Goal: Task Accomplishment & Management: Complete application form

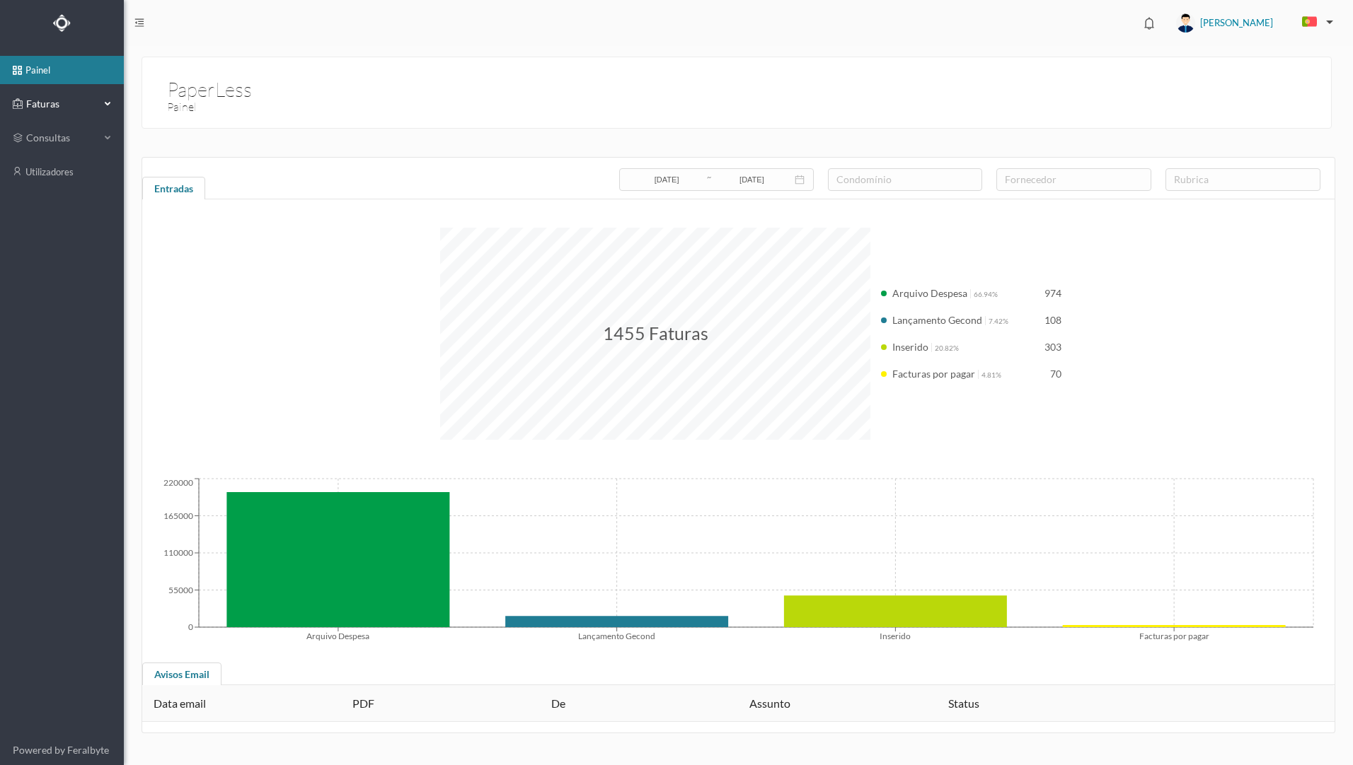
click at [69, 103] on span "Faturas" at bounding box center [62, 104] width 78 height 14
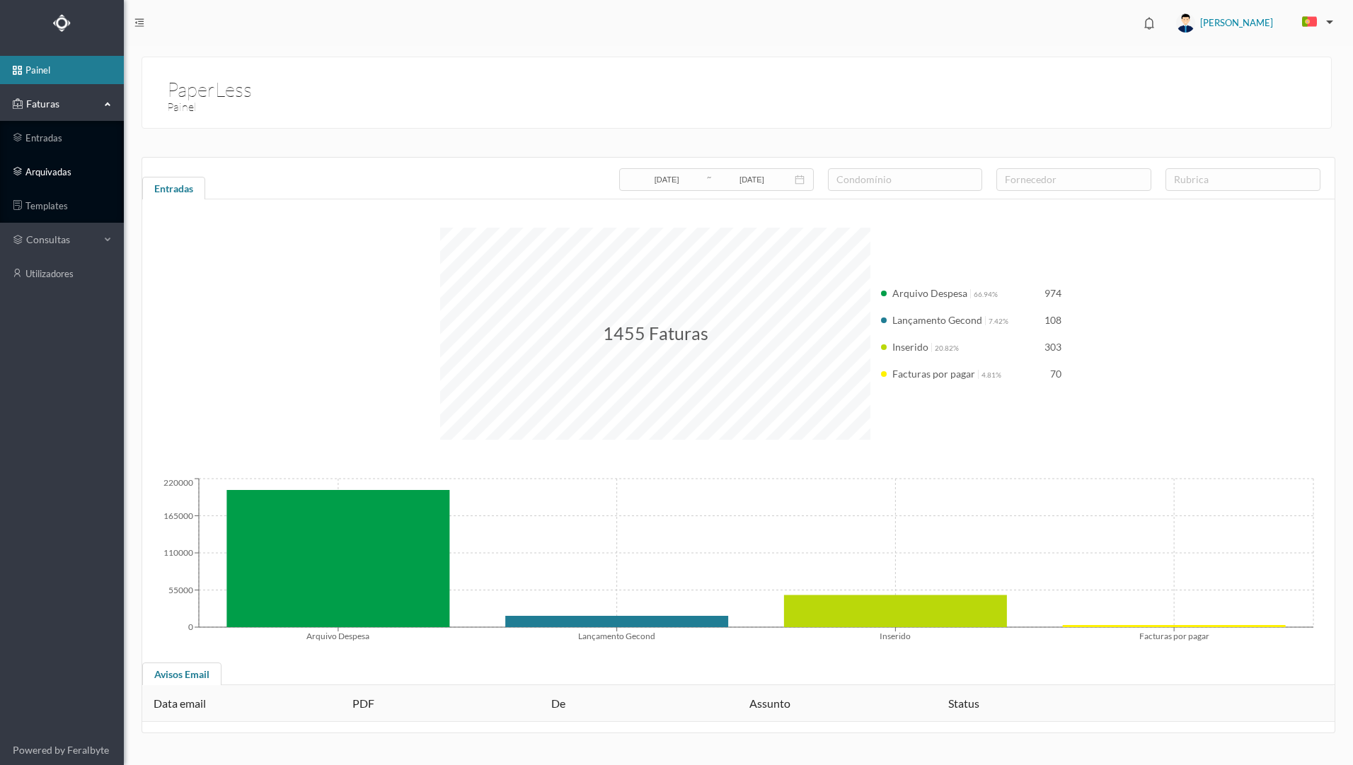
click at [65, 174] on link "arquivadas" at bounding box center [62, 172] width 124 height 28
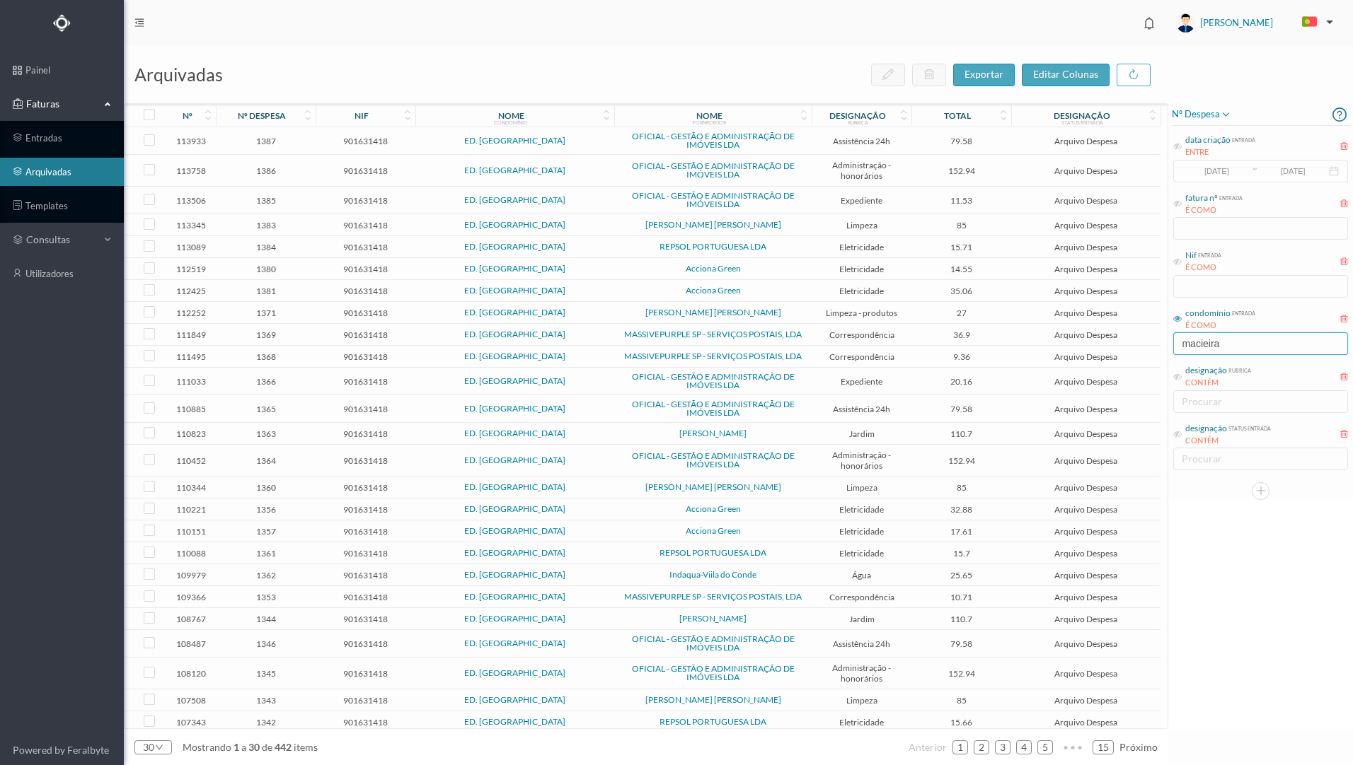
drag, startPoint x: 1233, startPoint y: 347, endPoint x: 1152, endPoint y: 342, distance: 81.5
click at [1152, 342] on div "arquivadas exportar editar colunas nº nº despesa nif nome condomínio nome forne…" at bounding box center [738, 406] width 1229 height 720
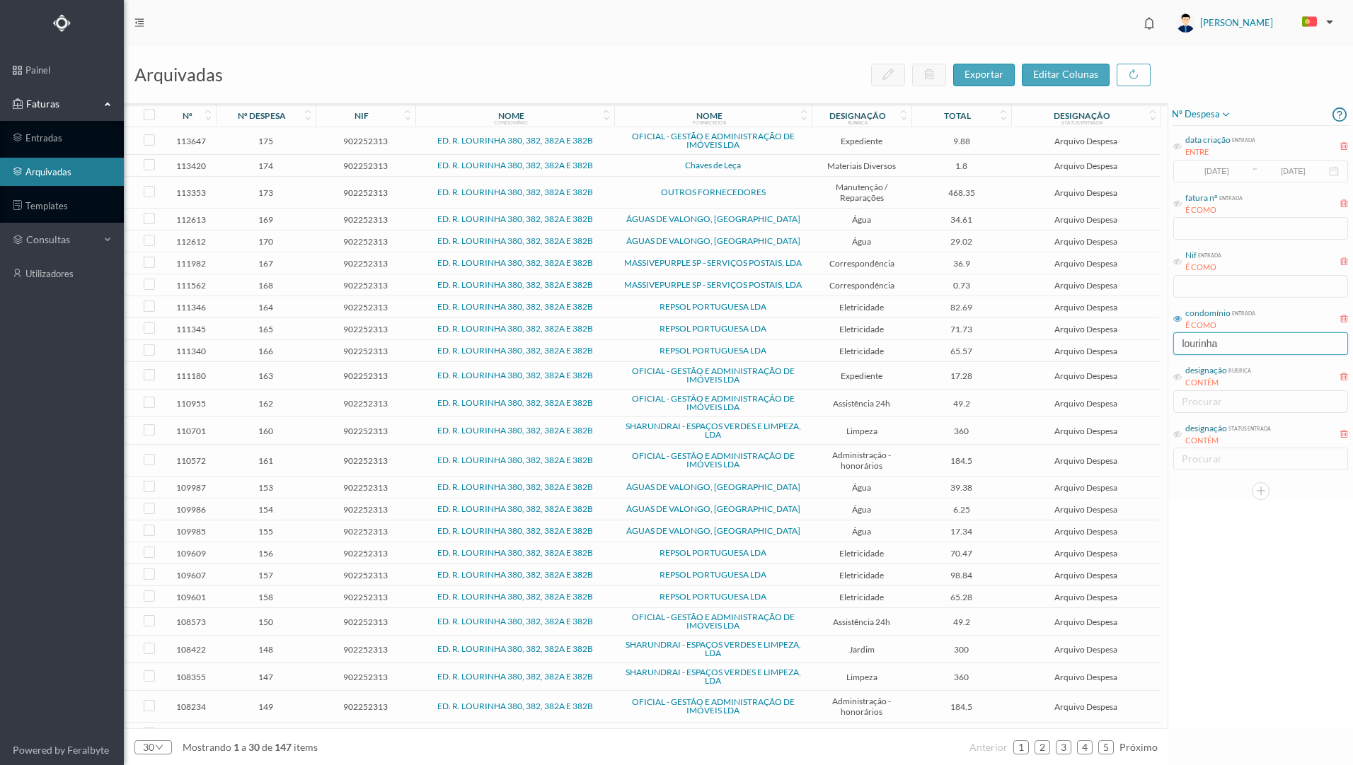
type input "lourinha"
click at [903, 120] on icon at bounding box center [903, 119] width 8 height 10
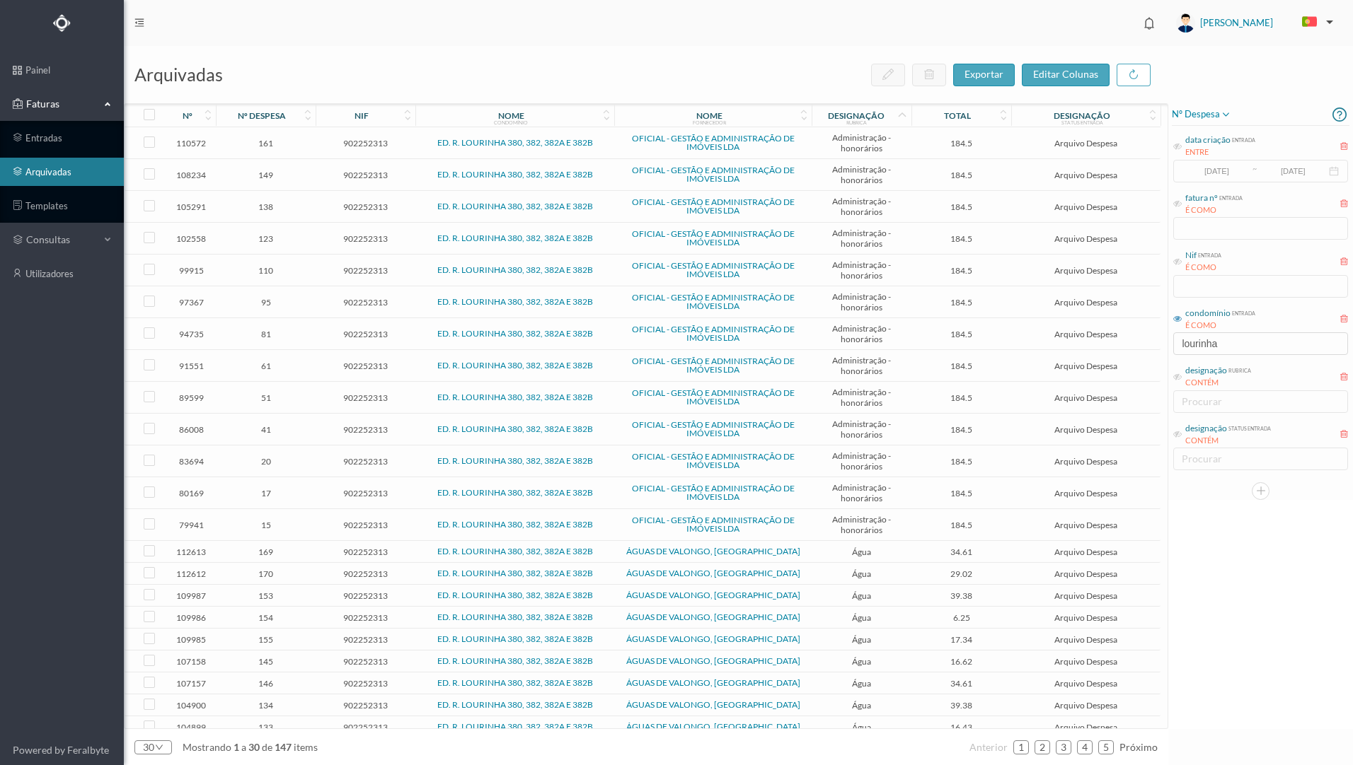
scroll to position [185, 0]
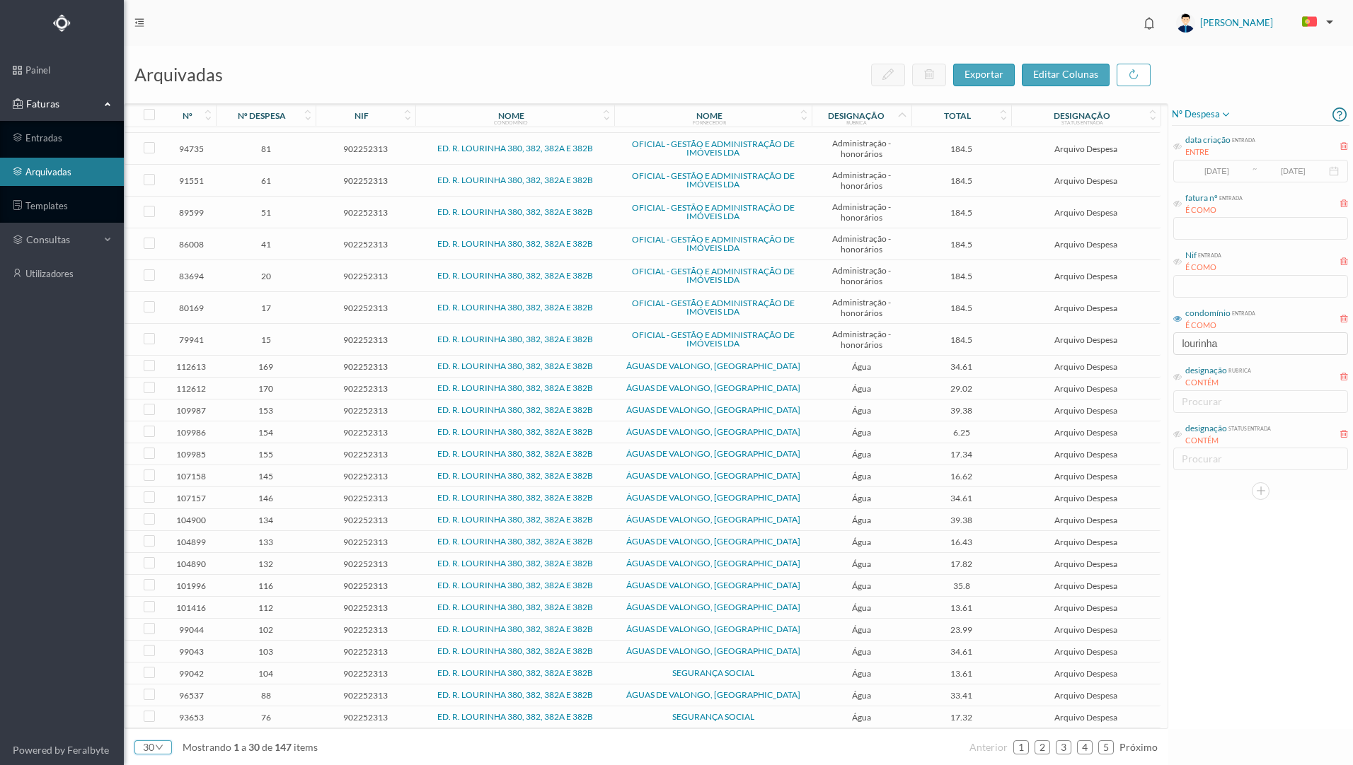
click at [156, 751] on icon "icon: down" at bounding box center [159, 748] width 8 height 8
click at [155, 731] on li "50" at bounding box center [152, 723] width 37 height 23
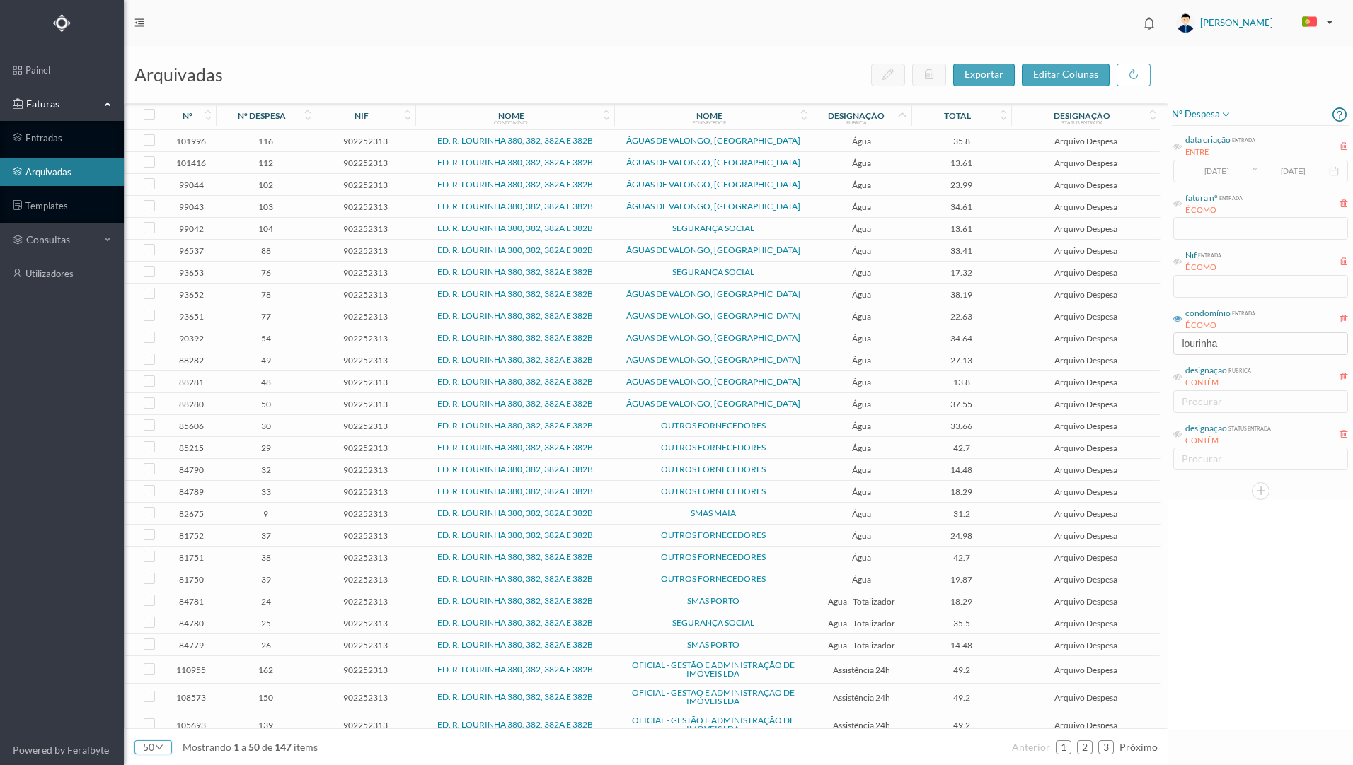
scroll to position [641, 0]
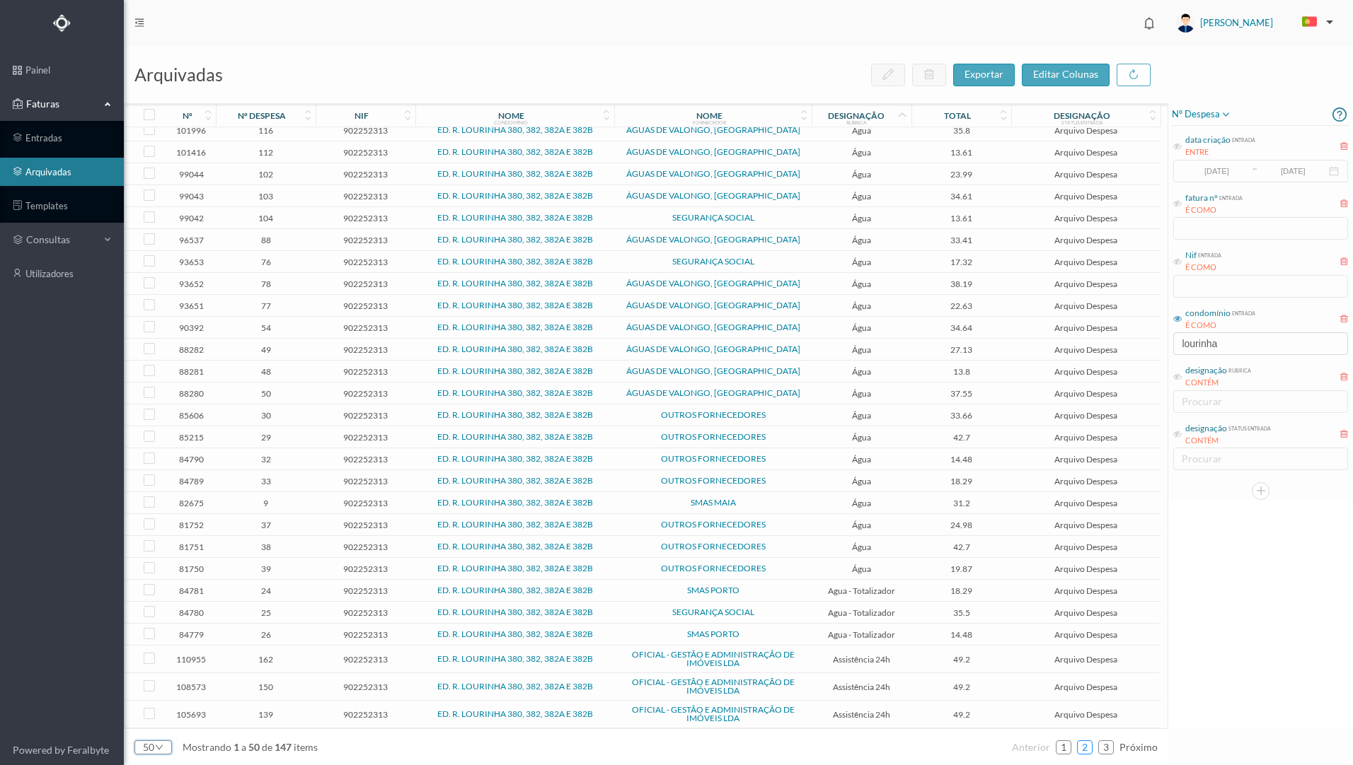
click at [1084, 749] on link "2" at bounding box center [1084, 747] width 14 height 21
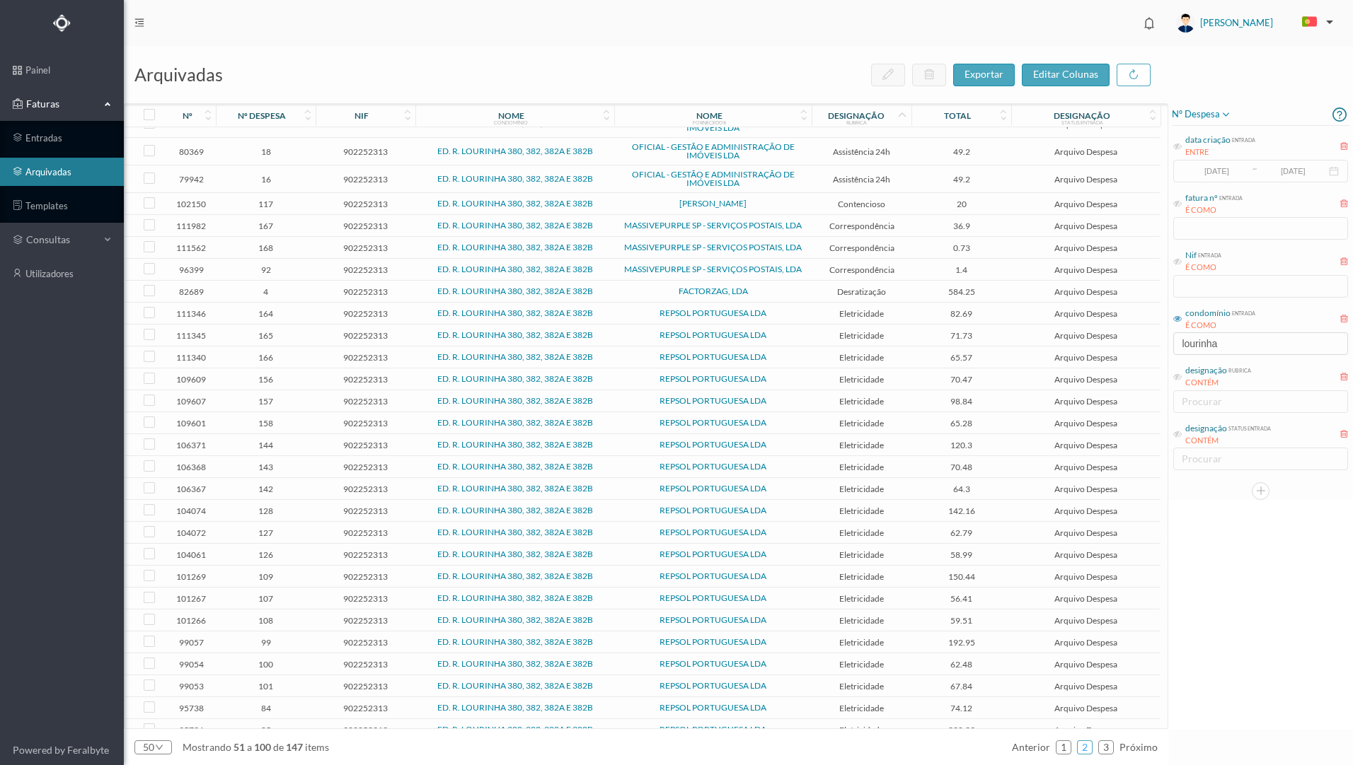
scroll to position [198, 0]
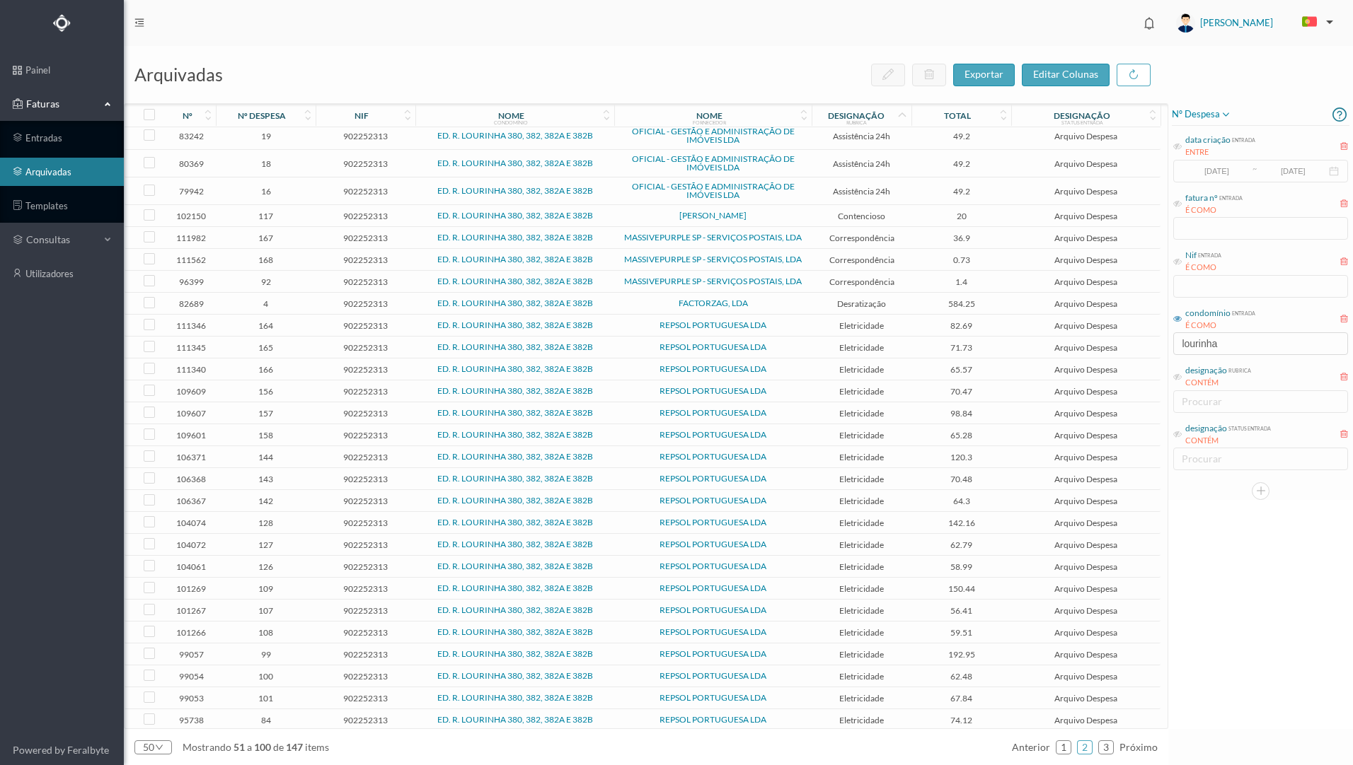
click at [816, 328] on span "Eletricidade" at bounding box center [861, 325] width 93 height 11
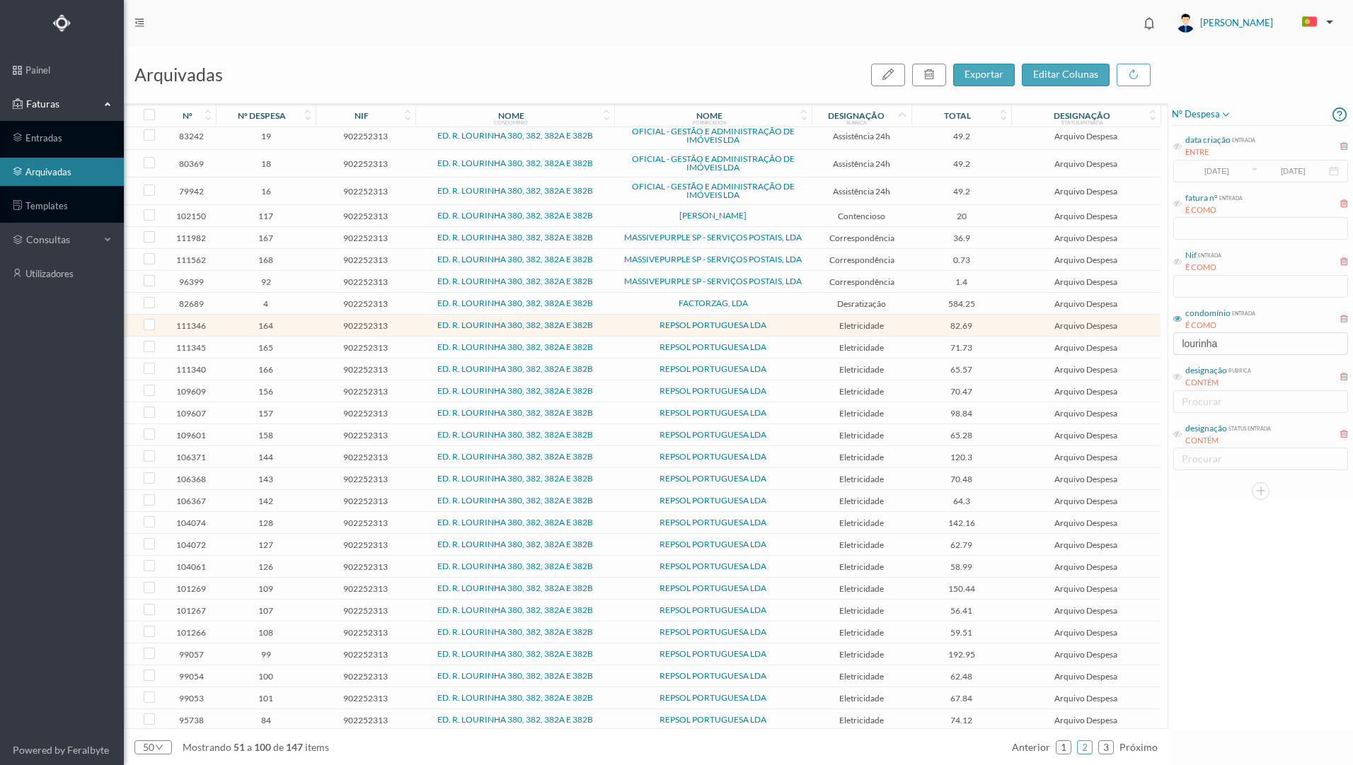
click at [790, 328] on span "REPSOL PORTUGUESA LDA" at bounding box center [713, 325] width 190 height 8
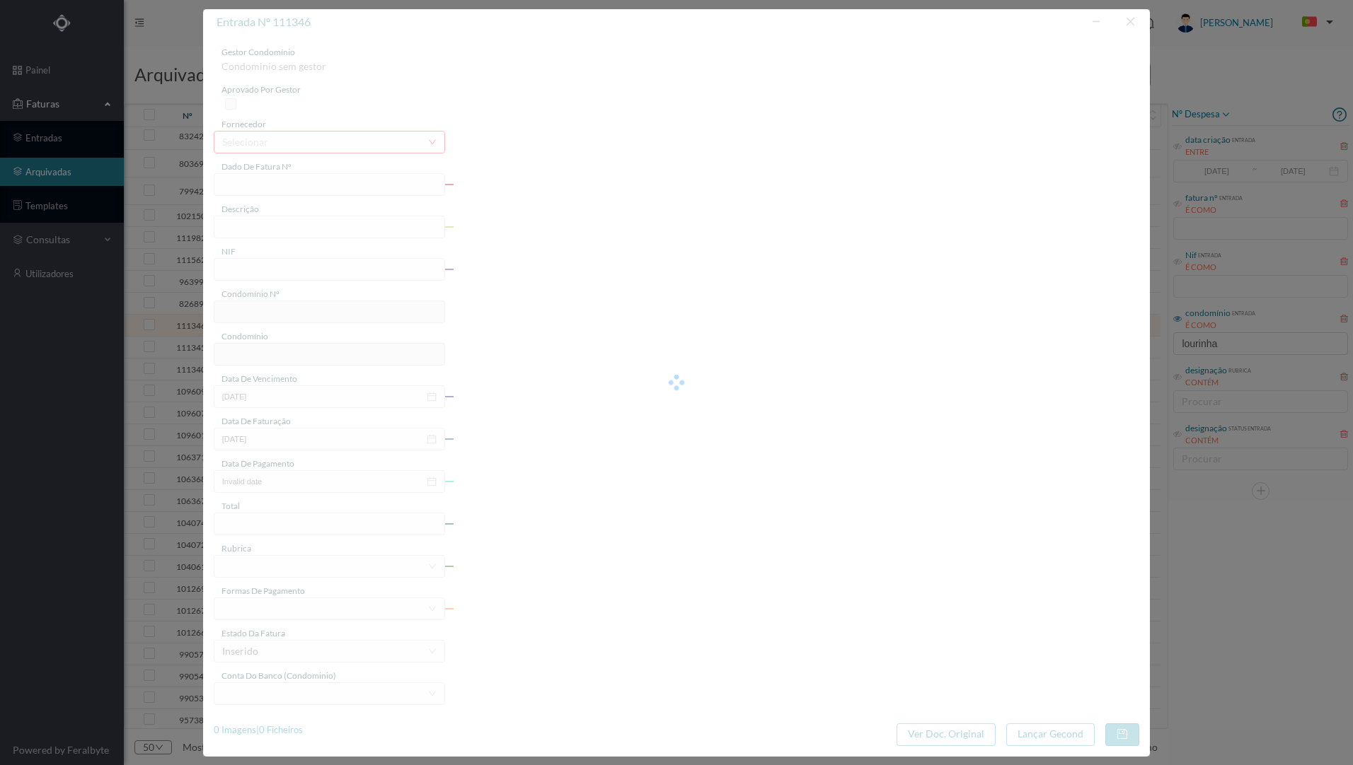
type input "FAC 0220762025/0053373227"
type input "[STREET_ADDRESS]"
type input "902252313"
type input "[DATE]"
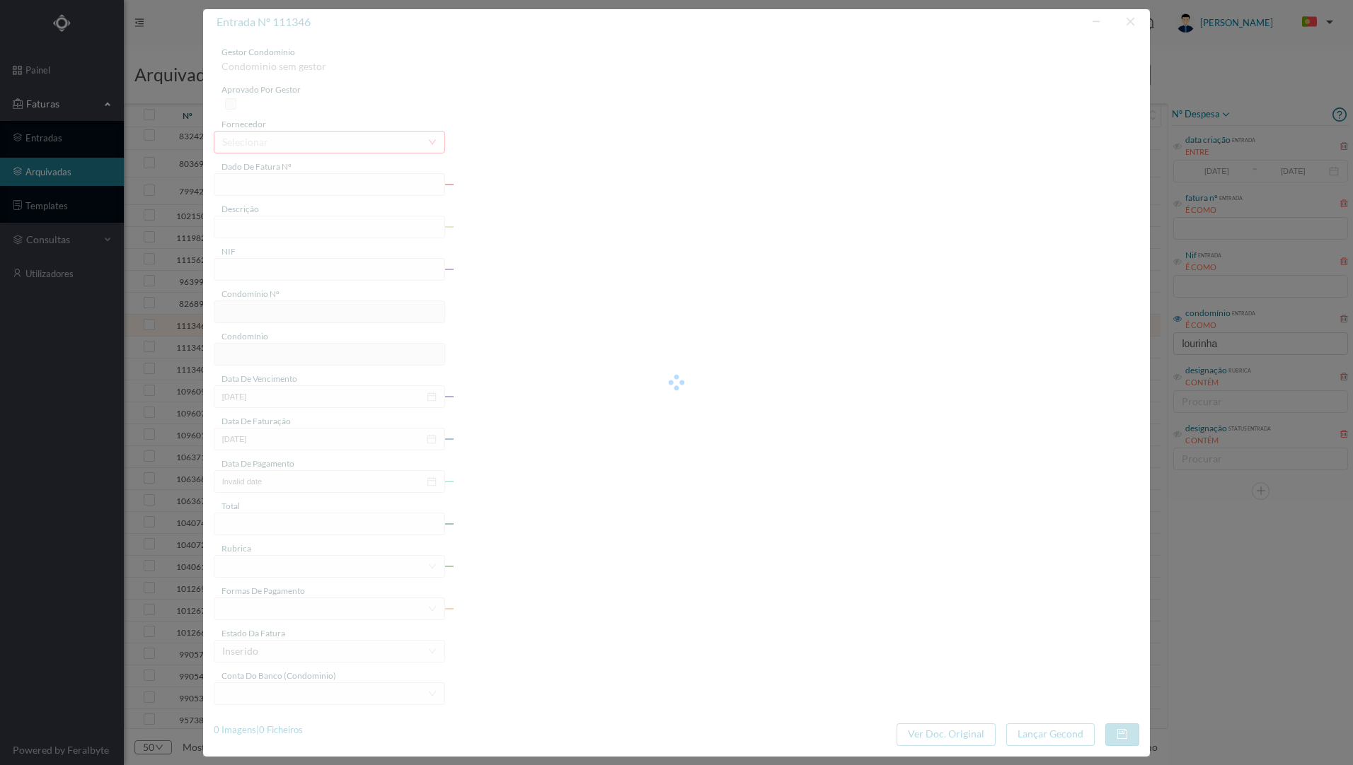
type input "[DATE]"
type input "82.69"
type input "761"
type input "ED. R. LOURINHA 380, 382, 382A E 382B"
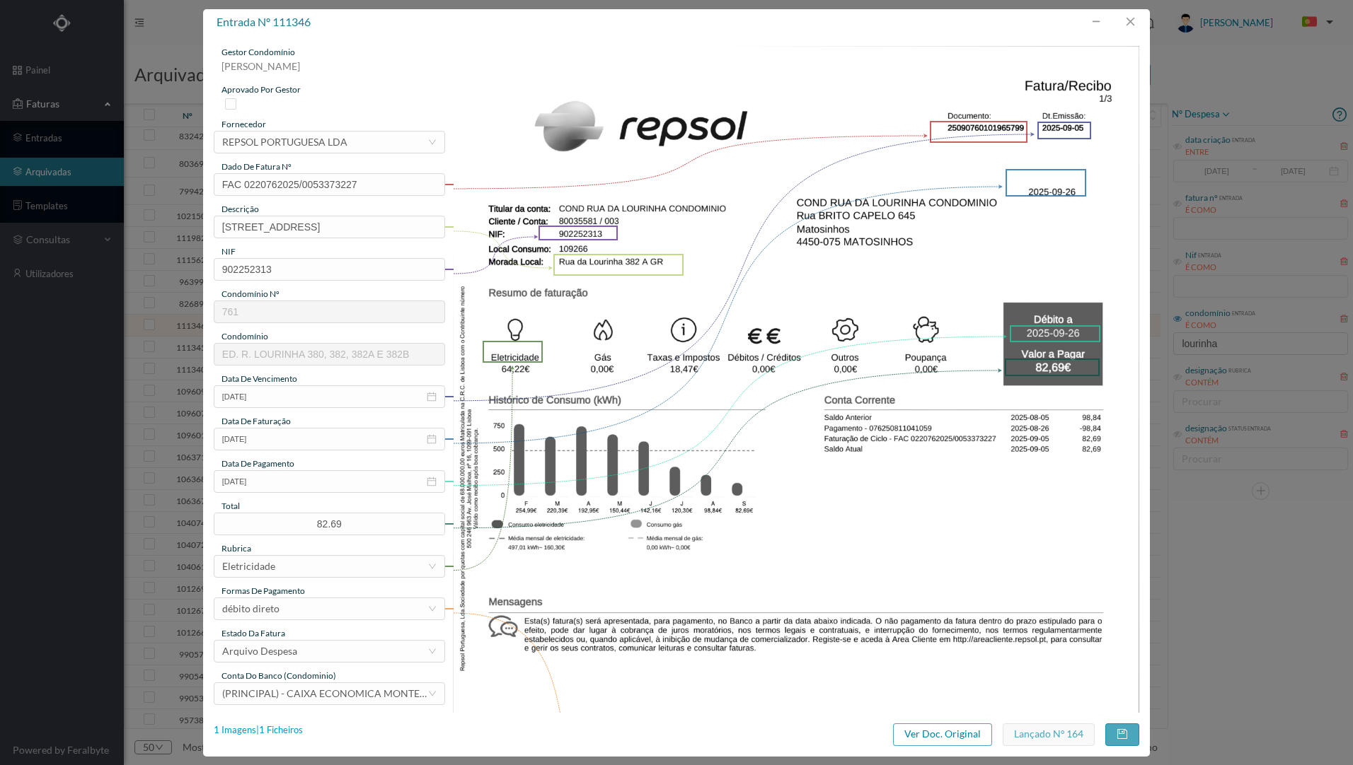
click at [278, 730] on div "1 Imagens | 1 Ficheiros" at bounding box center [258, 731] width 89 height 14
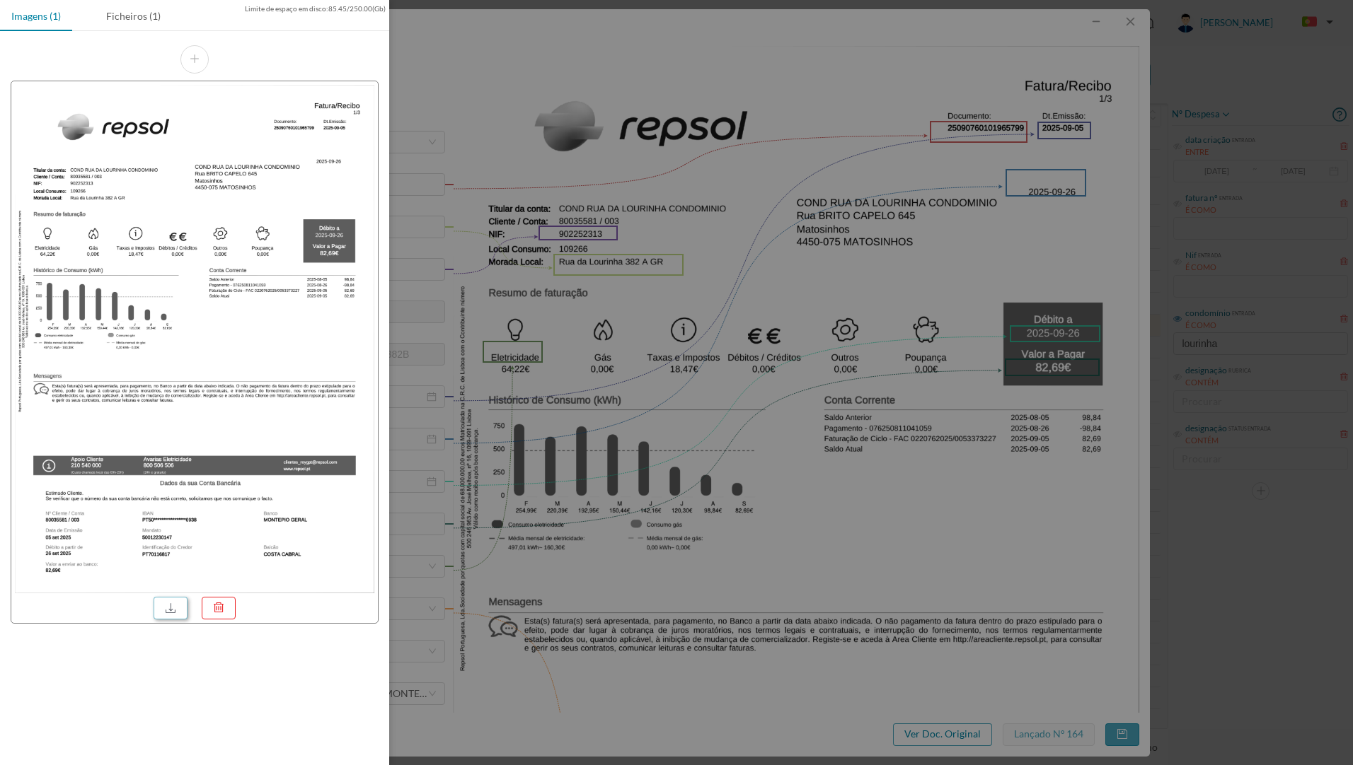
click at [175, 601] on link at bounding box center [171, 608] width 34 height 23
click at [118, 13] on div "Ficheiros (1)" at bounding box center [133, 16] width 77 height 32
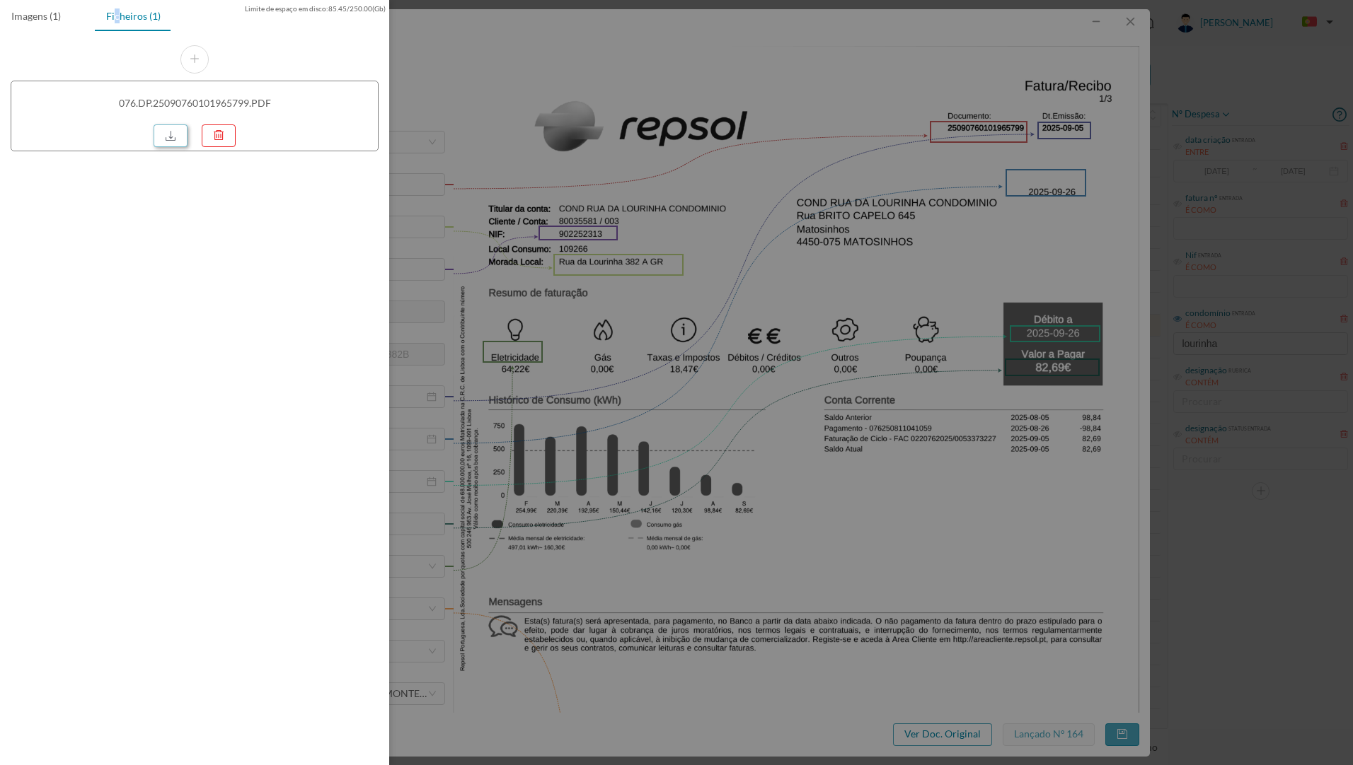
click at [166, 137] on link at bounding box center [171, 136] width 34 height 23
click at [1088, 38] on div at bounding box center [676, 382] width 1353 height 765
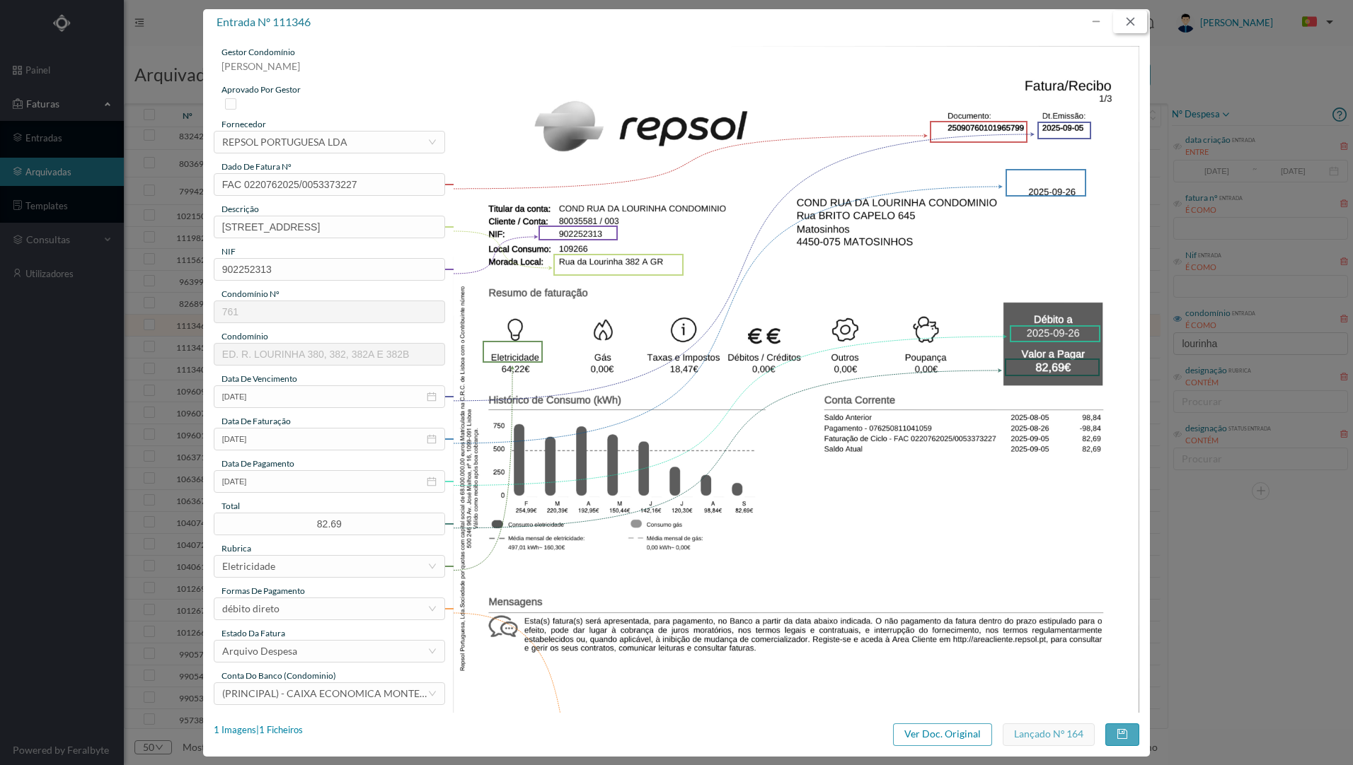
click at [1129, 21] on button "button" at bounding box center [1130, 22] width 34 height 23
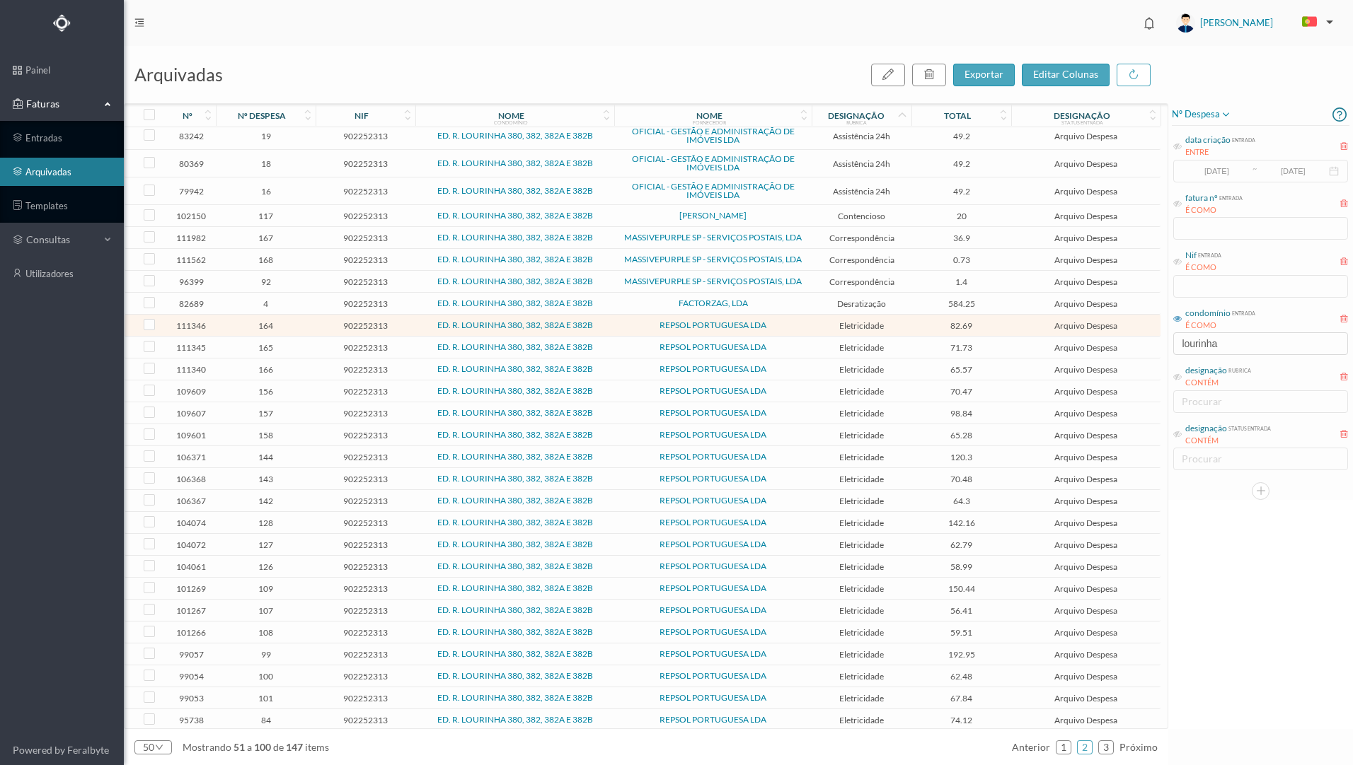
click at [637, 346] on span "REPSOL PORTUGUESA LDA" at bounding box center [713, 347] width 190 height 8
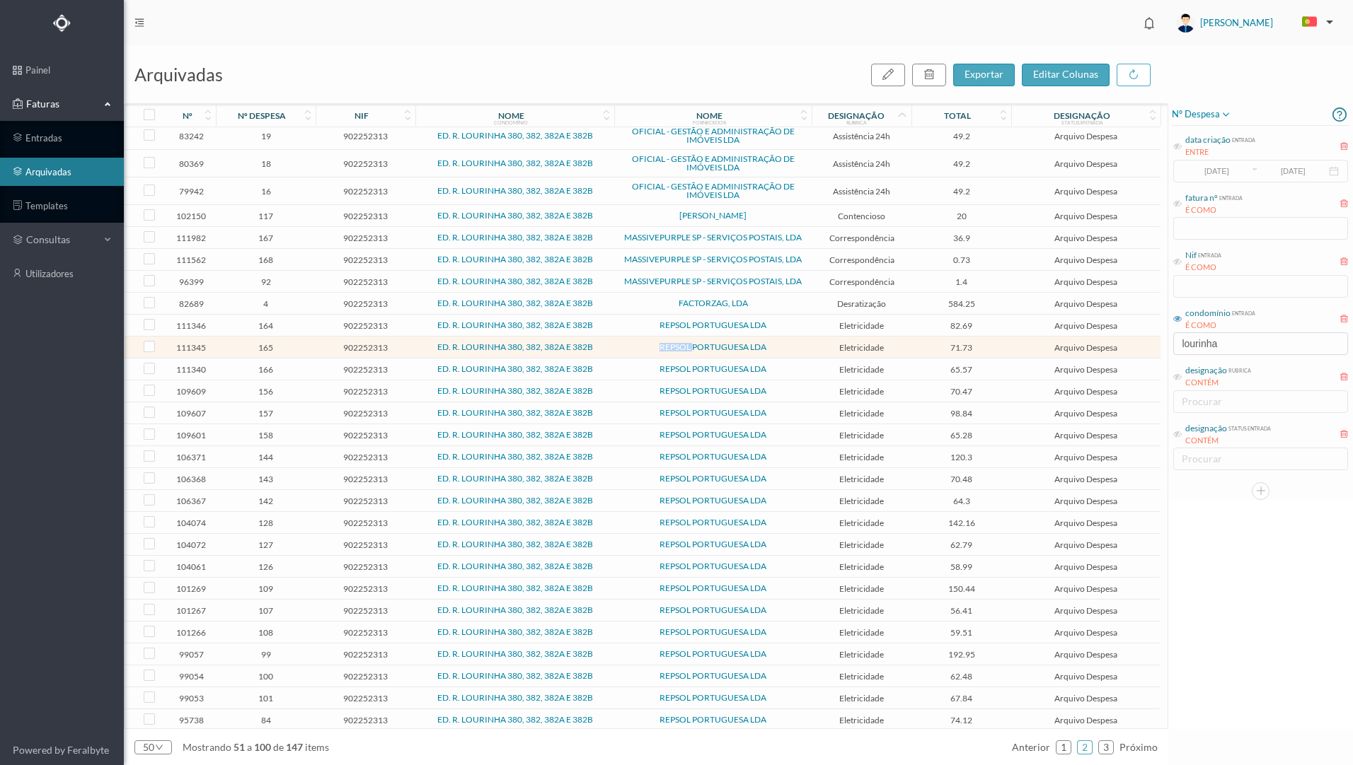
click at [637, 346] on span "REPSOL PORTUGUESA LDA" at bounding box center [713, 347] width 190 height 8
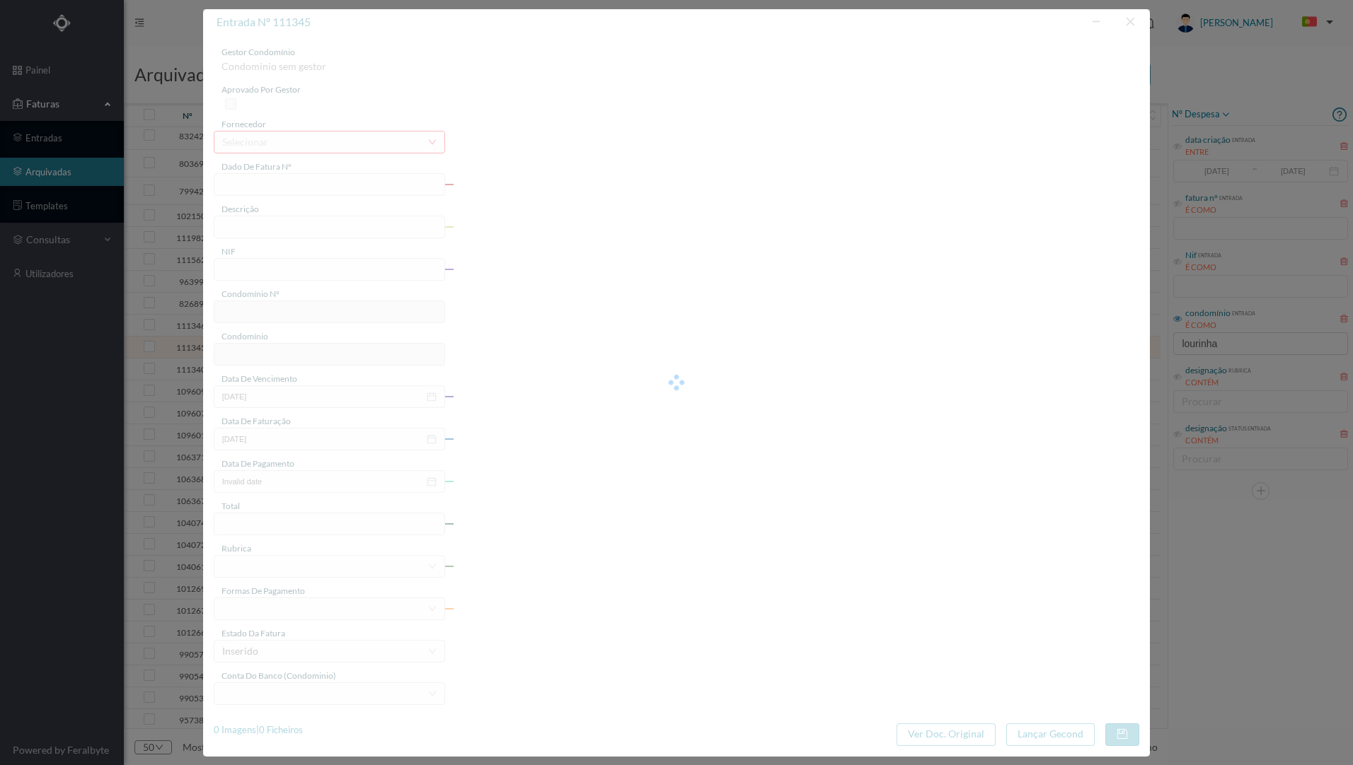
type input "FAC 0220762025/0053373226"
type input "[STREET_ADDRESS]"
type input "902252313"
type input "[DATE]"
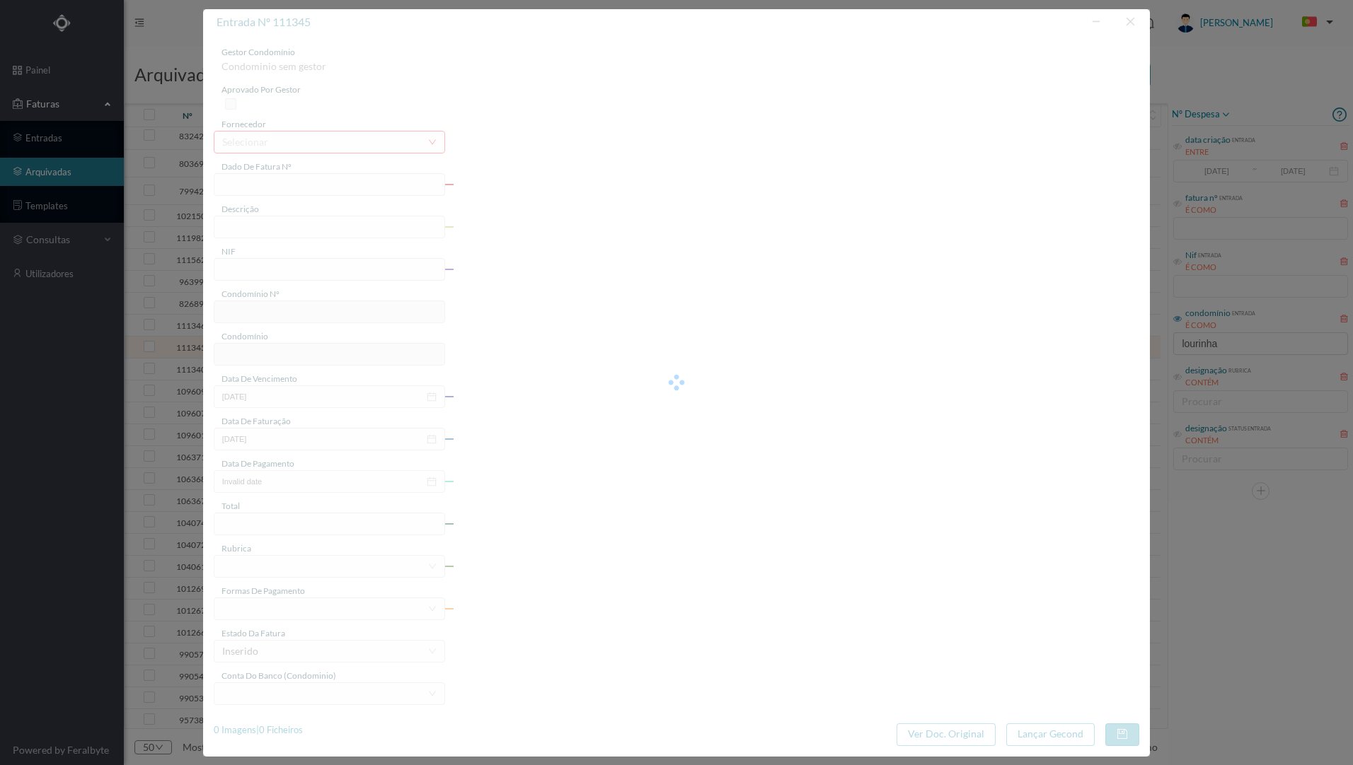
type input "[DATE]"
type input "71.73"
type input "761"
type input "ED. R. LOURINHA 380, 382, 382A E 382B"
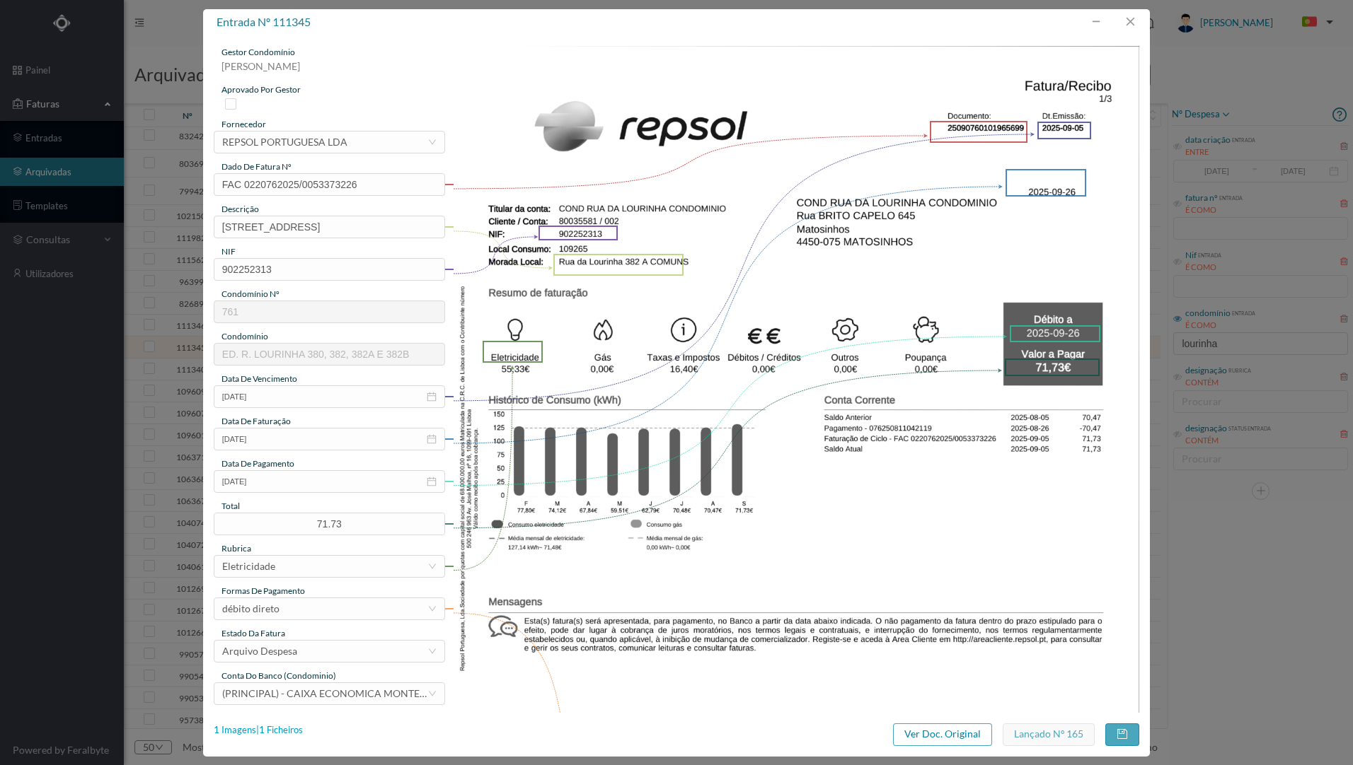
click at [277, 735] on div "1 Imagens | 1 Ficheiros" at bounding box center [258, 731] width 89 height 14
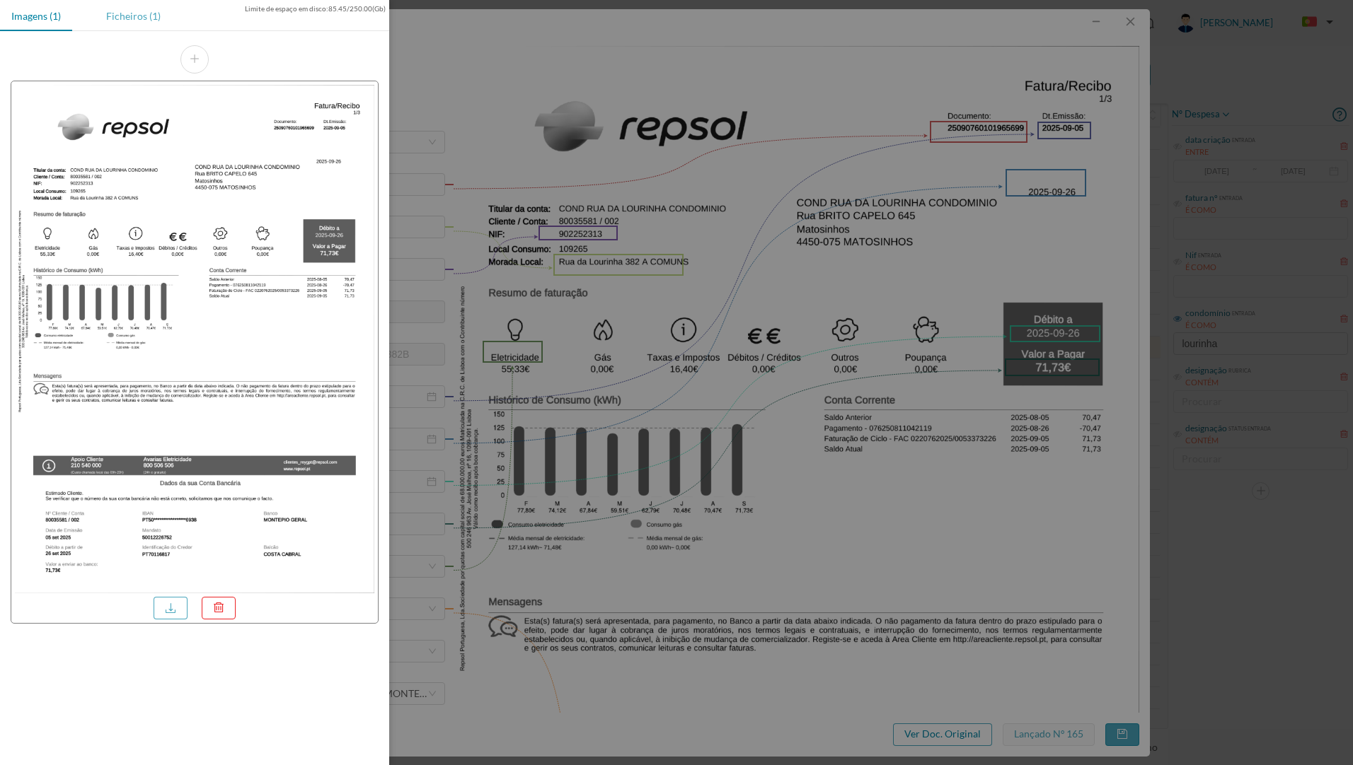
click at [125, 12] on div "Ficheiros (1)" at bounding box center [133, 16] width 77 height 32
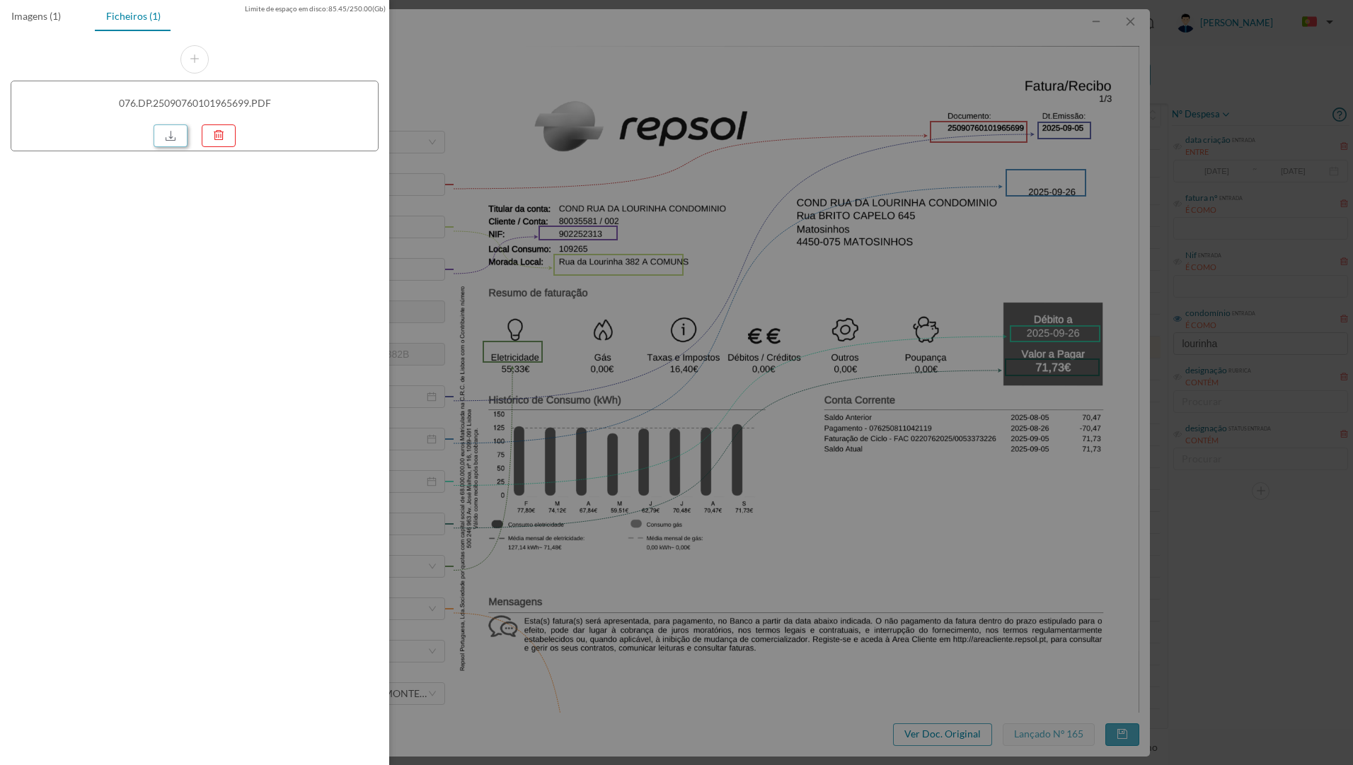
click at [171, 132] on link at bounding box center [171, 136] width 34 height 23
click at [613, 95] on div at bounding box center [676, 382] width 1353 height 765
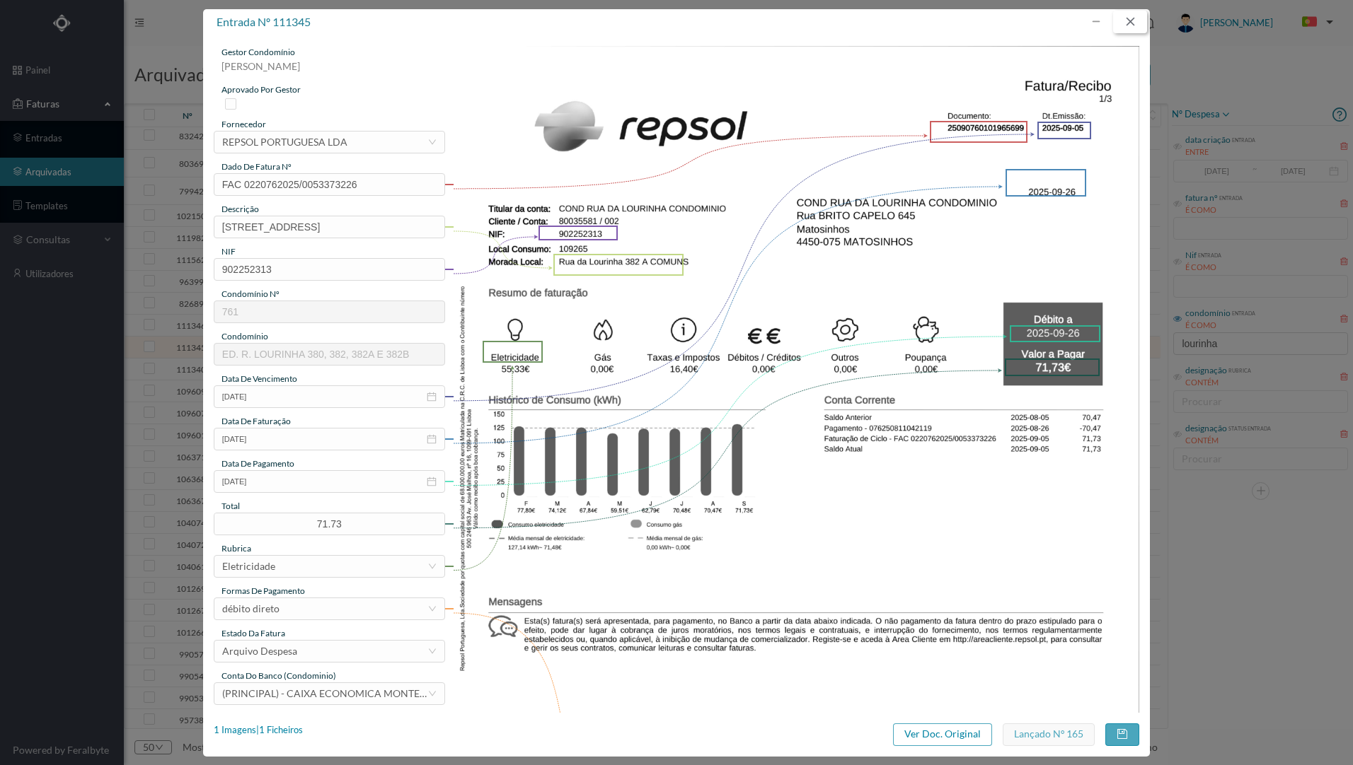
click at [1125, 21] on button "button" at bounding box center [1130, 22] width 34 height 23
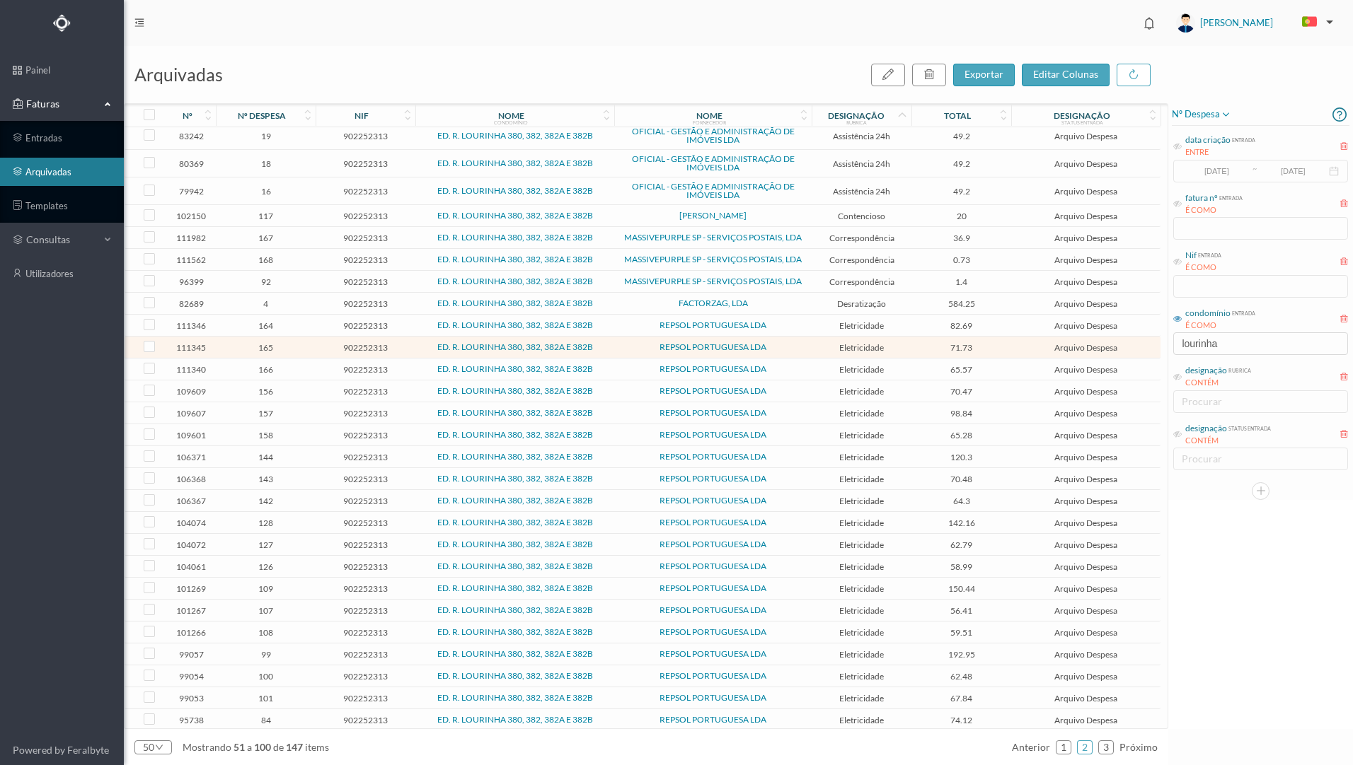
click at [619, 366] on span "REPSOL PORTUGUESA LDA" at bounding box center [713, 369] width 190 height 8
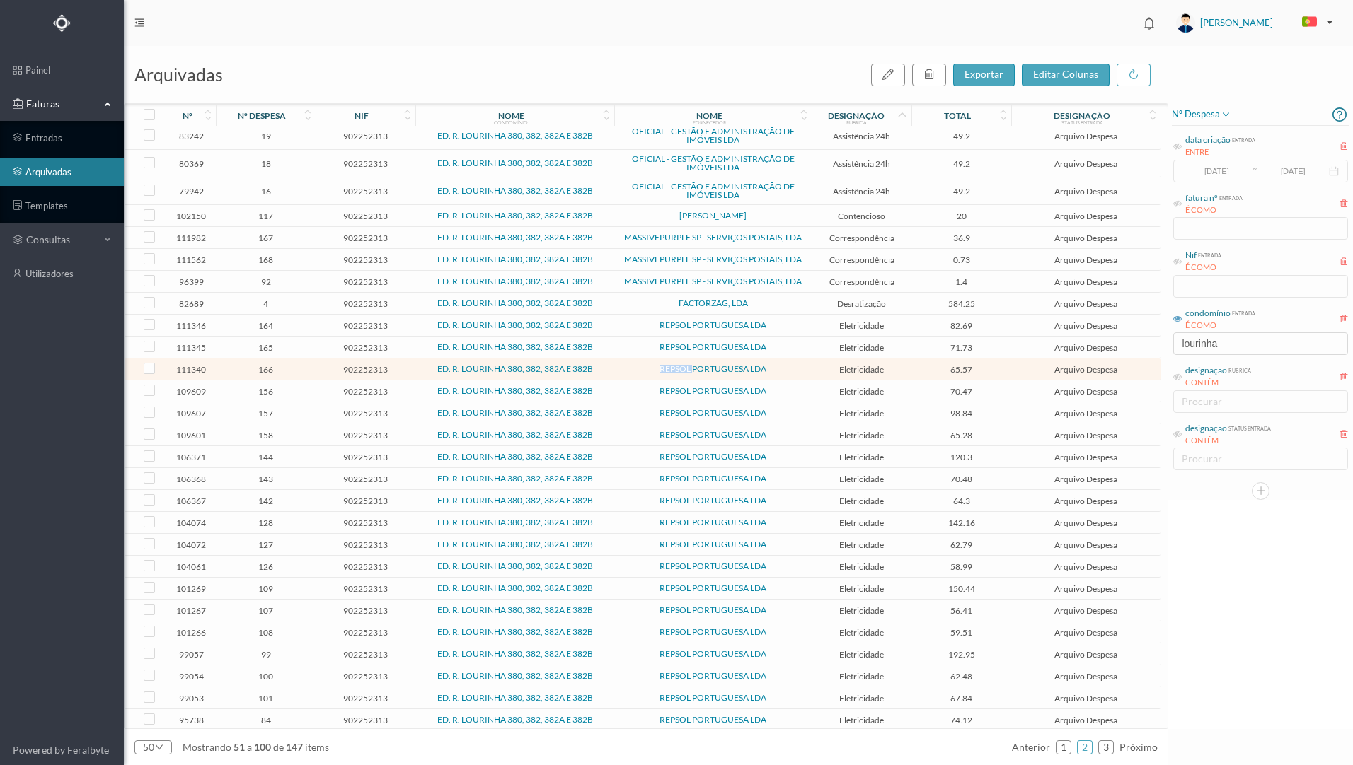
click at [619, 366] on span "REPSOL PORTUGUESA LDA" at bounding box center [713, 369] width 190 height 8
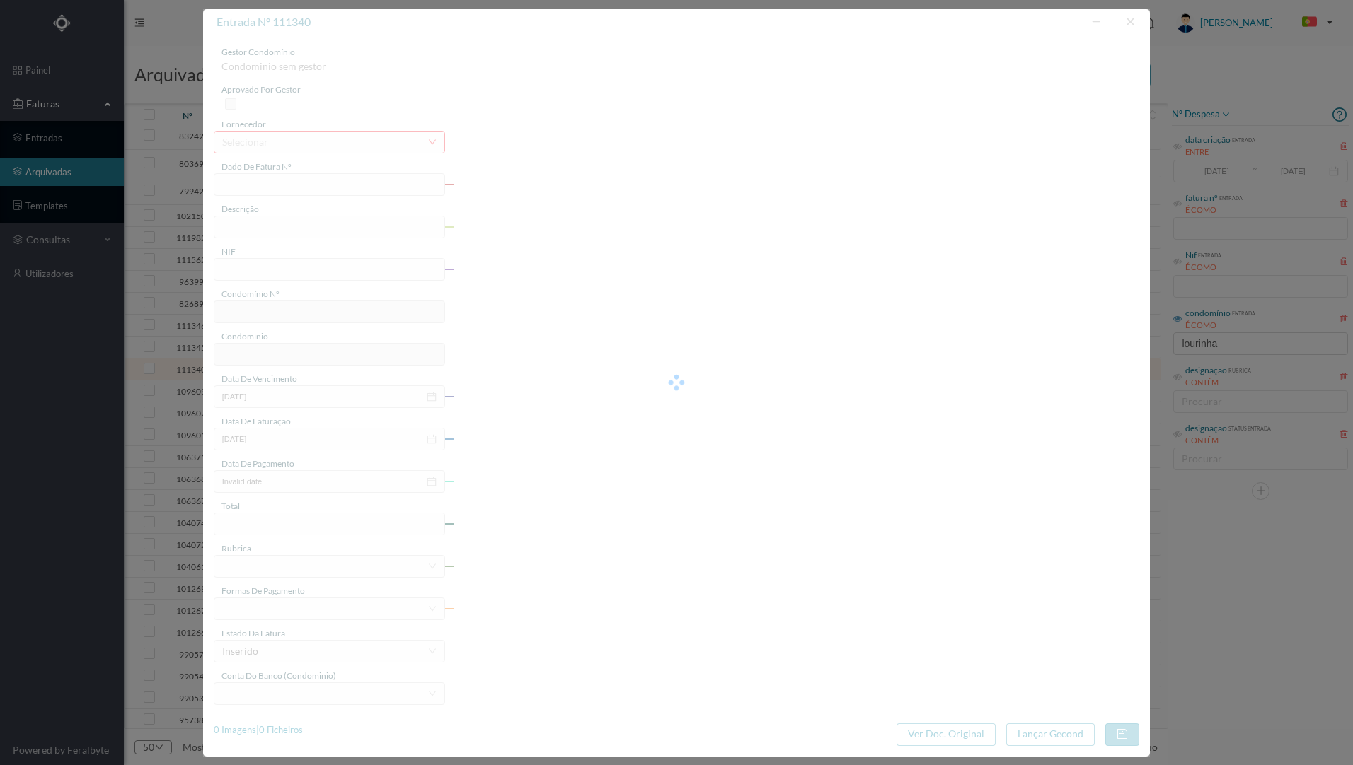
type input "FAC 0220762025/0053373225"
type input "[STREET_ADDRESS]"
type input "902252313"
type input "[DATE]"
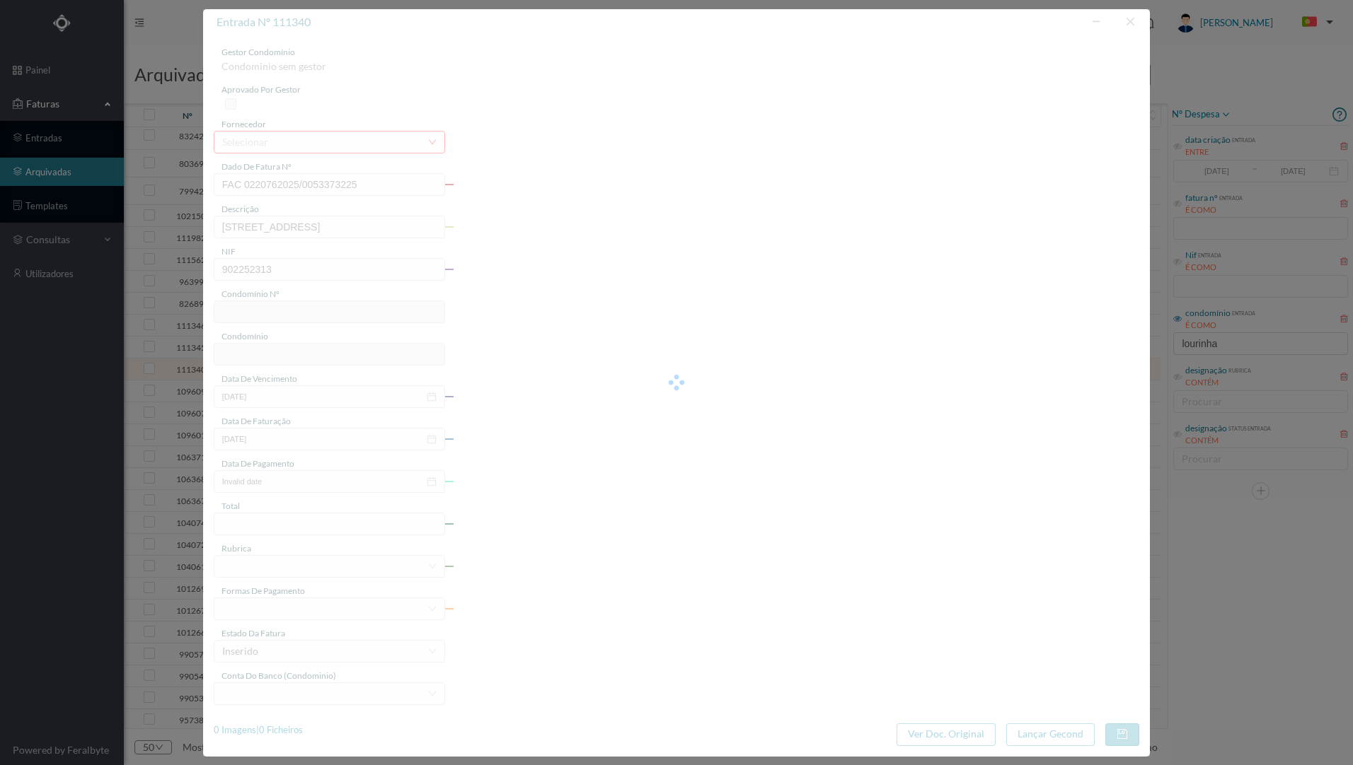
type input "[DATE]"
type input "65.57"
type input "761"
type input "ED. R. LOURINHA 380, 382, 382A E 382B"
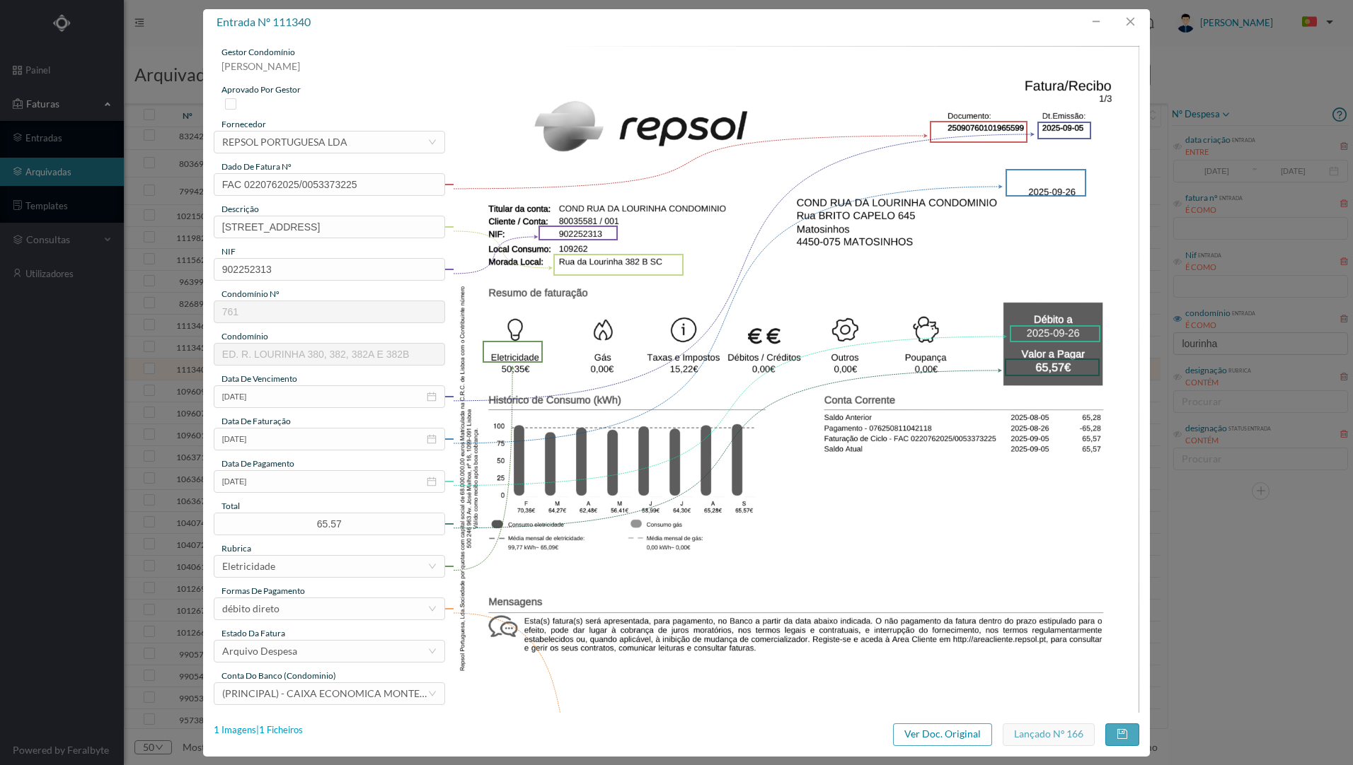
click at [277, 732] on div "1 Imagens | 1 Ficheiros" at bounding box center [258, 731] width 89 height 14
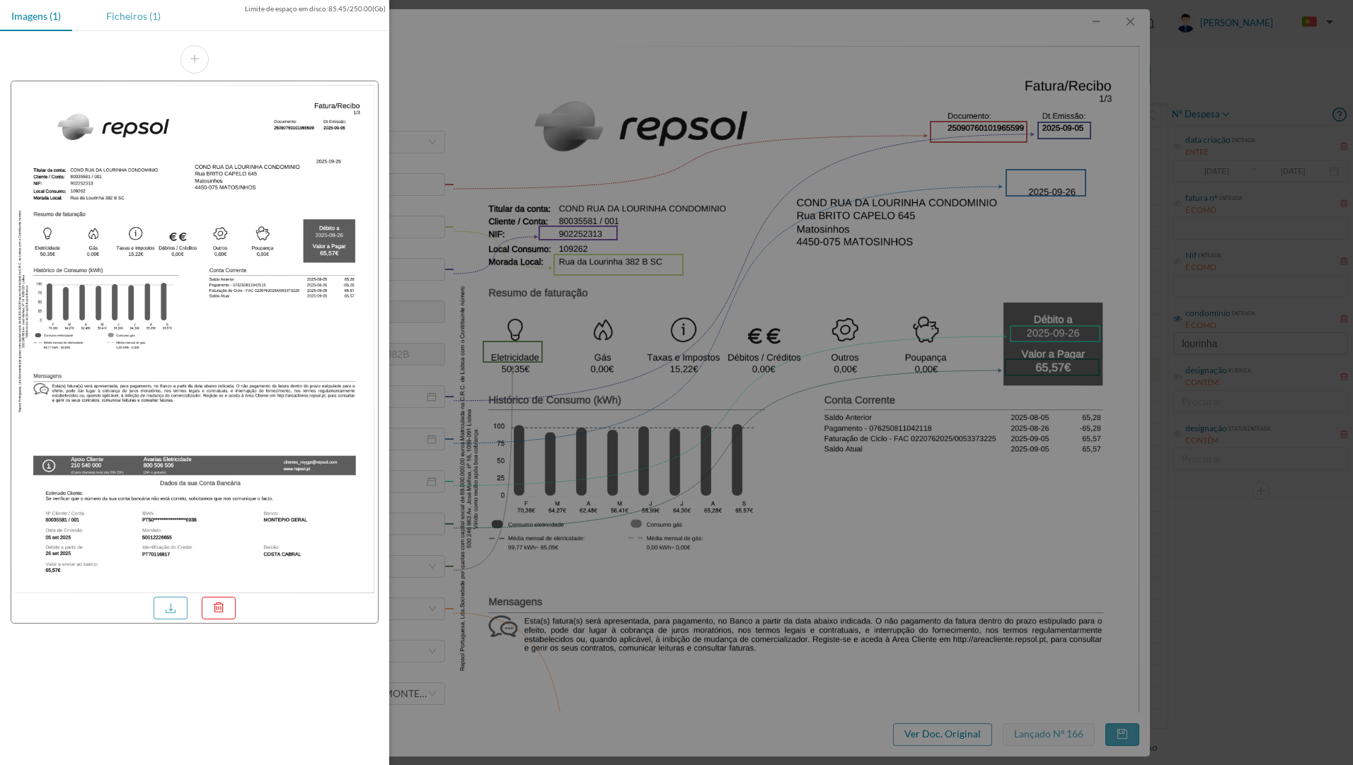
click at [126, 14] on div "Ficheiros (1)" at bounding box center [133, 16] width 77 height 32
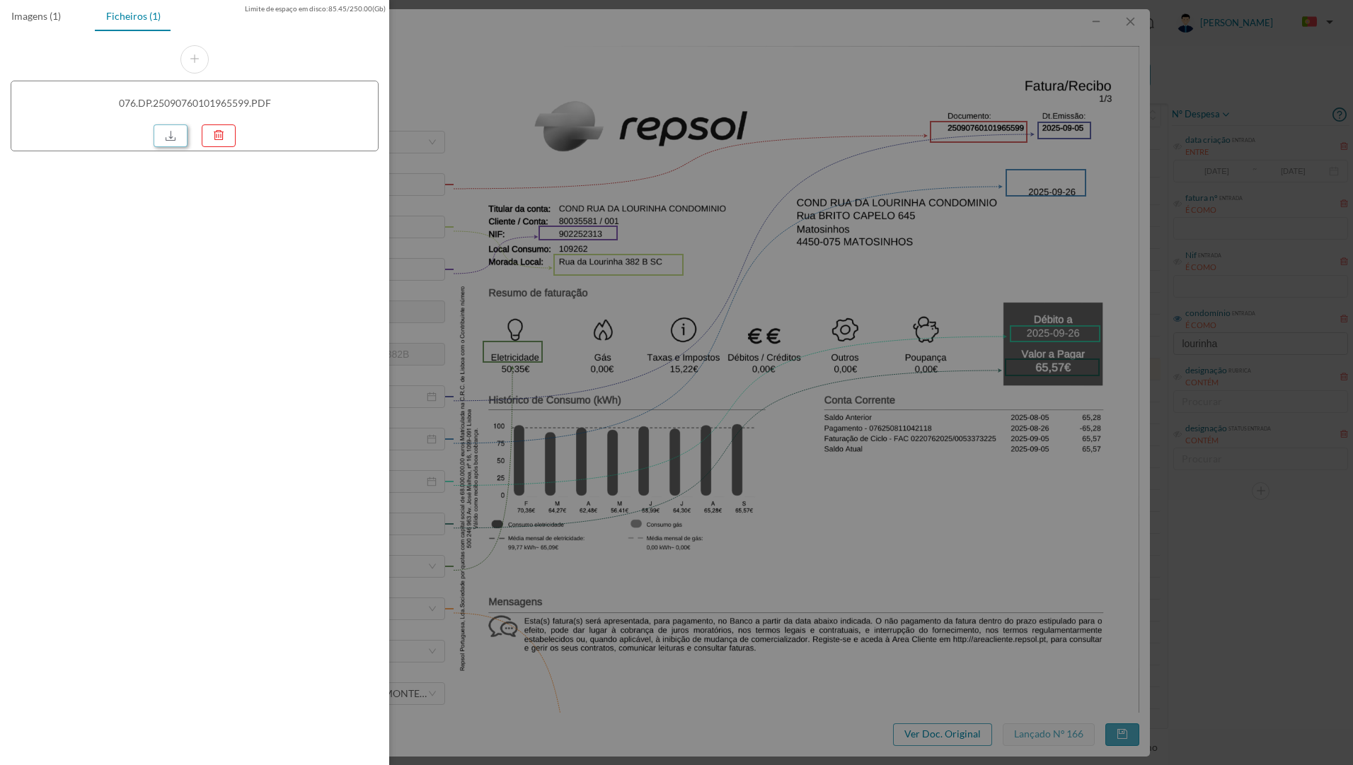
click at [174, 141] on link at bounding box center [171, 136] width 34 height 23
click at [982, 91] on div at bounding box center [676, 382] width 1353 height 765
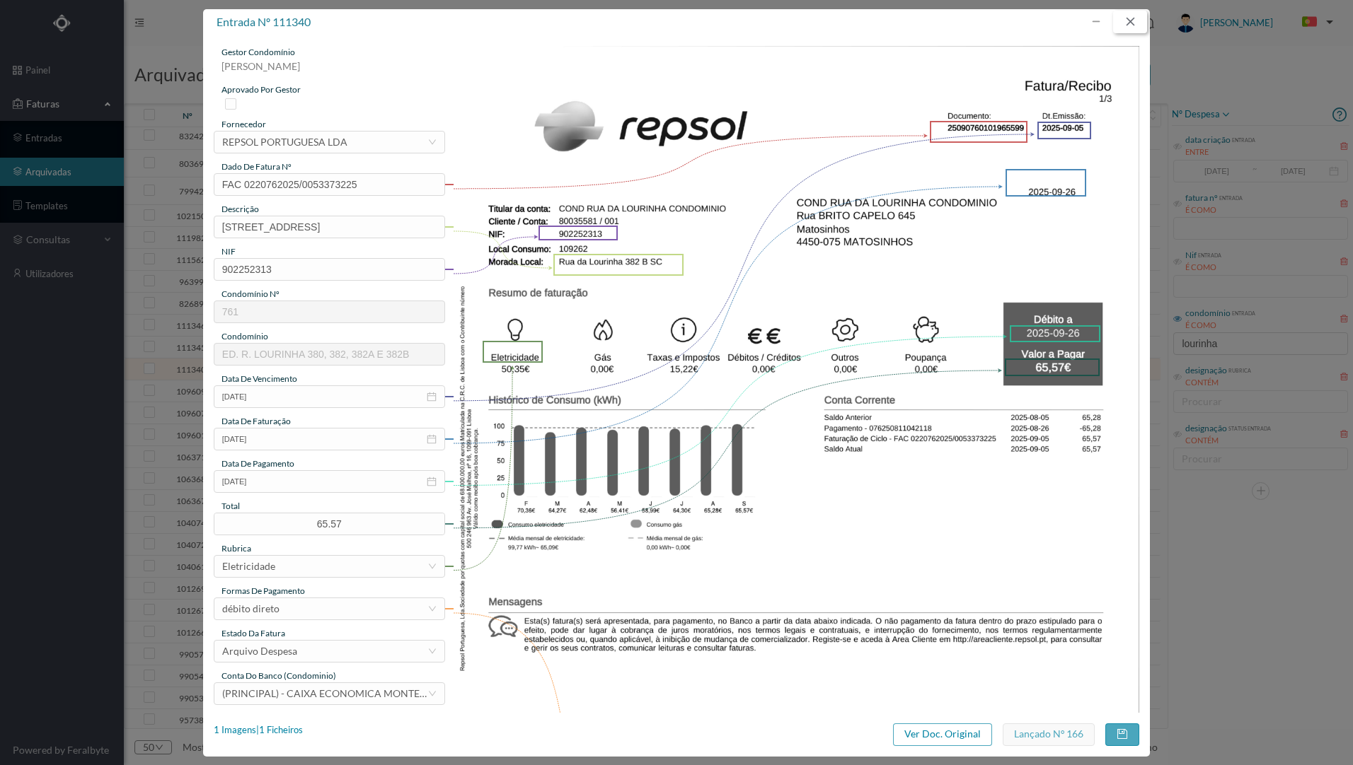
click at [1138, 24] on button "button" at bounding box center [1130, 22] width 34 height 23
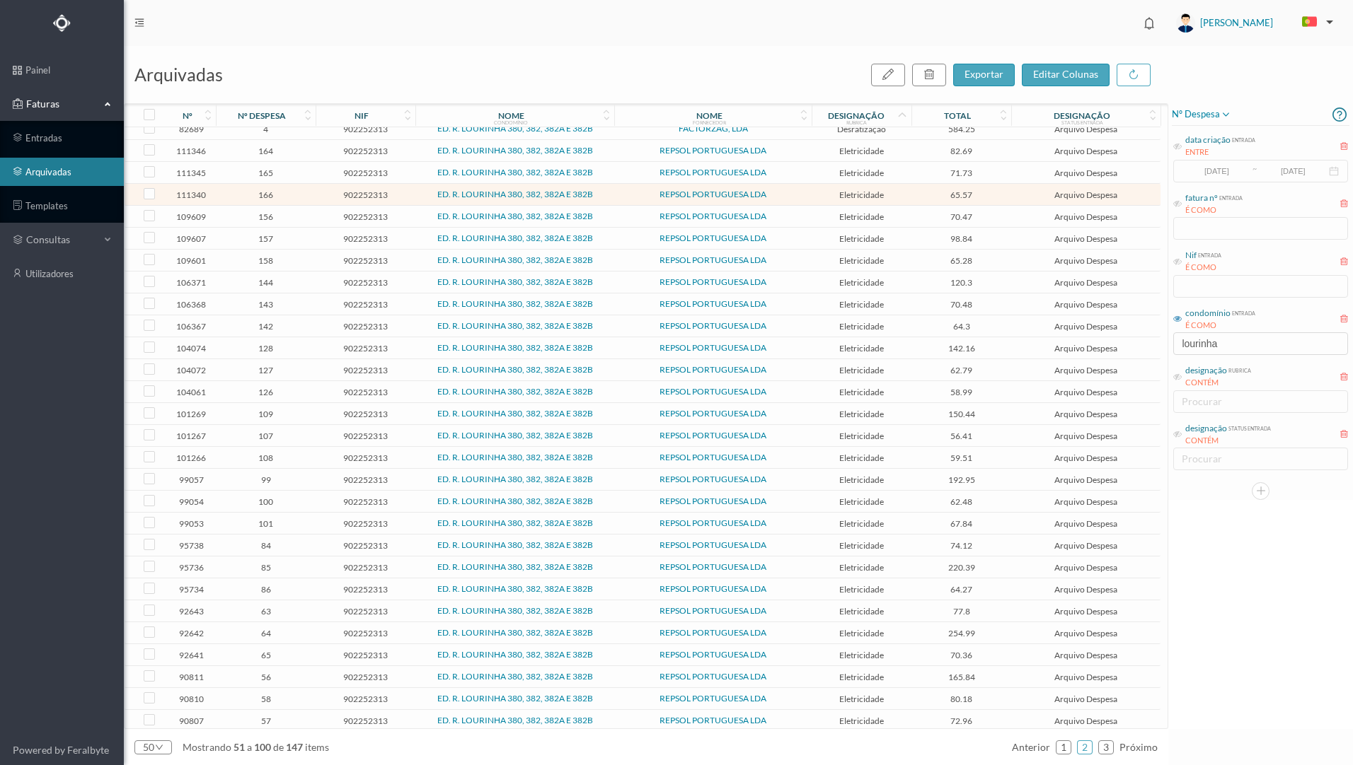
scroll to position [340, 0]
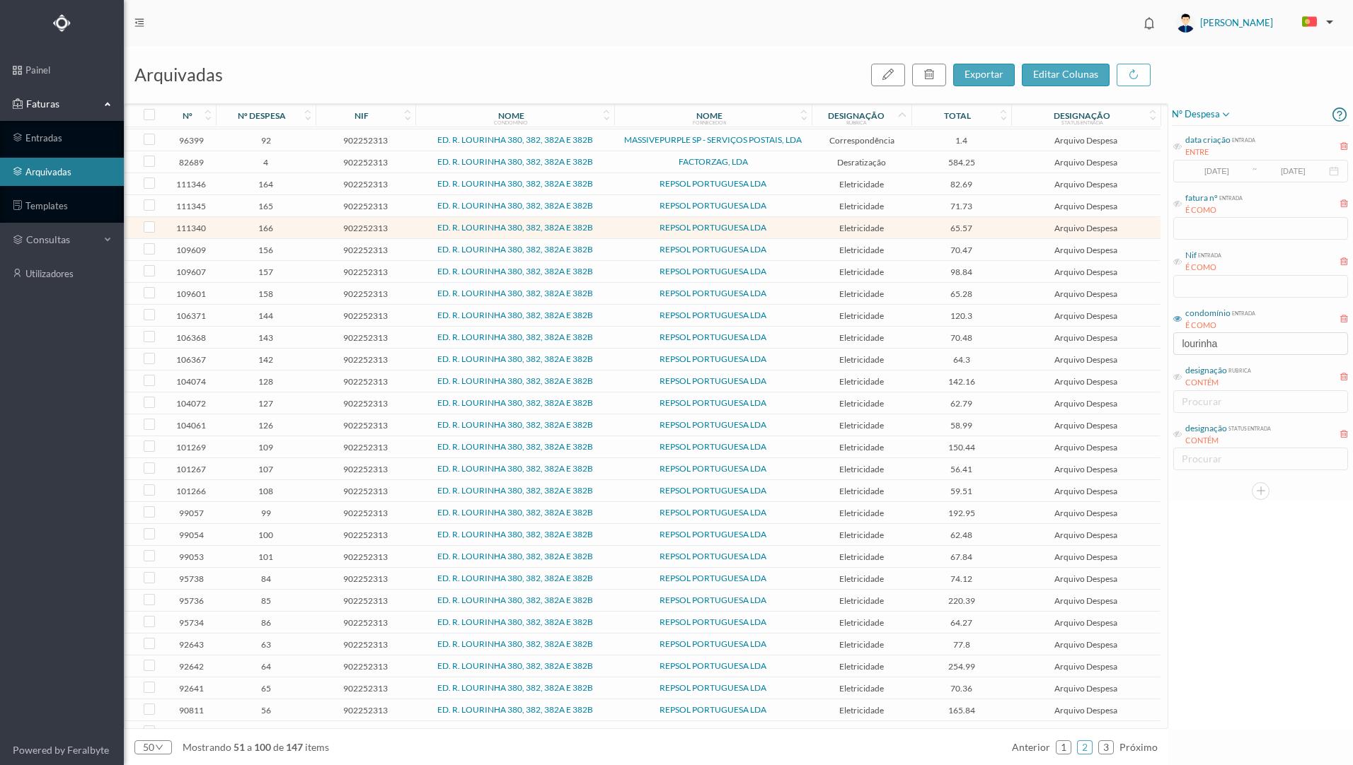
click at [823, 185] on span "Eletricidade" at bounding box center [861, 184] width 93 height 11
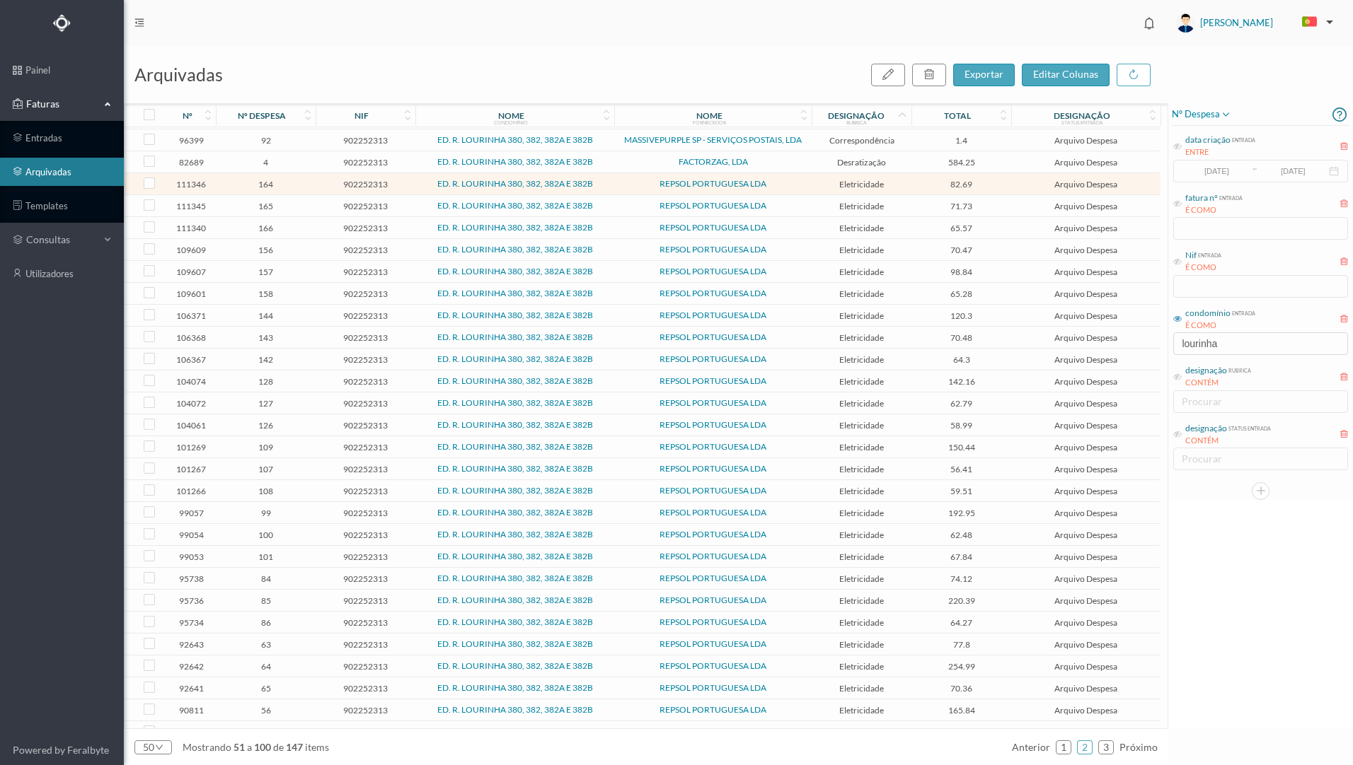
click at [804, 185] on span "REPSOL PORTUGUESA LDA" at bounding box center [713, 184] width 190 height 8
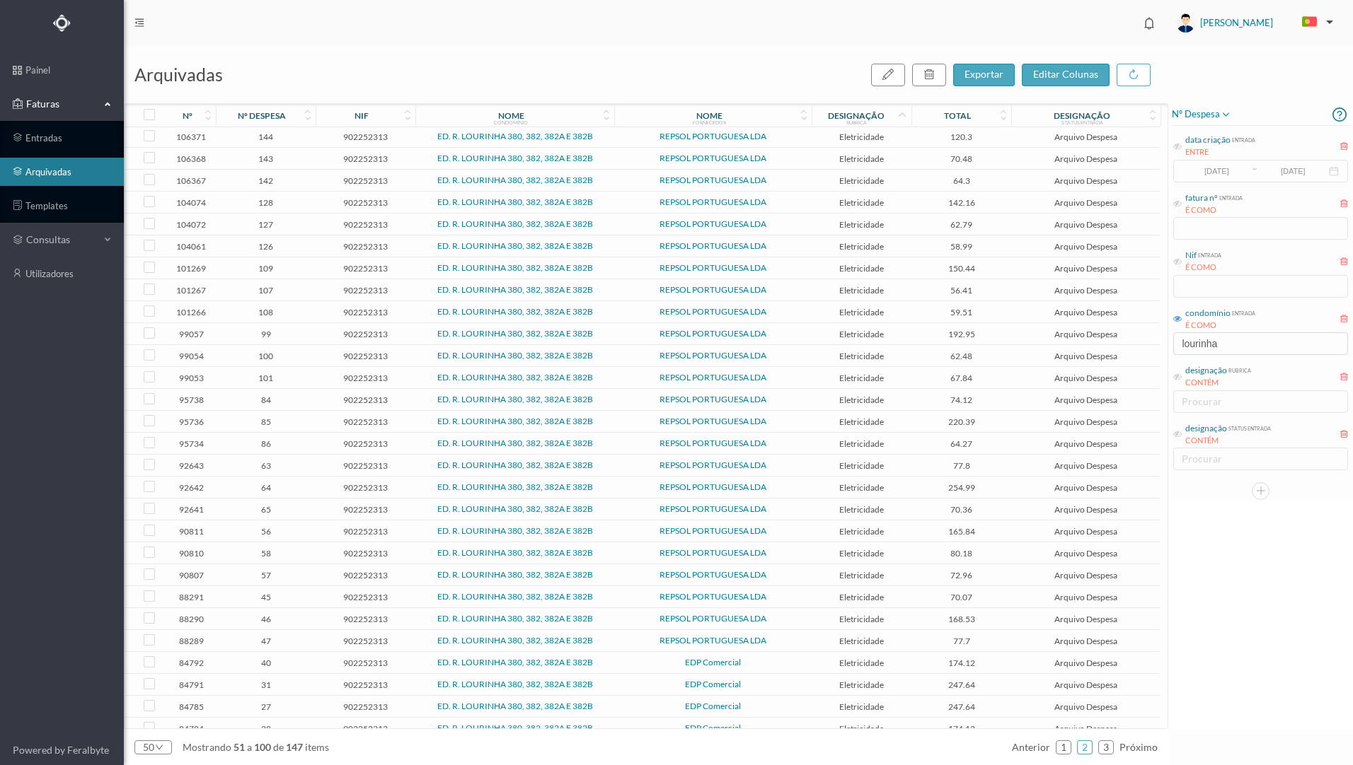
scroll to position [552, 0]
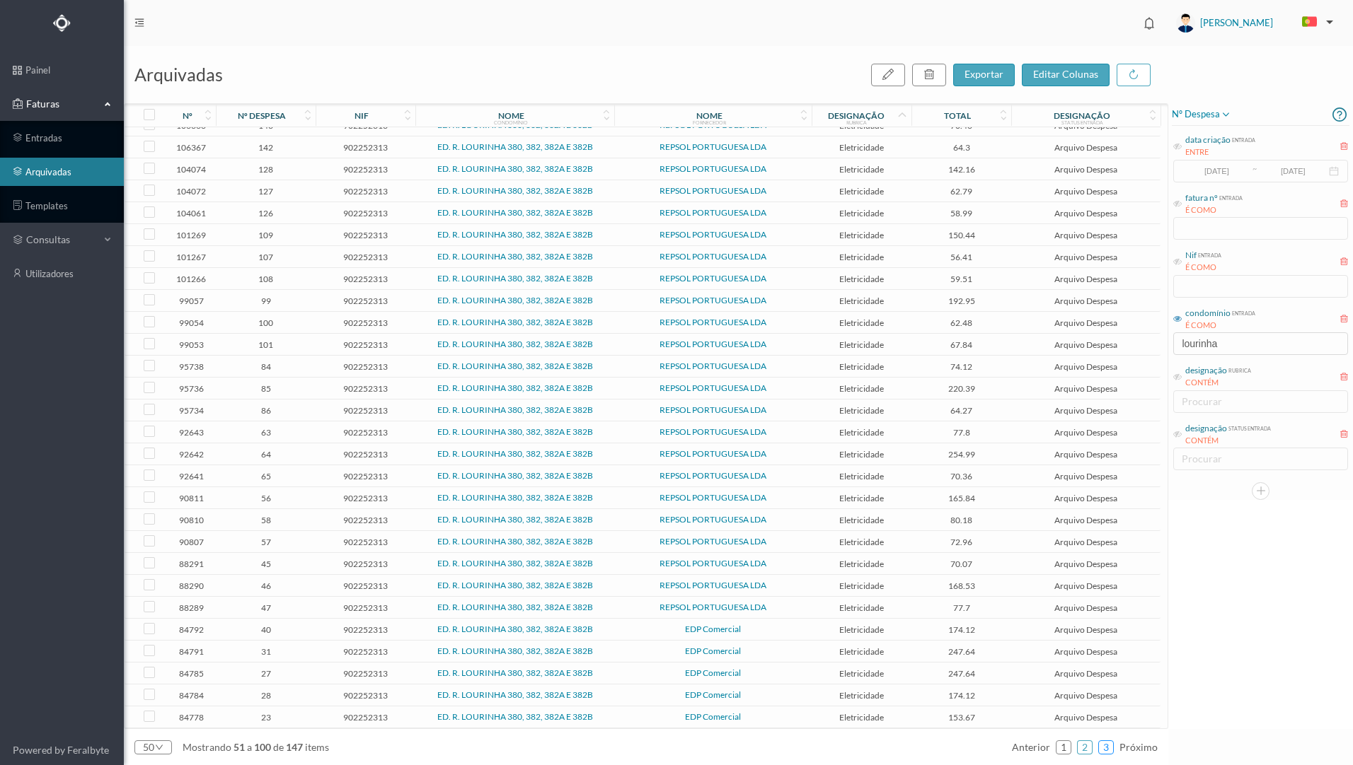
click at [1110, 747] on link "3" at bounding box center [1106, 747] width 14 height 21
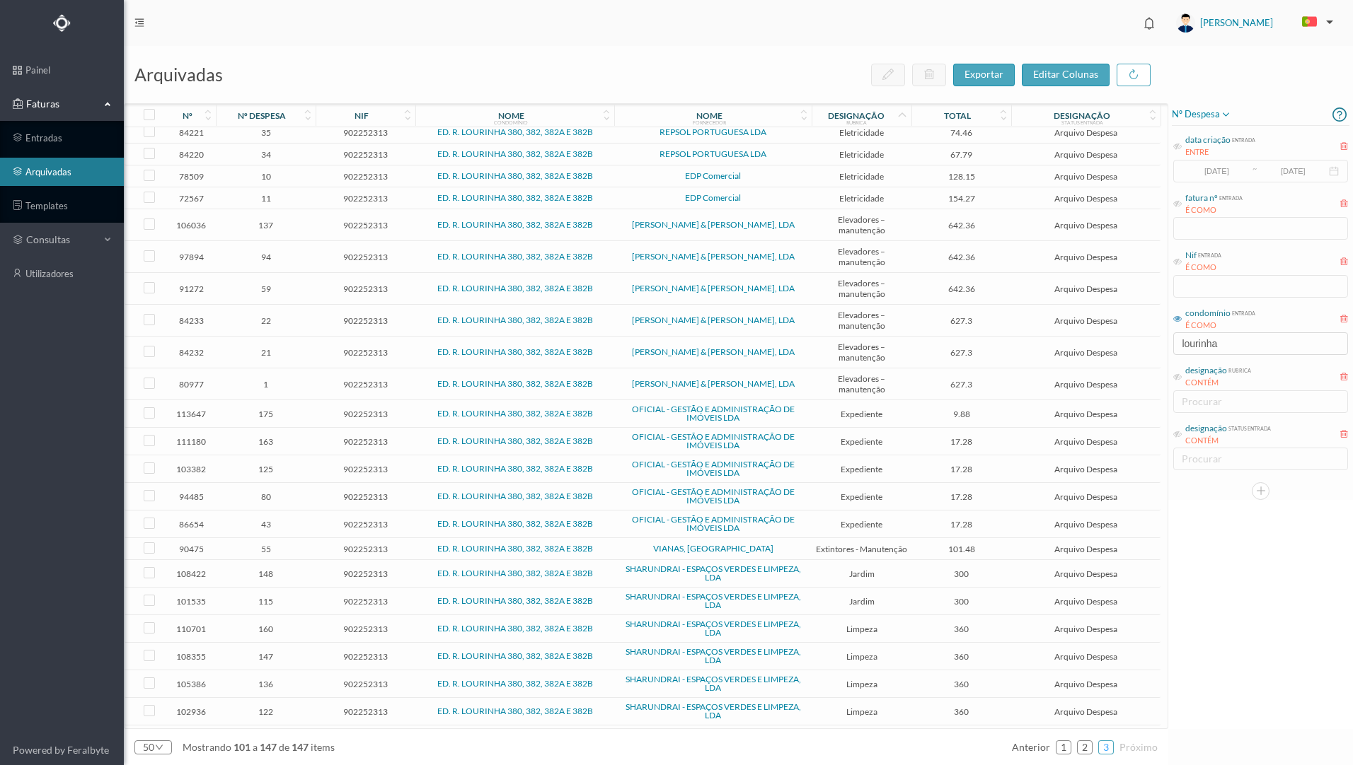
scroll to position [0, 0]
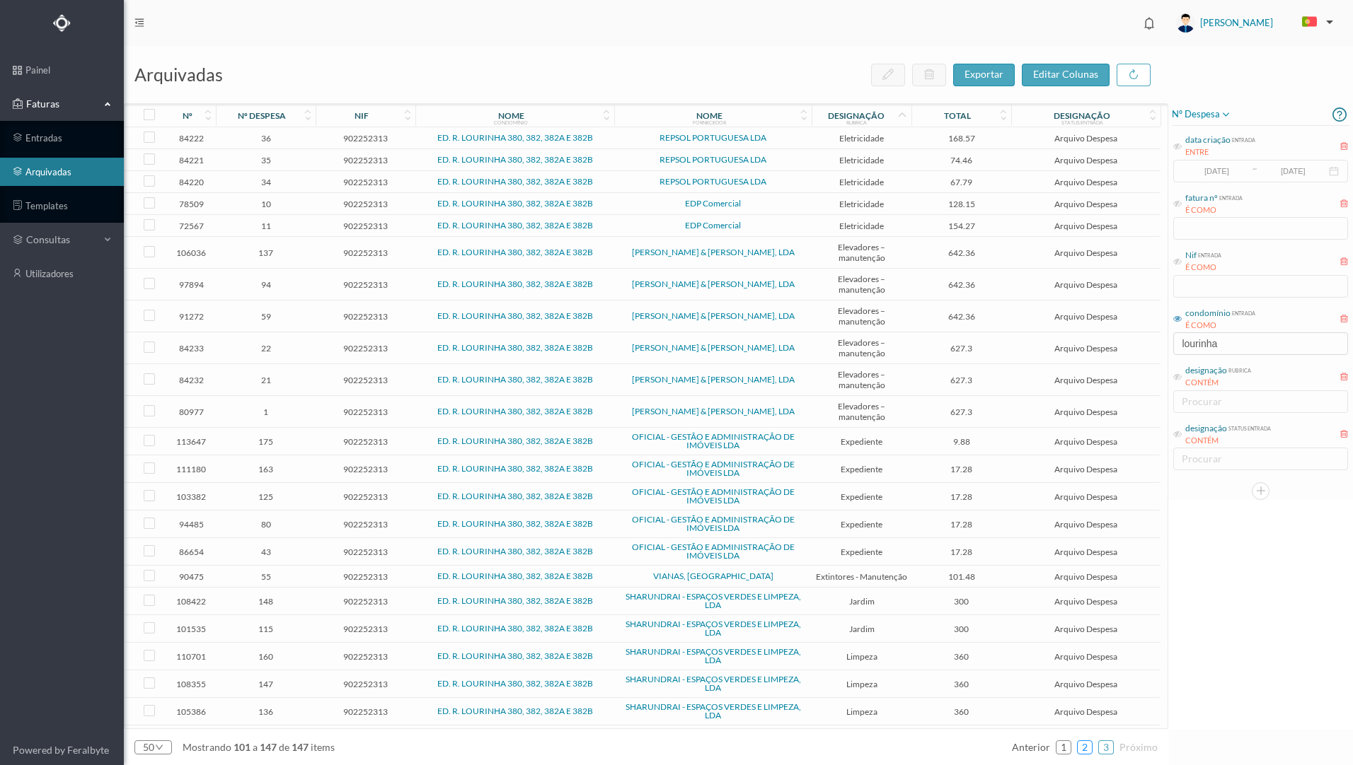
click at [1082, 749] on link "2" at bounding box center [1084, 747] width 14 height 21
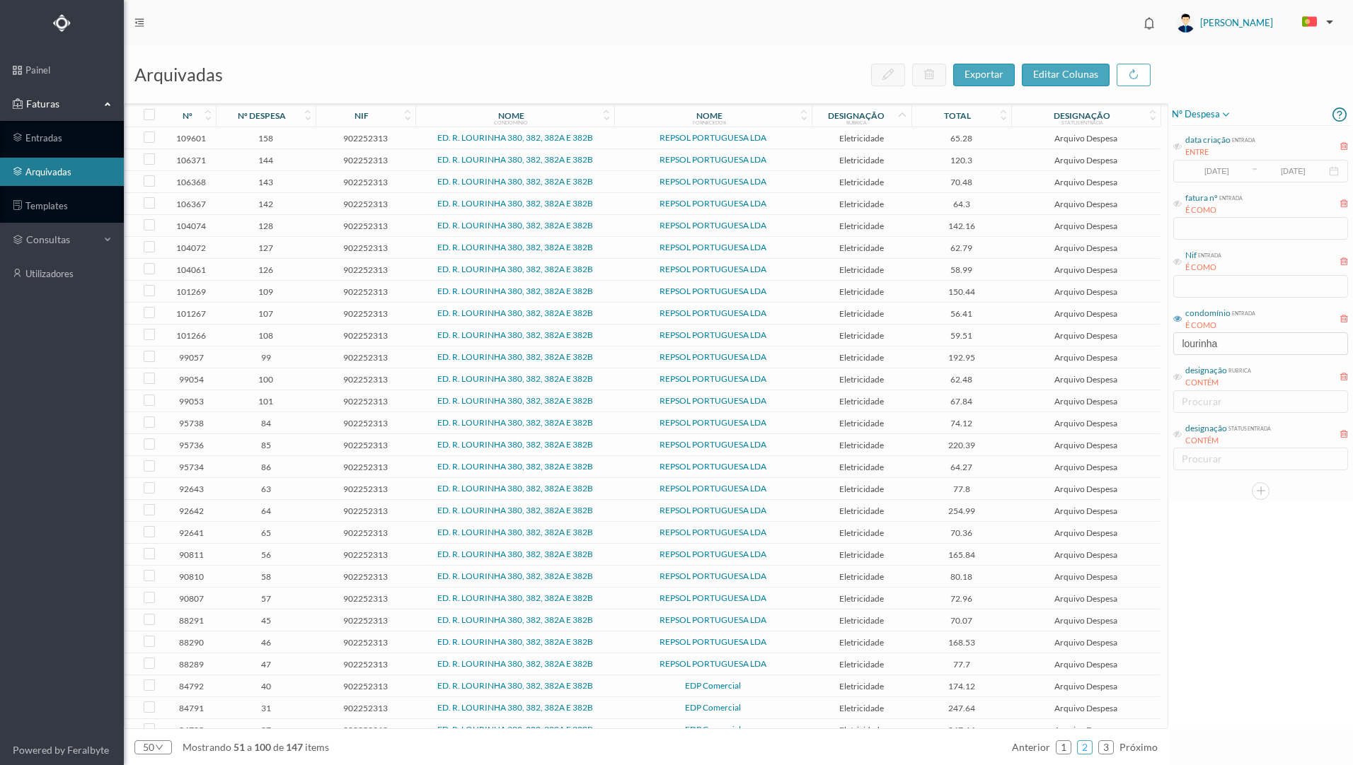
scroll to position [552, 0]
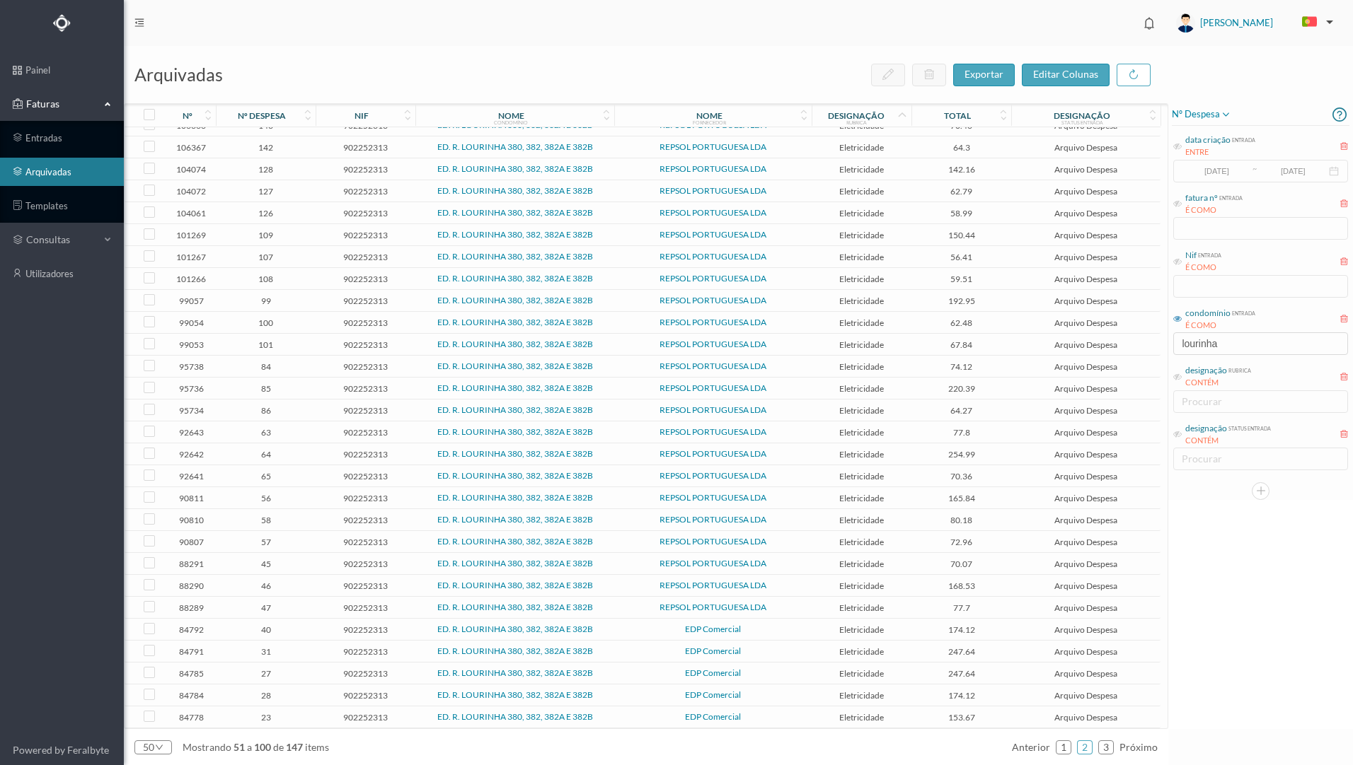
click at [293, 523] on span "58" at bounding box center [265, 520] width 93 height 11
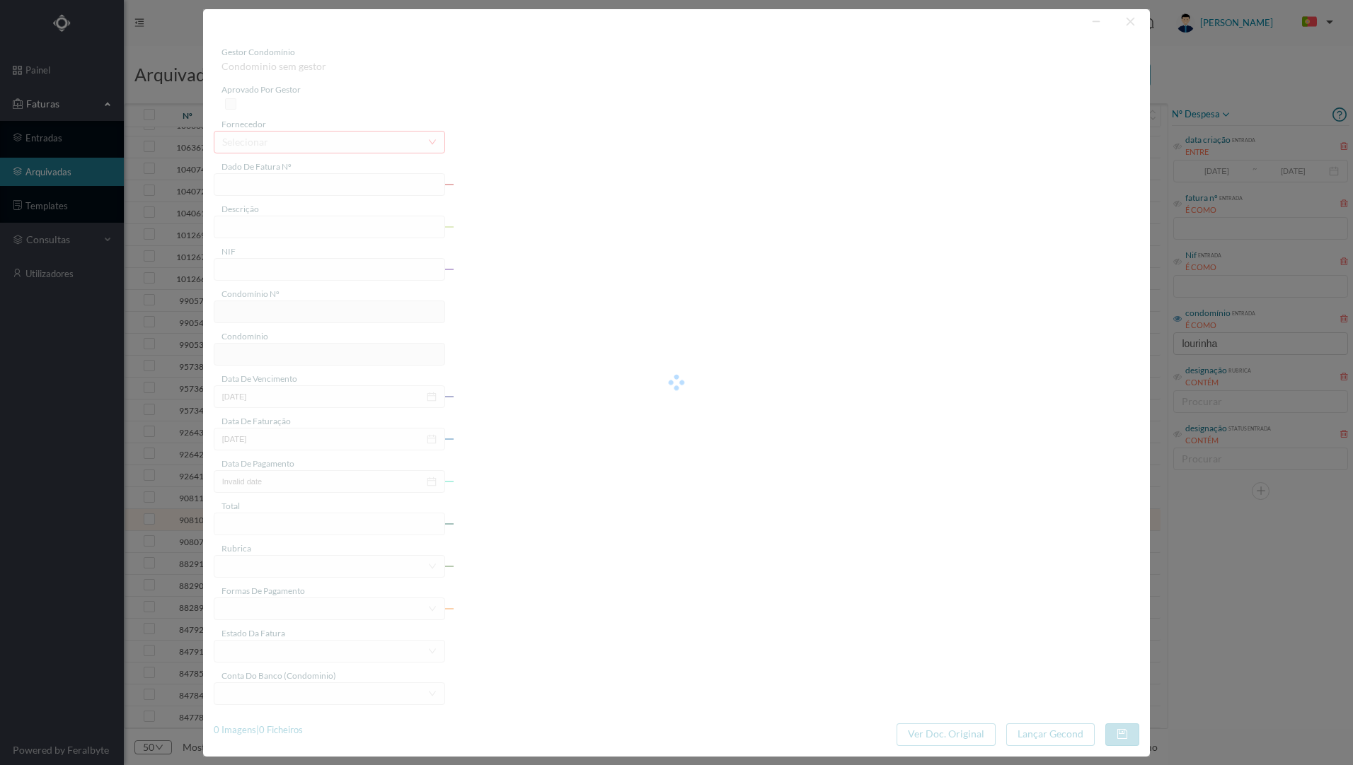
type input "FAC 0220762025/0053020678"
type input "382 A COMUNS ([DATE] a [DATE])"
type input "902252313"
type input "[DATE]"
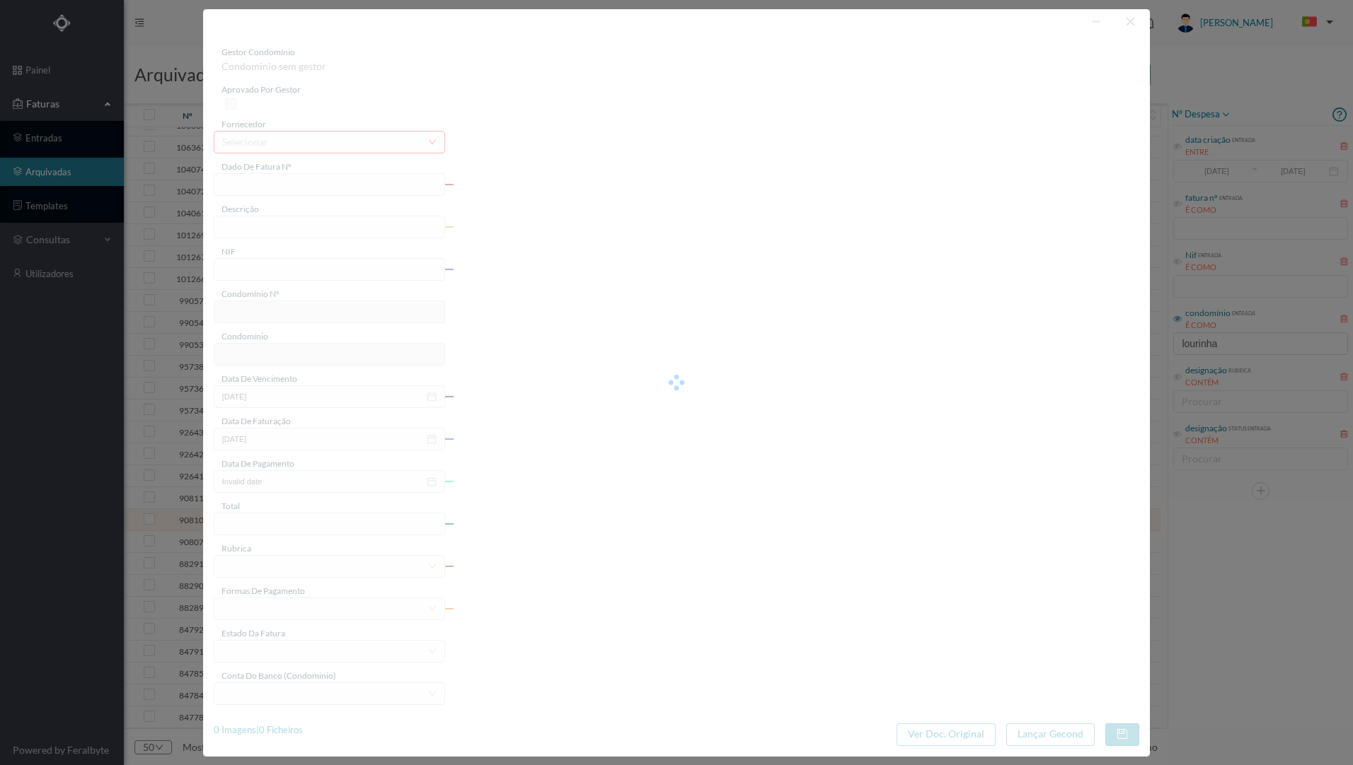
type input "[DATE]"
type input "80.18"
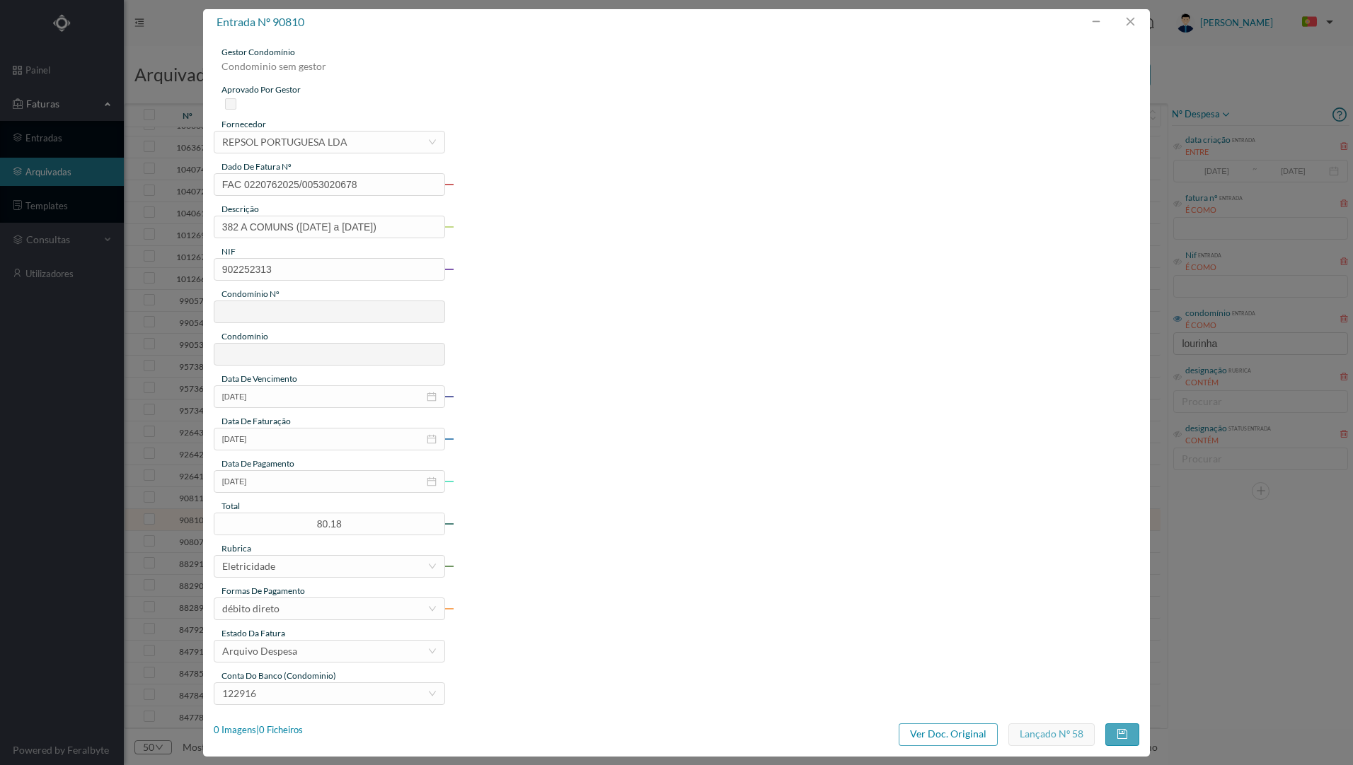
type input "761"
type input "ED. R. LOURINHA 380, 382, 382A E 382B"
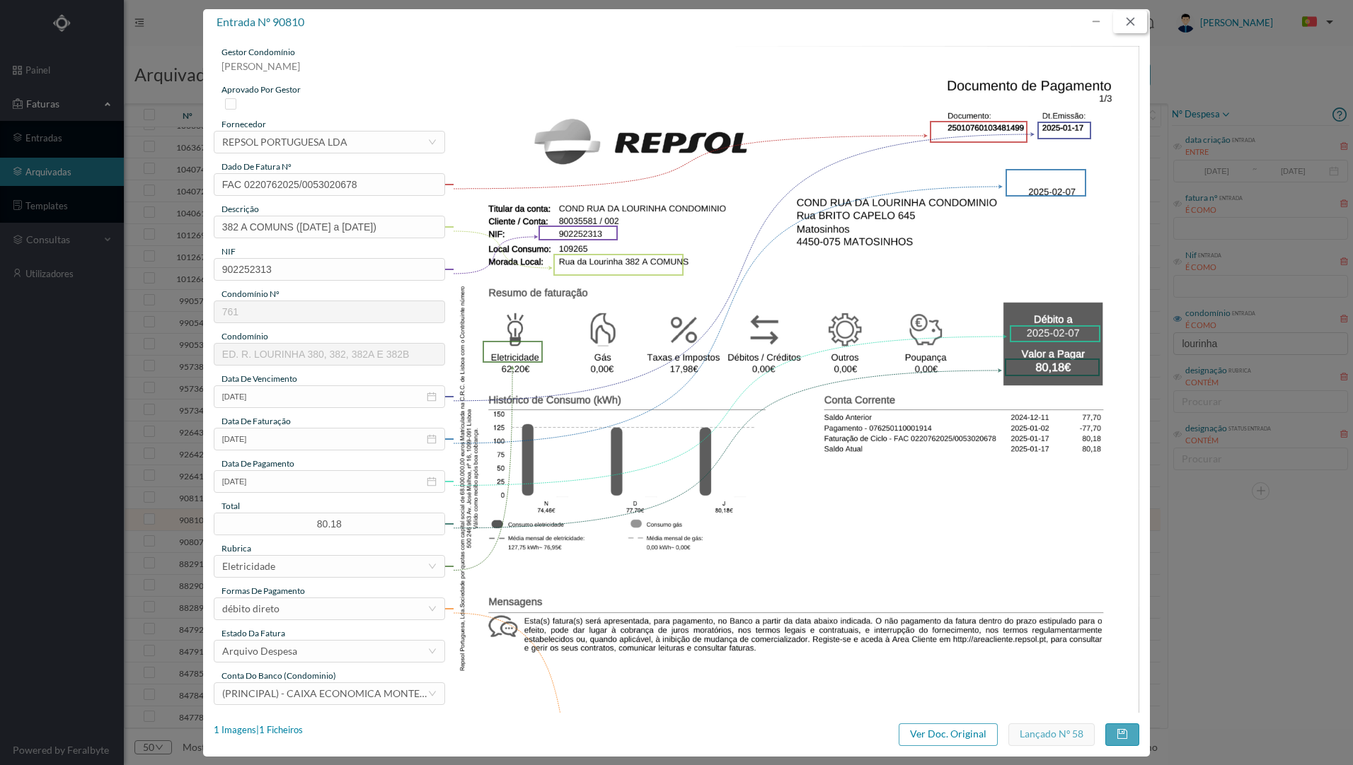
click at [1125, 18] on button "button" at bounding box center [1130, 22] width 34 height 23
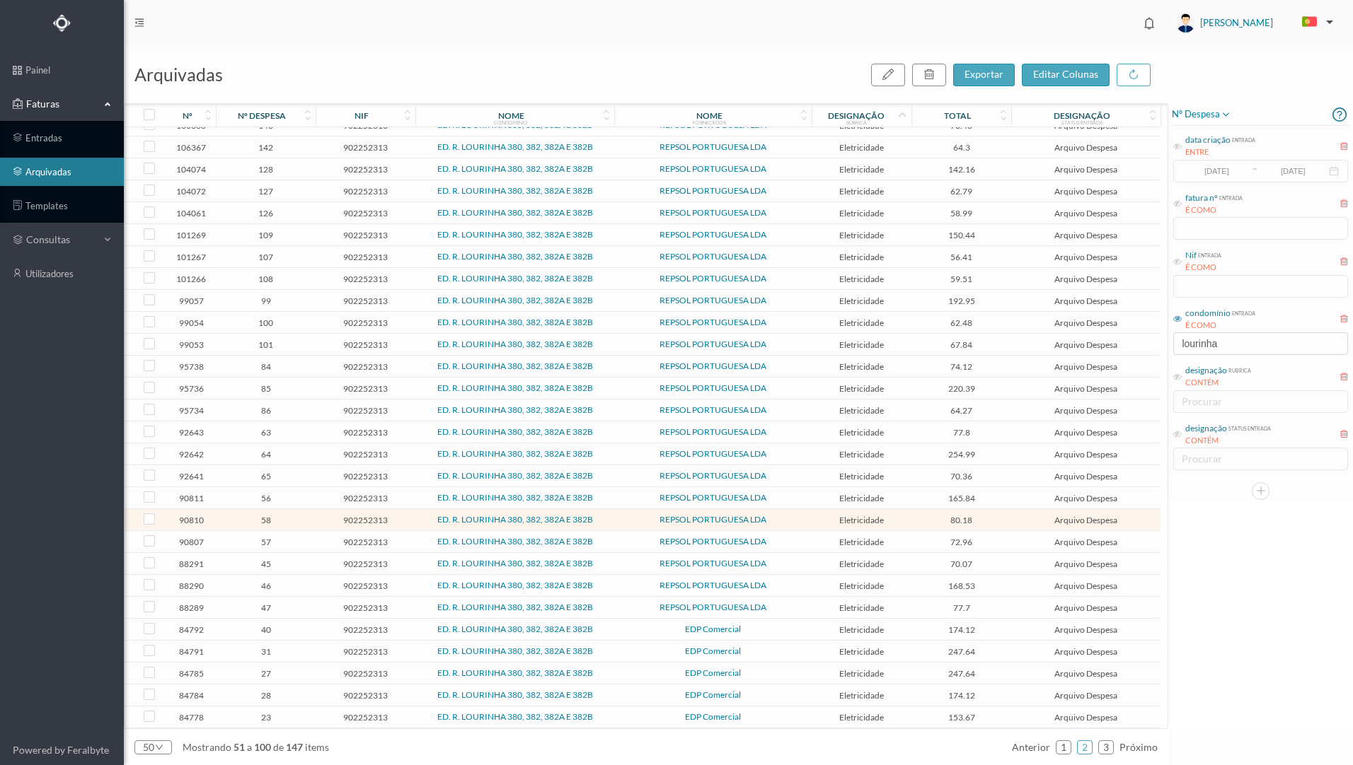
click at [313, 500] on td "56" at bounding box center [266, 498] width 100 height 22
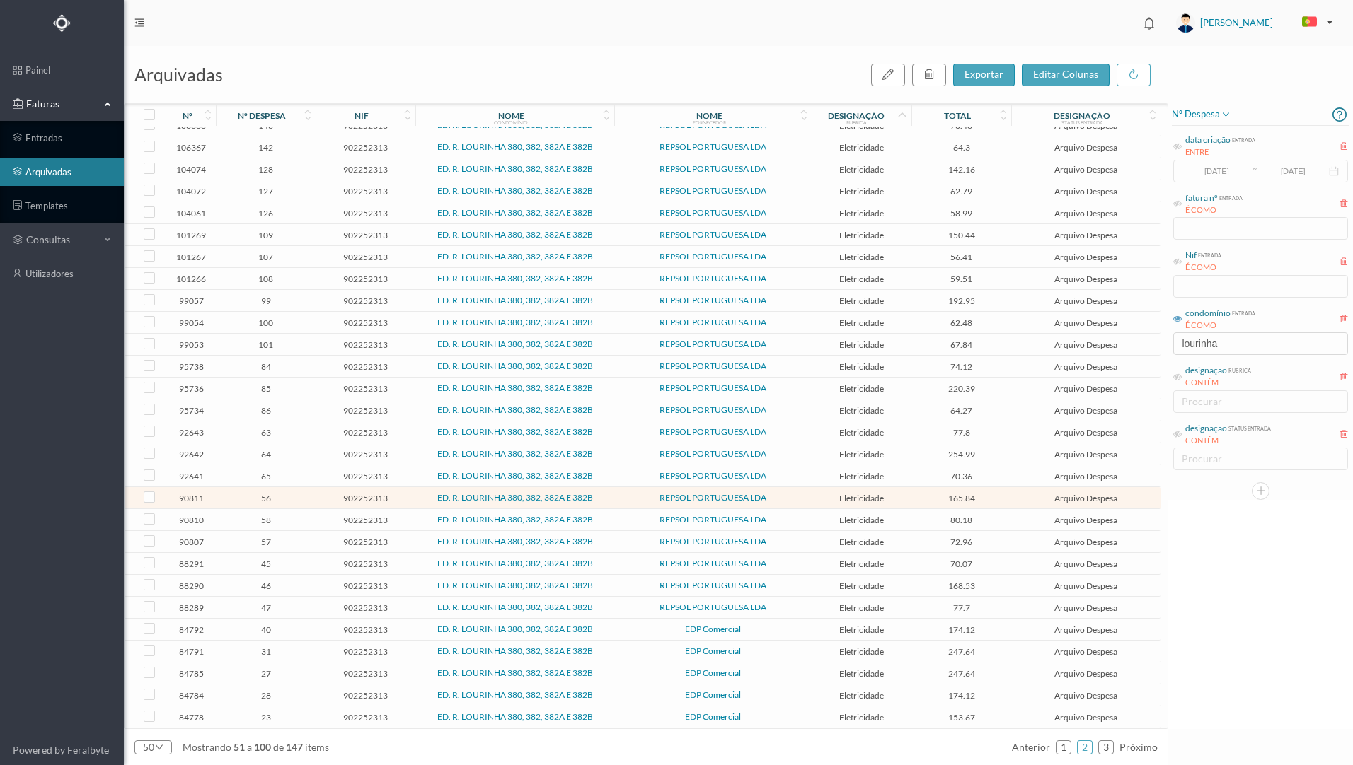
click at [313, 500] on td "56" at bounding box center [266, 498] width 100 height 22
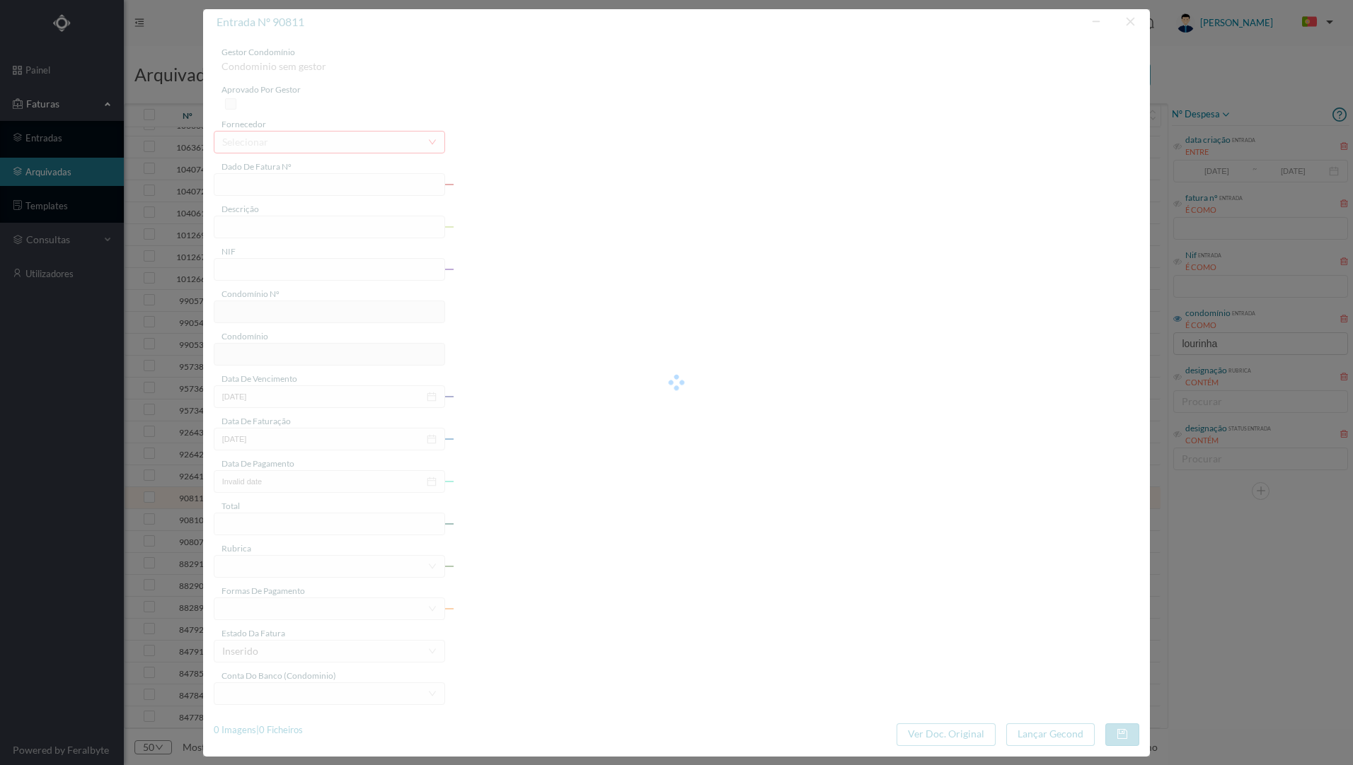
type input "FAC 0220762025/0053020679"
type input "nr 382 A GR ([DATE] a [DATE])"
type input "902252313"
type input "[DATE]"
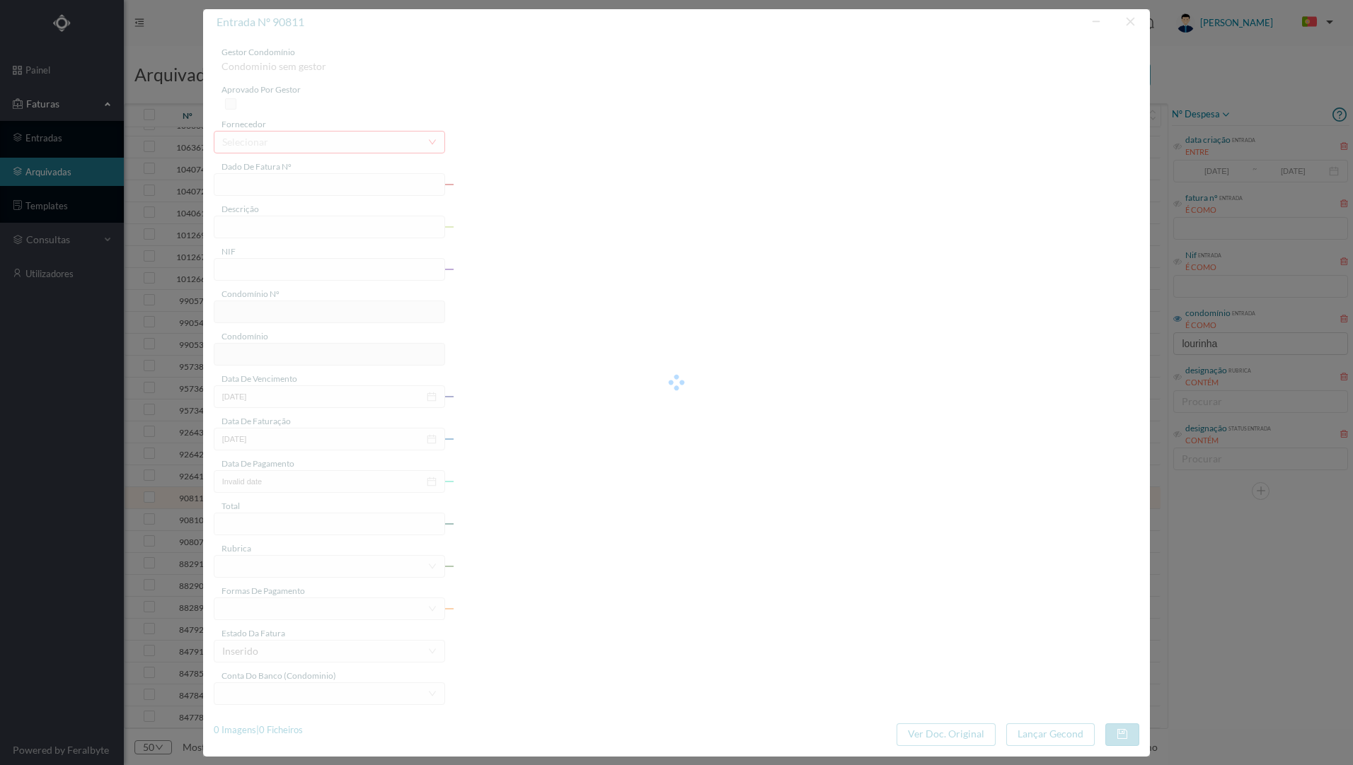
type input "[DATE]"
type input "165.84"
type input "761"
type input "ED. R. LOURINHA 380, 382, 382A E 382B"
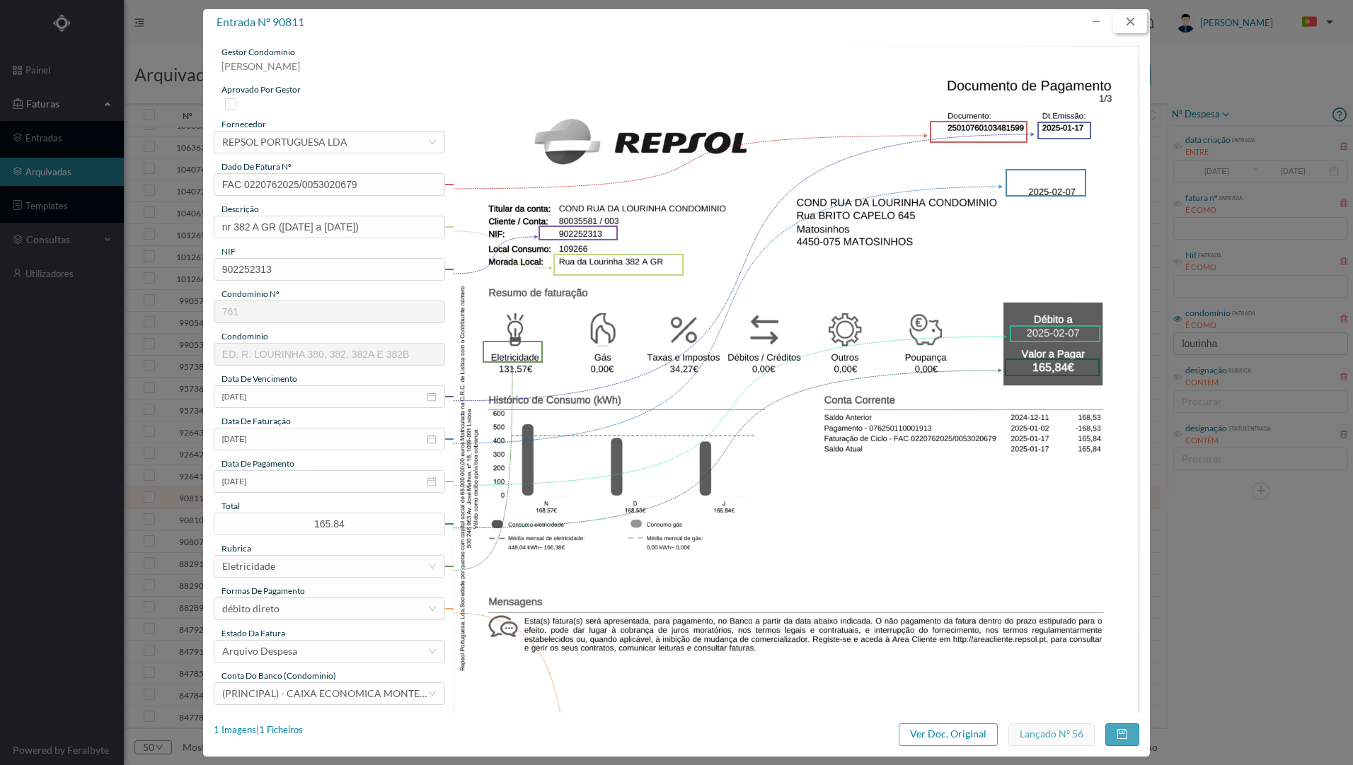
click at [1131, 28] on button "button" at bounding box center [1130, 22] width 34 height 23
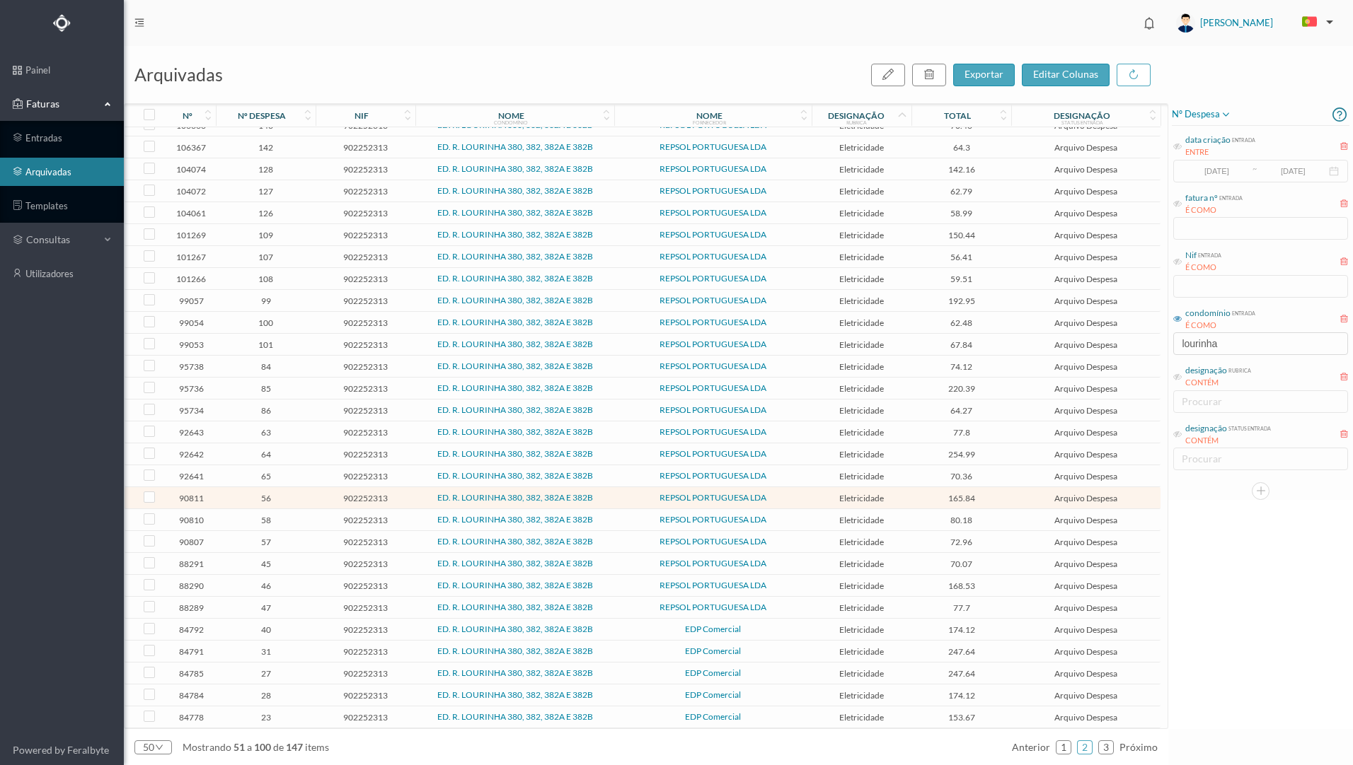
click at [621, 518] on span "REPSOL PORTUGUESA LDA" at bounding box center [713, 520] width 190 height 8
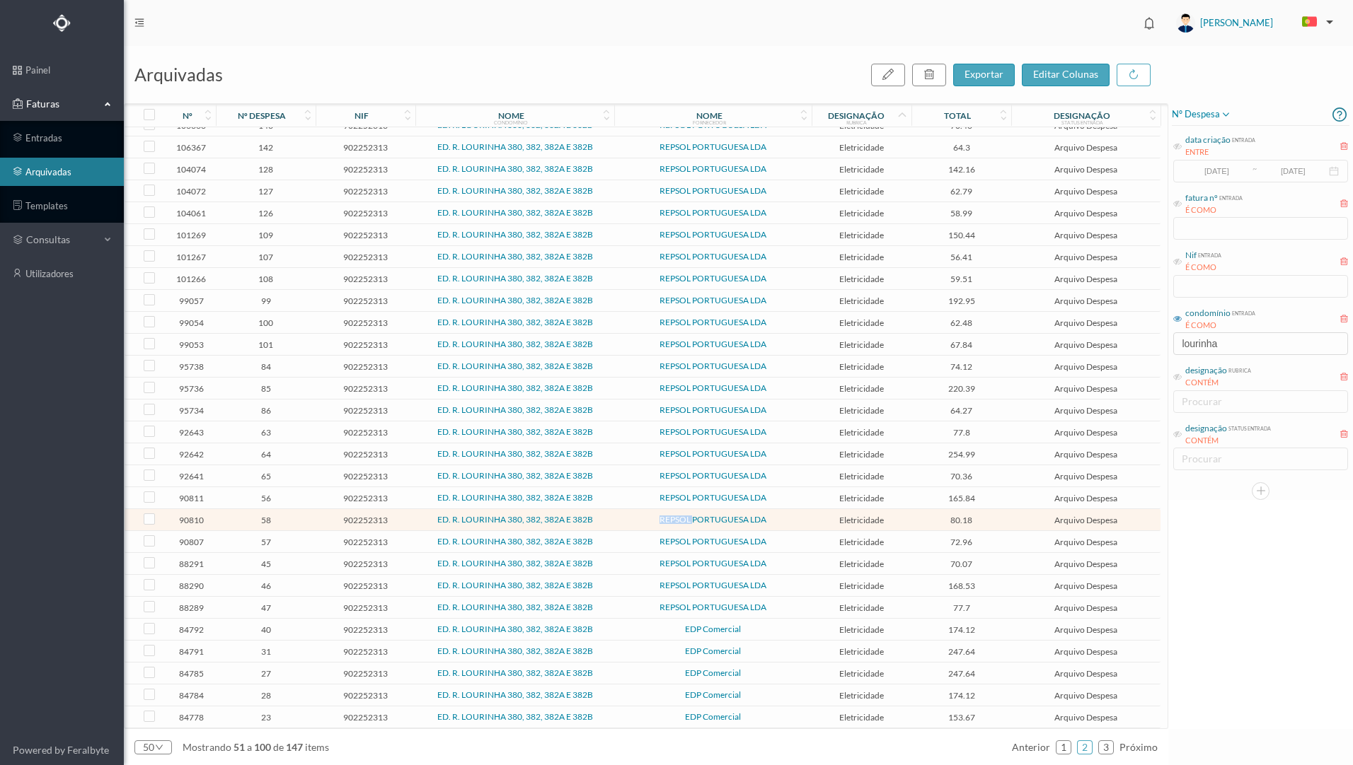
click at [621, 518] on span "REPSOL PORTUGUESA LDA" at bounding box center [713, 520] width 190 height 8
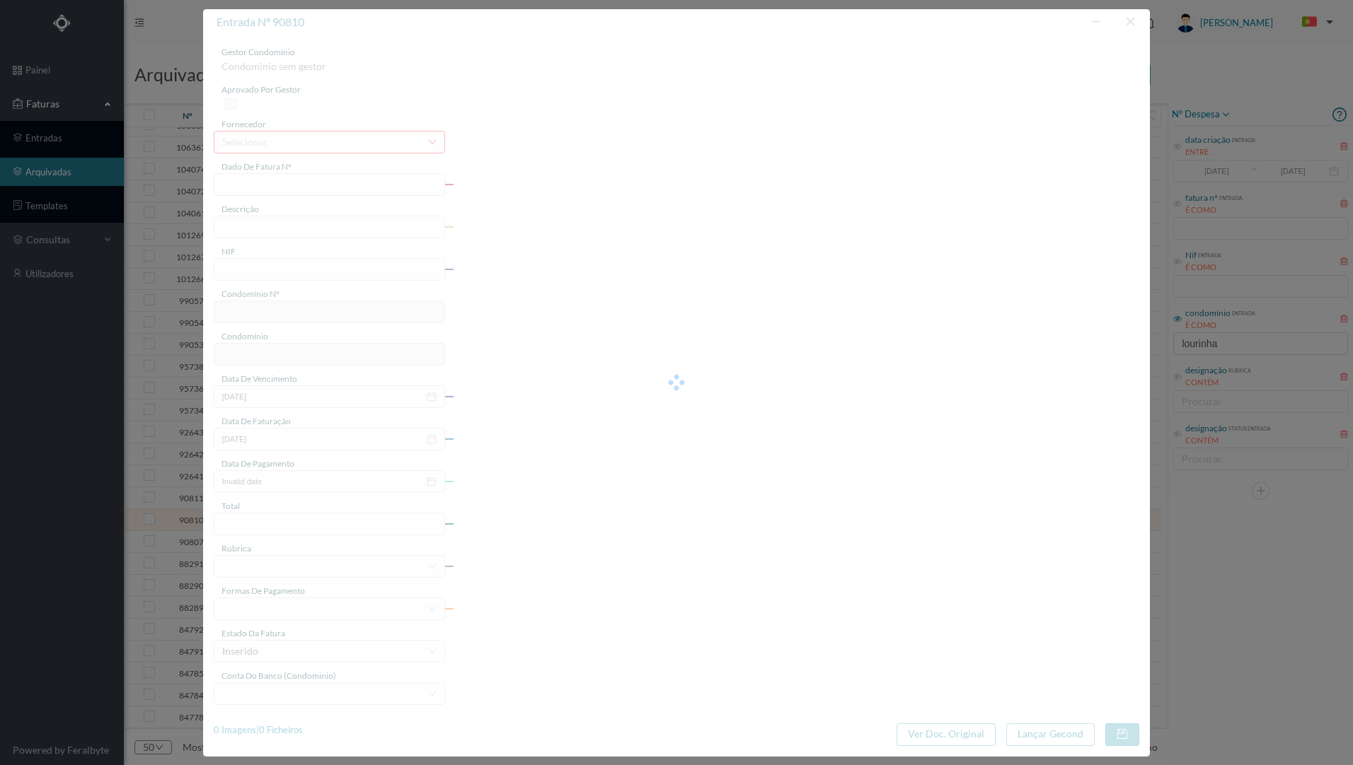
type input "FAC 0220762025/0053020678"
type input "382 A COMUNS ([DATE] a [DATE])"
type input "902252313"
type input "[DATE]"
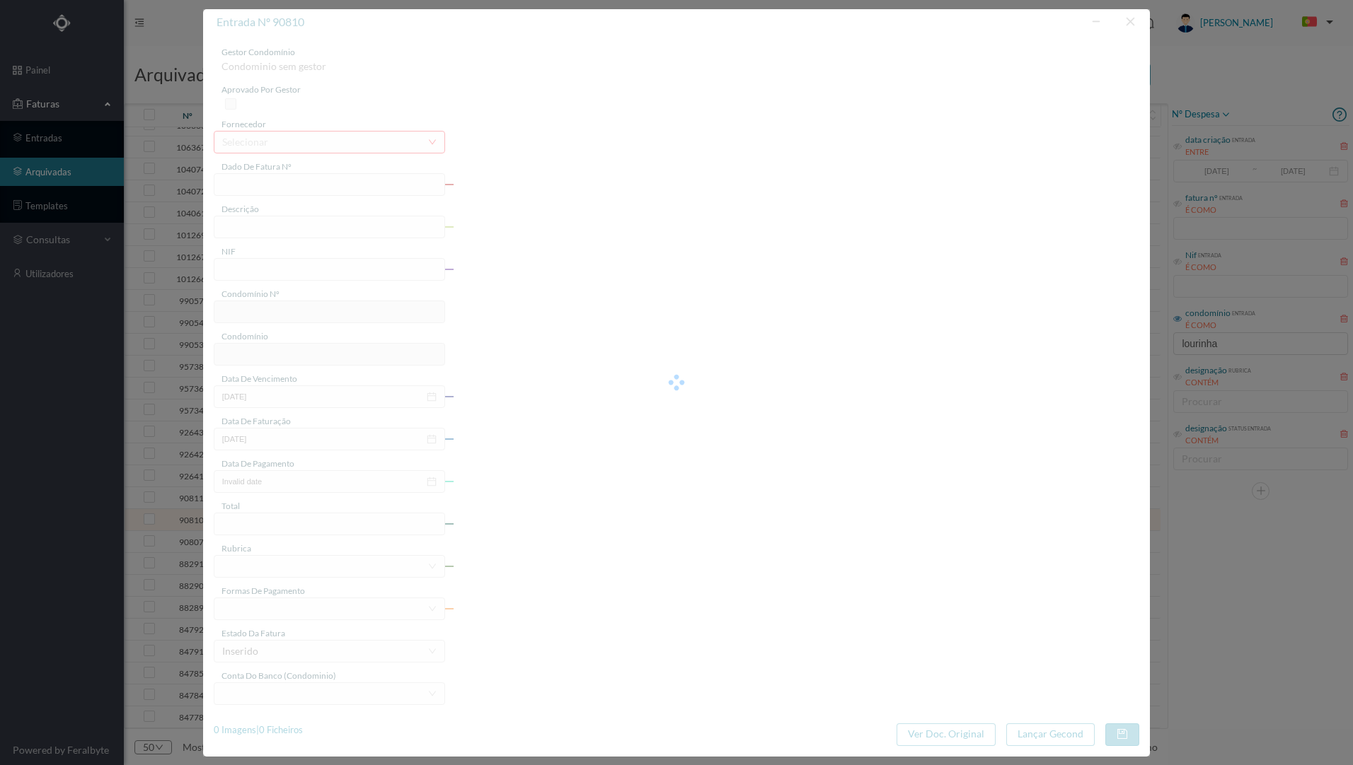
type input "[DATE]"
type input "80.18"
type input "761"
type input "ED. R. LOURINHA 380, 382, 382A E 382B"
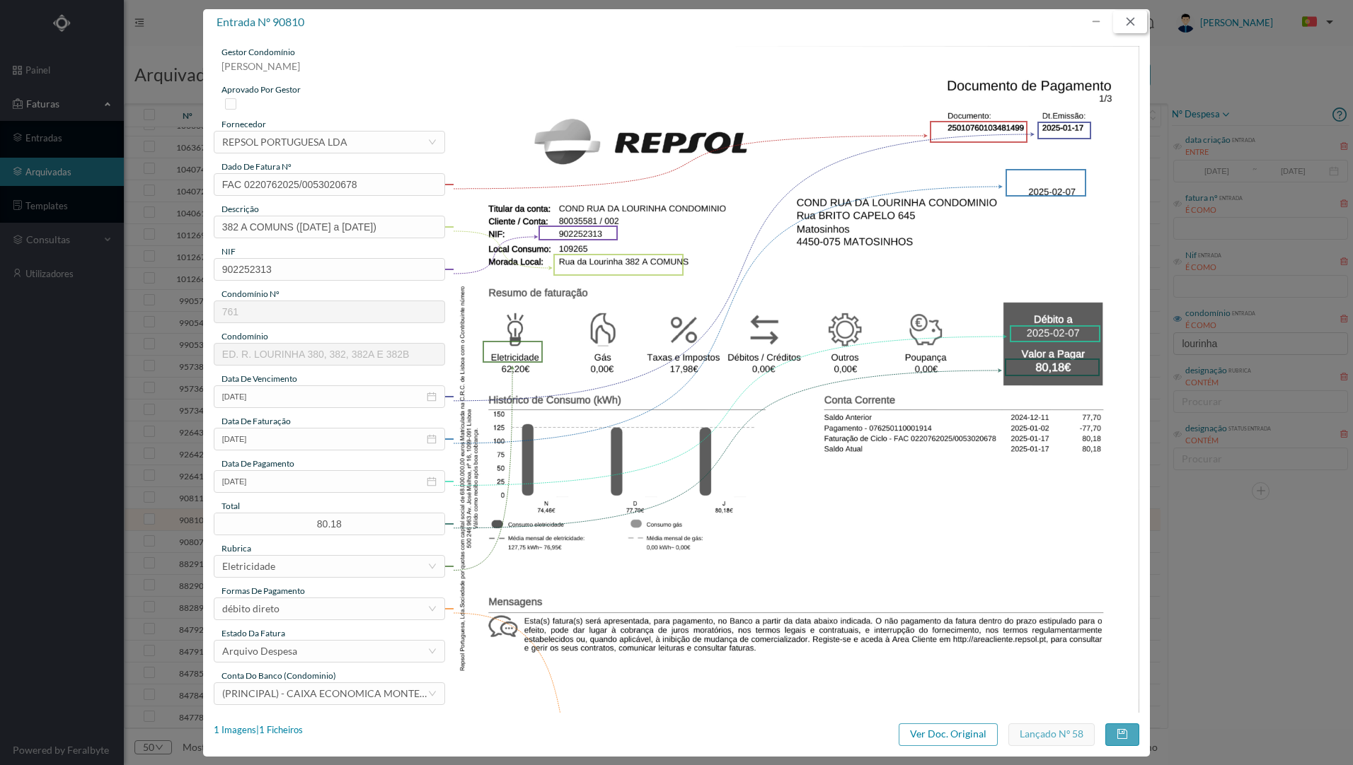
click at [1126, 23] on button "button" at bounding box center [1130, 22] width 34 height 23
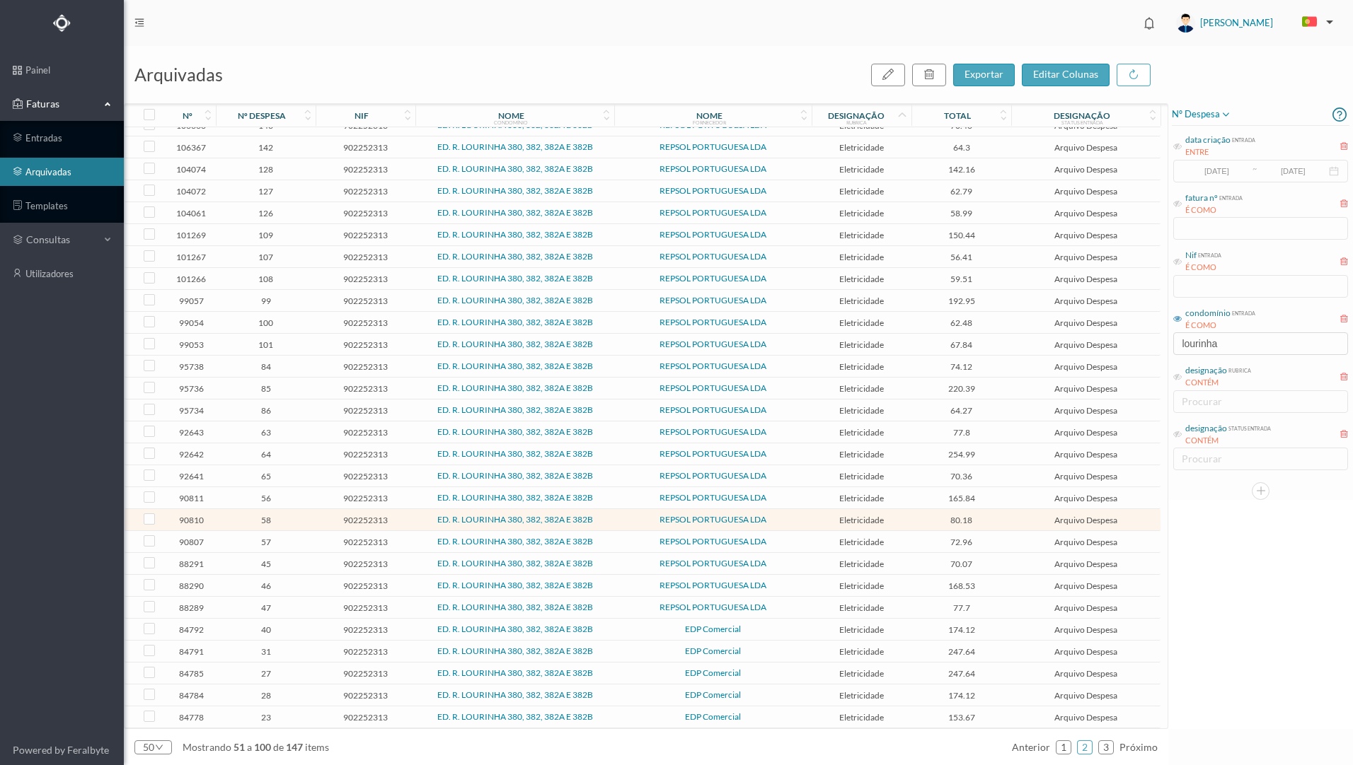
click at [312, 607] on span "47" at bounding box center [265, 608] width 93 height 11
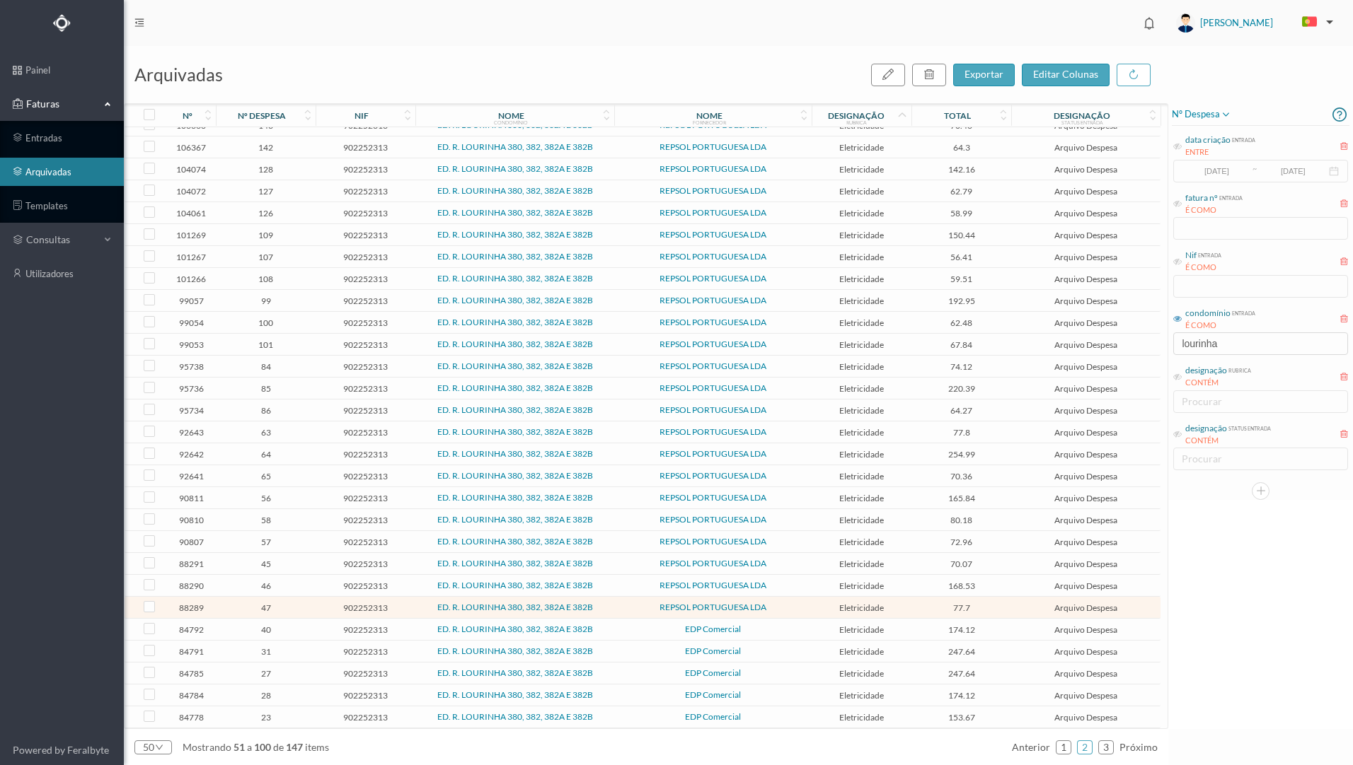
click at [312, 607] on span "47" at bounding box center [265, 608] width 93 height 11
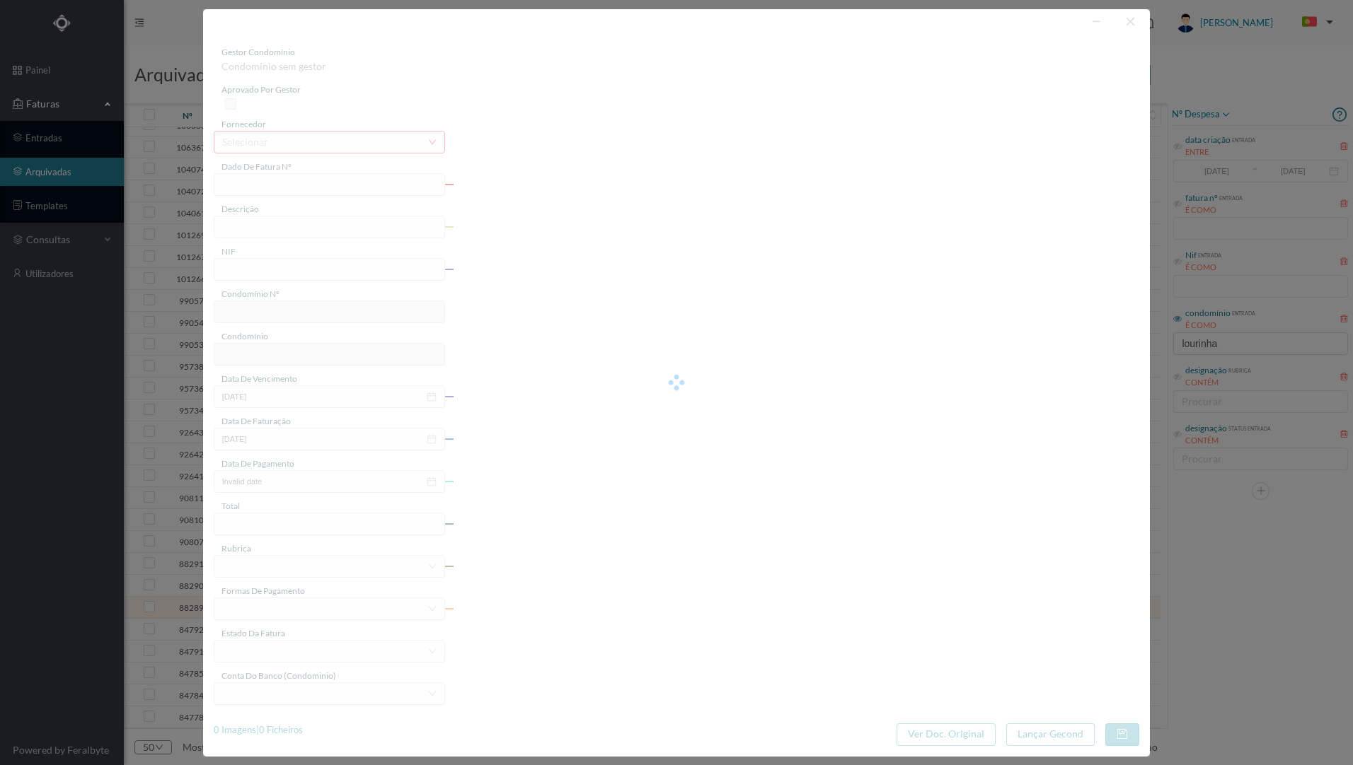
type input "FAC 0280762024/0077000954"
type input "eletricidade ([DATE] a [DATE])"
type input "902252313"
type input "[DATE]"
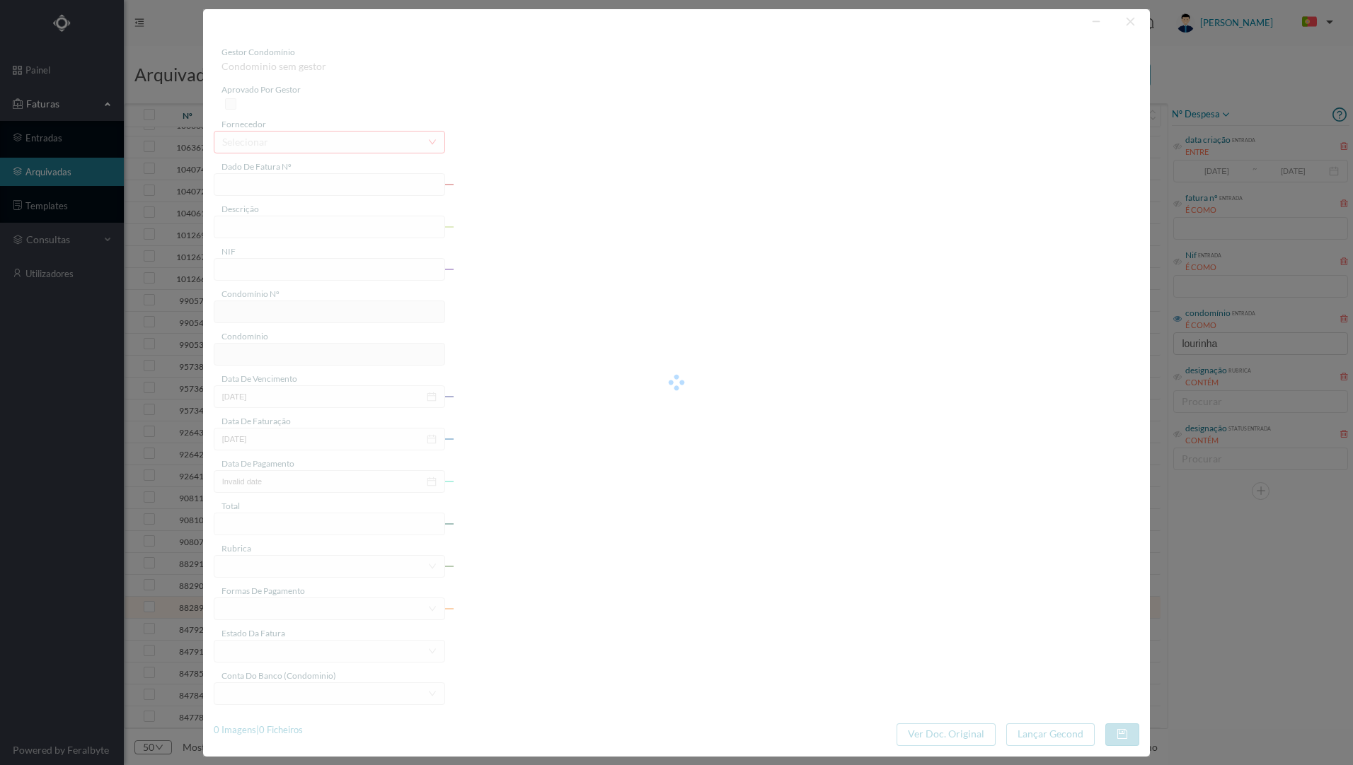
type input "[DATE]"
type input "77.70"
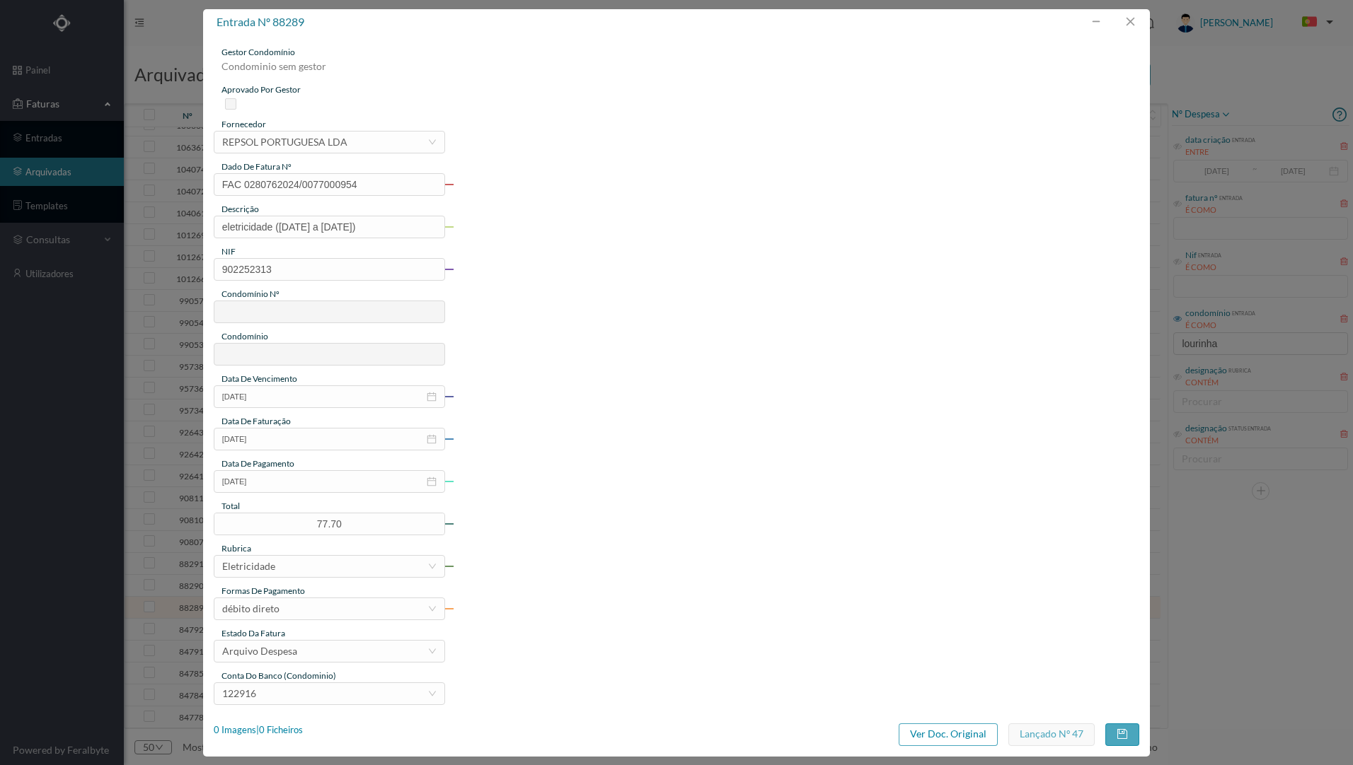
type input "761"
type input "ED. R. LOURINHA 380, 382, 382A E 382B"
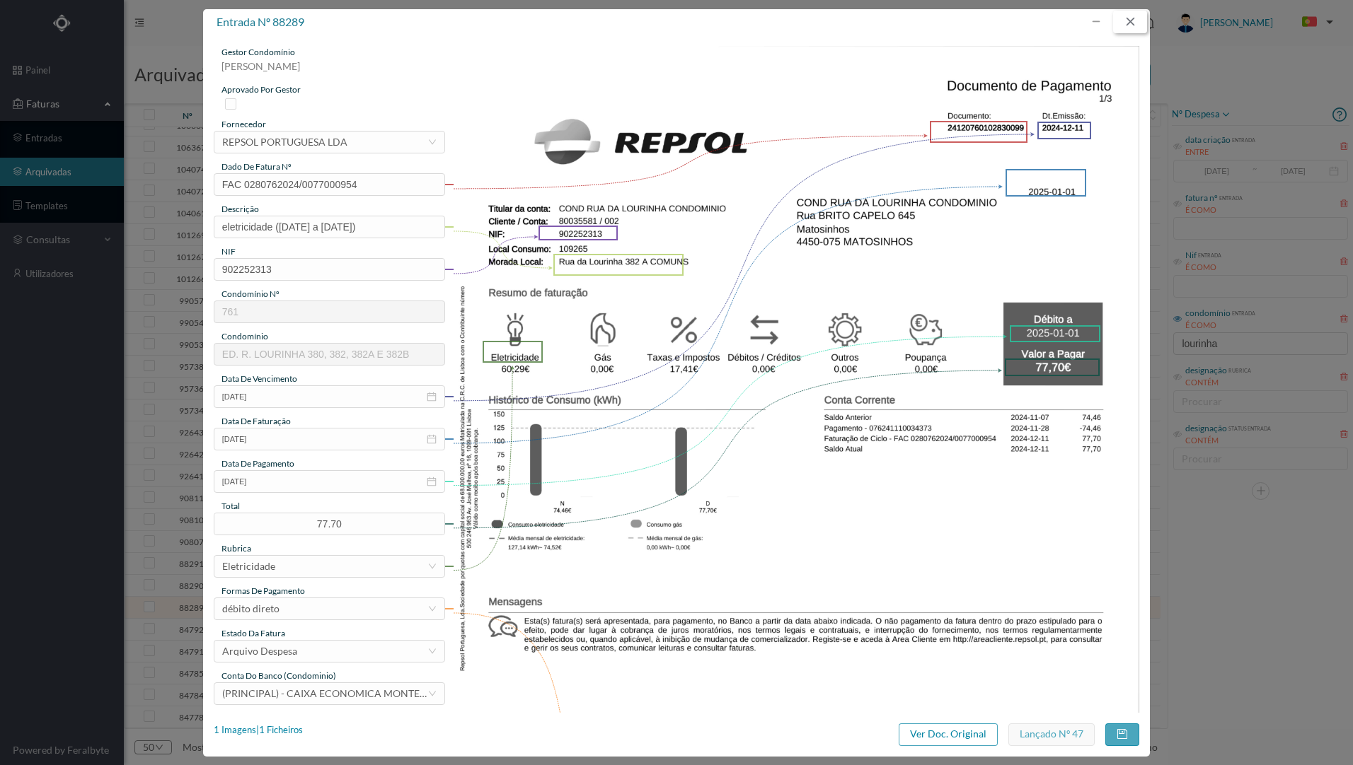
click at [1136, 21] on button "button" at bounding box center [1130, 22] width 34 height 23
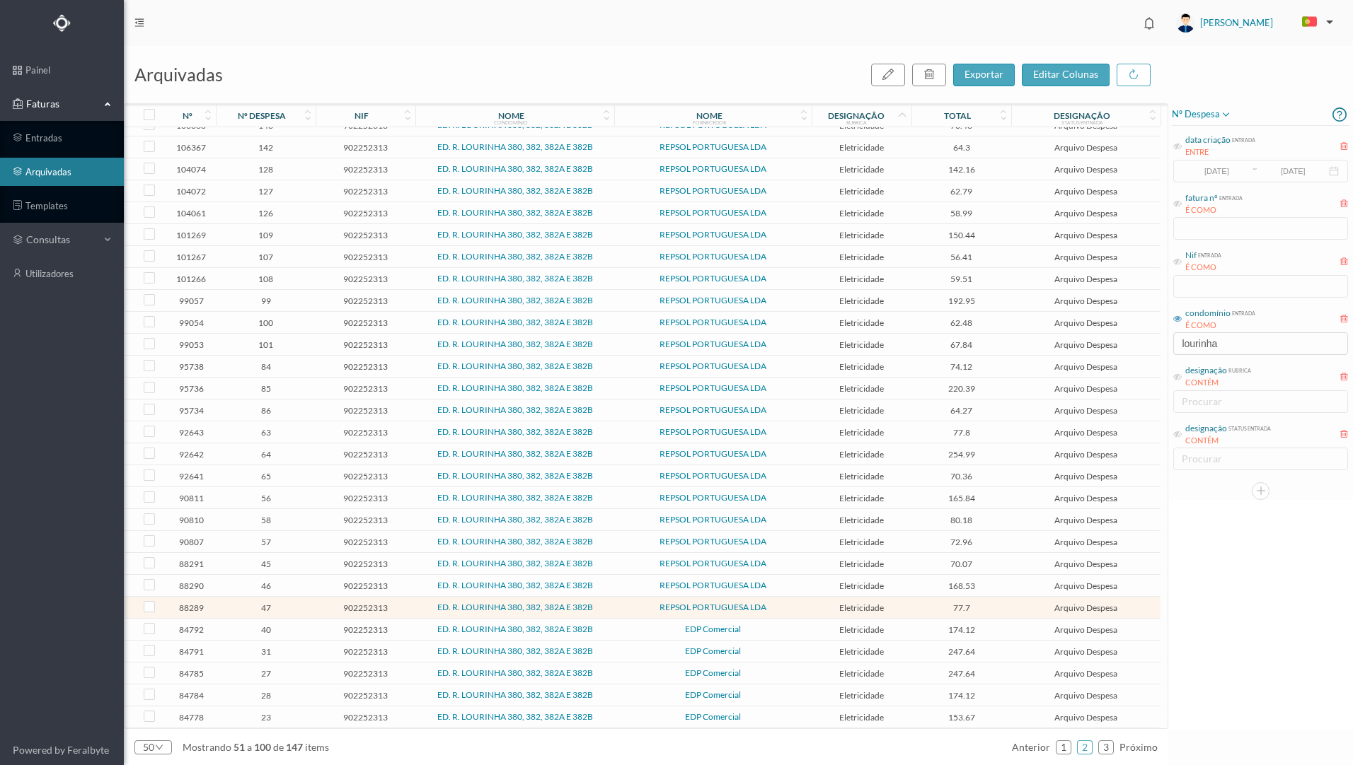
click at [410, 586] on span "902252313" at bounding box center [365, 586] width 93 height 11
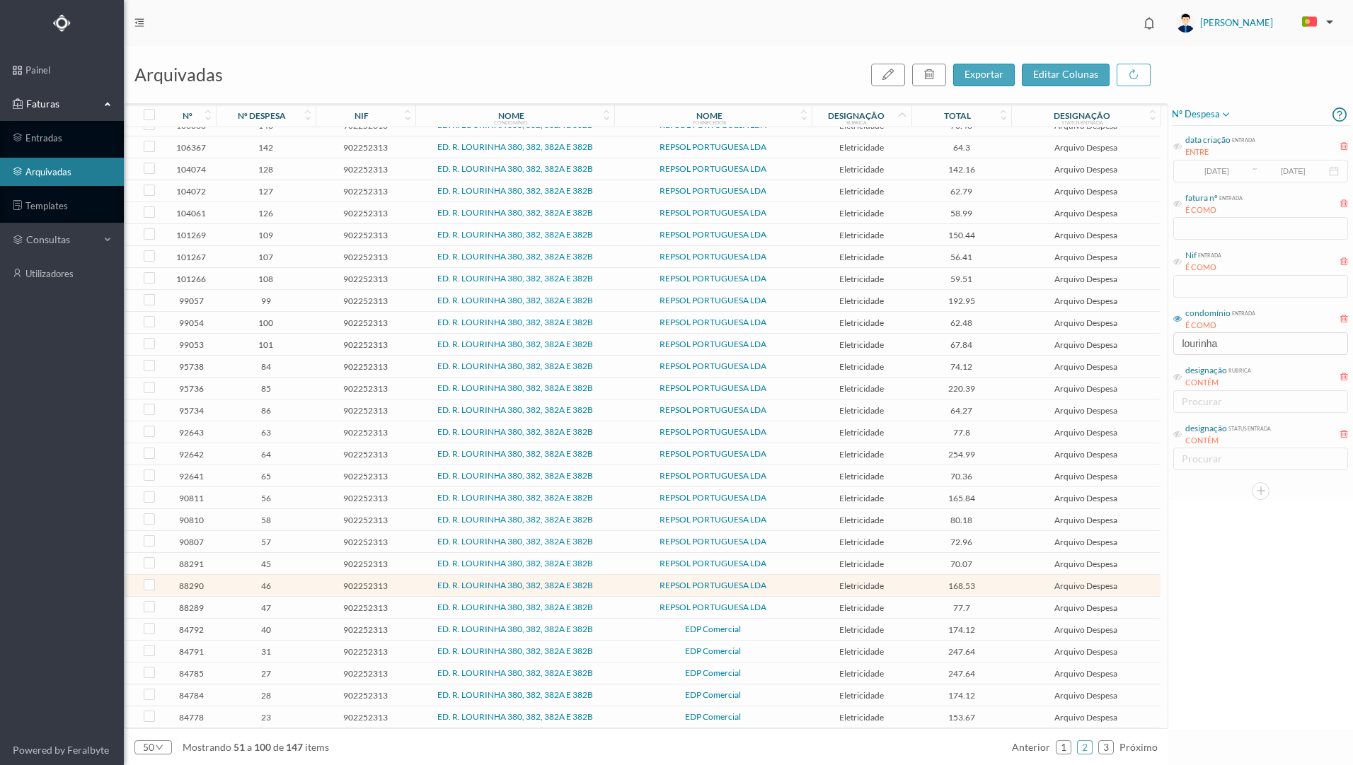
click at [410, 586] on span "902252313" at bounding box center [365, 586] width 93 height 11
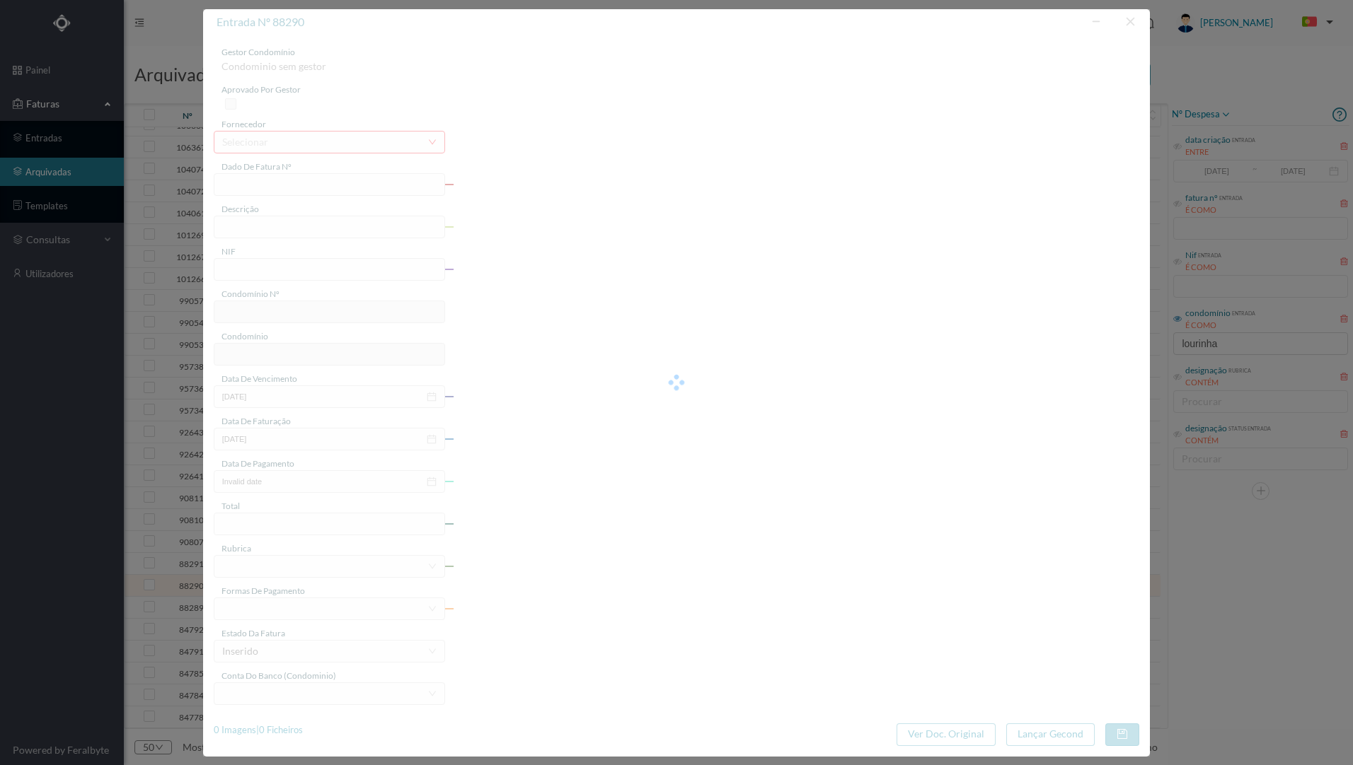
type input "FAC 0280762024/0077000955"
type input "eletricidade ([DATE] a [DATE])"
type input "902252313"
type input "[DATE]"
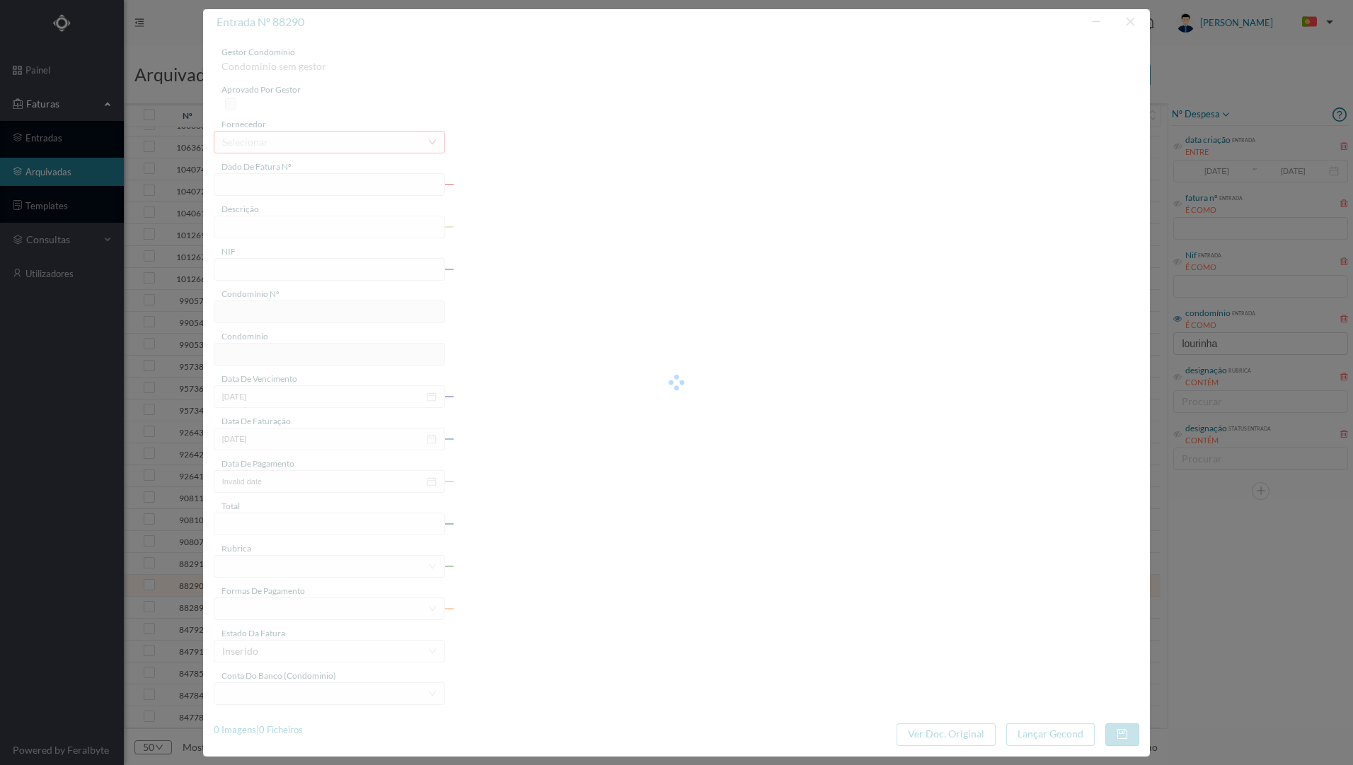
type input "[DATE]"
type input "168.53"
type input "761"
type input "ED. R. LOURINHA 380, 382, 382A E 382B"
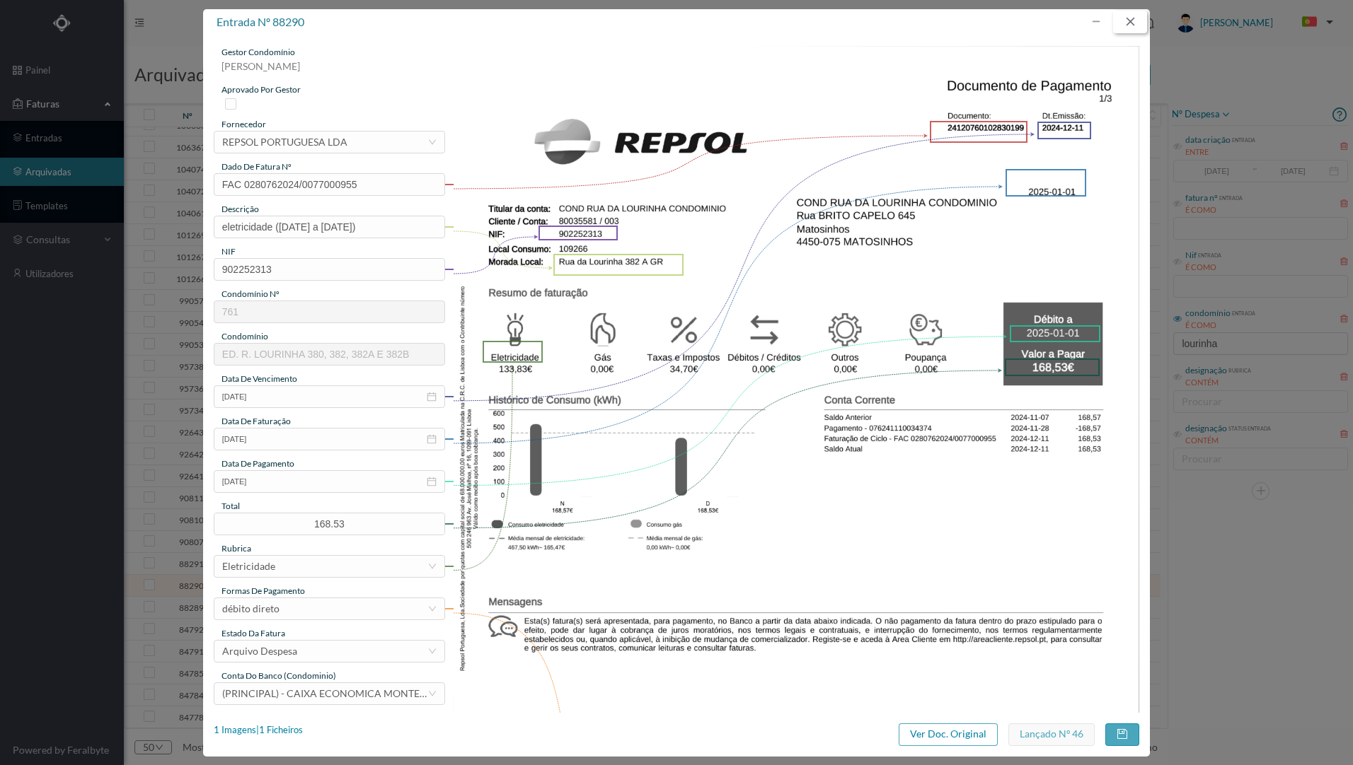
click at [1136, 26] on button "button" at bounding box center [1130, 22] width 34 height 23
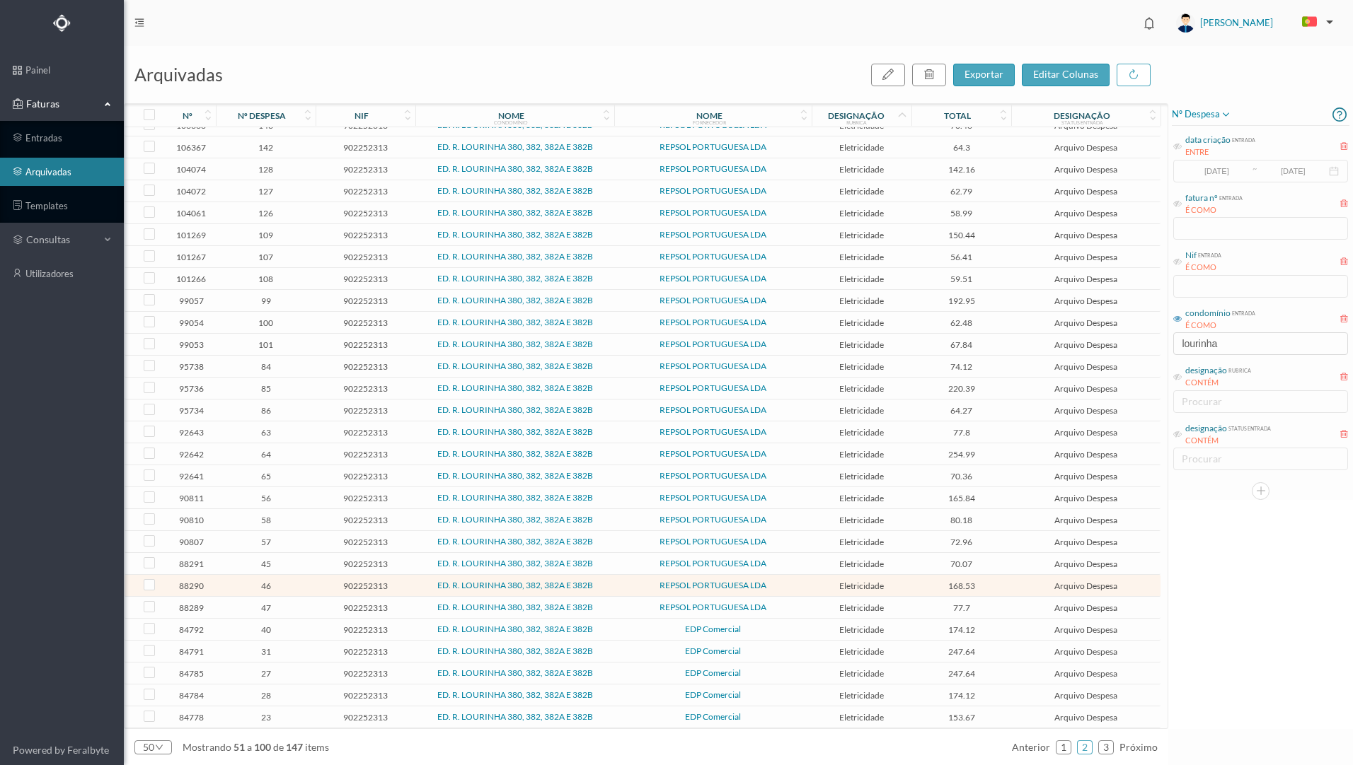
click at [410, 570] on td "902252313" at bounding box center [366, 564] width 100 height 22
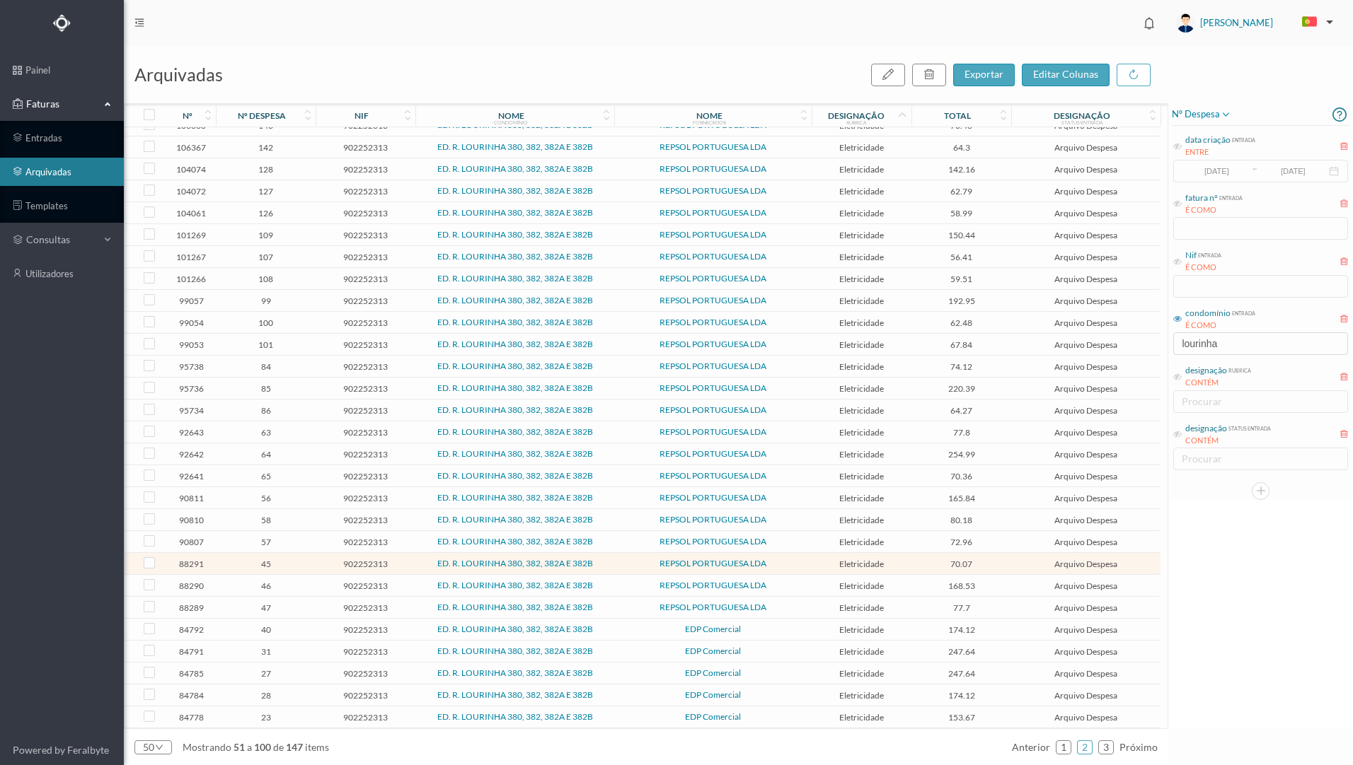
click at [410, 570] on td "902252313" at bounding box center [366, 564] width 100 height 22
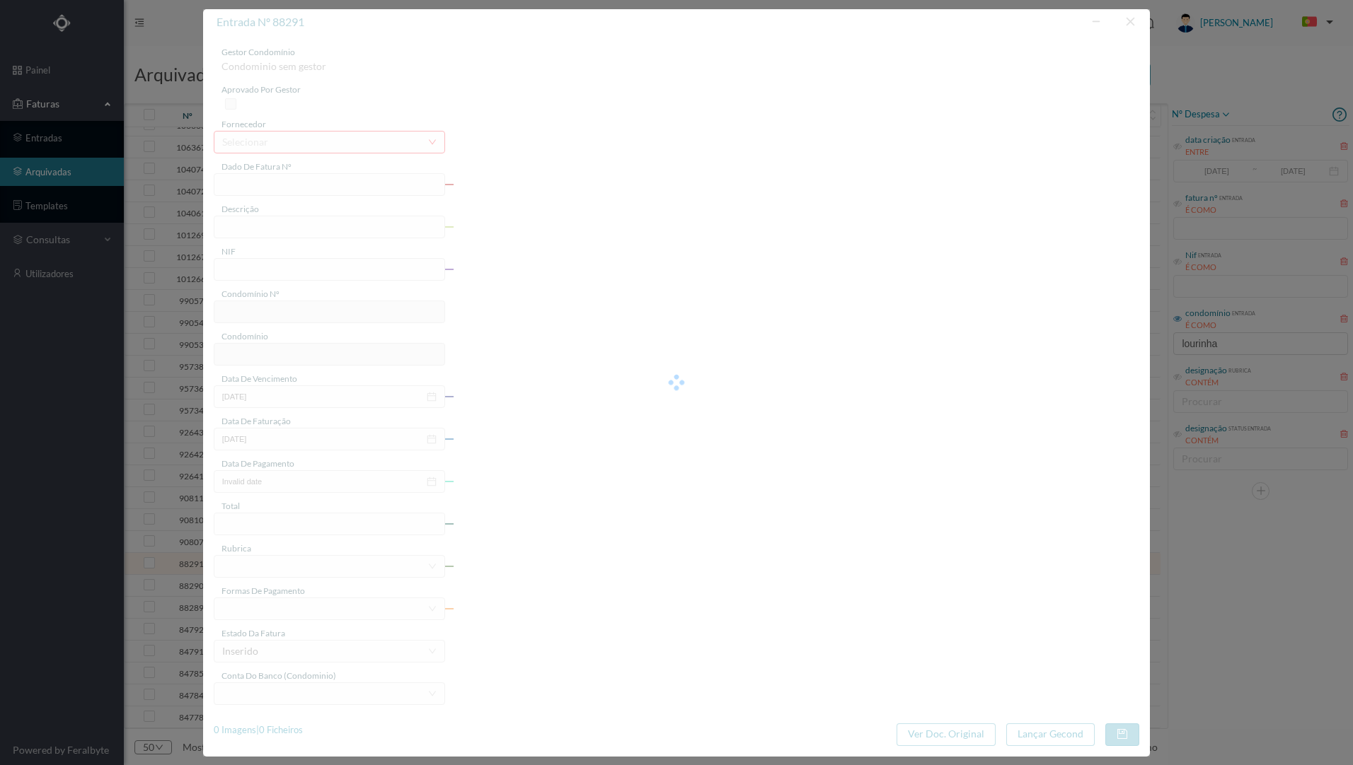
type input "FAC 0280762024/0077000953"
type input "eletricidade ([DATE] a [DATE])"
type input "902252313"
type input "[DATE]"
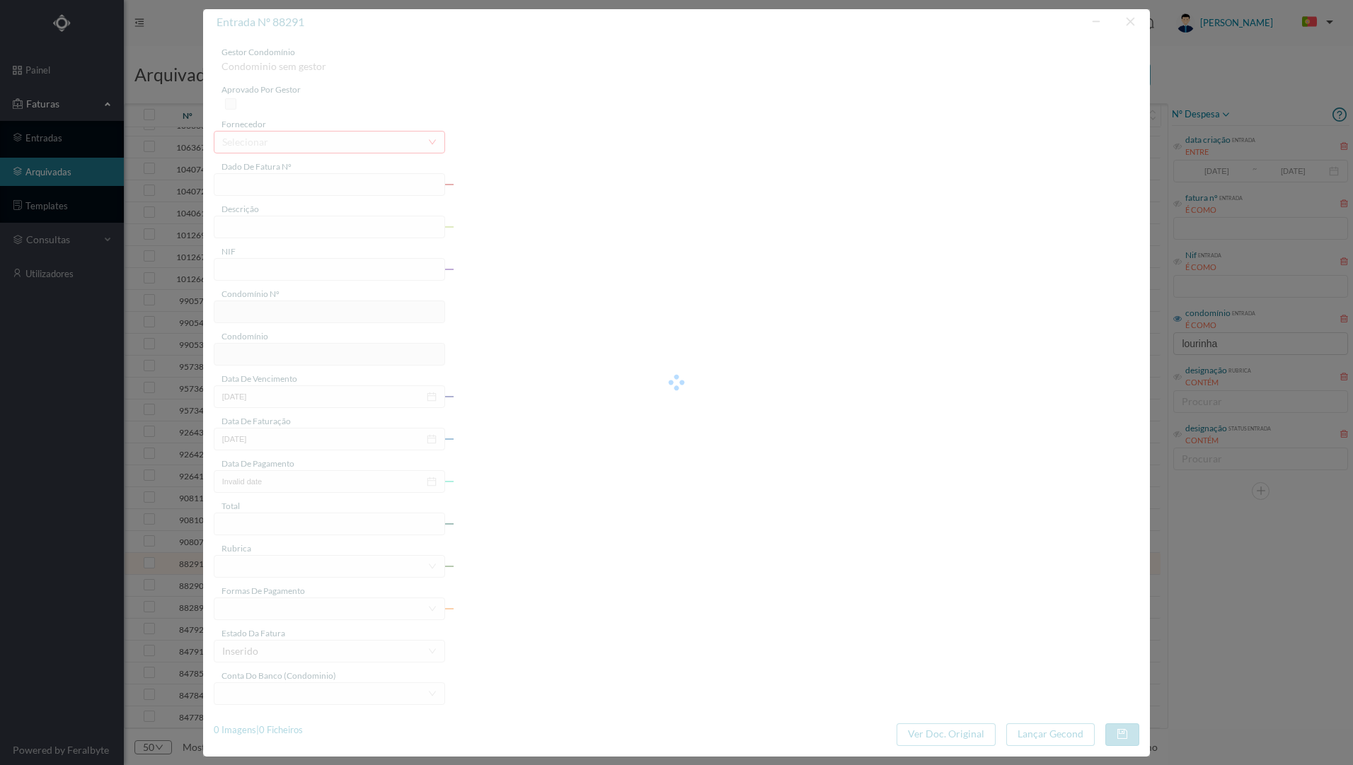
type input "[DATE]"
type input "70.07"
type input "761"
type input "ED. R. LOURINHA 380, 382, 382A E 382B"
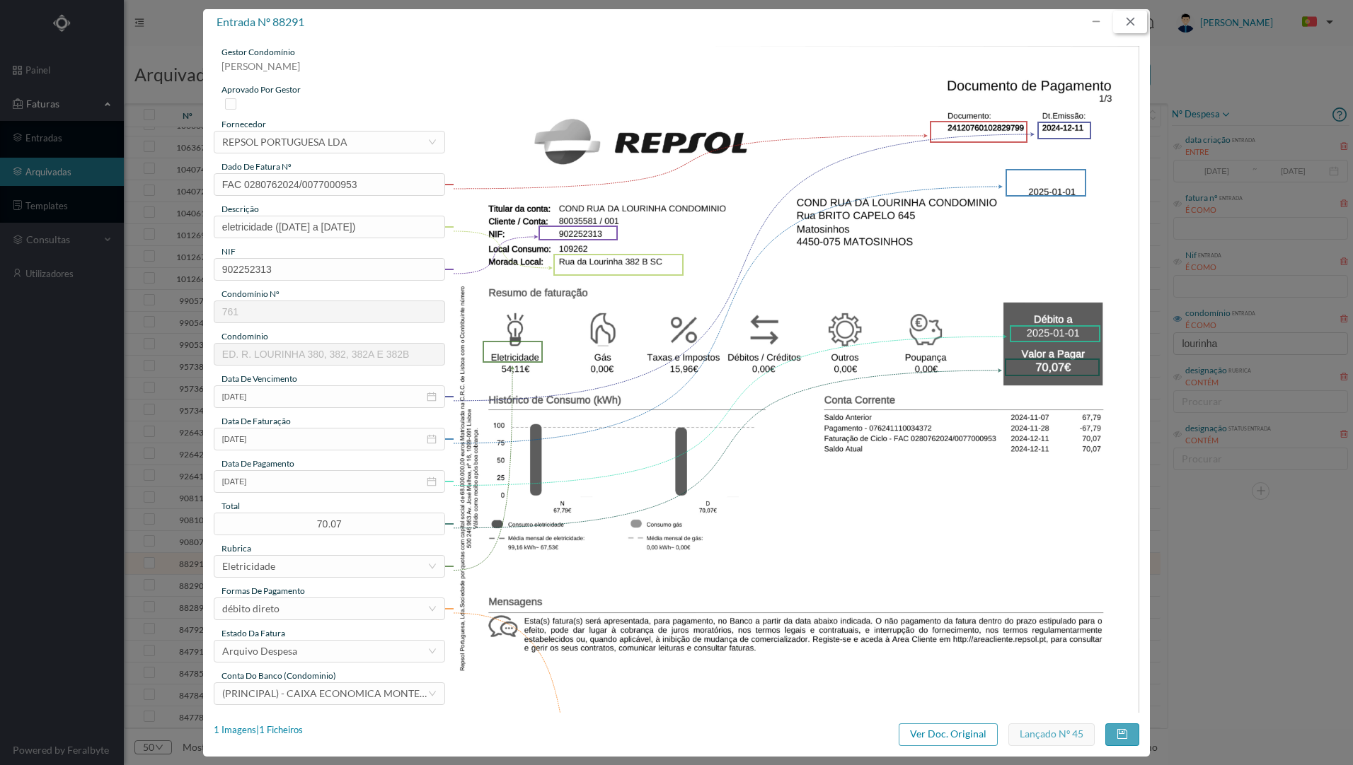
click at [1131, 27] on button "button" at bounding box center [1130, 22] width 34 height 23
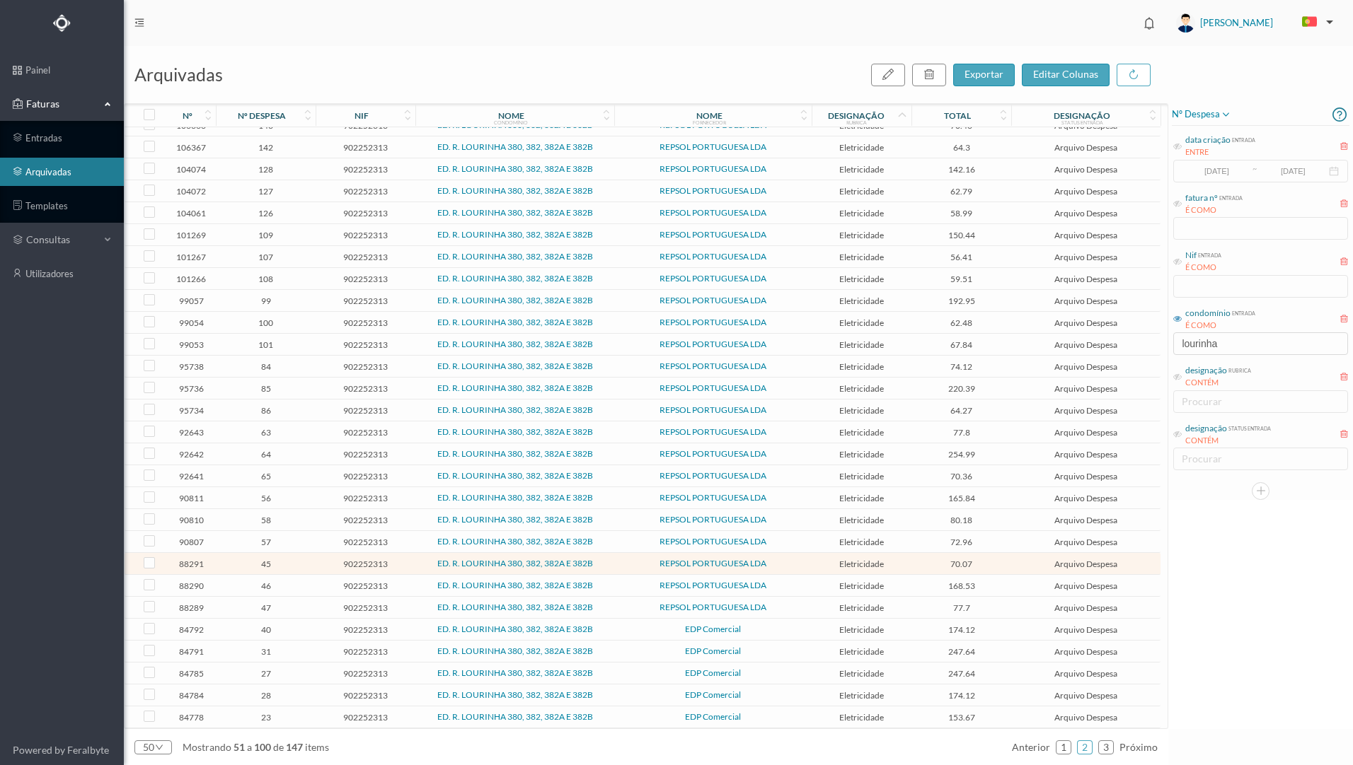
click at [279, 693] on span "28" at bounding box center [265, 696] width 93 height 11
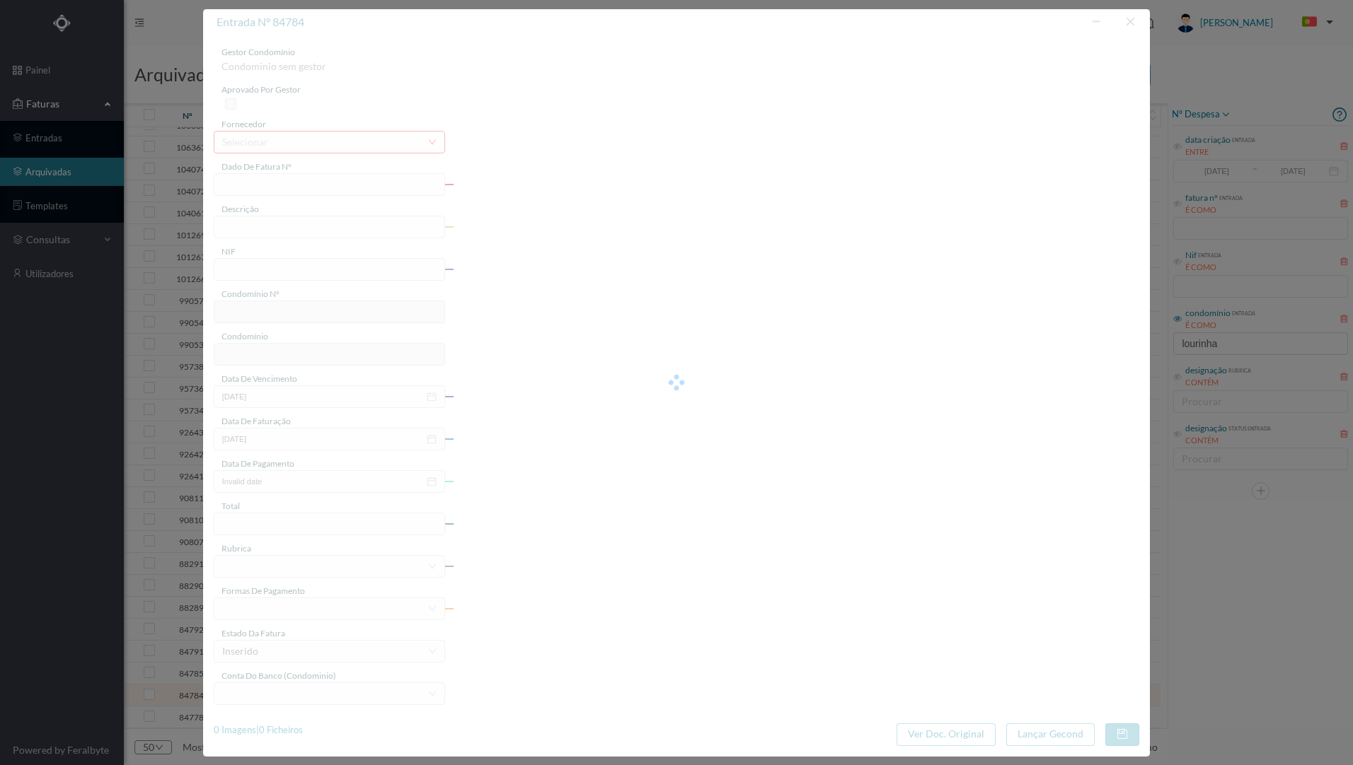
type input "340029867067"
type input "[DATE] A [DATE]"
type input "902252313"
type input "[DATE]"
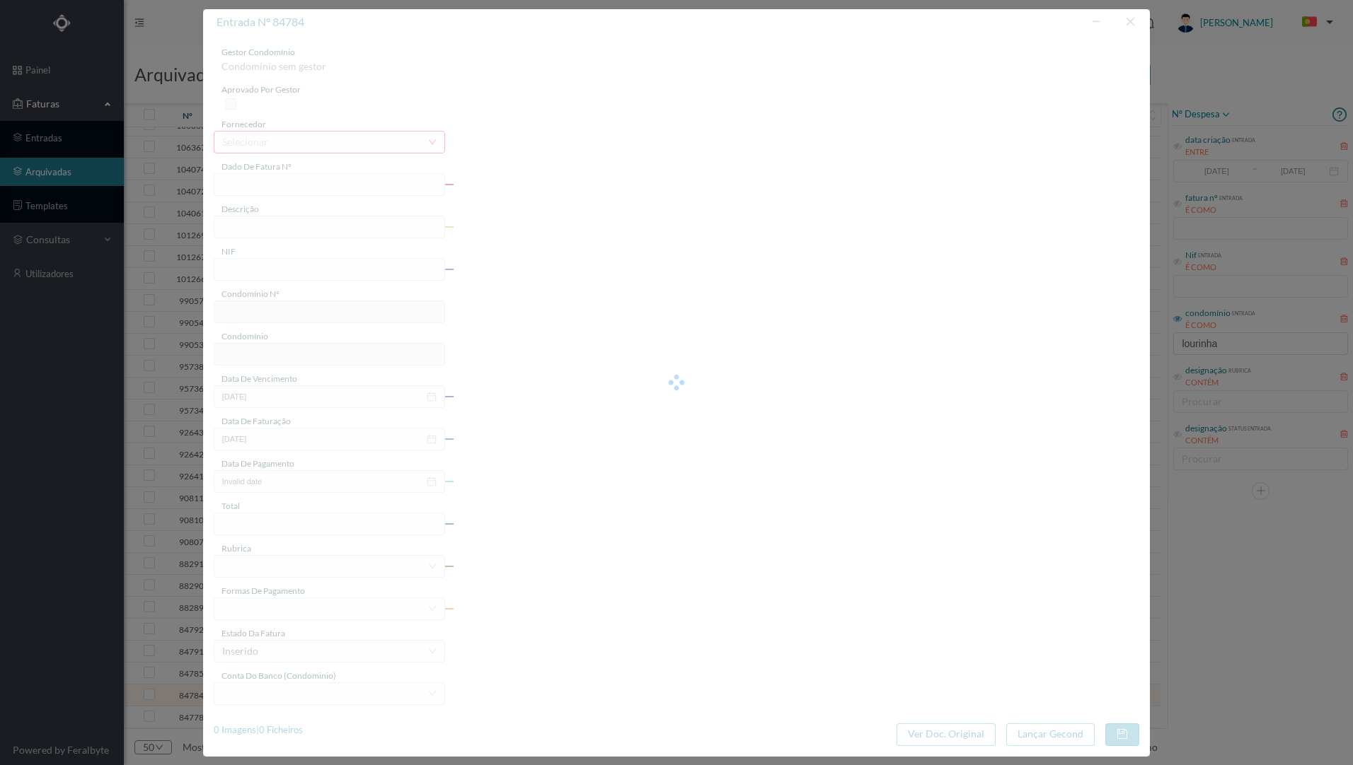
type input "[DATE]"
type input "174.12"
type input "761"
type input "ED. R. LOURINHA 380, 382, 382A E 382B"
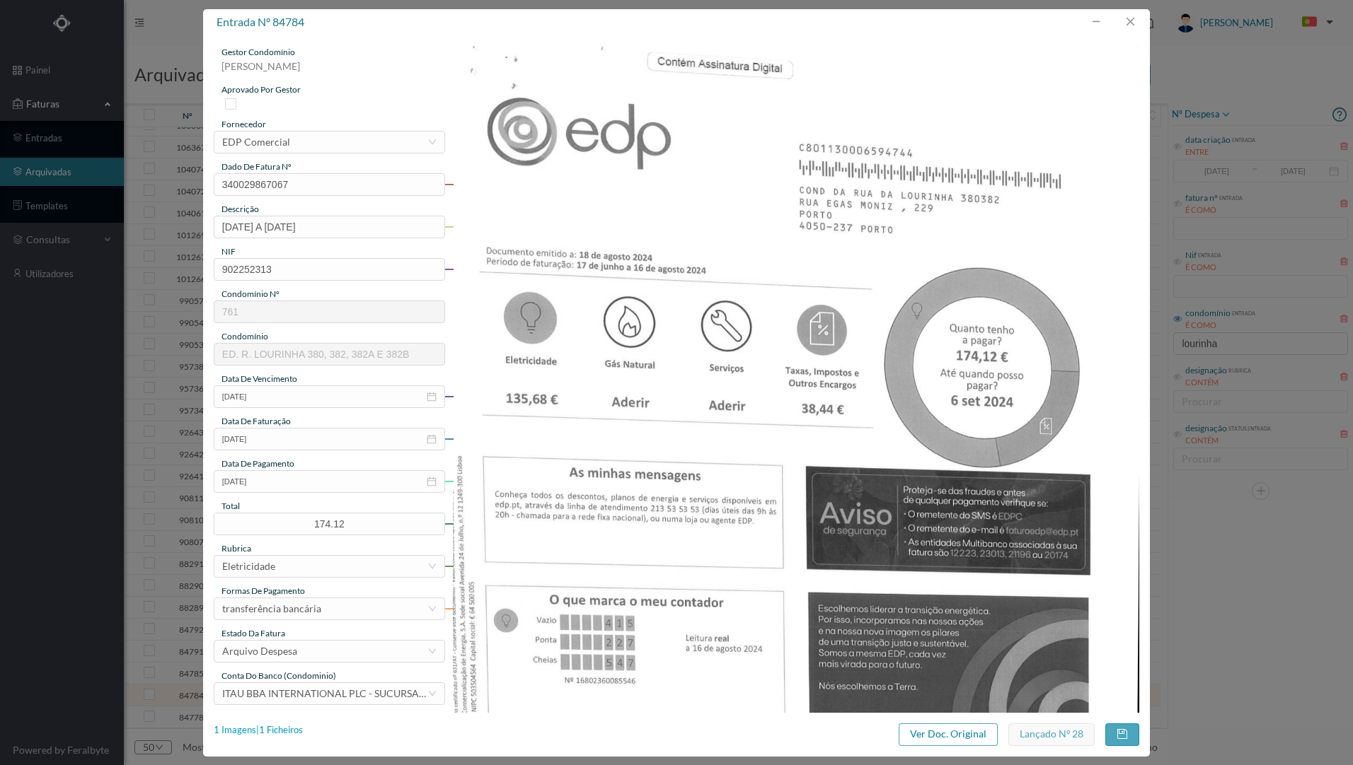
click at [286, 732] on div "1 Imagens | 1 Ficheiros" at bounding box center [258, 731] width 89 height 14
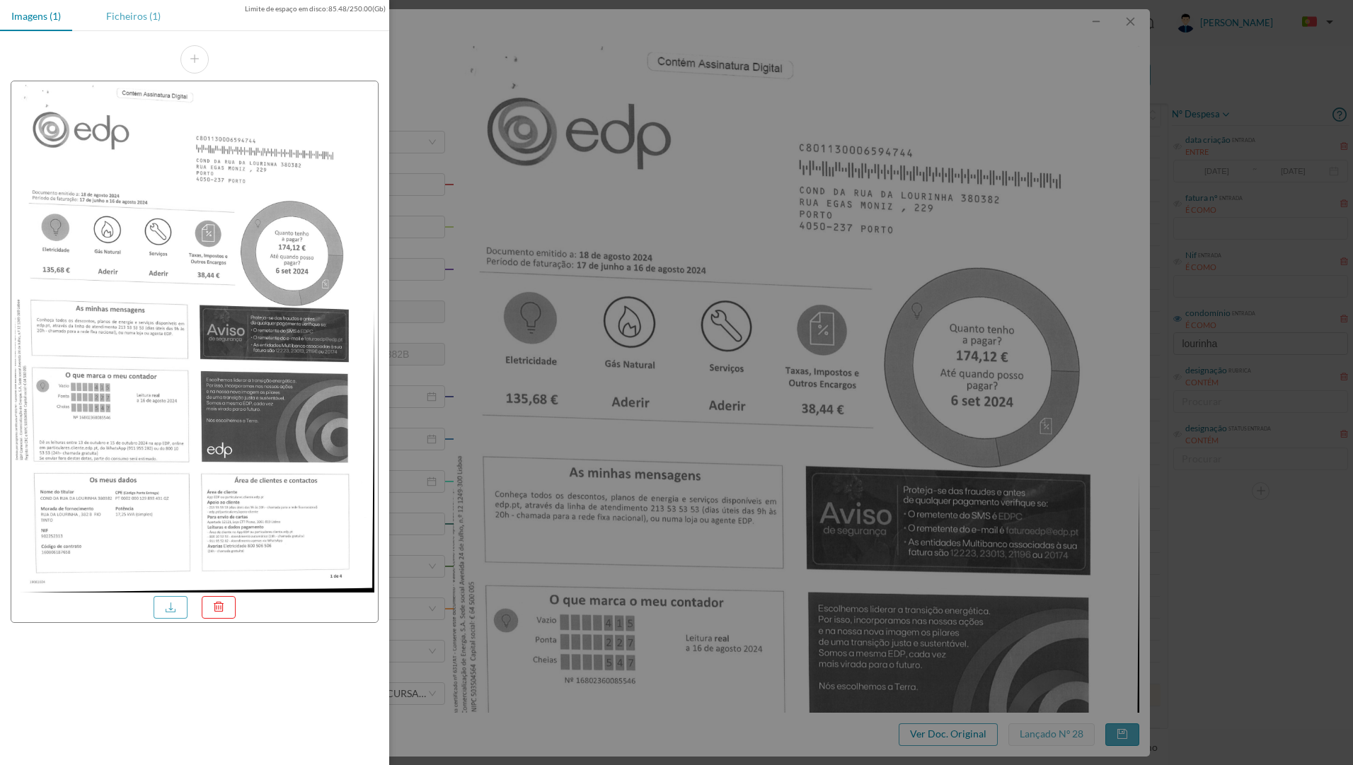
click at [139, 23] on div "Ficheiros (1)" at bounding box center [133, 16] width 77 height 32
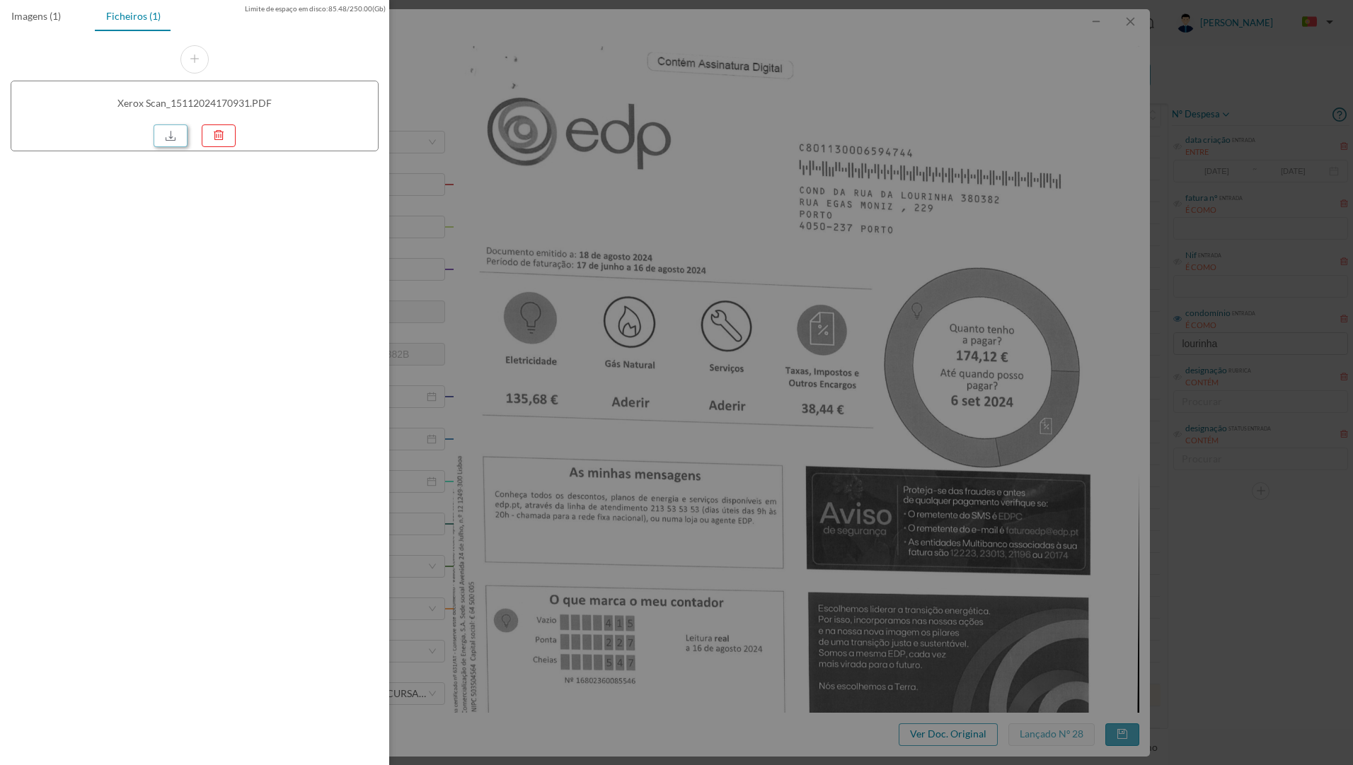
click at [178, 136] on link at bounding box center [171, 136] width 34 height 23
click at [899, 136] on div at bounding box center [676, 382] width 1353 height 765
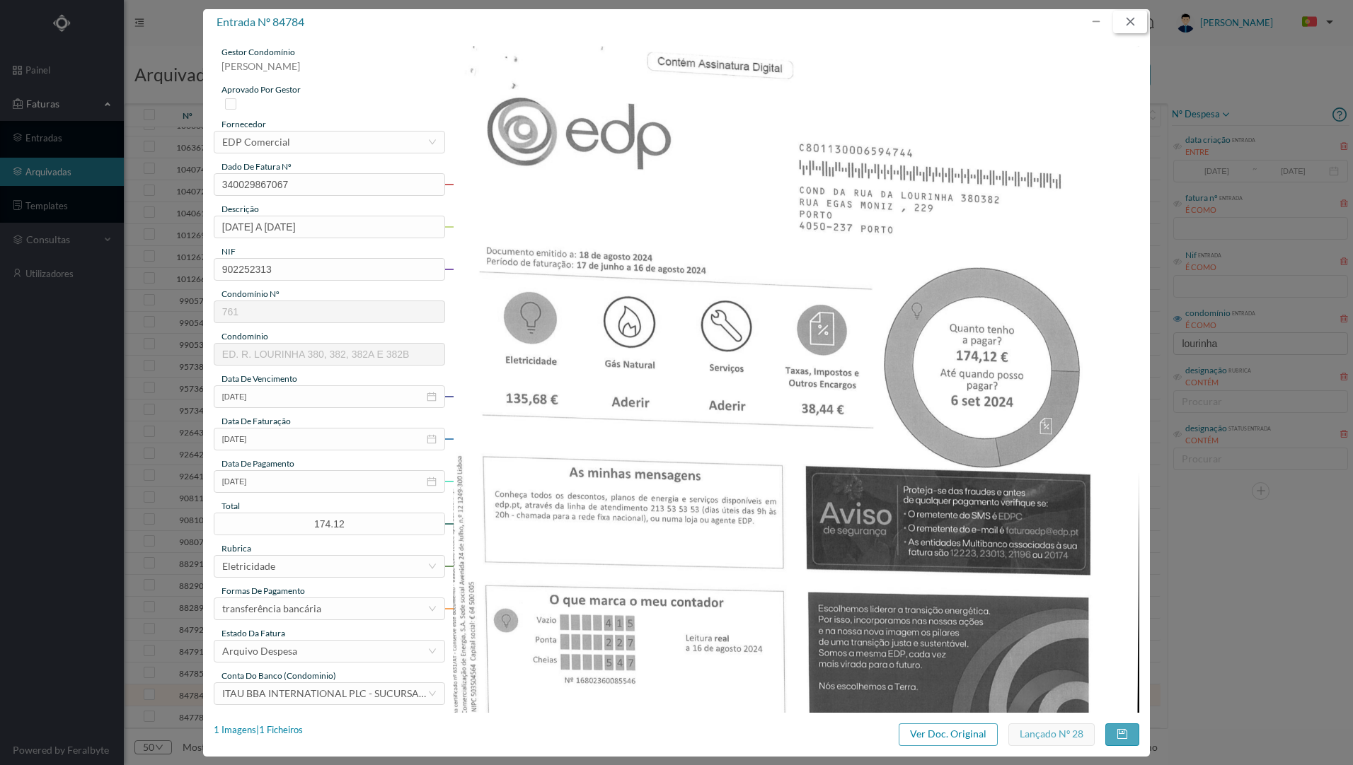
click at [1128, 23] on button "button" at bounding box center [1130, 22] width 34 height 23
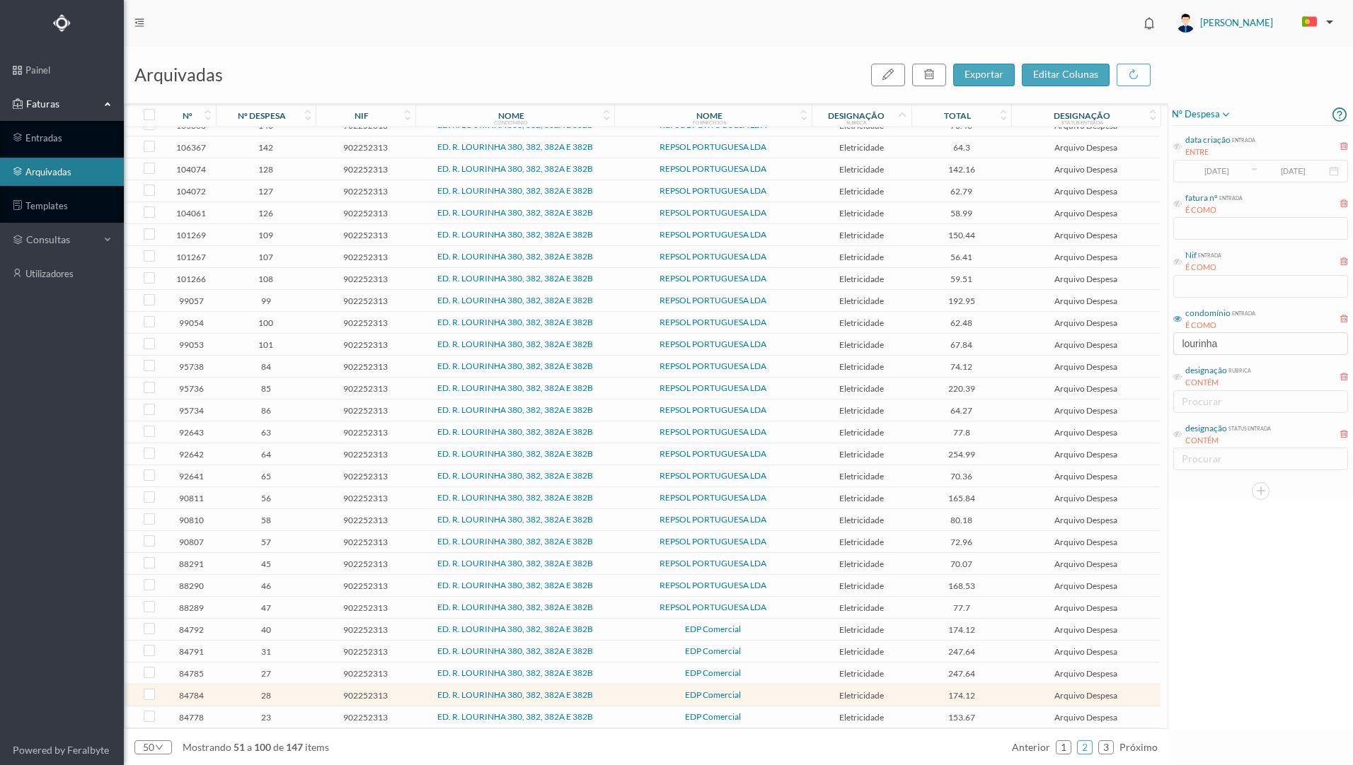
click at [308, 678] on span "27" at bounding box center [265, 674] width 93 height 11
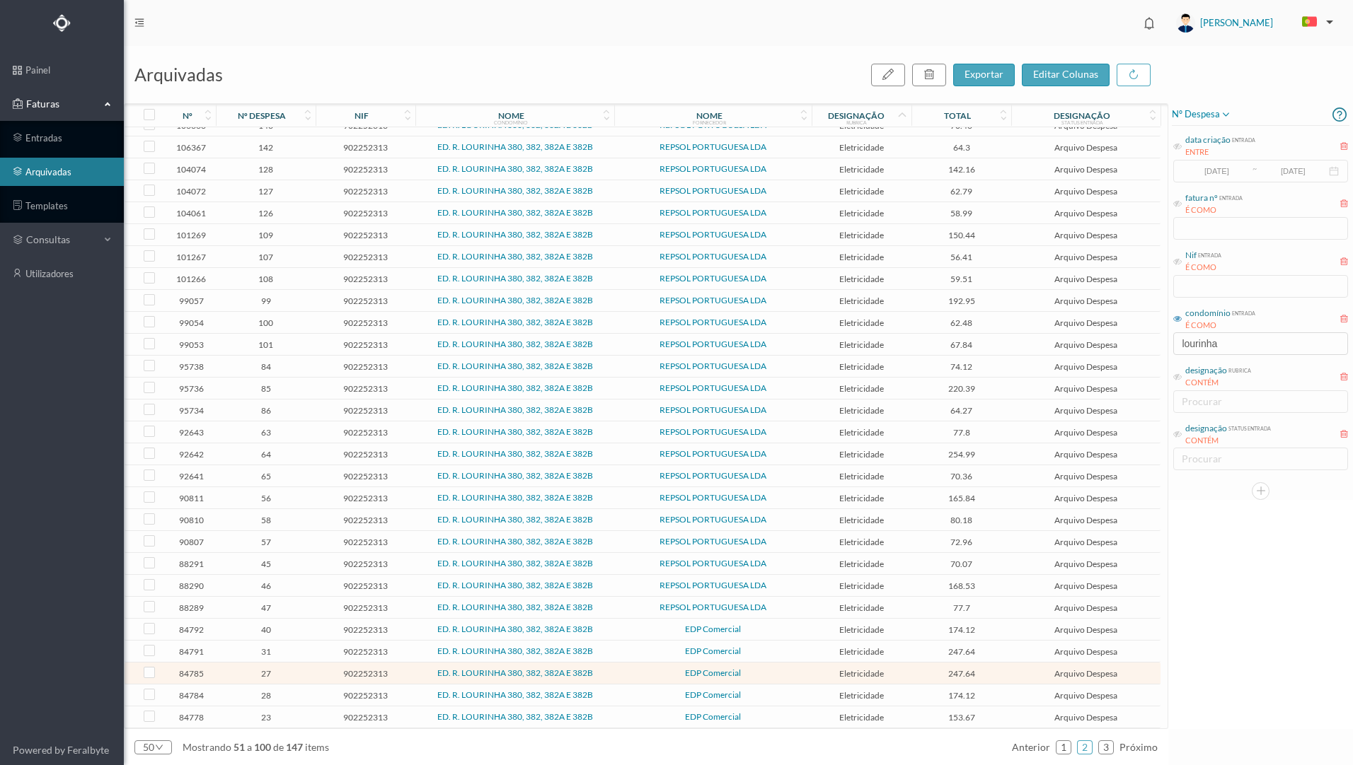
click at [308, 678] on span "27" at bounding box center [265, 674] width 93 height 11
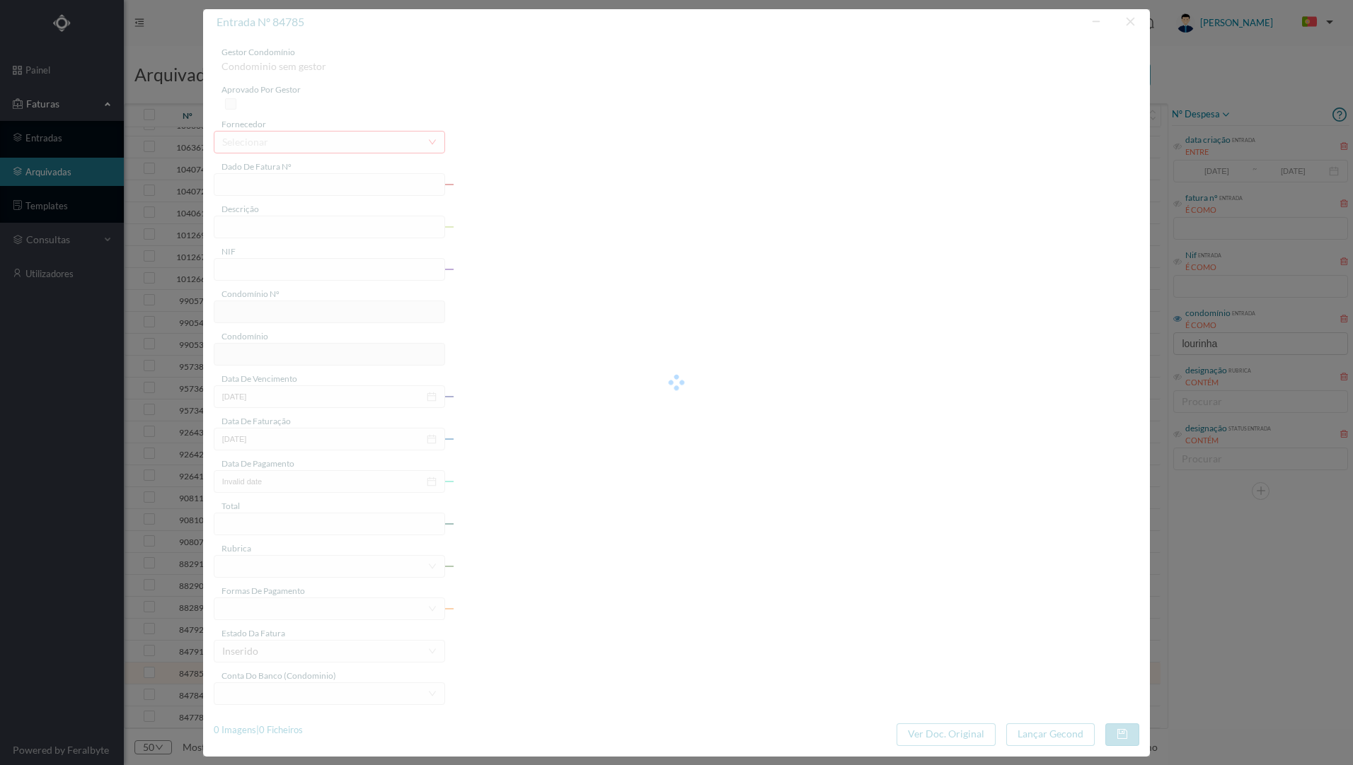
type input "FT2024 K1724/170017418591"
type input "NIF"
type input "902252313"
type input "[DATE]"
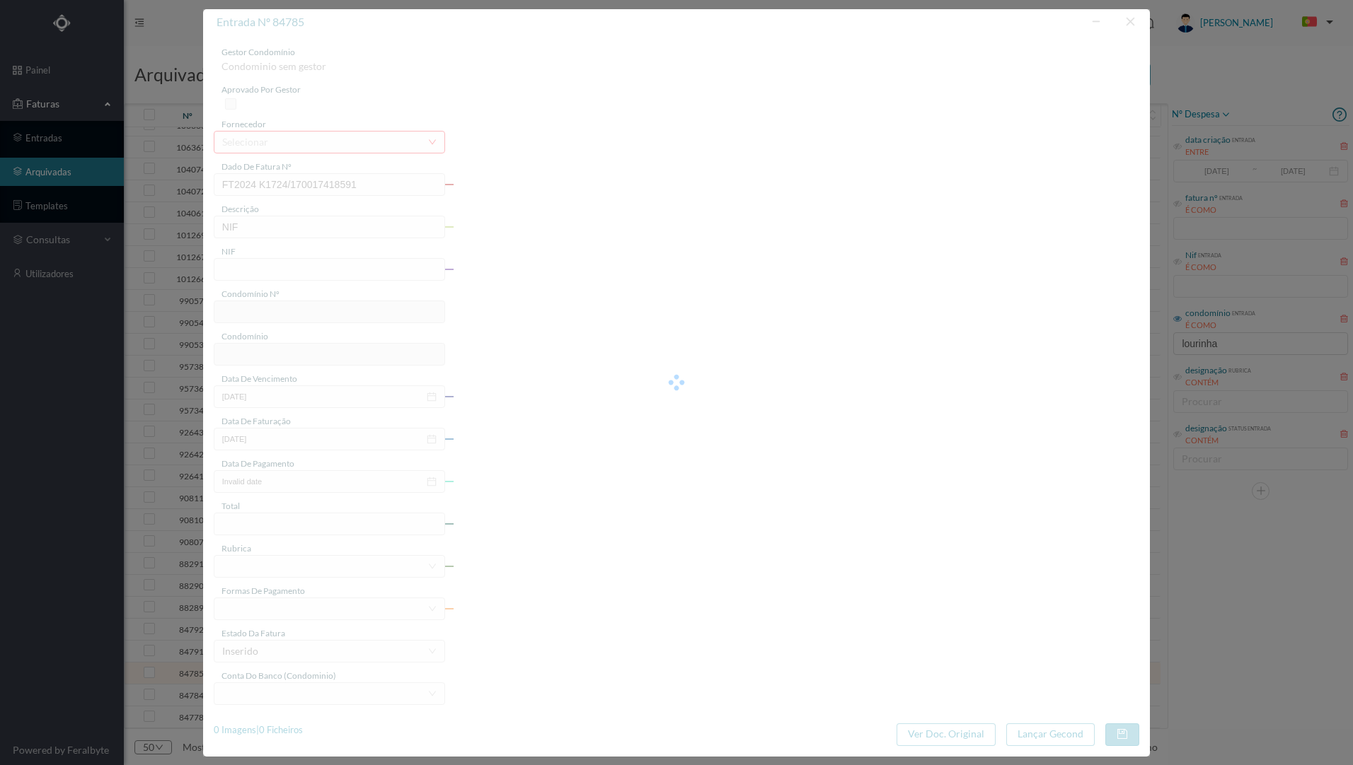
type input "[DATE]"
type input "247.64"
type input "761"
type input "ED. R. LOURINHA 380, 382, 382A E 382B"
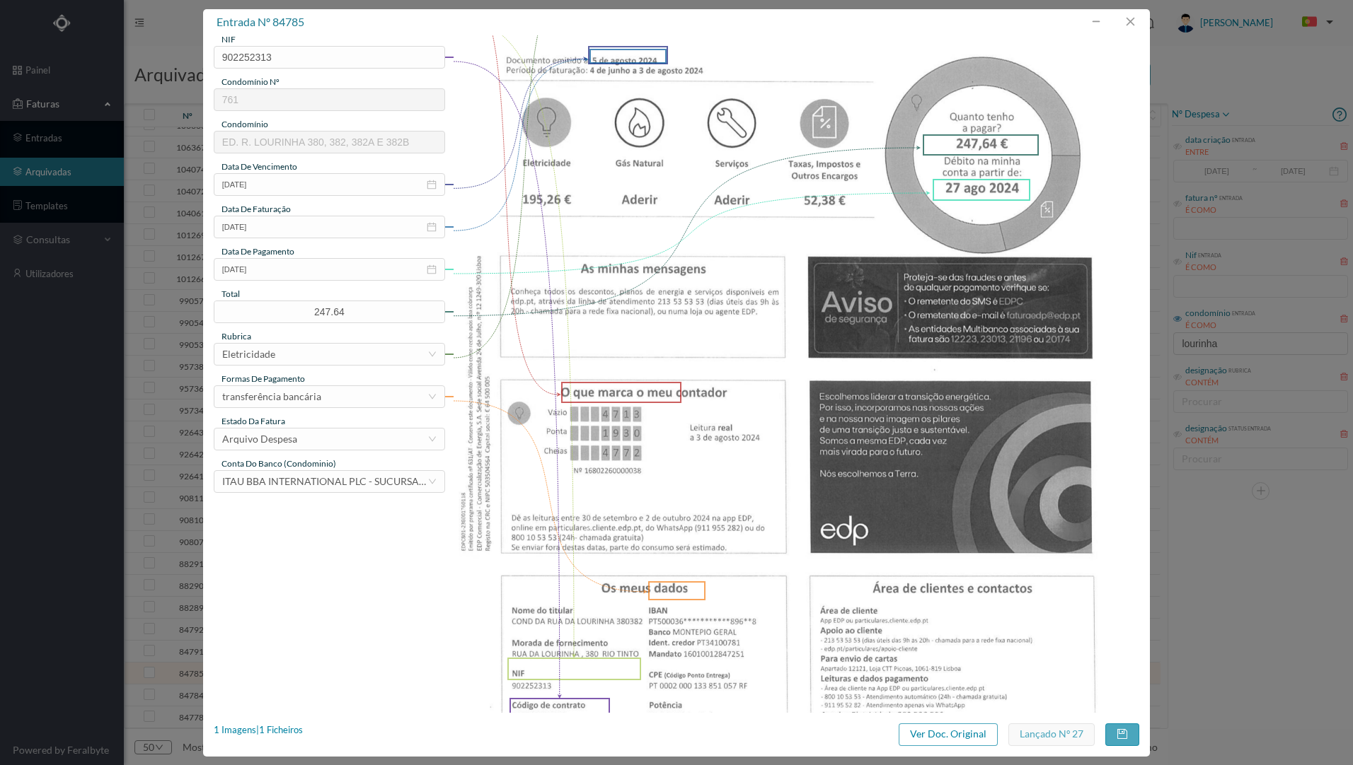
scroll to position [283, 0]
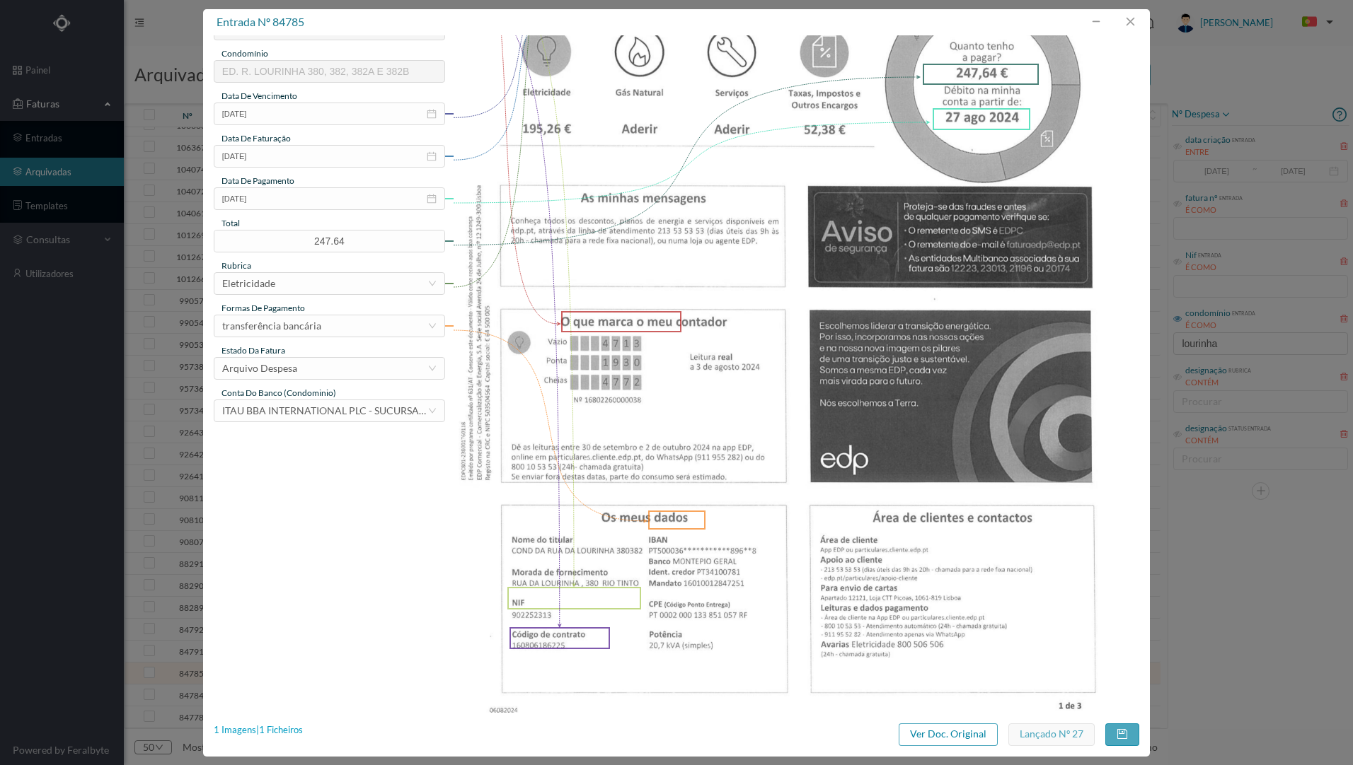
click at [296, 728] on div "1 Imagens | 1 Ficheiros" at bounding box center [258, 731] width 89 height 14
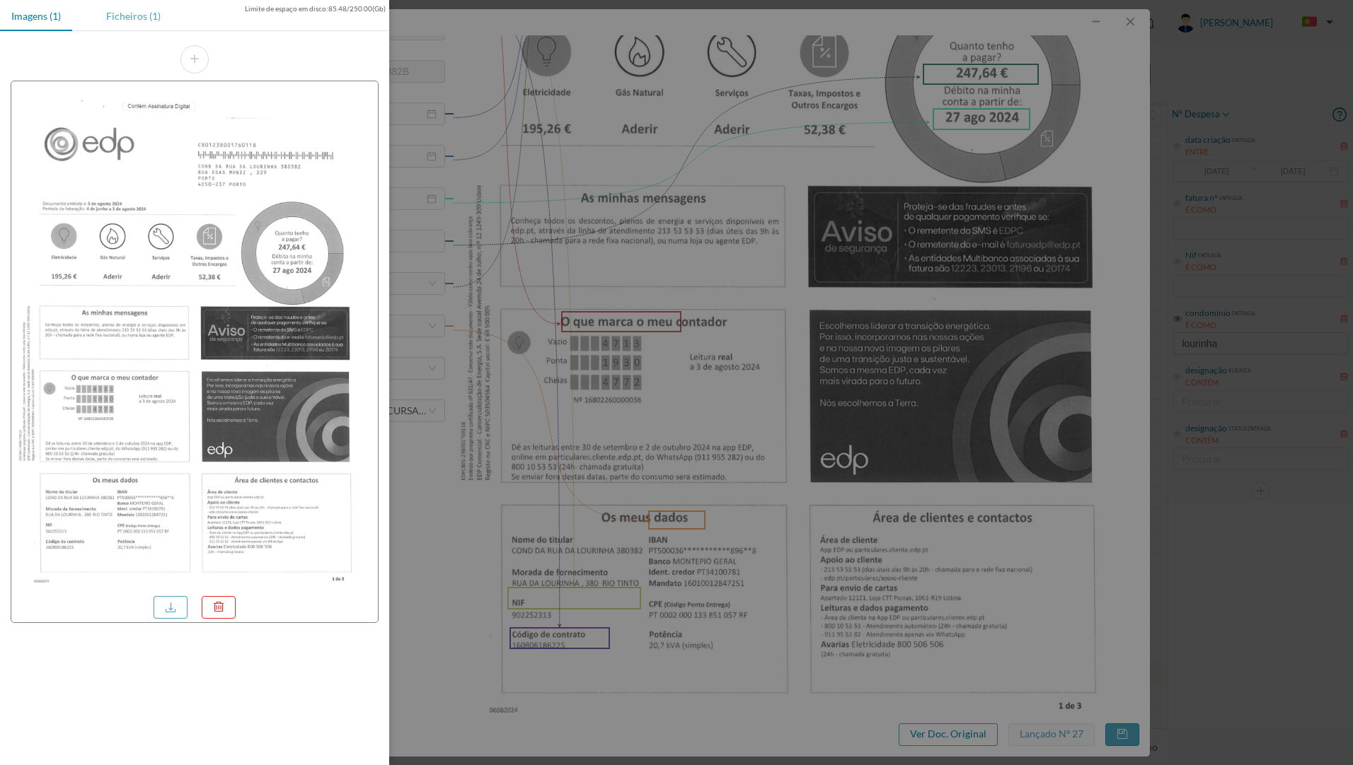
click at [140, 16] on div "Ficheiros (1)" at bounding box center [133, 16] width 77 height 32
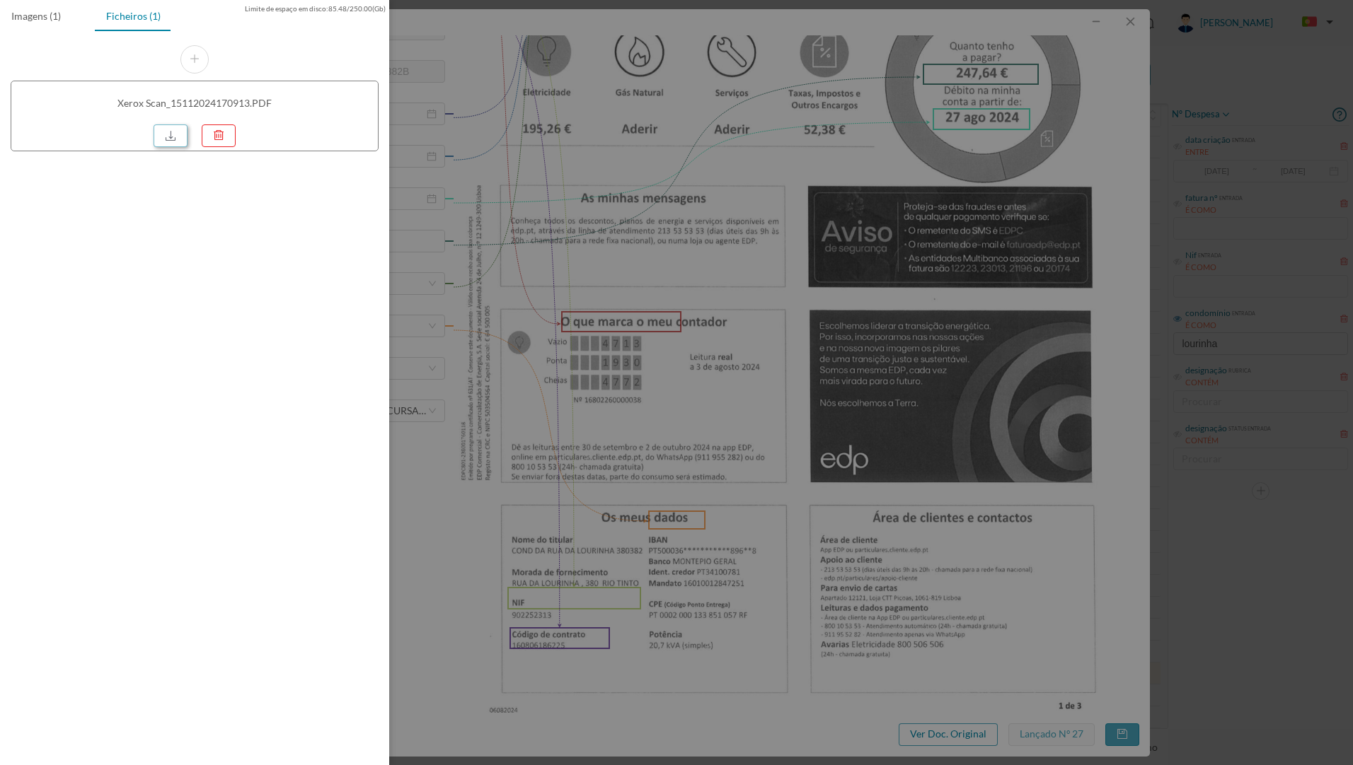
click at [163, 136] on link at bounding box center [171, 136] width 34 height 23
drag, startPoint x: 599, startPoint y: 44, endPoint x: 770, endPoint y: 34, distance: 172.2
click at [602, 42] on div at bounding box center [676, 382] width 1353 height 765
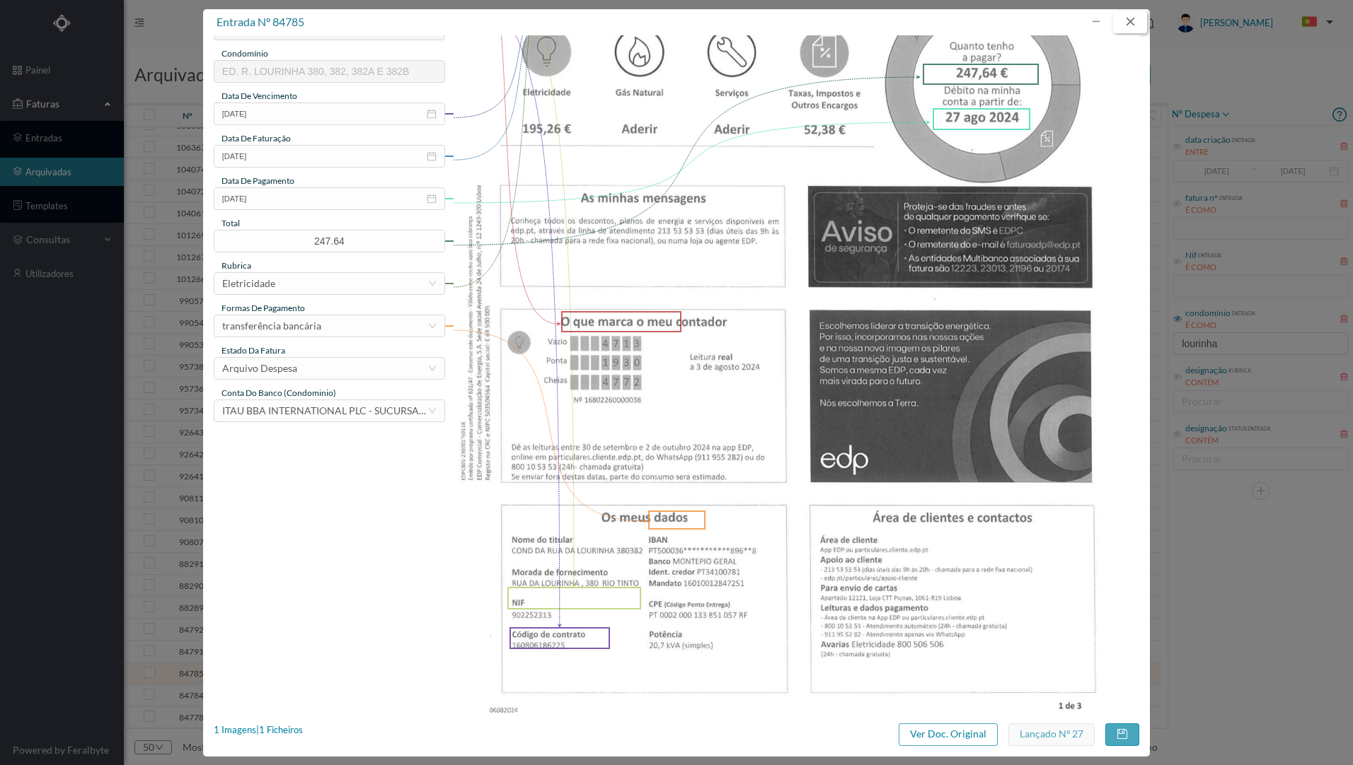
click at [1135, 16] on button "button" at bounding box center [1130, 22] width 34 height 23
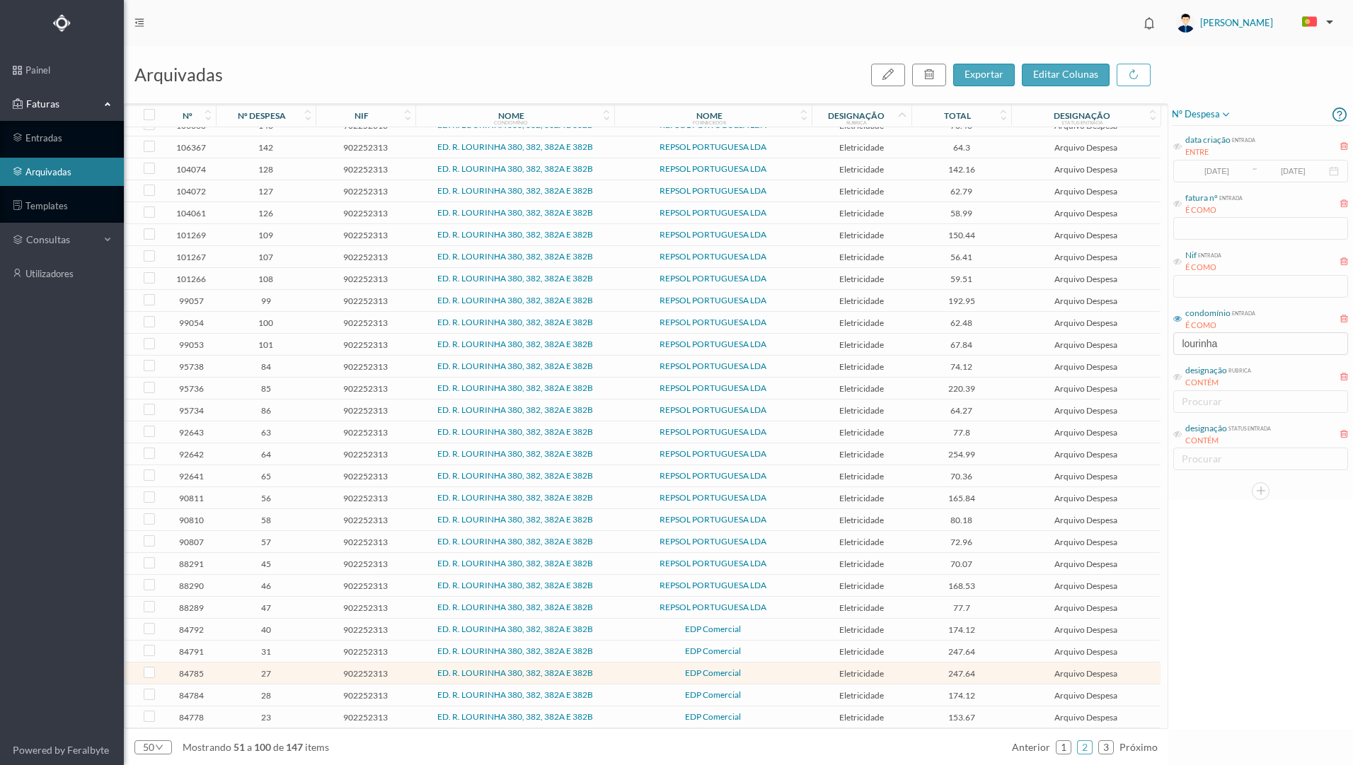
click at [625, 653] on span "EDP Comercial" at bounding box center [713, 651] width 190 height 8
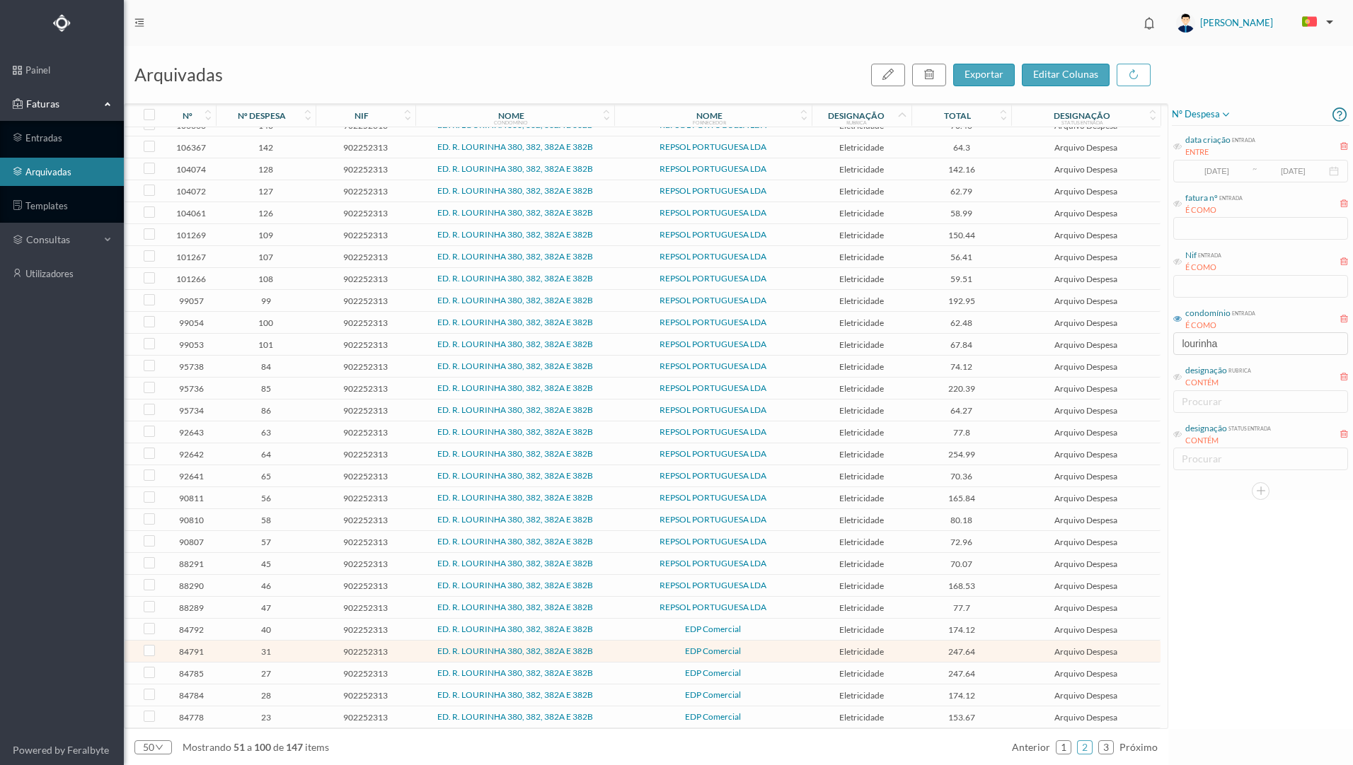
click at [624, 653] on span "EDP Comercial" at bounding box center [713, 651] width 190 height 8
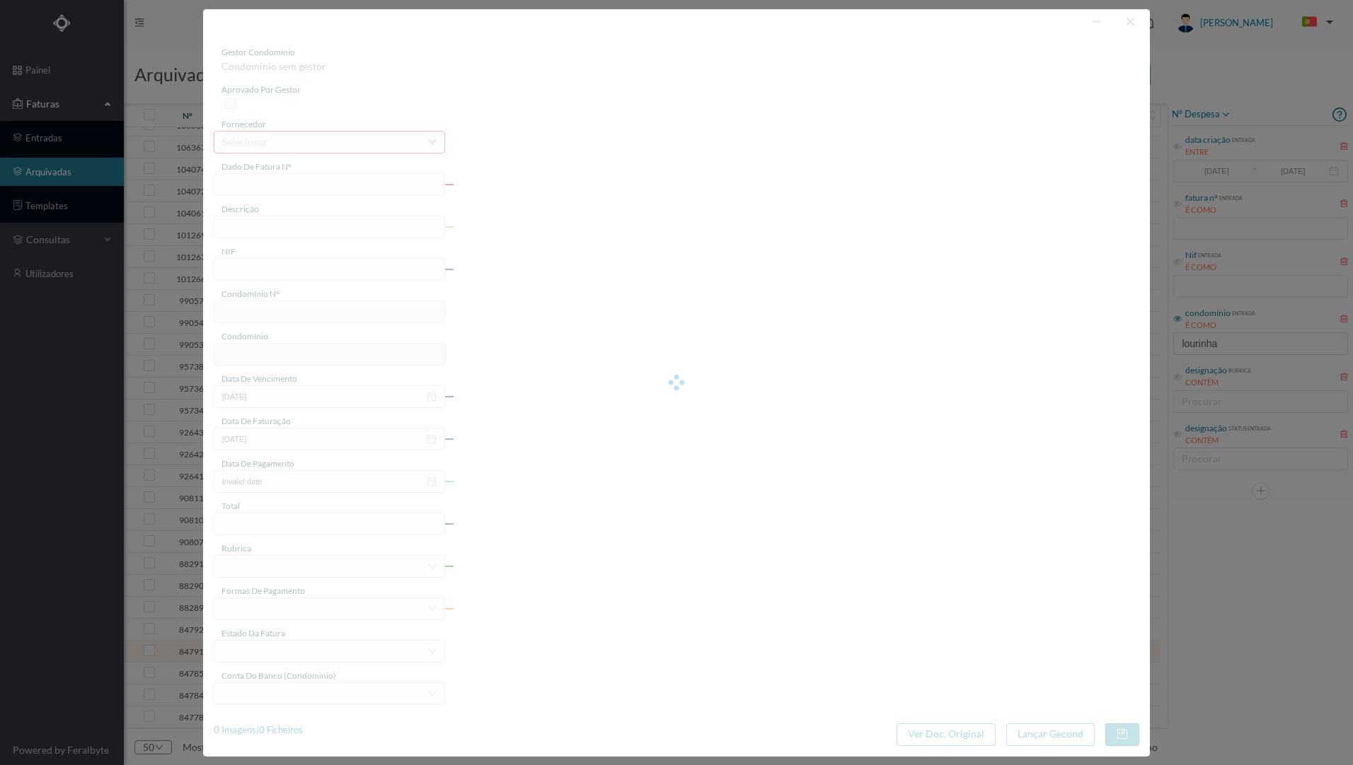
type input "FT2024 K1724/170017418591"
type input "eletricidade"
type input "902252313"
type input "[DATE]"
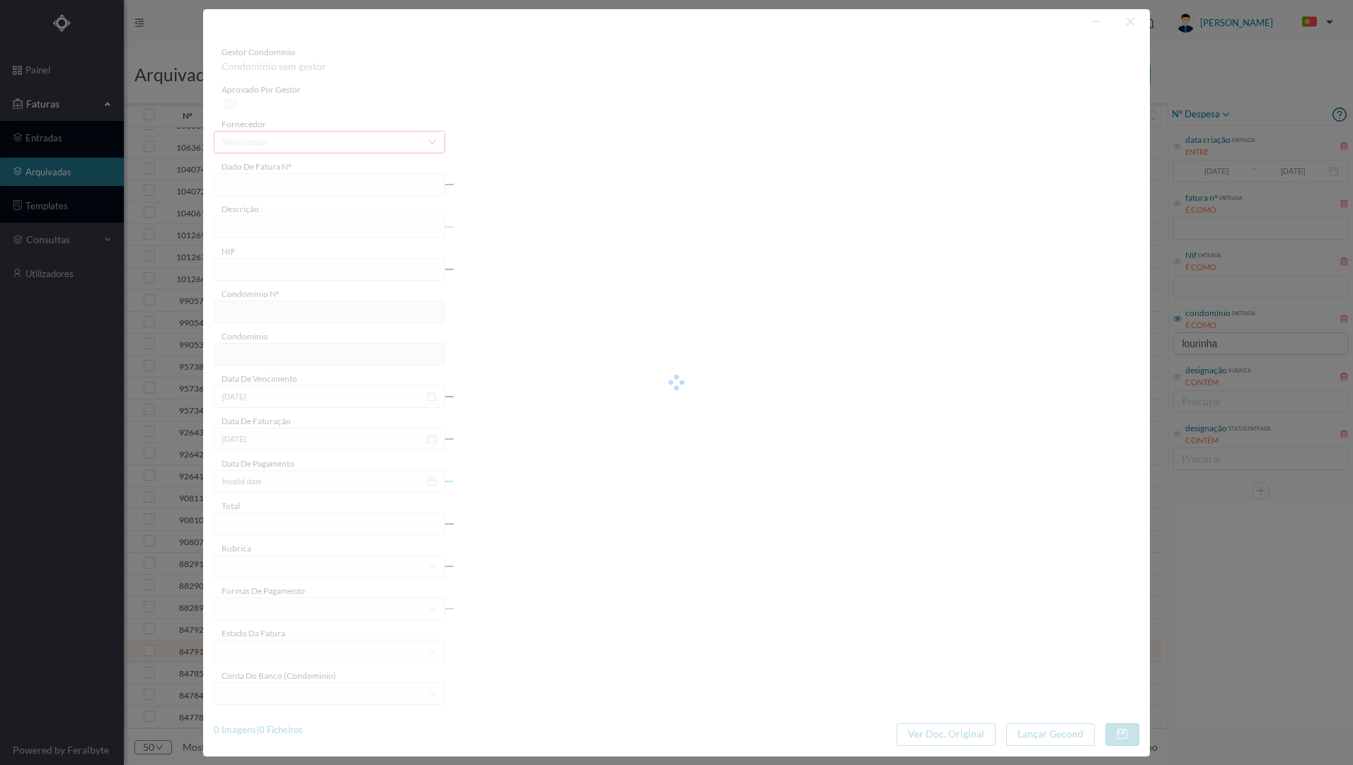
type input "[DATE]"
type input "247.64"
type input "761"
type input "ED. R. LOURINHA 380, 382, 382A E 382B"
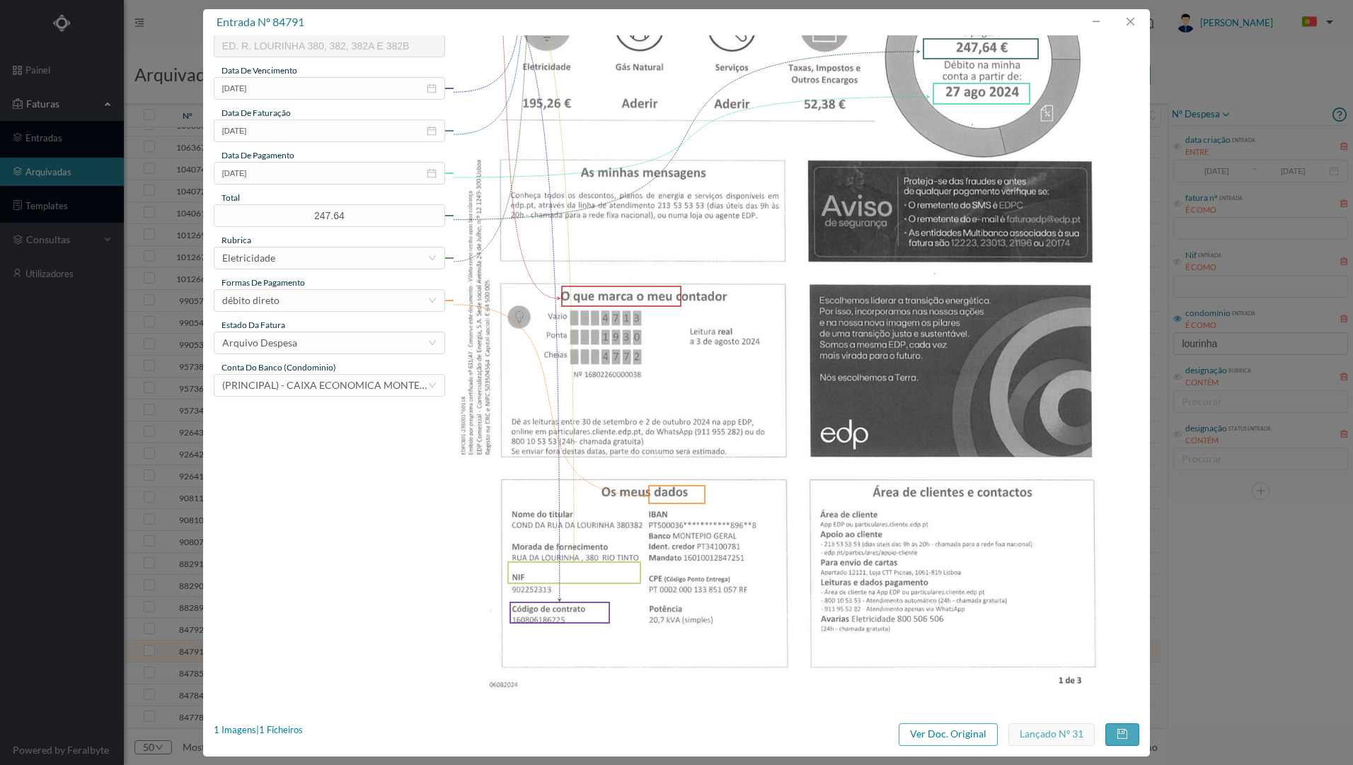
scroll to position [238, 0]
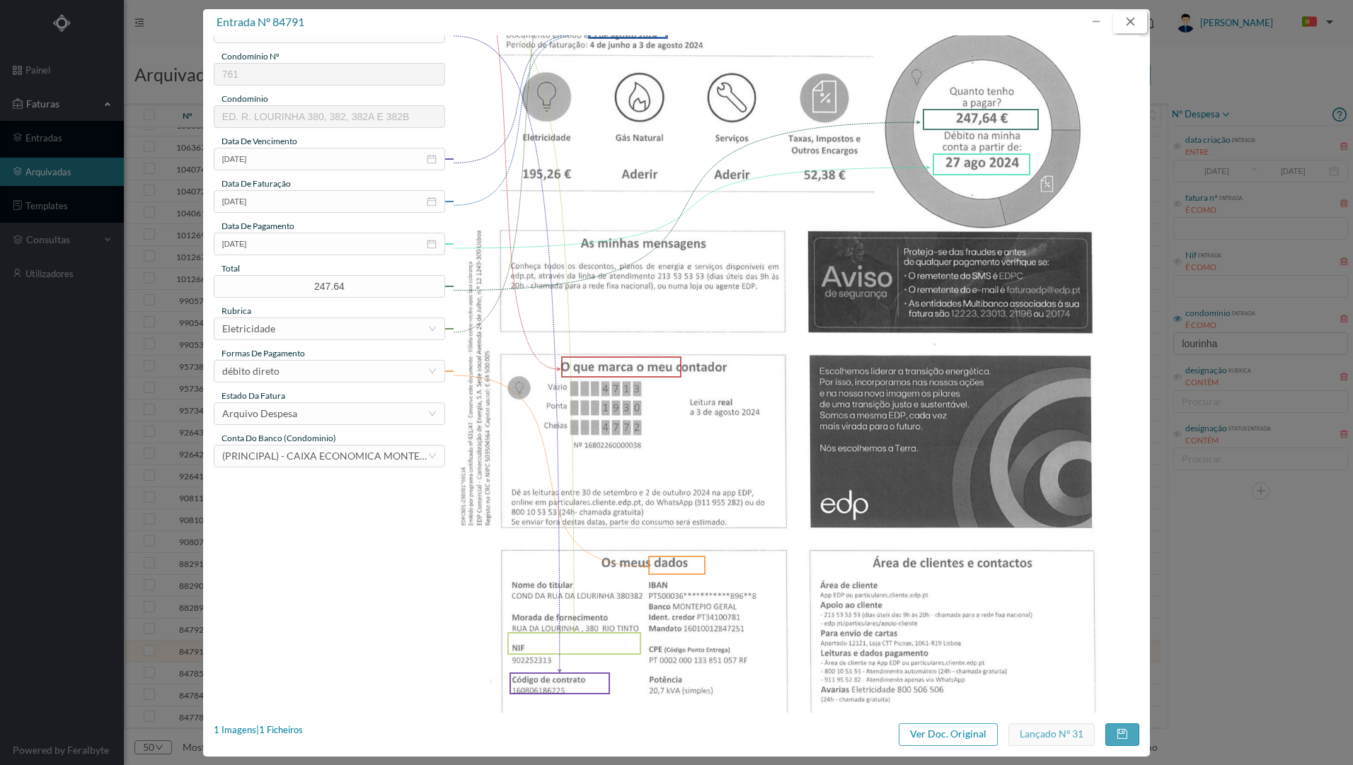
click at [1135, 23] on button "button" at bounding box center [1130, 22] width 34 height 23
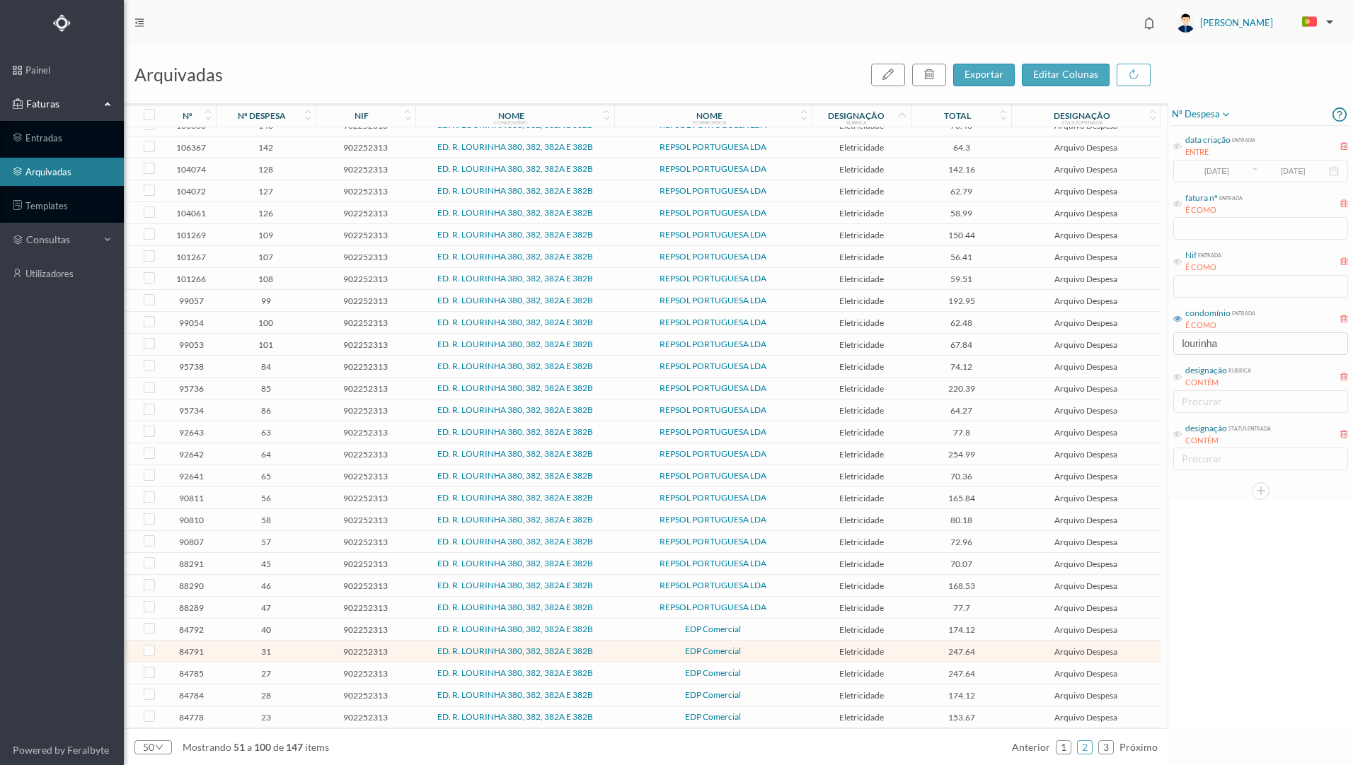
click at [625, 632] on span "EDP Comercial" at bounding box center [713, 629] width 190 height 8
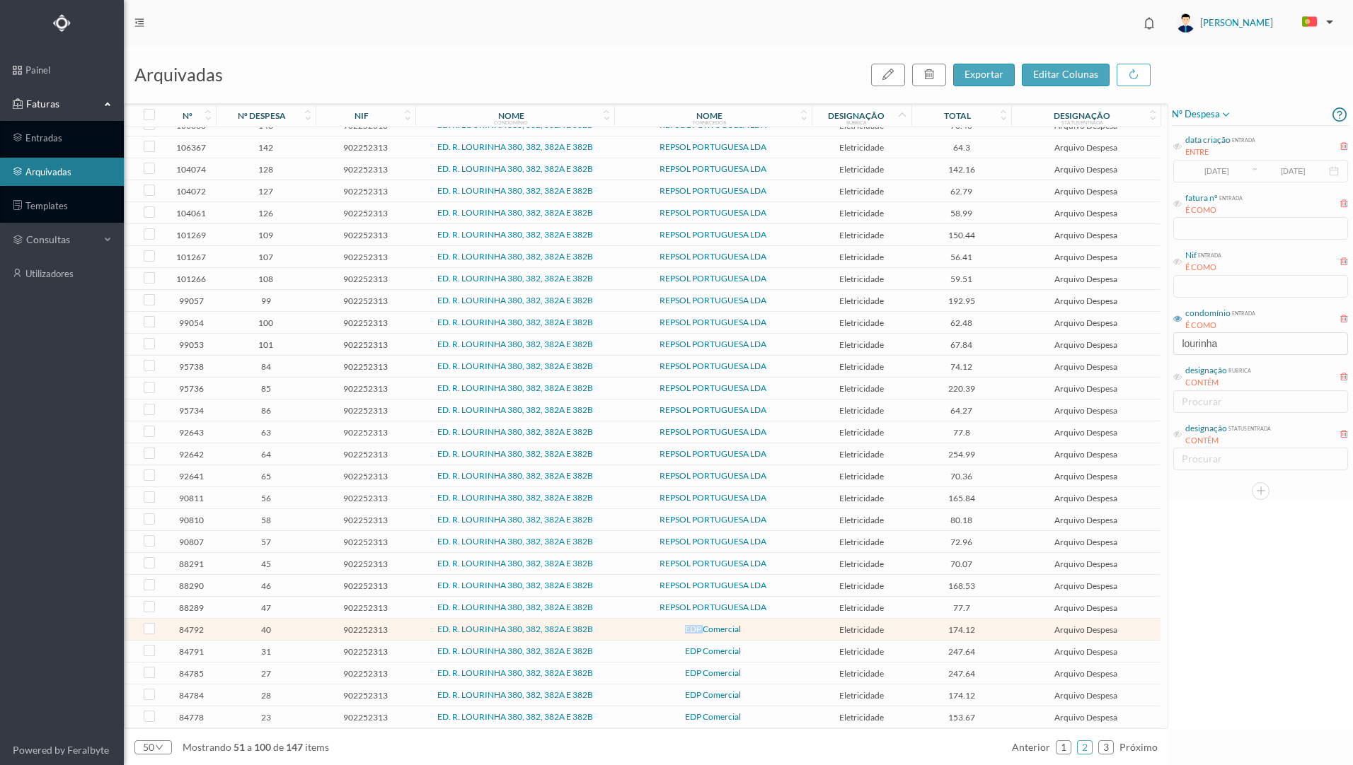
click at [625, 632] on span "EDP Comercial" at bounding box center [713, 629] width 190 height 8
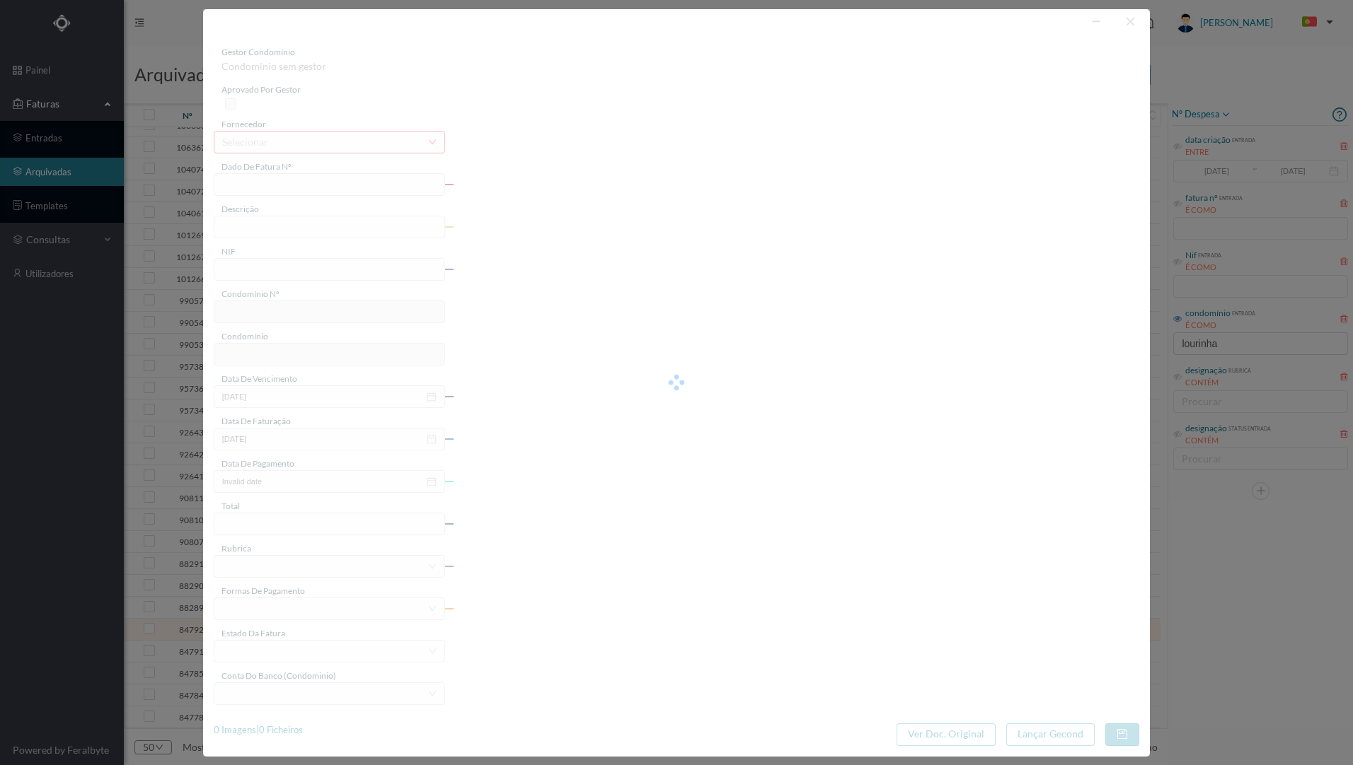
type input "Ff2024 K3424/340029867067"
type input "Eletricidade [DATE] a [DATE]"
type input "902252313"
type input "[DATE]"
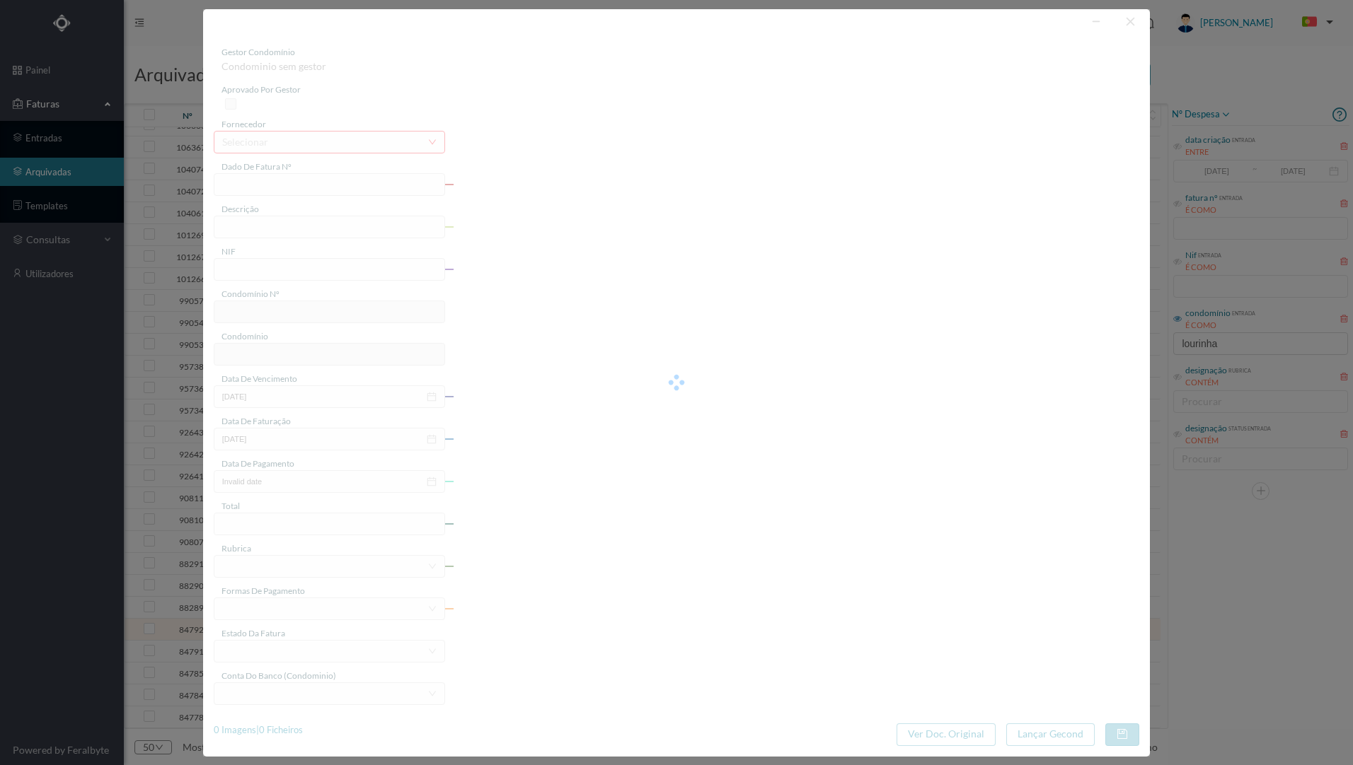
type input "[DATE]"
type input "174.12"
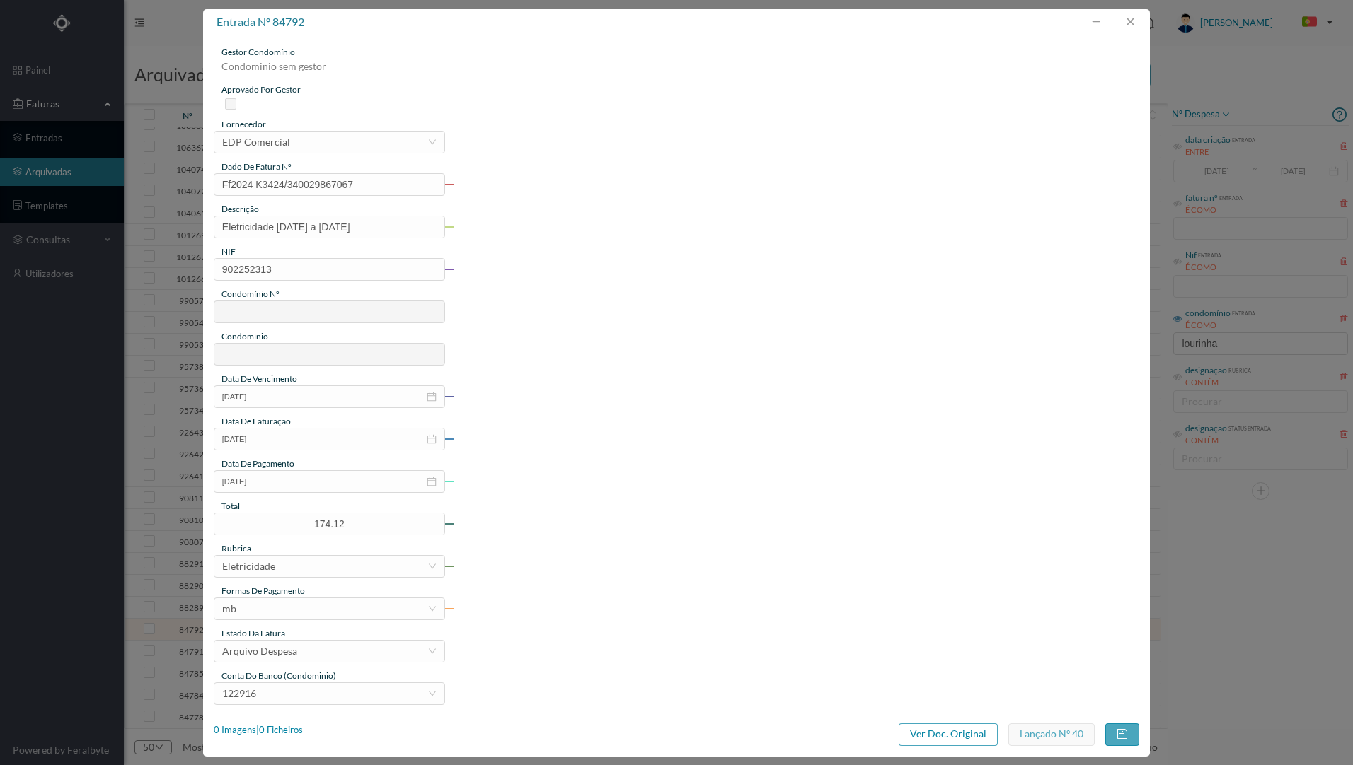
type input "761"
type input "ED. R. LOURINHA 380, 382, 382A E 382B"
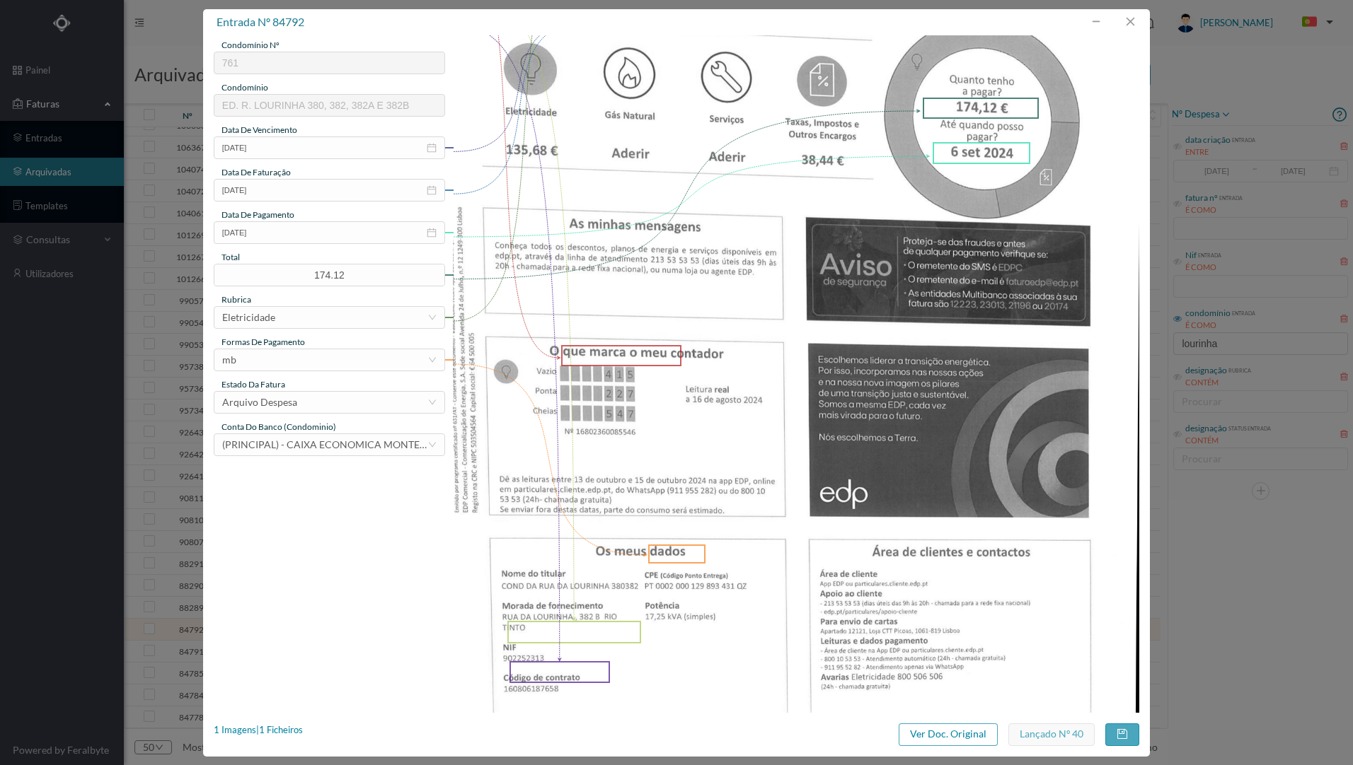
scroll to position [283, 0]
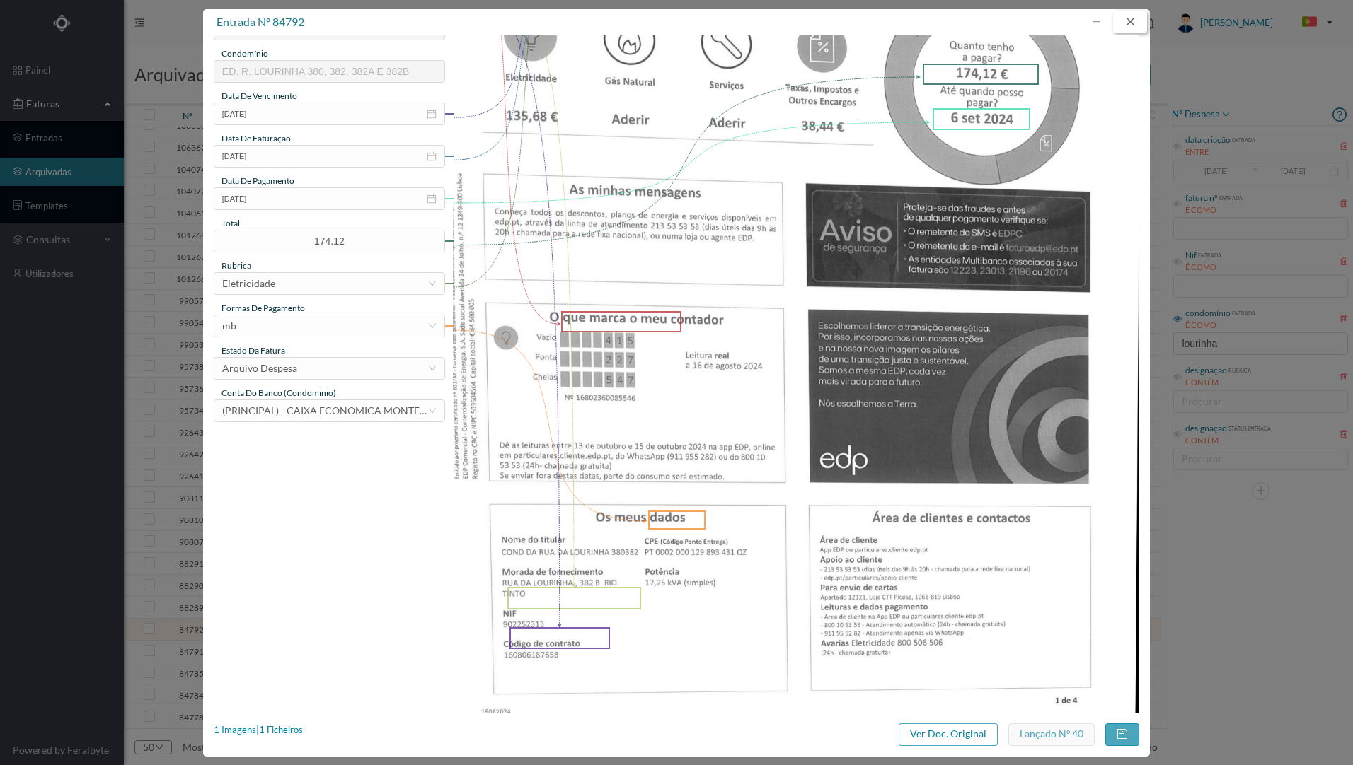
click at [1131, 24] on button "button" at bounding box center [1130, 22] width 34 height 23
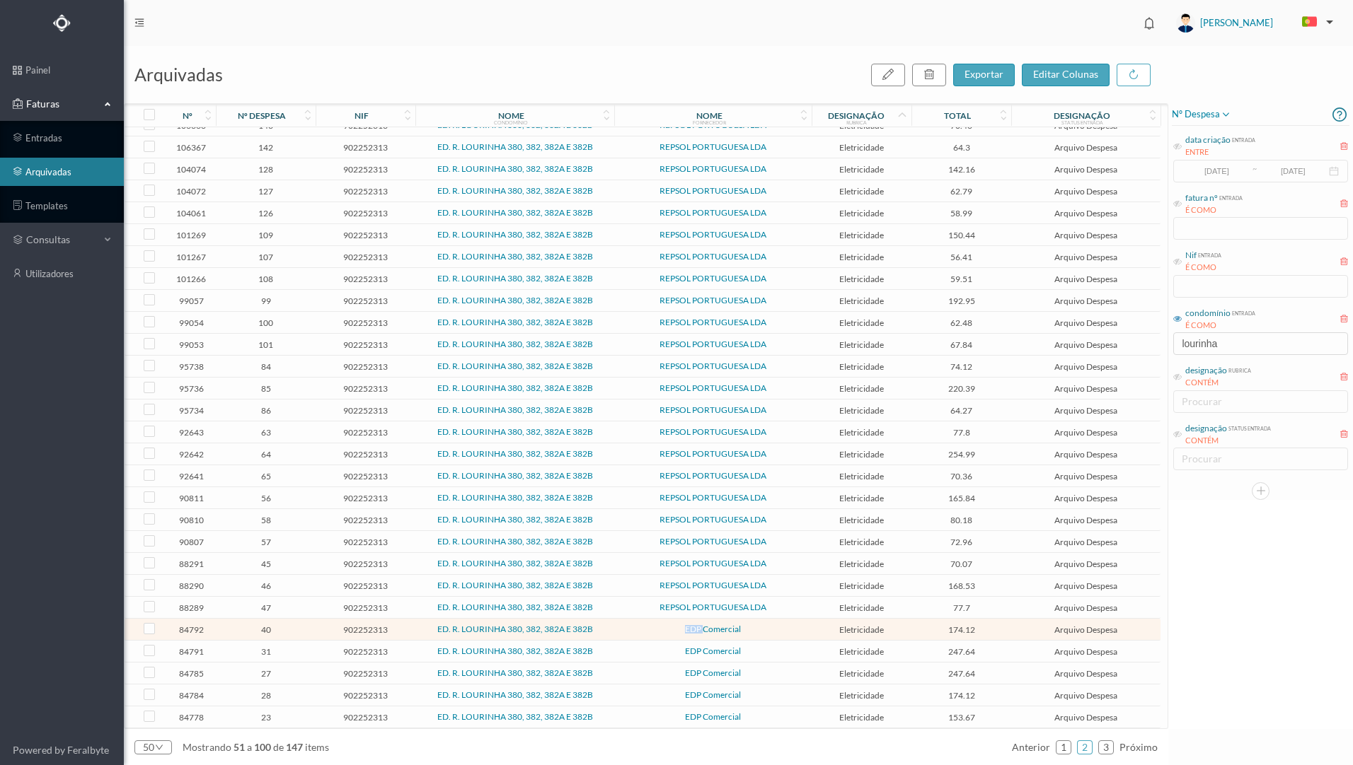
click at [733, 606] on link "REPSOL PORTUGUESA LDA" at bounding box center [712, 607] width 107 height 11
click at [733, 606] on div "arquivadas exportar editar colunas nº nº despesa nif nome condomínio nome forne…" at bounding box center [738, 406] width 1229 height 720
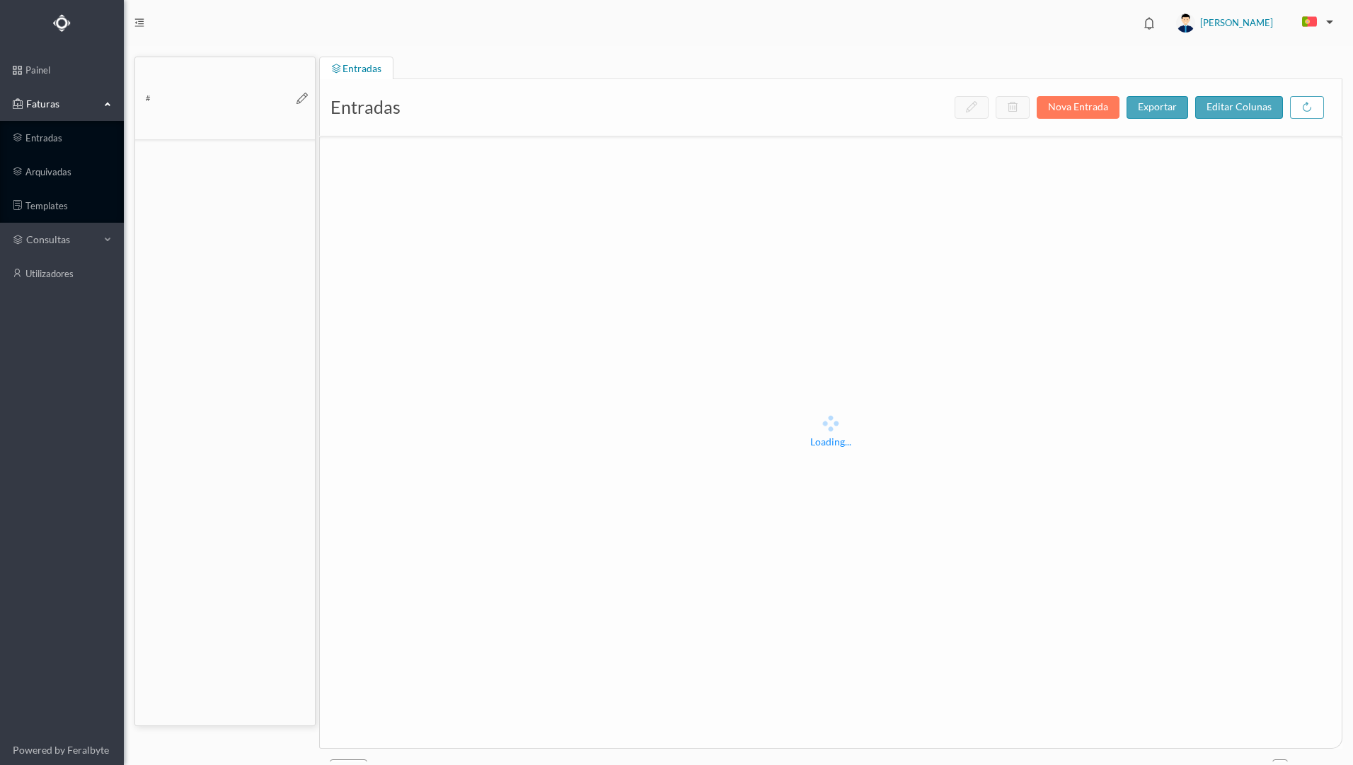
click at [807, 487] on div "Loading..." at bounding box center [831, 431] width 1022 height 589
click at [52, 168] on link "arquivadas" at bounding box center [62, 172] width 124 height 28
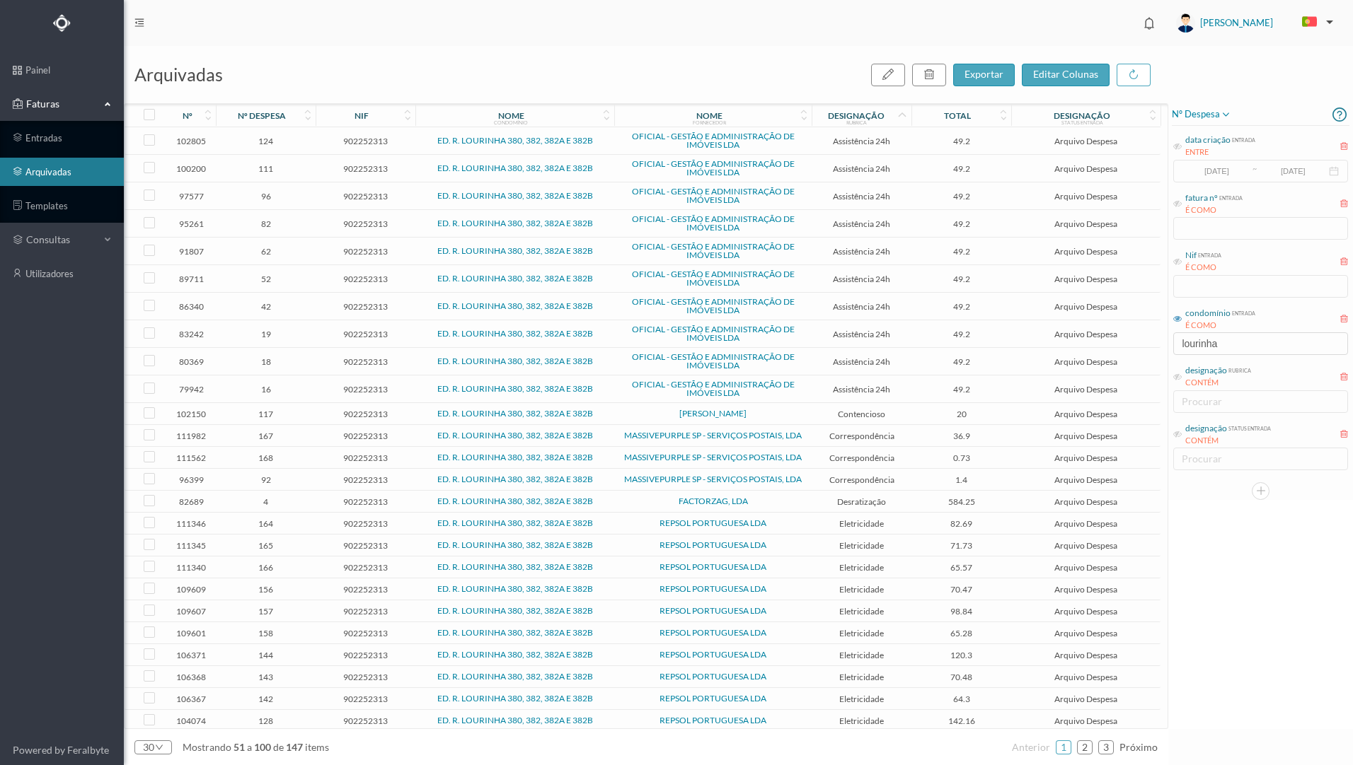
click at [626, 525] on span "REPSOL PORTUGUESA LDA" at bounding box center [713, 523] width 190 height 8
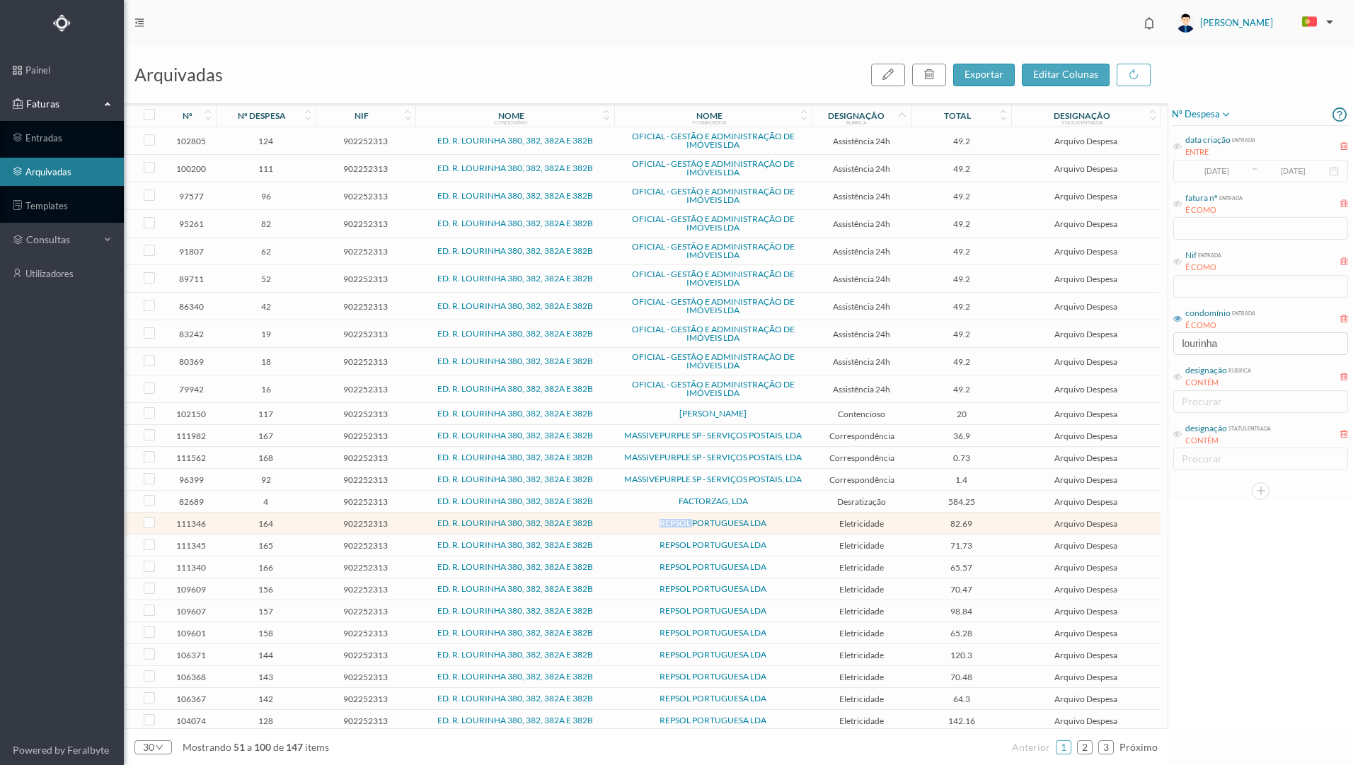
click at [626, 525] on span "REPSOL PORTUGUESA LDA" at bounding box center [713, 523] width 190 height 8
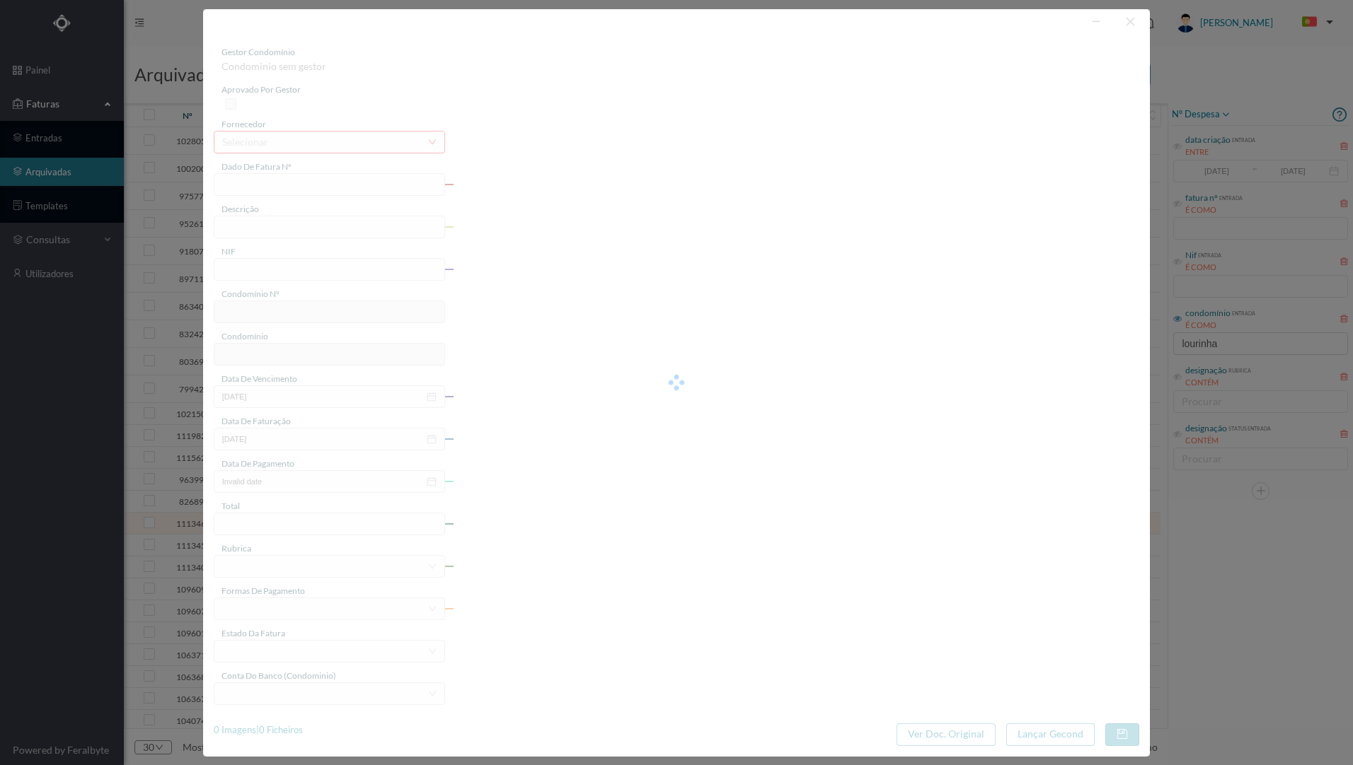
type input "FAC 0220762025/0053373227"
type input "[STREET_ADDRESS]"
type input "902252313"
type input "[DATE]"
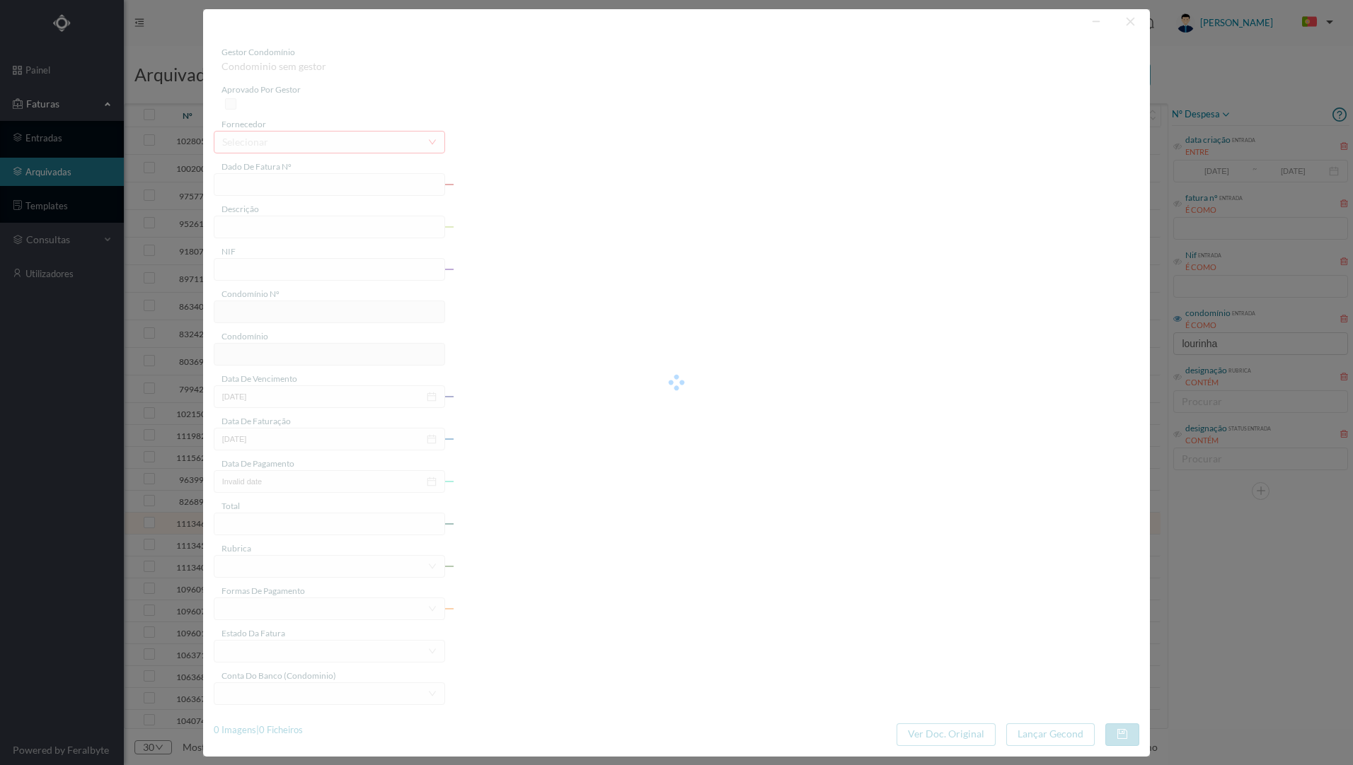
type input "[DATE]"
type input "82.69"
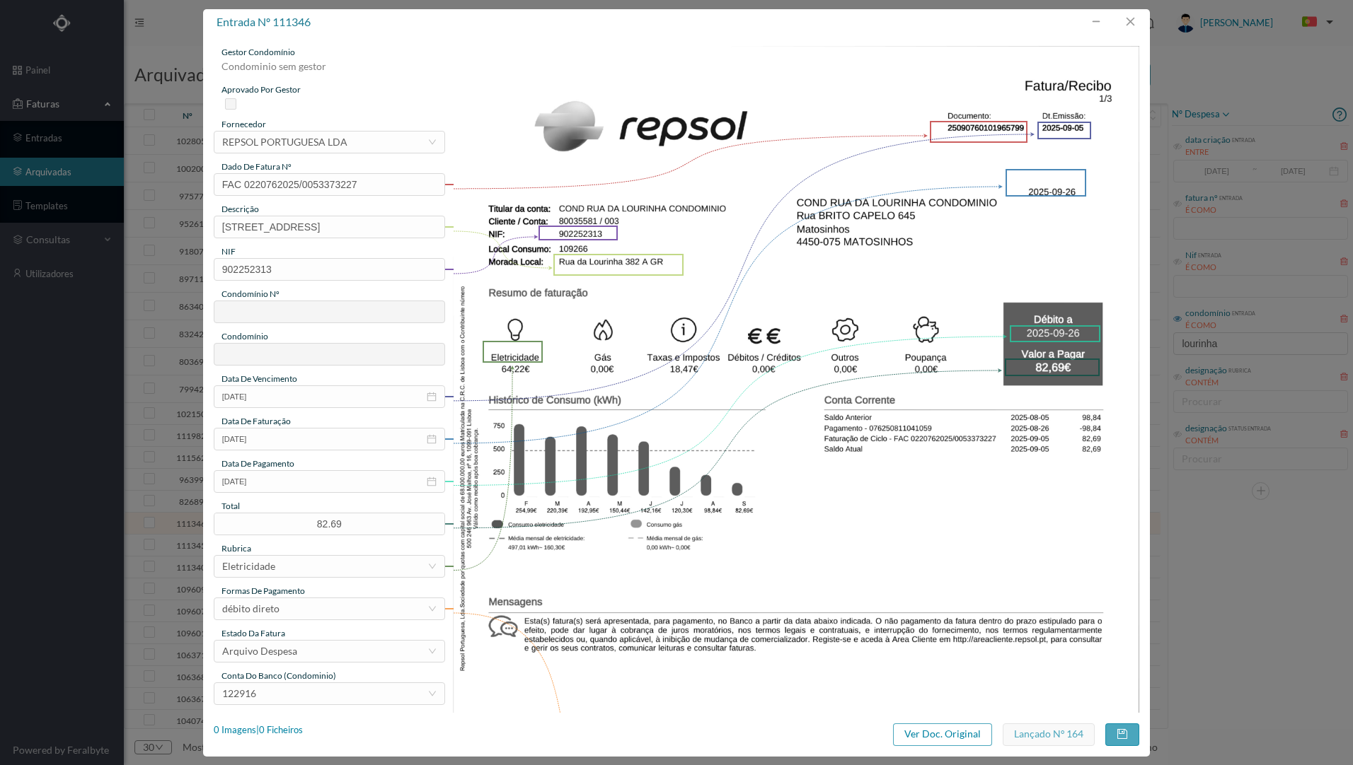
type input "761"
type input "ED. R. LOURINHA 380, 382, 382A E 382B"
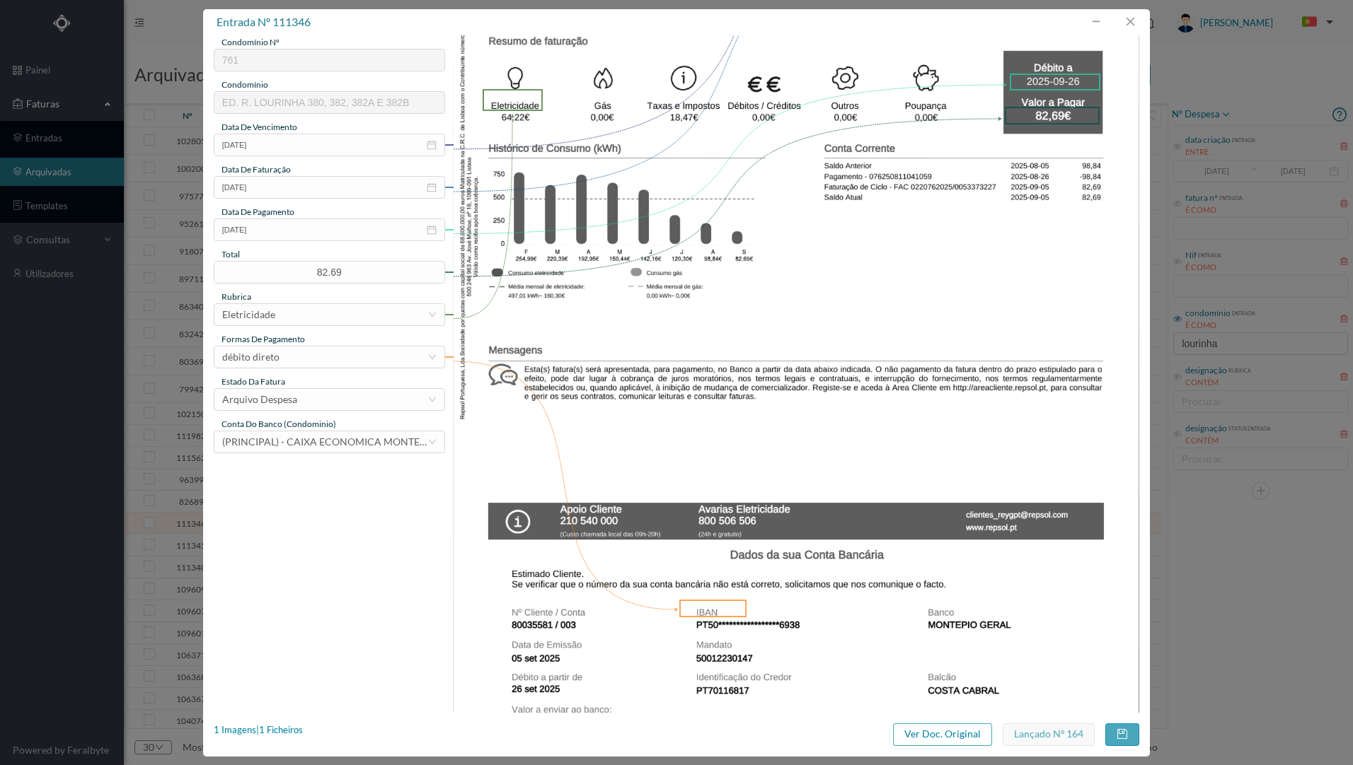
scroll to position [168, 0]
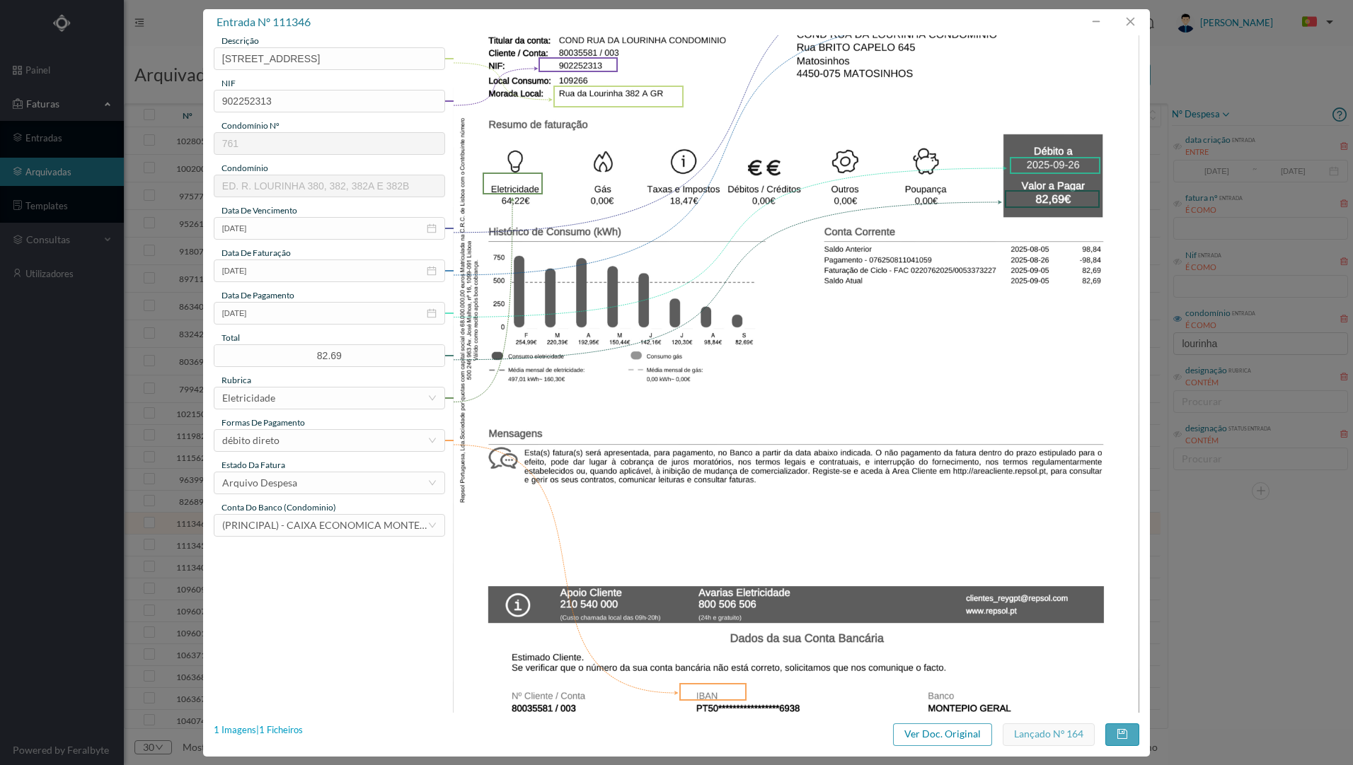
click at [279, 731] on div "1 Imagens | 1 Ficheiros" at bounding box center [258, 731] width 89 height 14
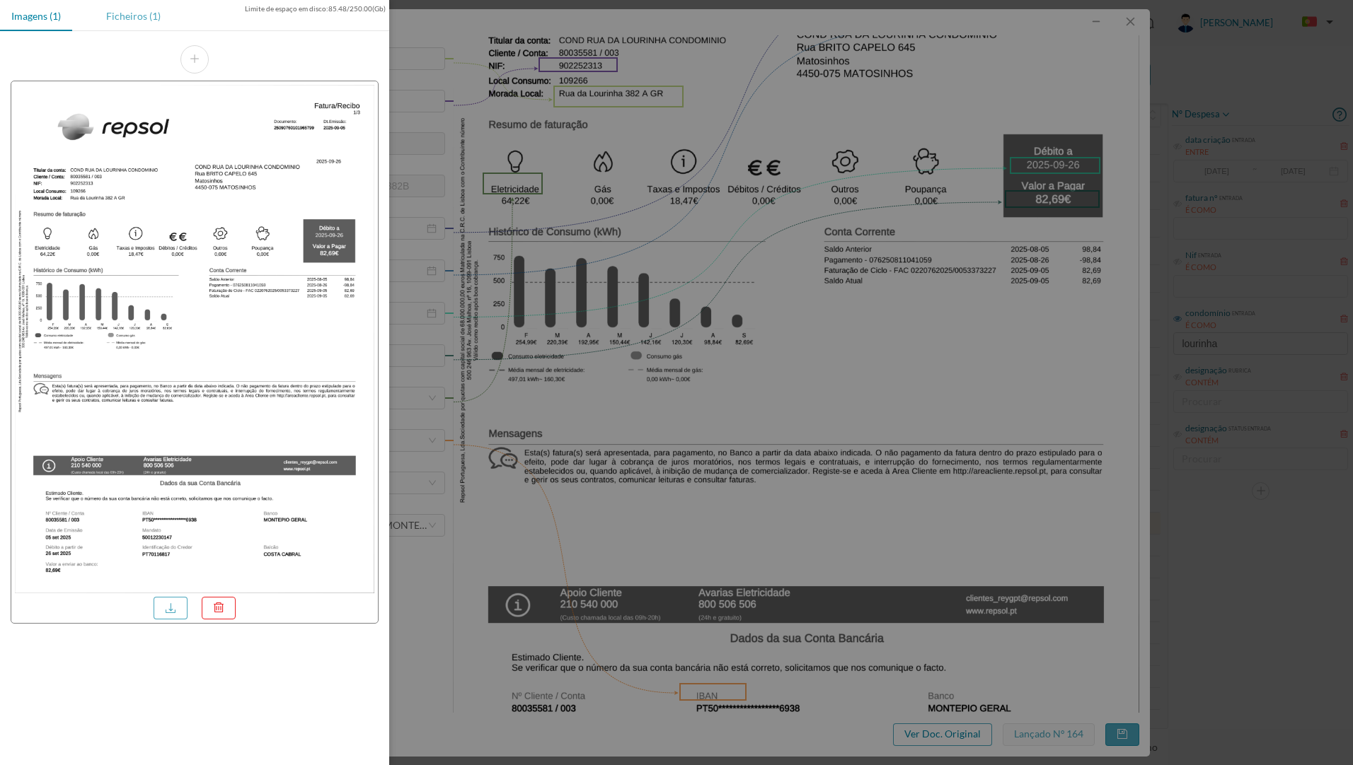
click at [127, 21] on div "Ficheiros (1)" at bounding box center [133, 16] width 77 height 32
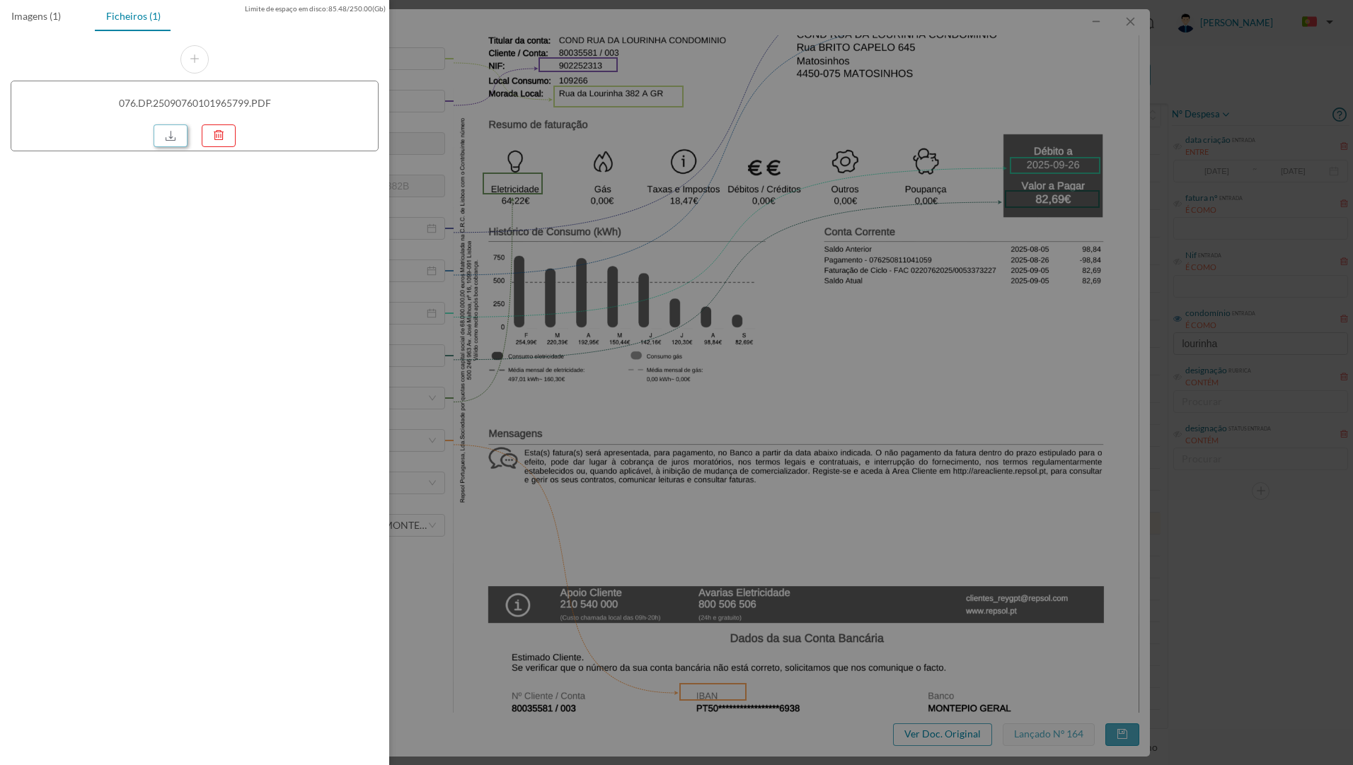
click at [175, 138] on link at bounding box center [171, 136] width 34 height 23
drag, startPoint x: 739, startPoint y: 236, endPoint x: 1193, endPoint y: 13, distance: 505.6
click at [741, 229] on div at bounding box center [676, 382] width 1353 height 765
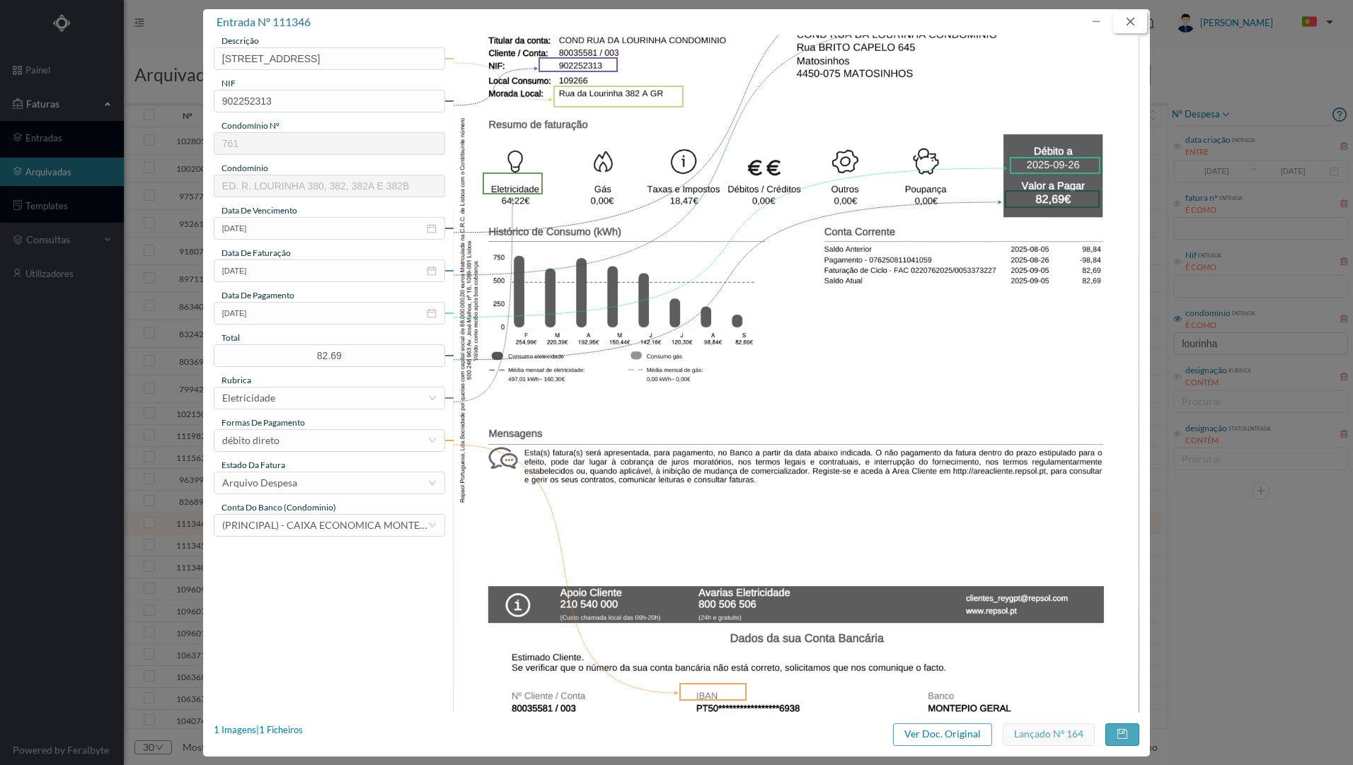
click at [1138, 26] on button "button" at bounding box center [1130, 22] width 34 height 23
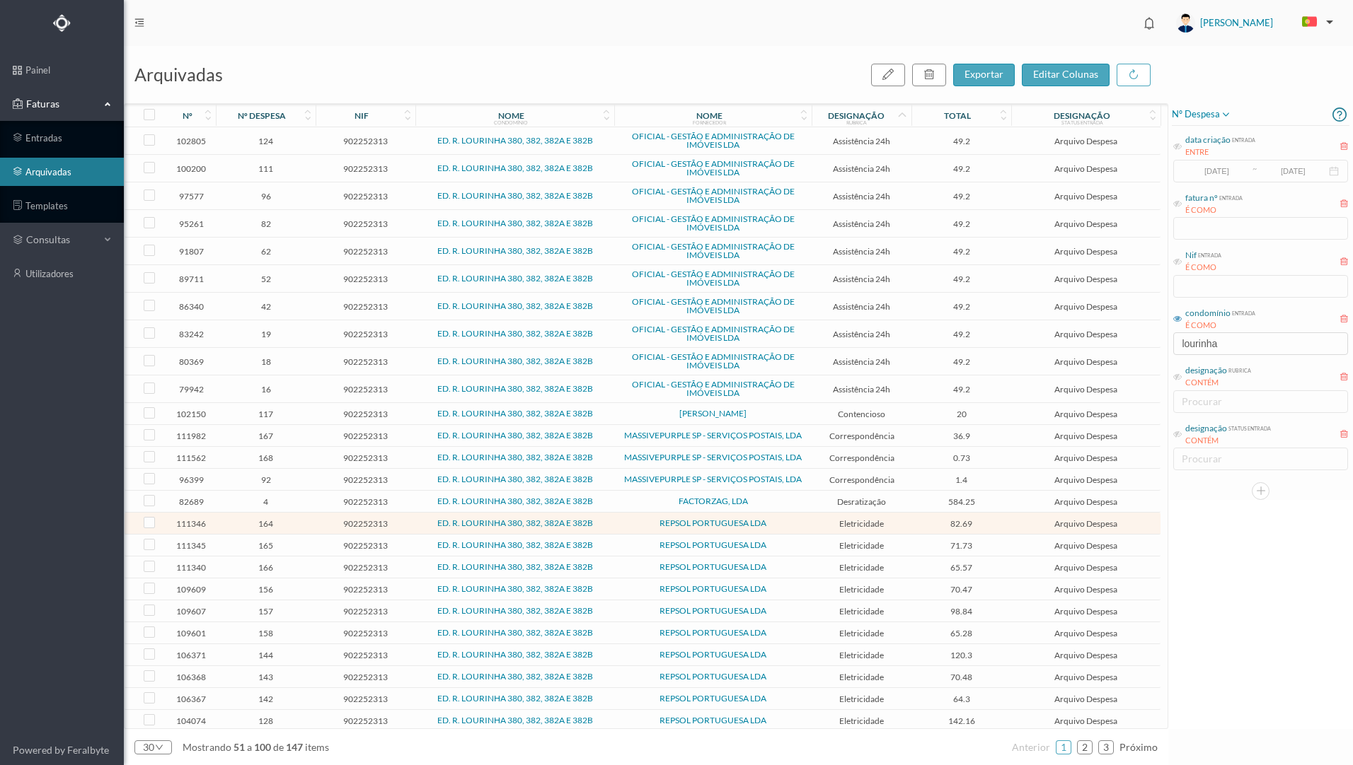
click at [304, 123] on div "nº despesa" at bounding box center [265, 115] width 99 height 23
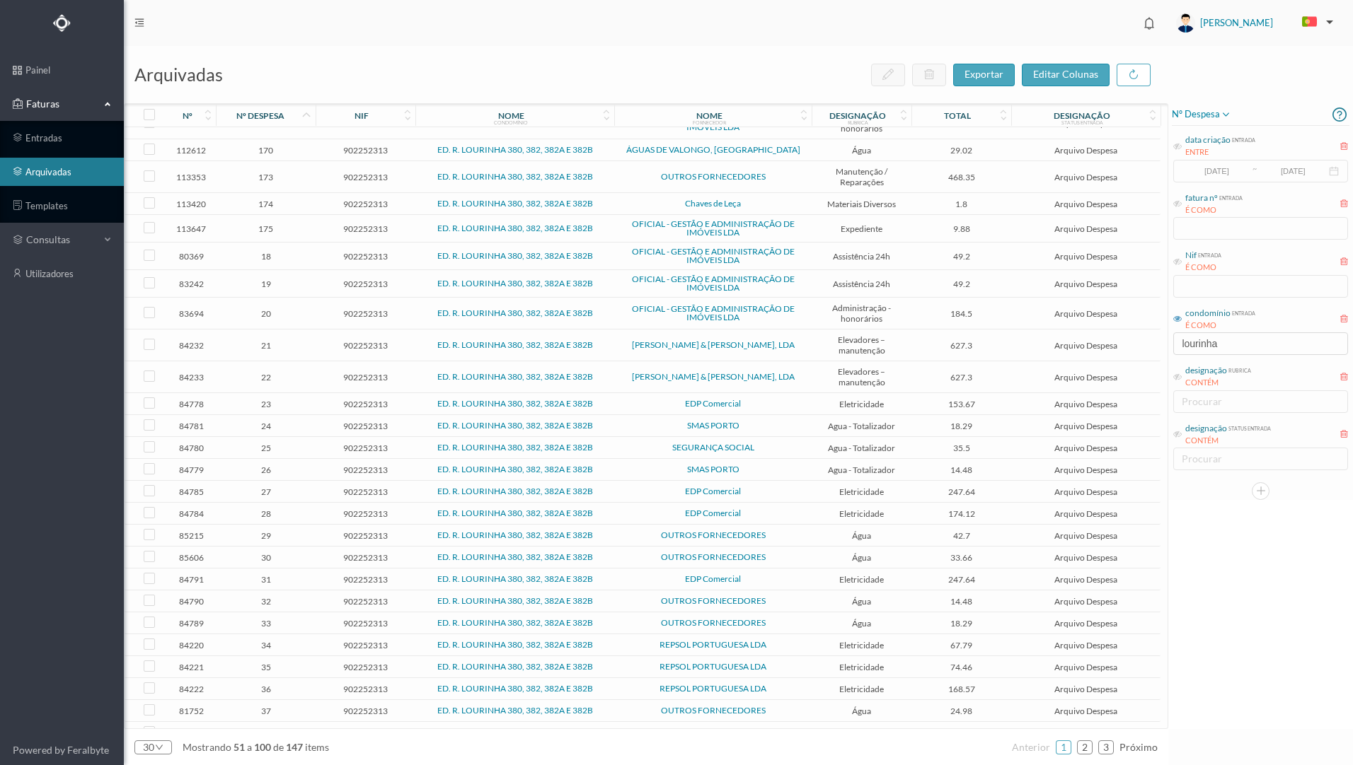
scroll to position [621, 0]
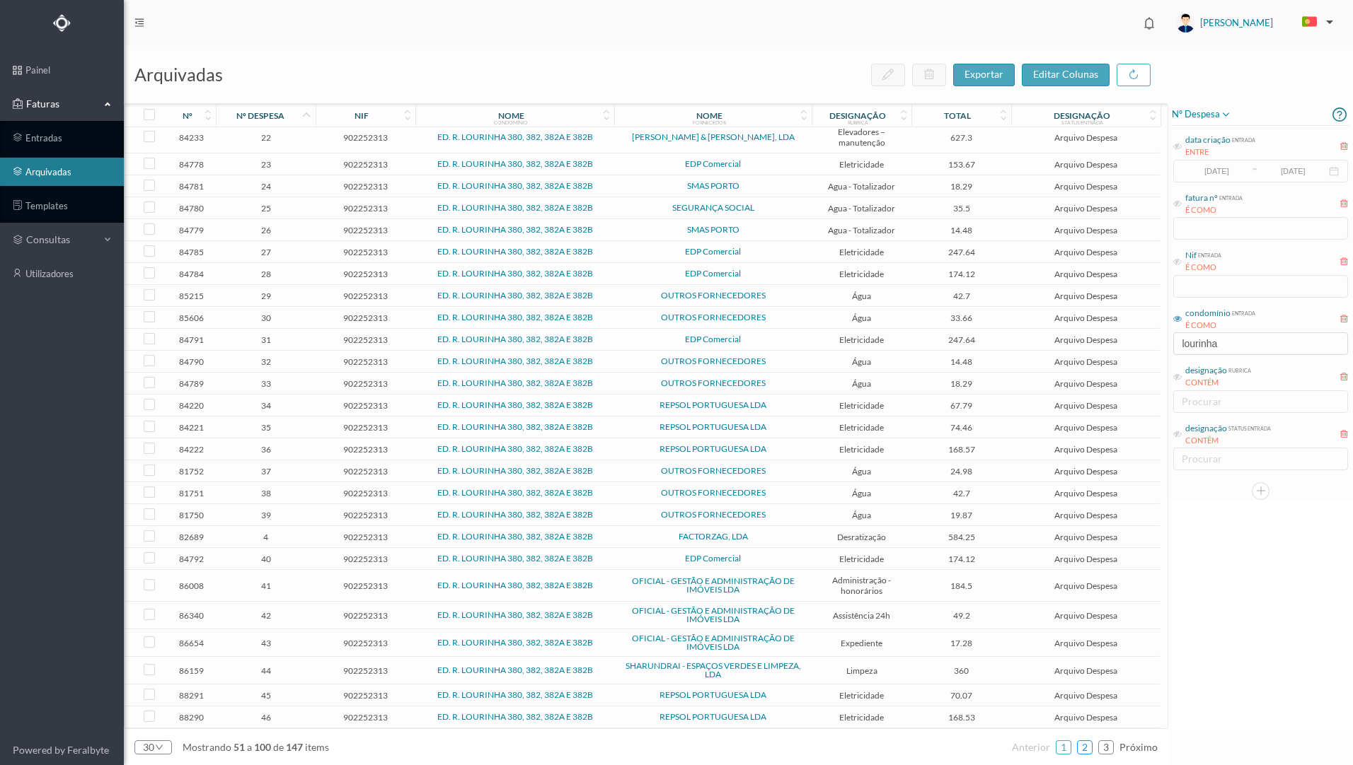
click at [1088, 749] on link "2" at bounding box center [1084, 747] width 14 height 21
click at [1107, 751] on link "3" at bounding box center [1106, 747] width 14 height 21
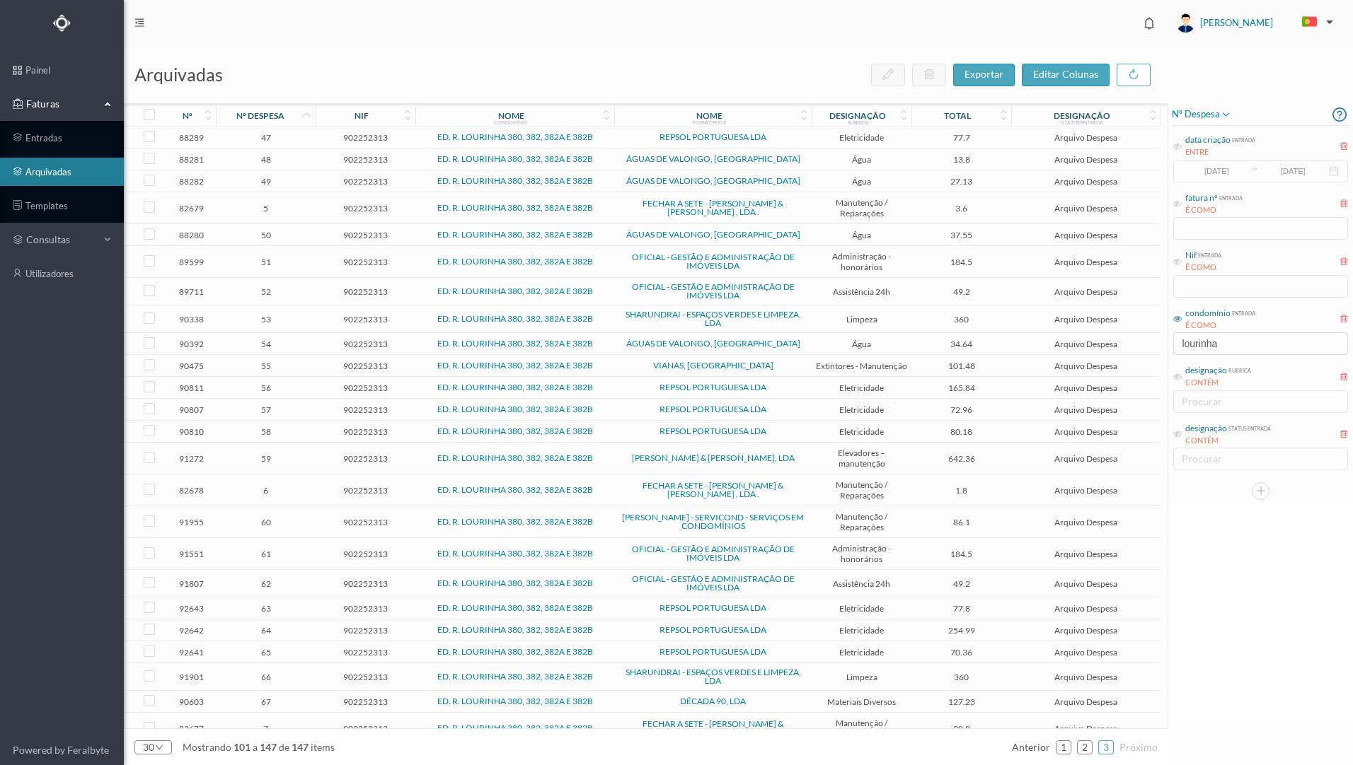
scroll to position [0, 0]
drag, startPoint x: 1062, startPoint y: 750, endPoint x: 1063, endPoint y: 735, distance: 14.9
click at [1062, 750] on link "1" at bounding box center [1063, 747] width 14 height 21
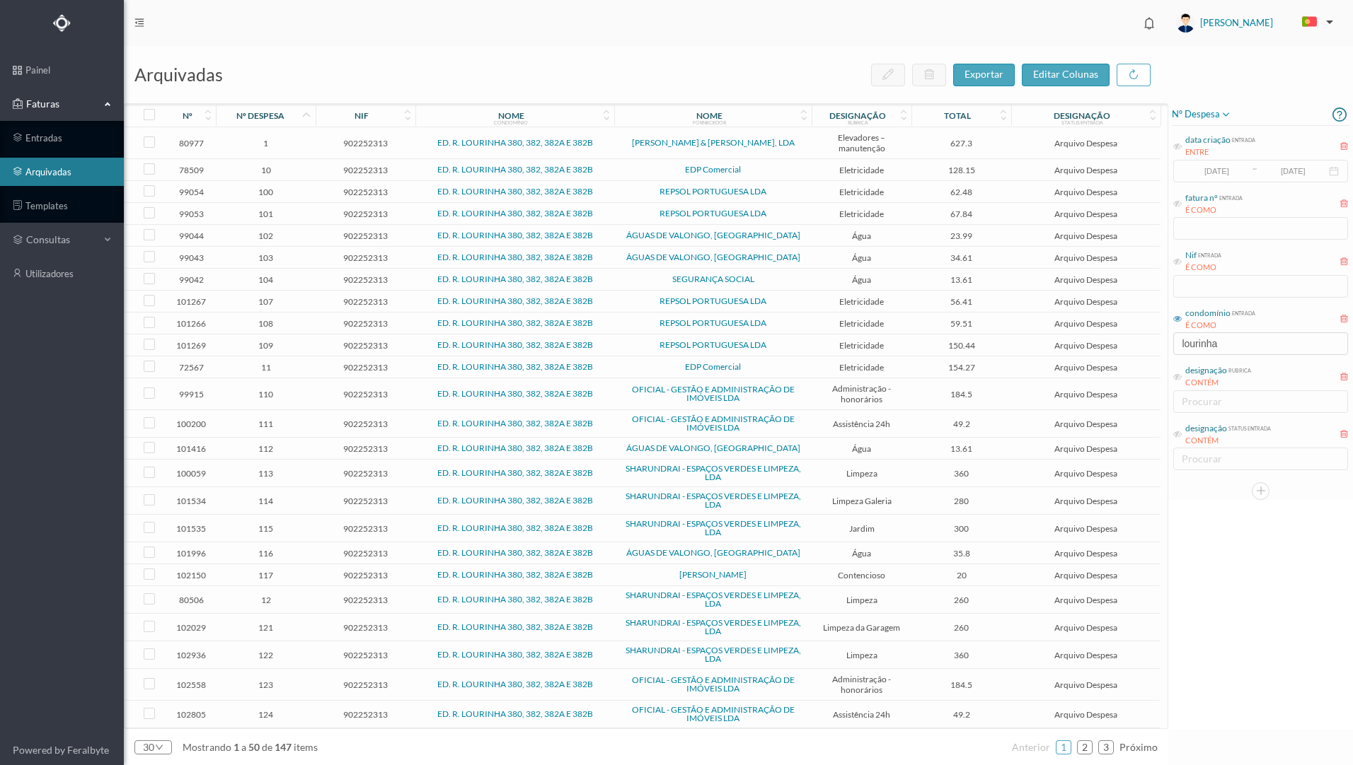
click at [310, 506] on span "114" at bounding box center [265, 501] width 93 height 11
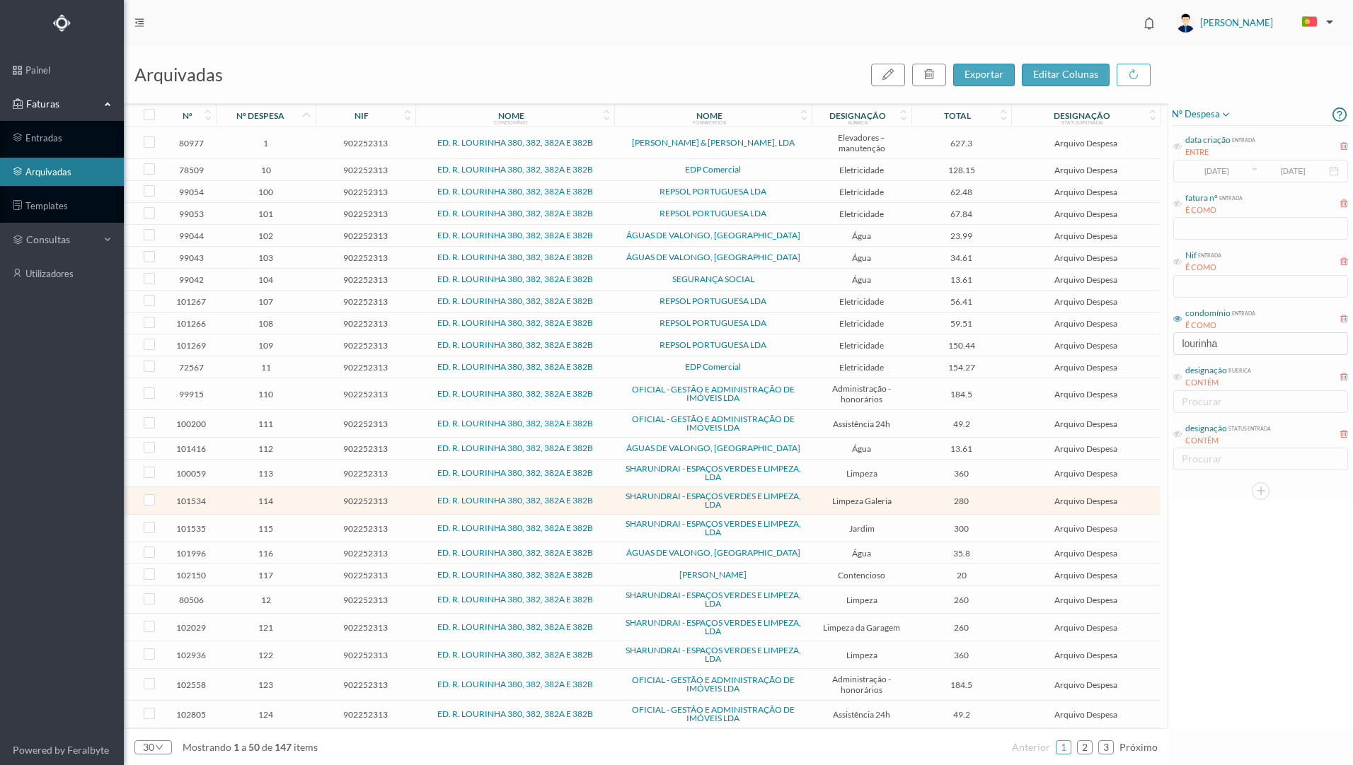
click at [309, 506] on span "114" at bounding box center [265, 501] width 93 height 11
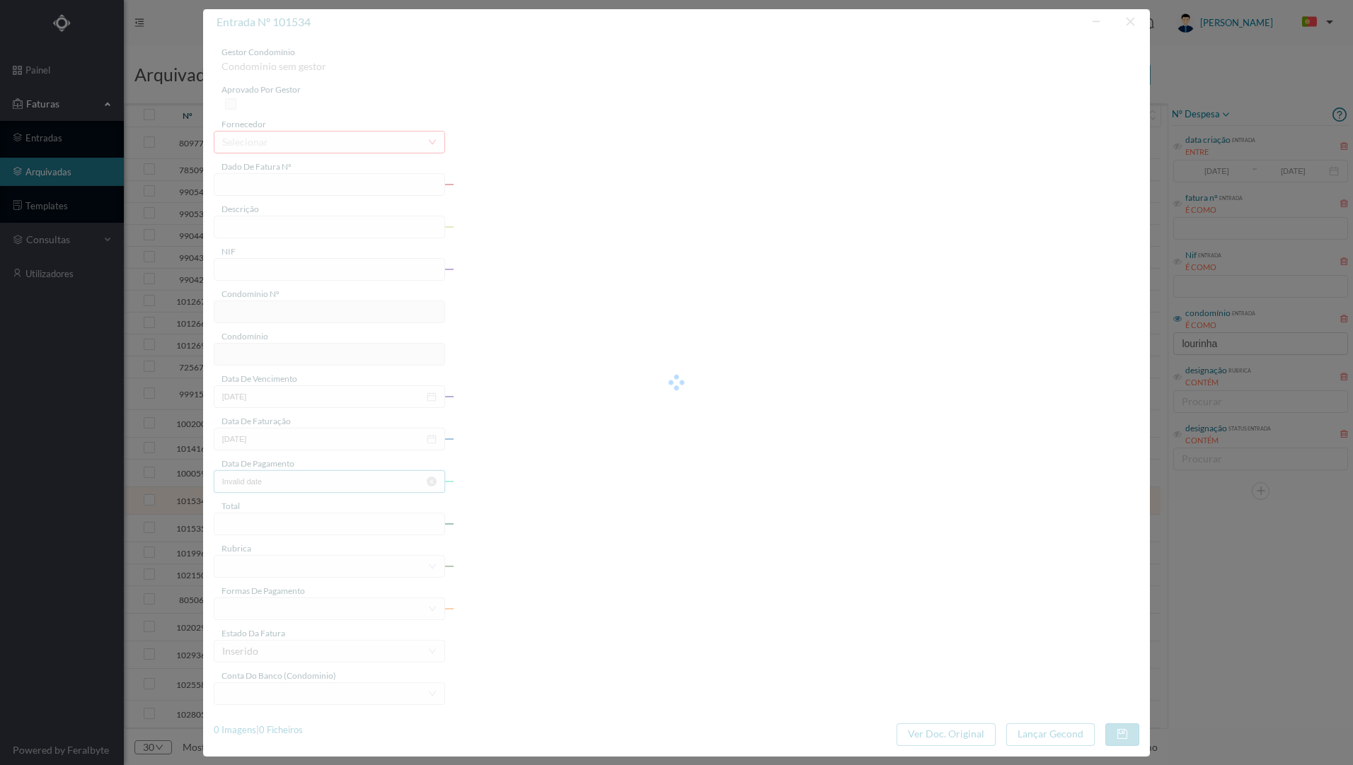
type input "FT 2025A1/677"
type input "Lavagem com máquina de pressão"
type input "902252313"
type input "[DATE]"
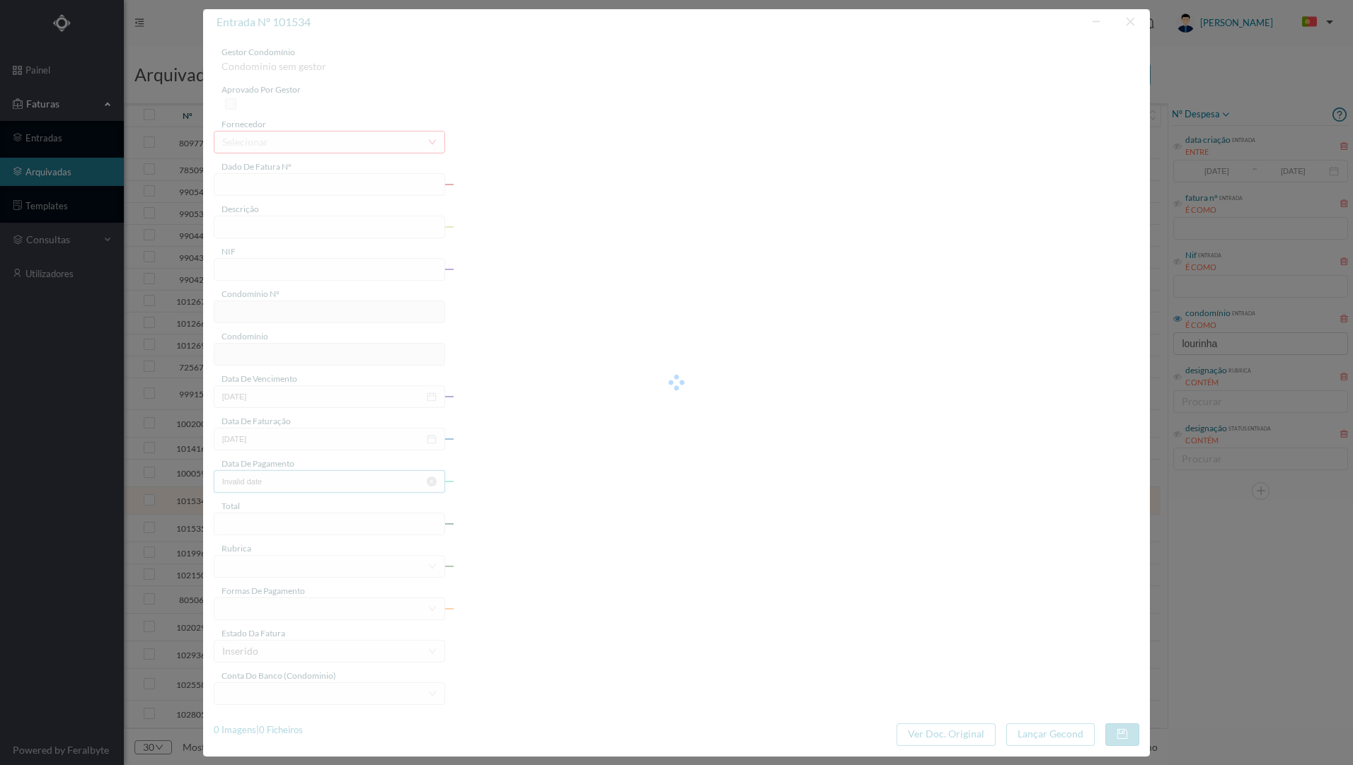
type input "[DATE]"
type input "280.00"
type input "761"
type input "ED. R. LOURINHA 380, 382, 382A E 382B"
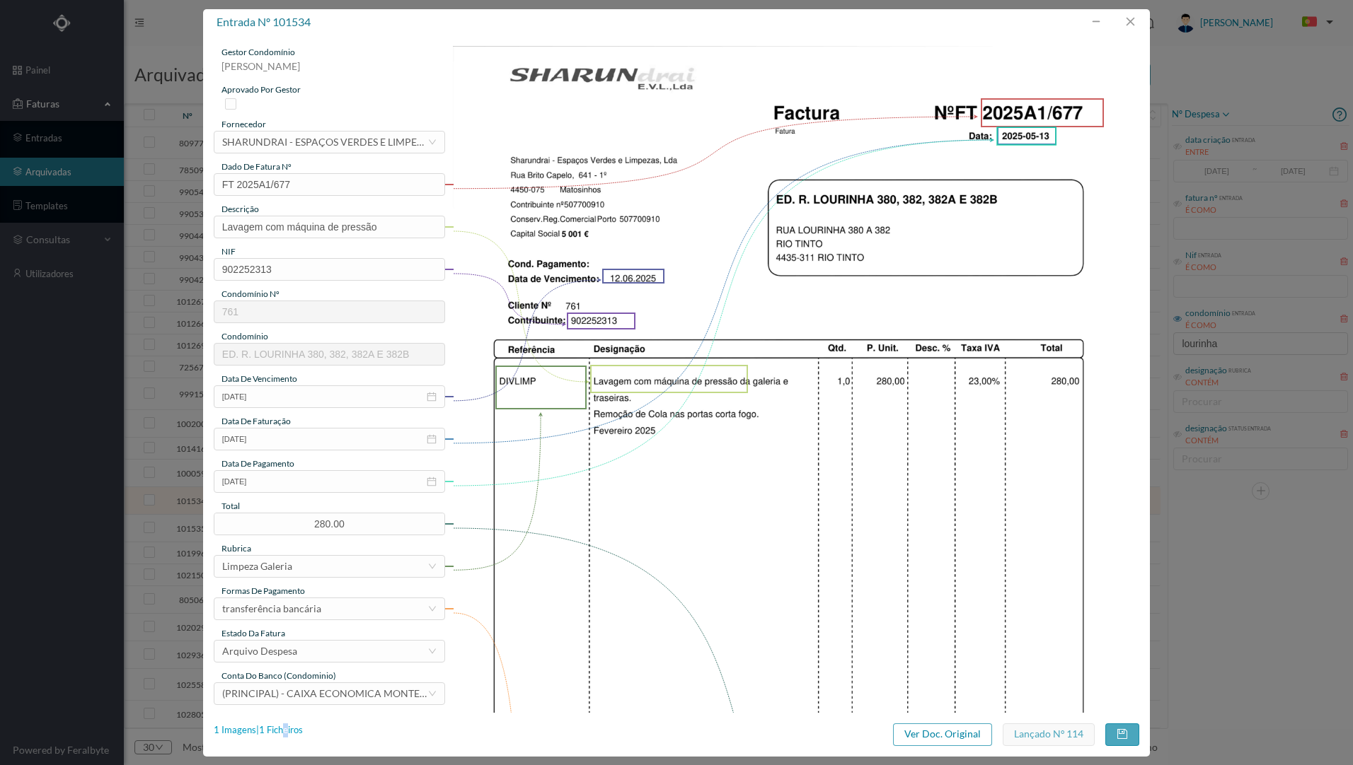
click at [287, 727] on div "1 Imagens | 1 Ficheiros" at bounding box center [258, 731] width 89 height 14
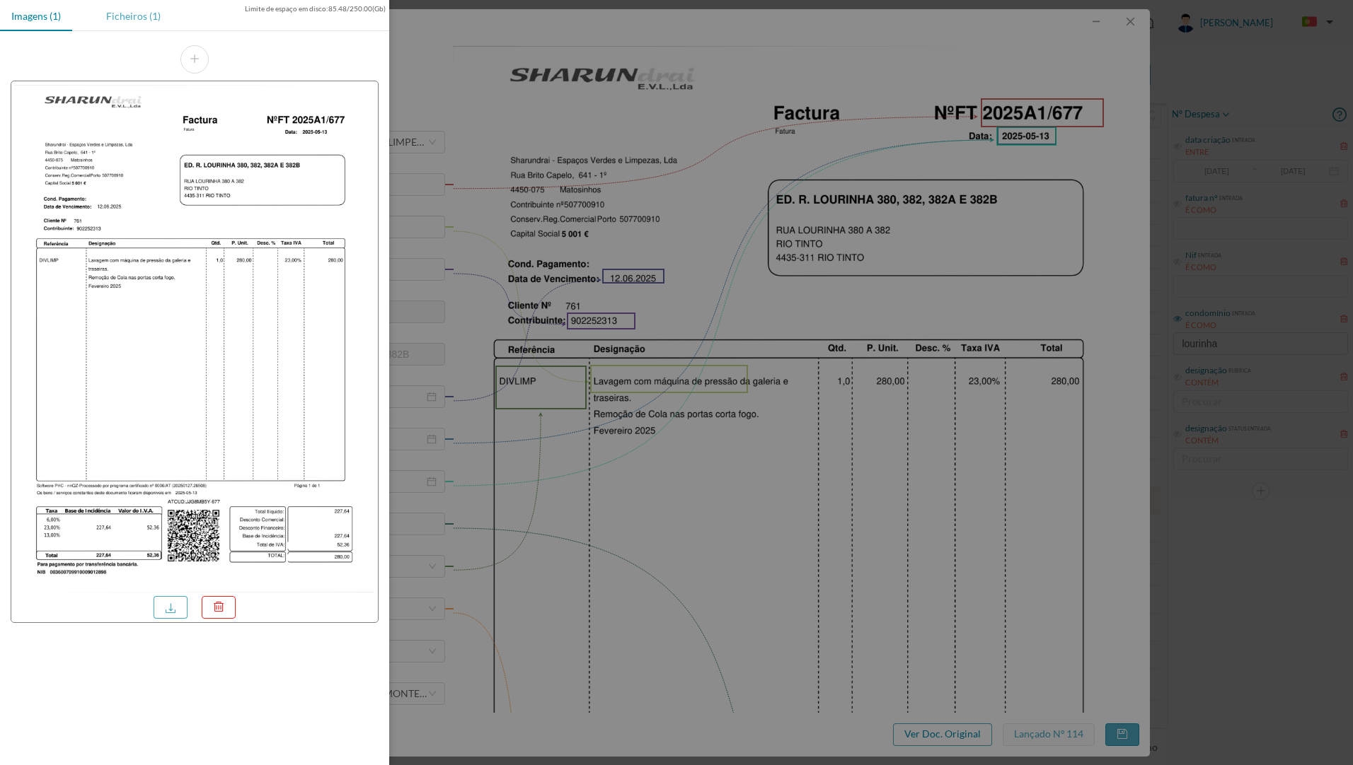
click at [113, 14] on div "Ficheiros (1)" at bounding box center [133, 16] width 77 height 32
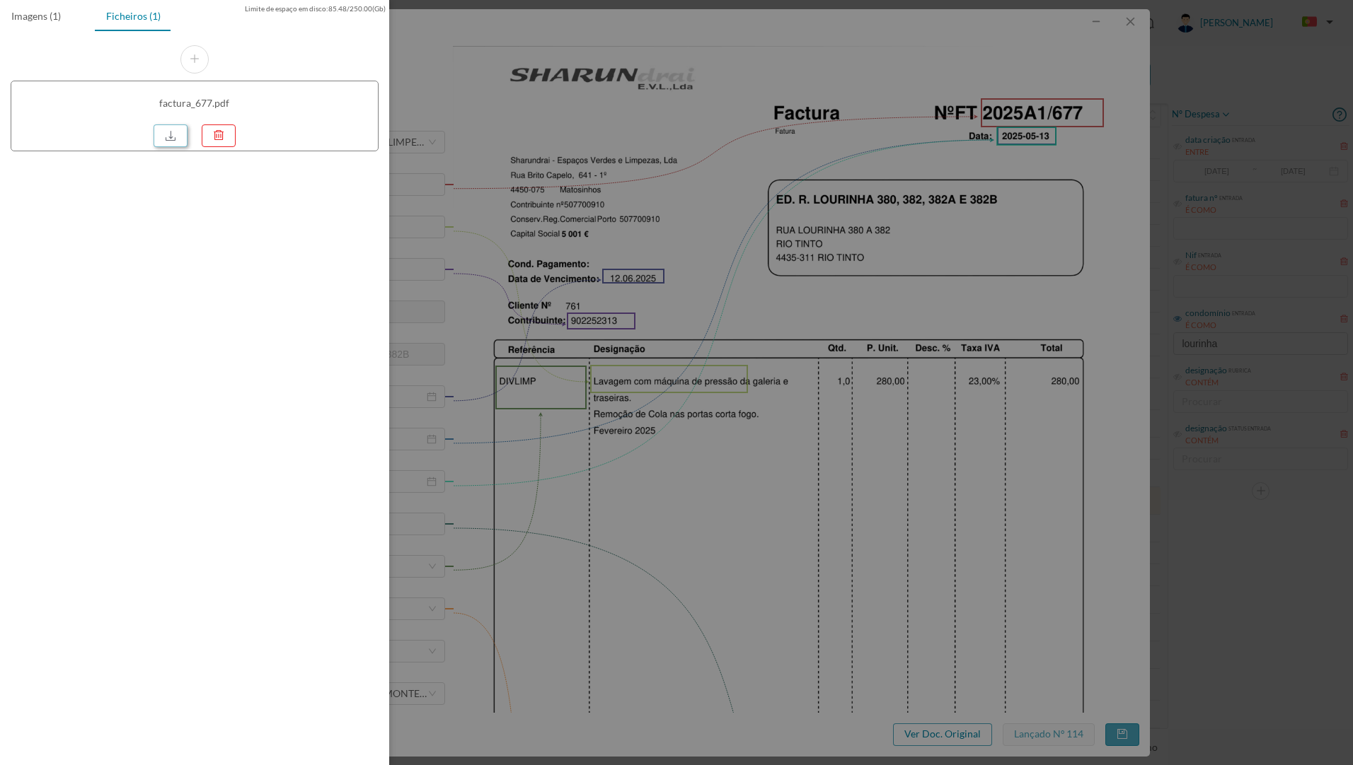
click at [170, 141] on link at bounding box center [171, 136] width 34 height 23
click at [1201, 52] on div at bounding box center [676, 382] width 1353 height 765
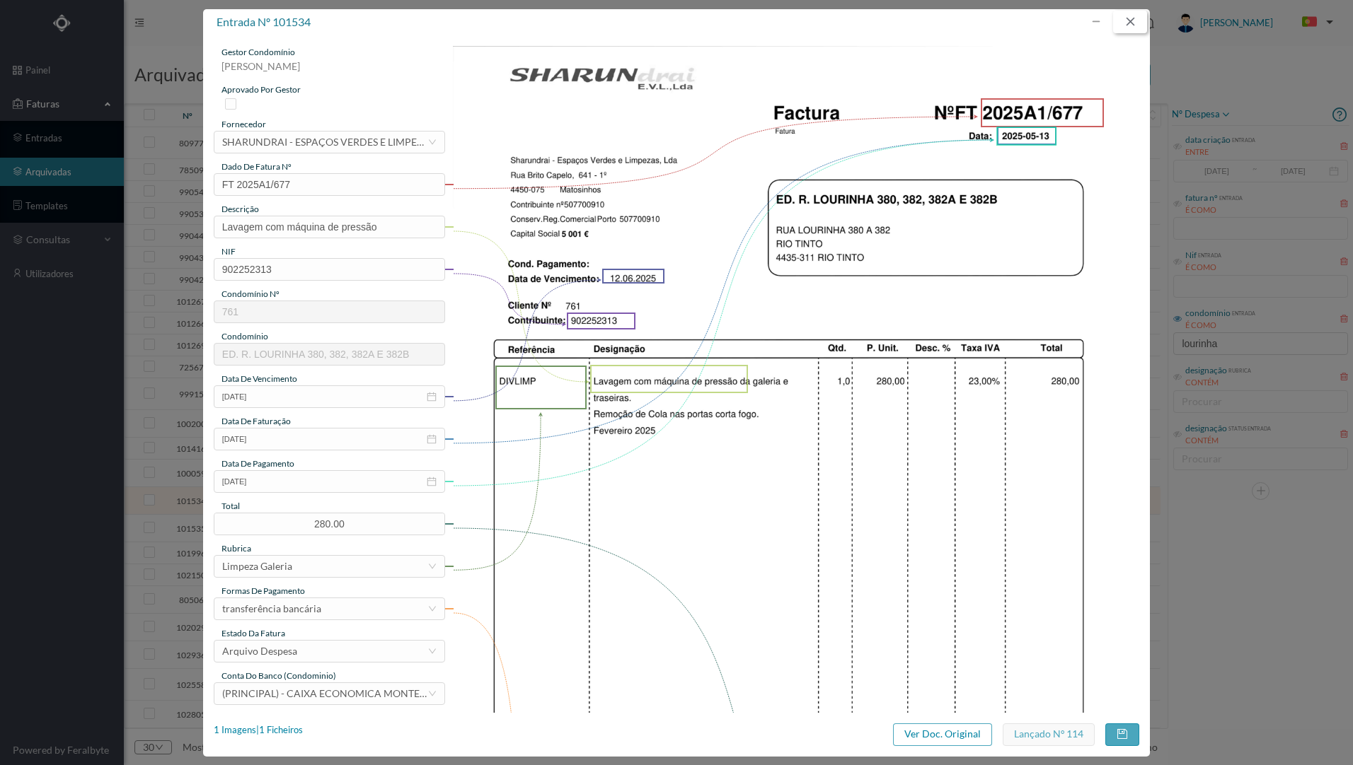
click at [1131, 23] on button "button" at bounding box center [1130, 22] width 34 height 23
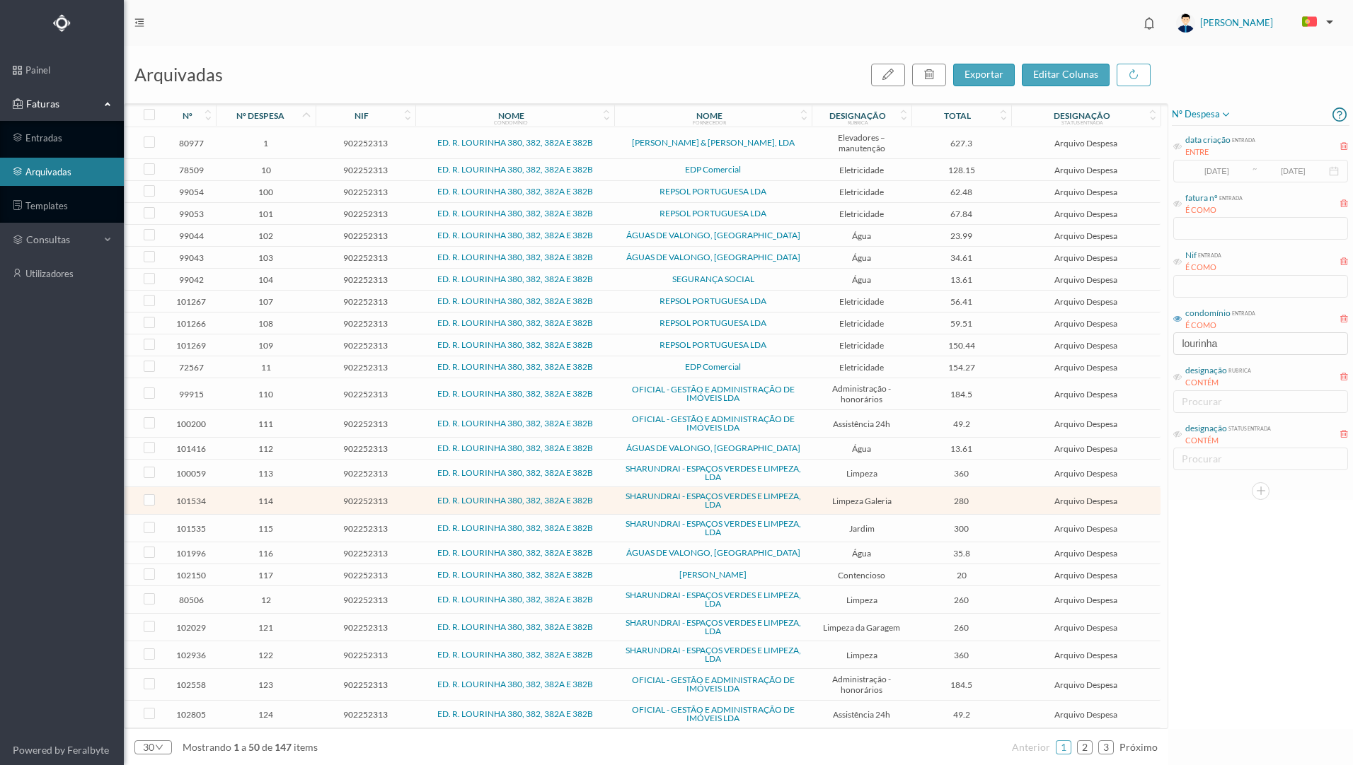
click at [803, 116] on icon at bounding box center [803, 119] width 8 height 10
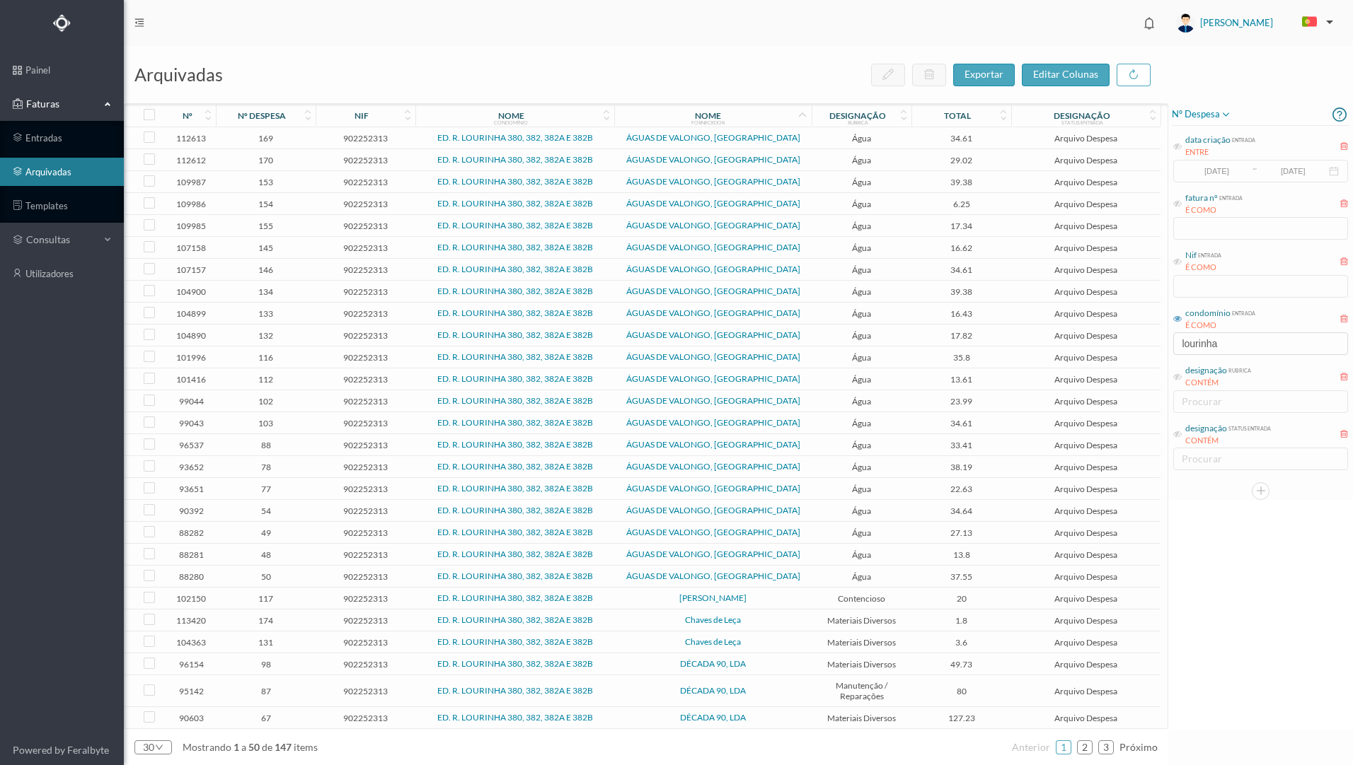
click at [304, 117] on icon at bounding box center [308, 119] width 8 height 10
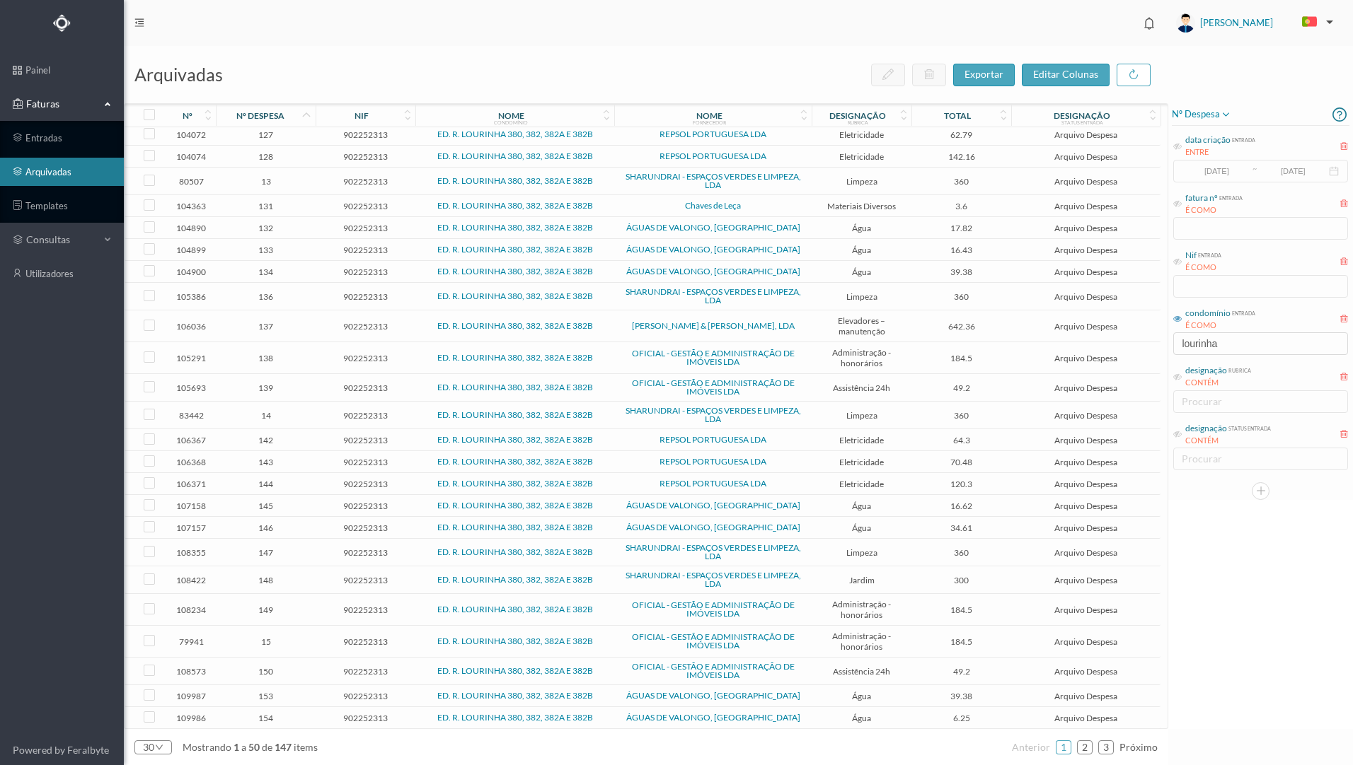
scroll to position [655, 0]
click at [1105, 746] on link "3" at bounding box center [1106, 747] width 14 height 21
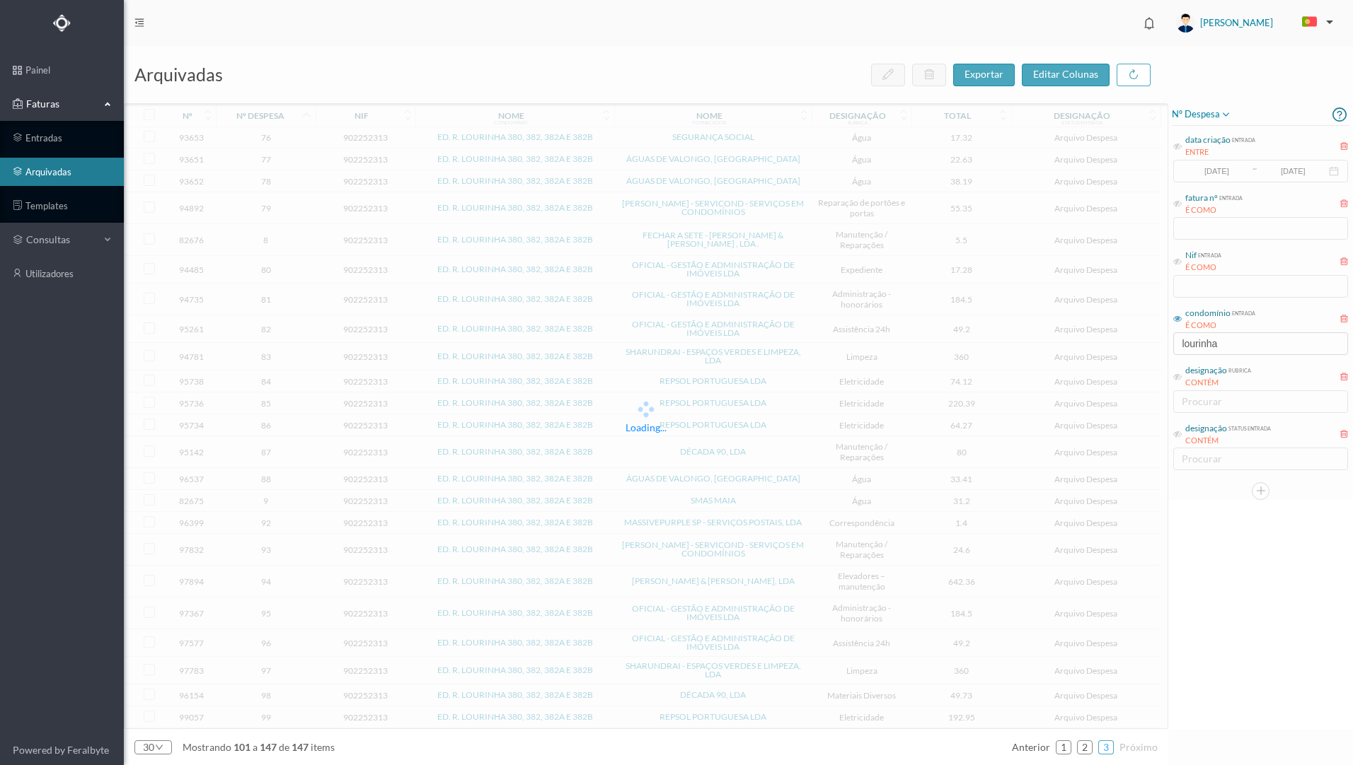
scroll to position [619, 0]
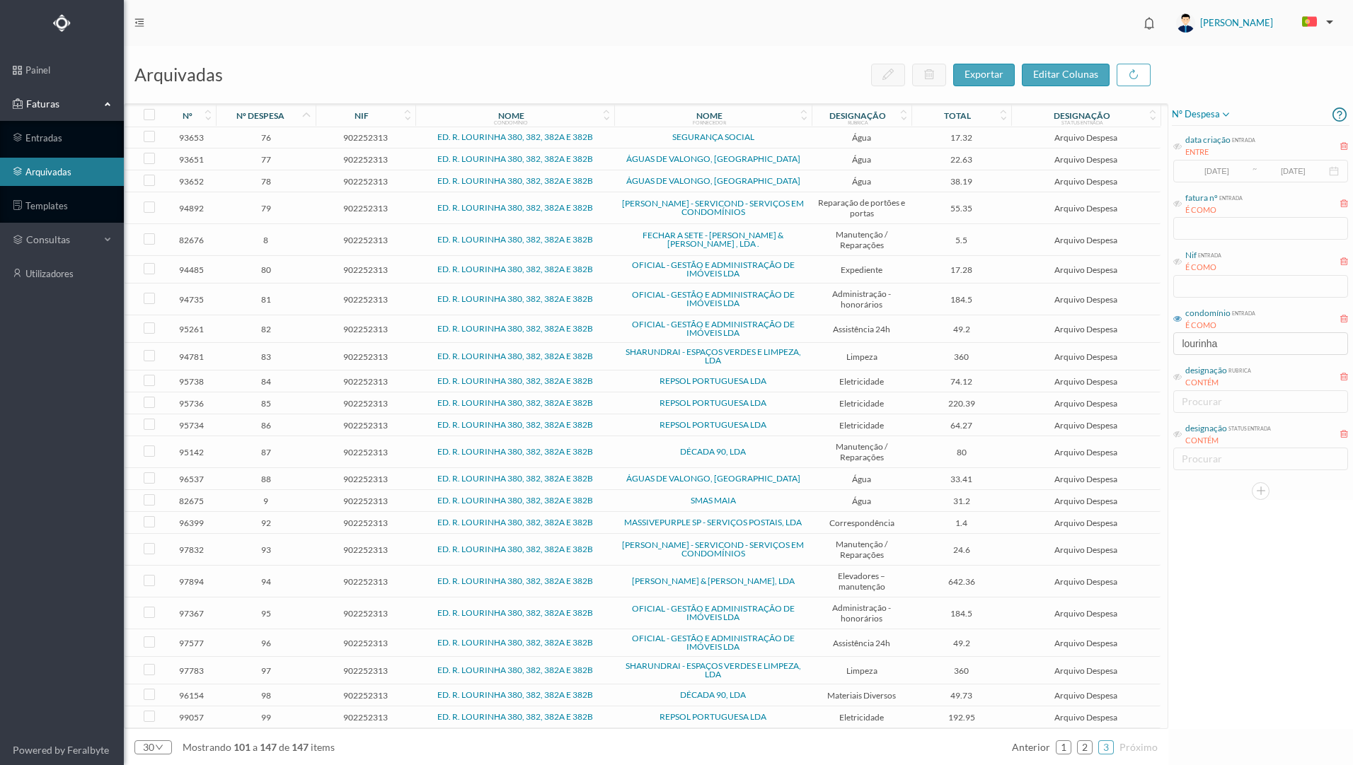
click at [311, 502] on span "9" at bounding box center [265, 501] width 93 height 11
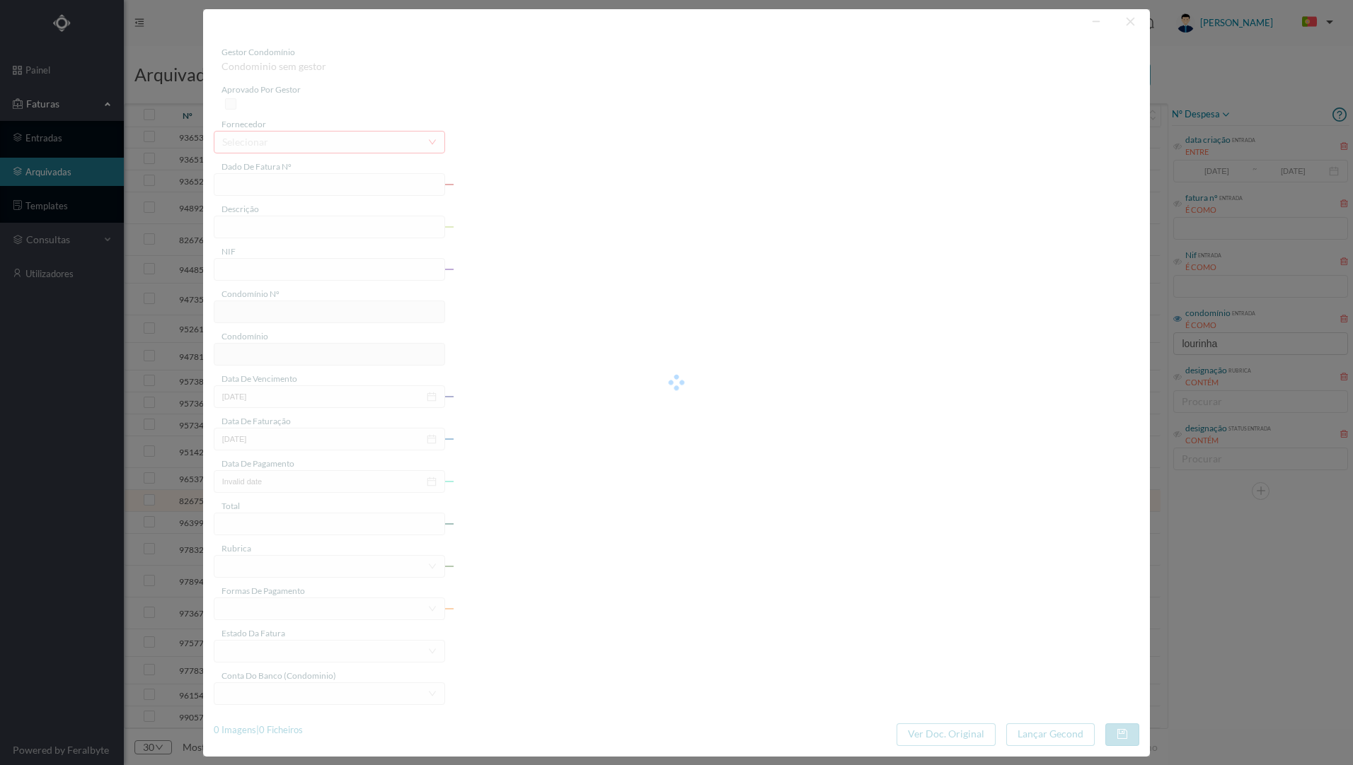
type input "20240000616947"
type input "902252313"
type input "[DATE]"
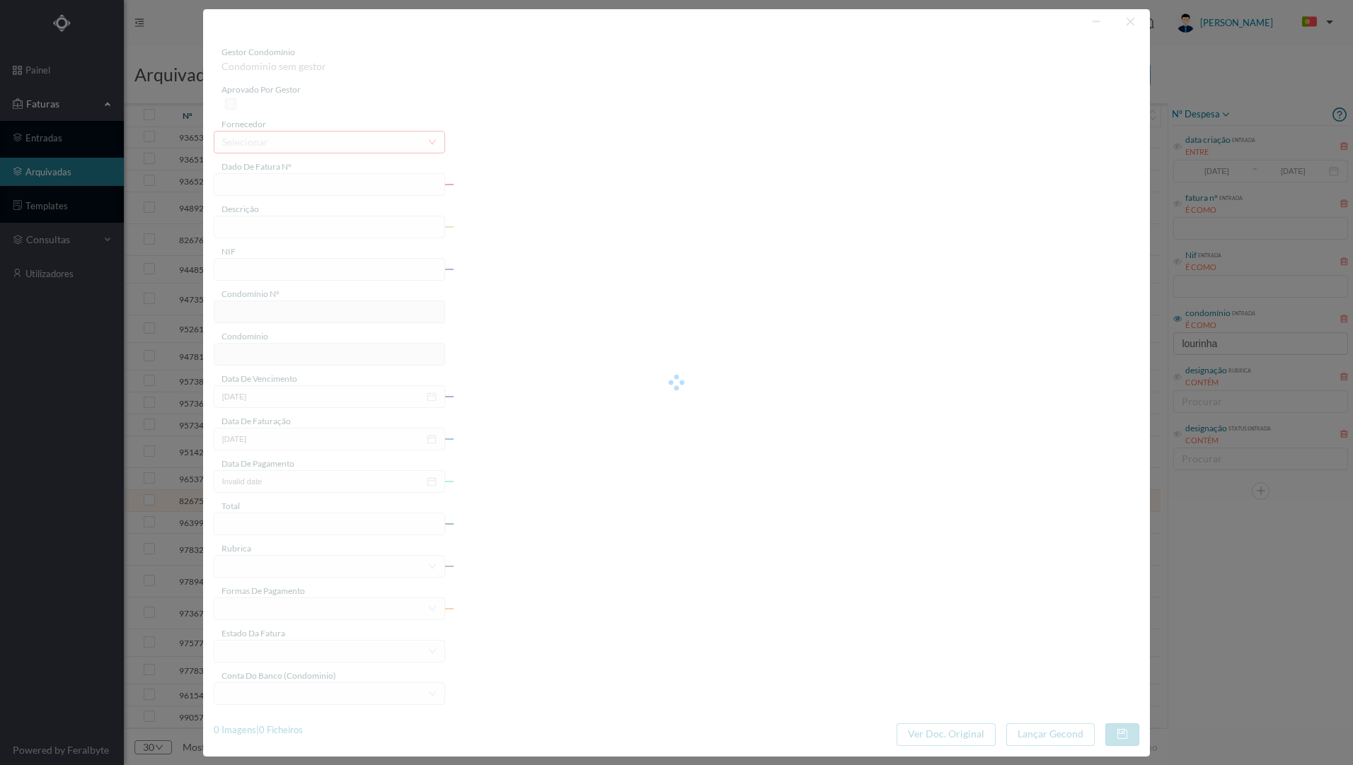
type input "31.20"
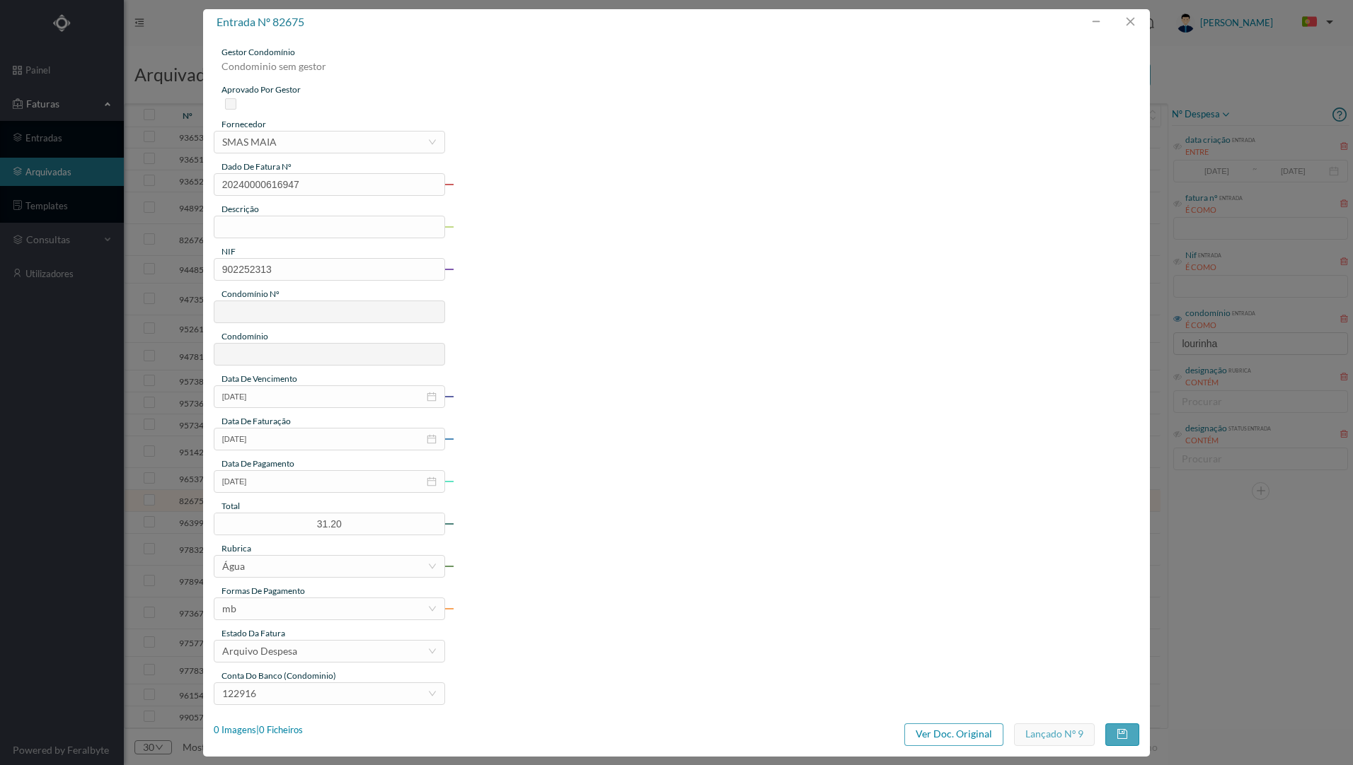
type input "761"
type input "ED. R. LOURINHA 380, 382, 382A E 382B"
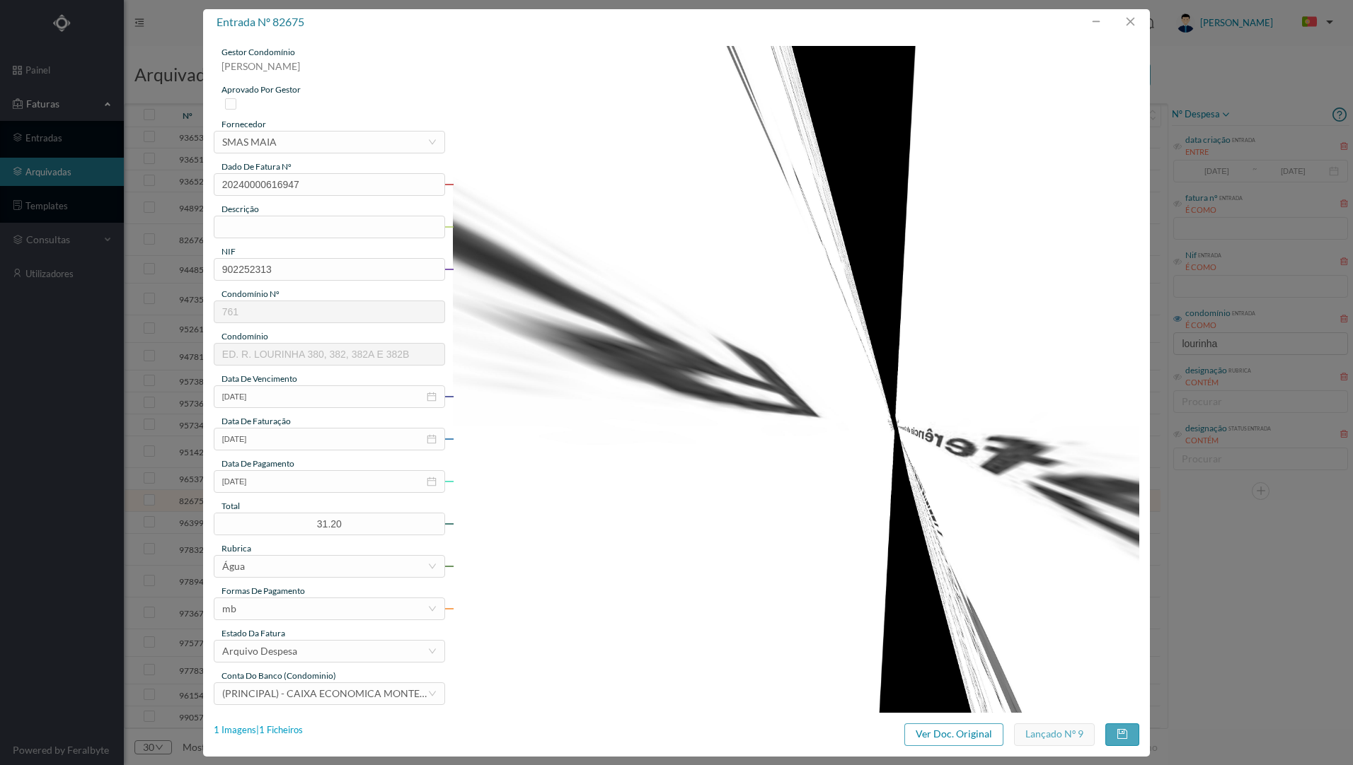
click at [285, 730] on div "1 Imagens | 1 Ficheiros" at bounding box center [258, 731] width 89 height 14
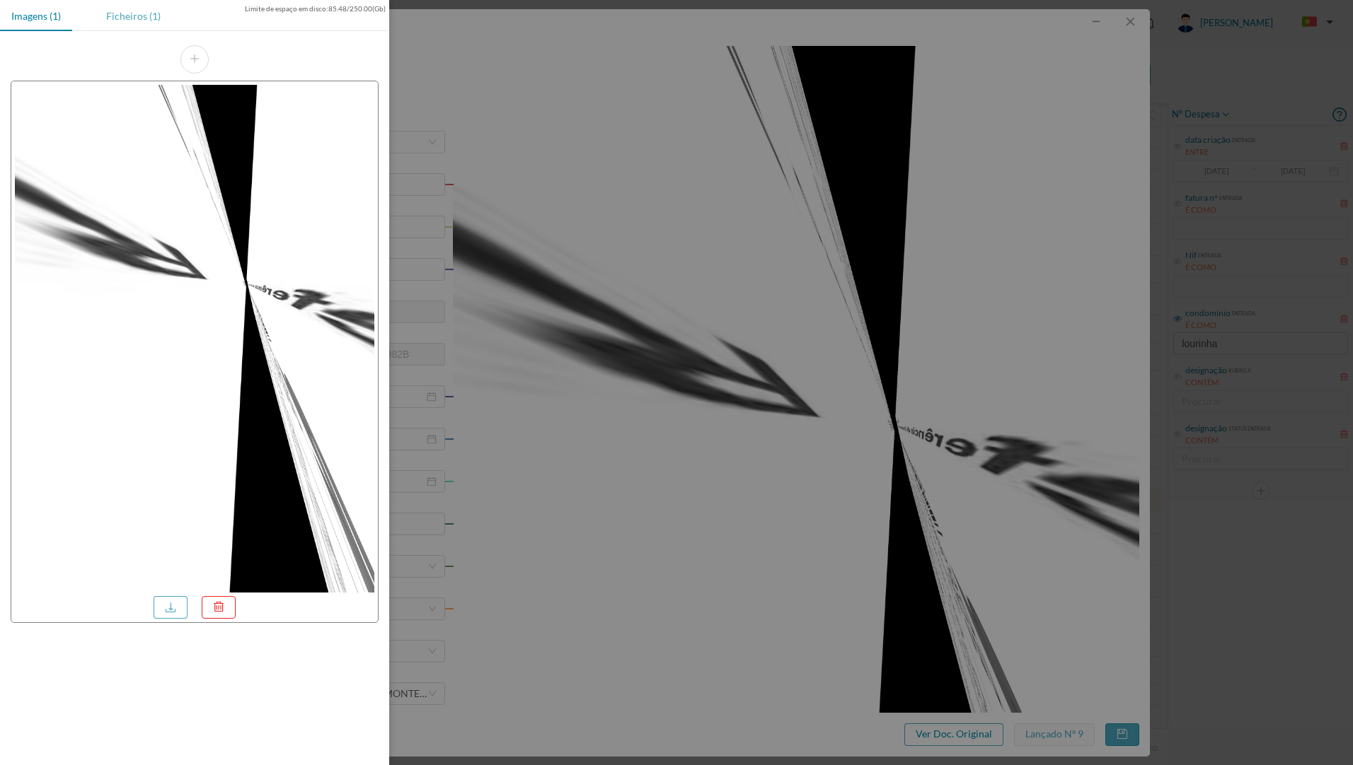
click at [120, 8] on div "Ficheiros (1)" at bounding box center [133, 16] width 77 height 32
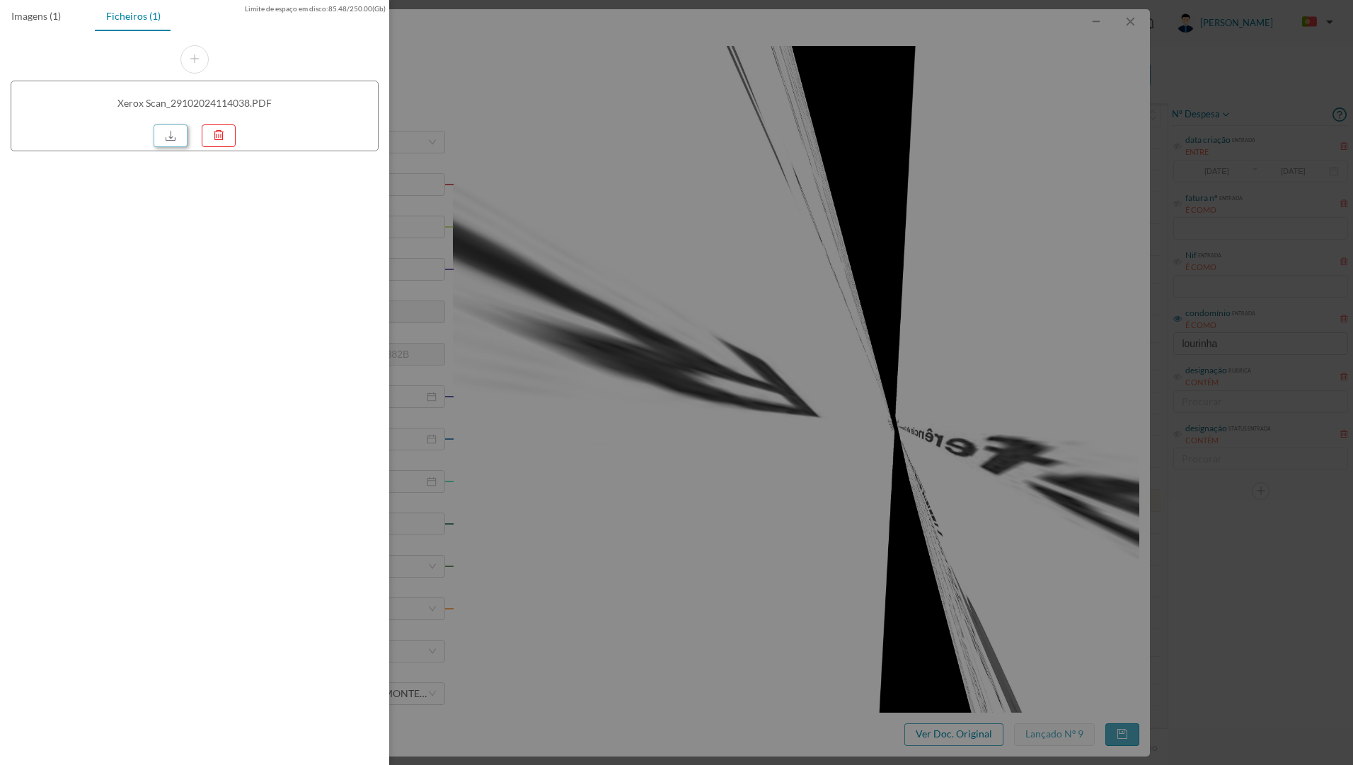
click at [175, 134] on link at bounding box center [171, 136] width 34 height 23
